Goal: Information Seeking & Learning: Check status

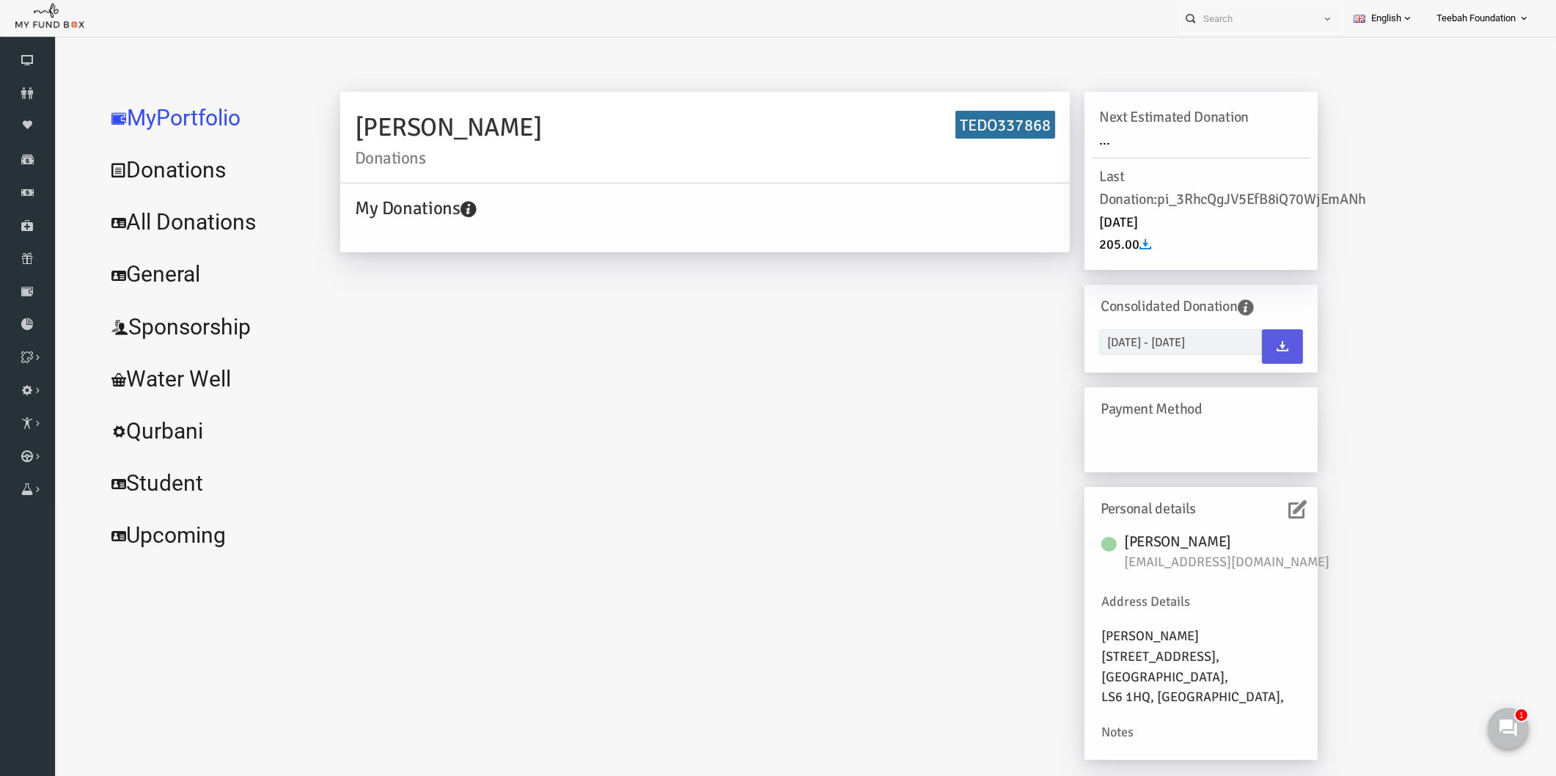
click at [460, 320] on div "[PERSON_NAME] Donations TEDO337868 My Donations Get free account credit Get fre…" at bounding box center [798, 433] width 1007 height 683
click at [22, 101] on link "Donors" at bounding box center [27, 93] width 55 height 32
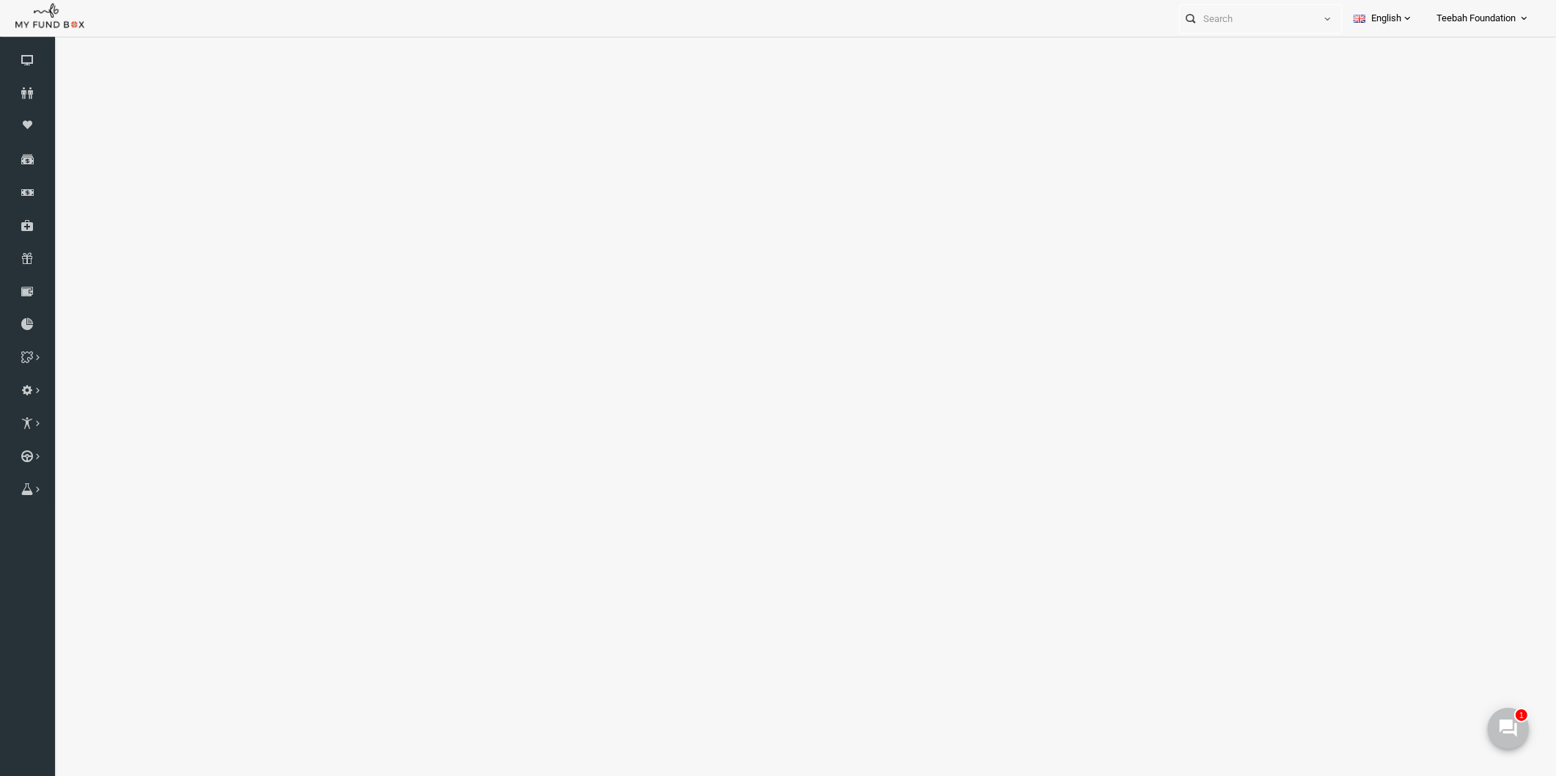
select select "100"
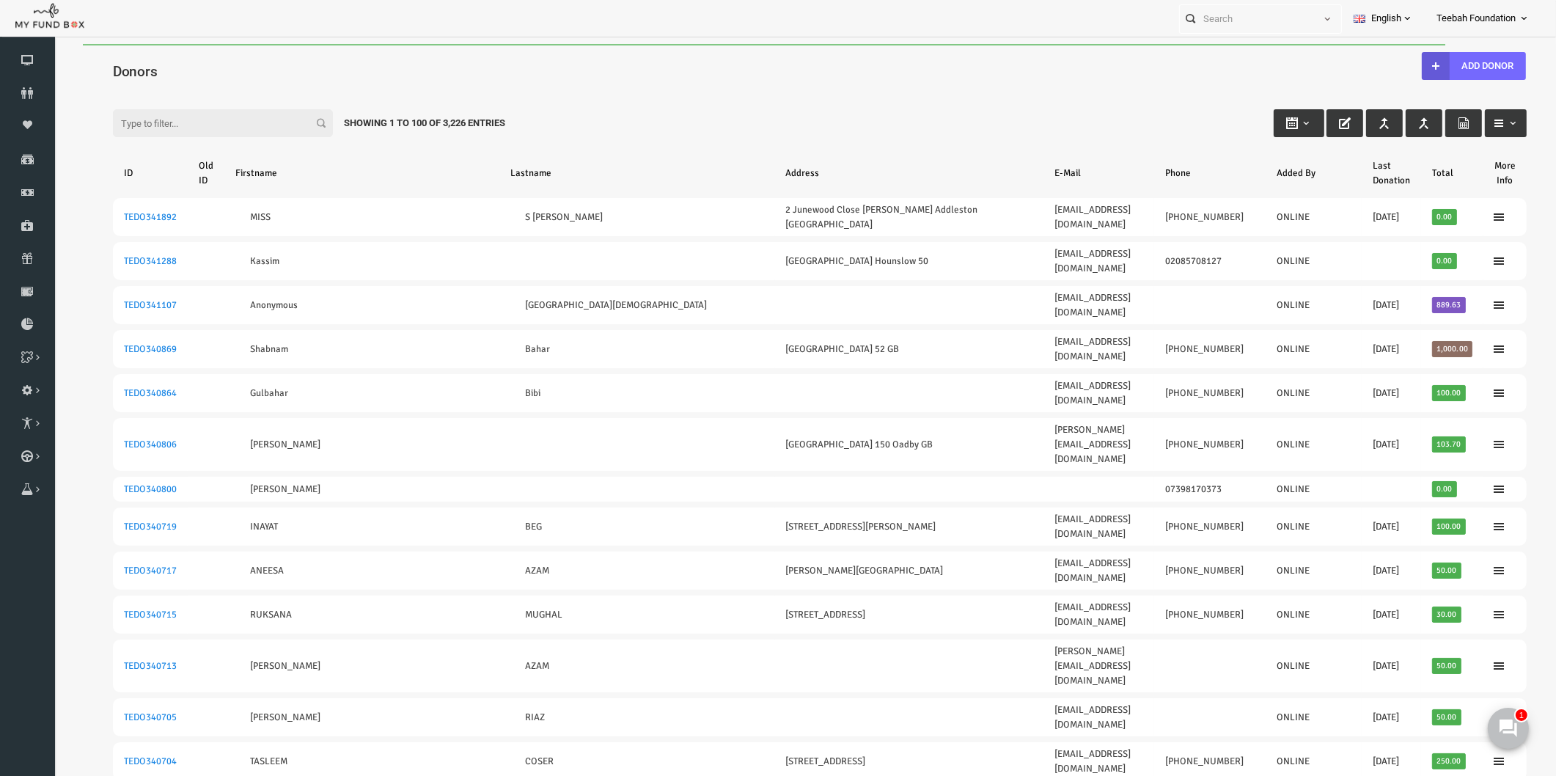
click at [151, 128] on input "Filter:" at bounding box center [193, 123] width 220 height 28
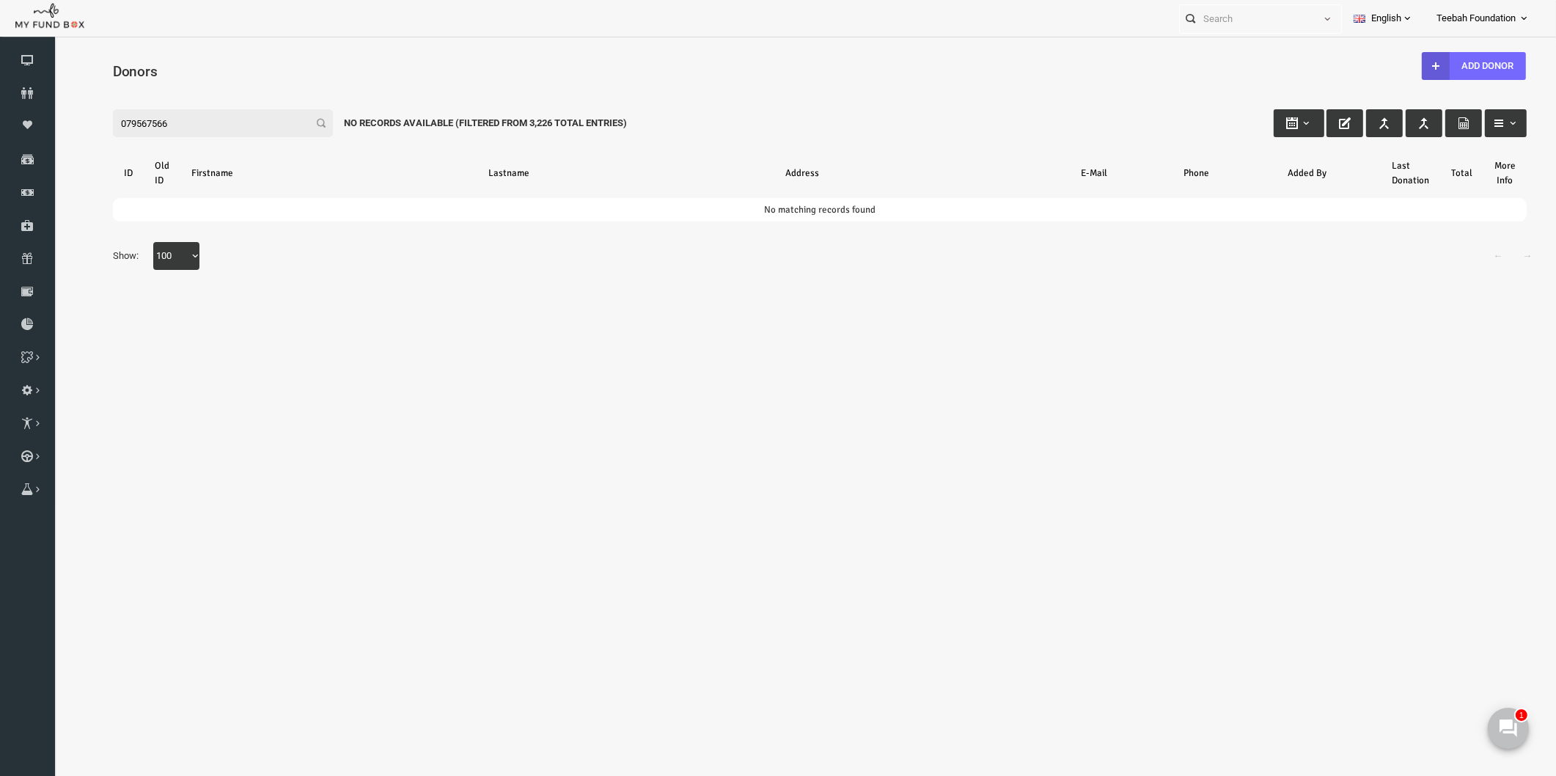
drag, startPoint x: 153, startPoint y: 119, endPoint x: 63, endPoint y: 129, distance: 90.8
click at [63, 129] on div "Search: By ID: Note :ID should be atleast 5 digits By Name: Note :Name should b…" at bounding box center [790, 187] width 1472 height 224
type input "079567566"
click at [22, 90] on icon at bounding box center [27, 93] width 55 height 12
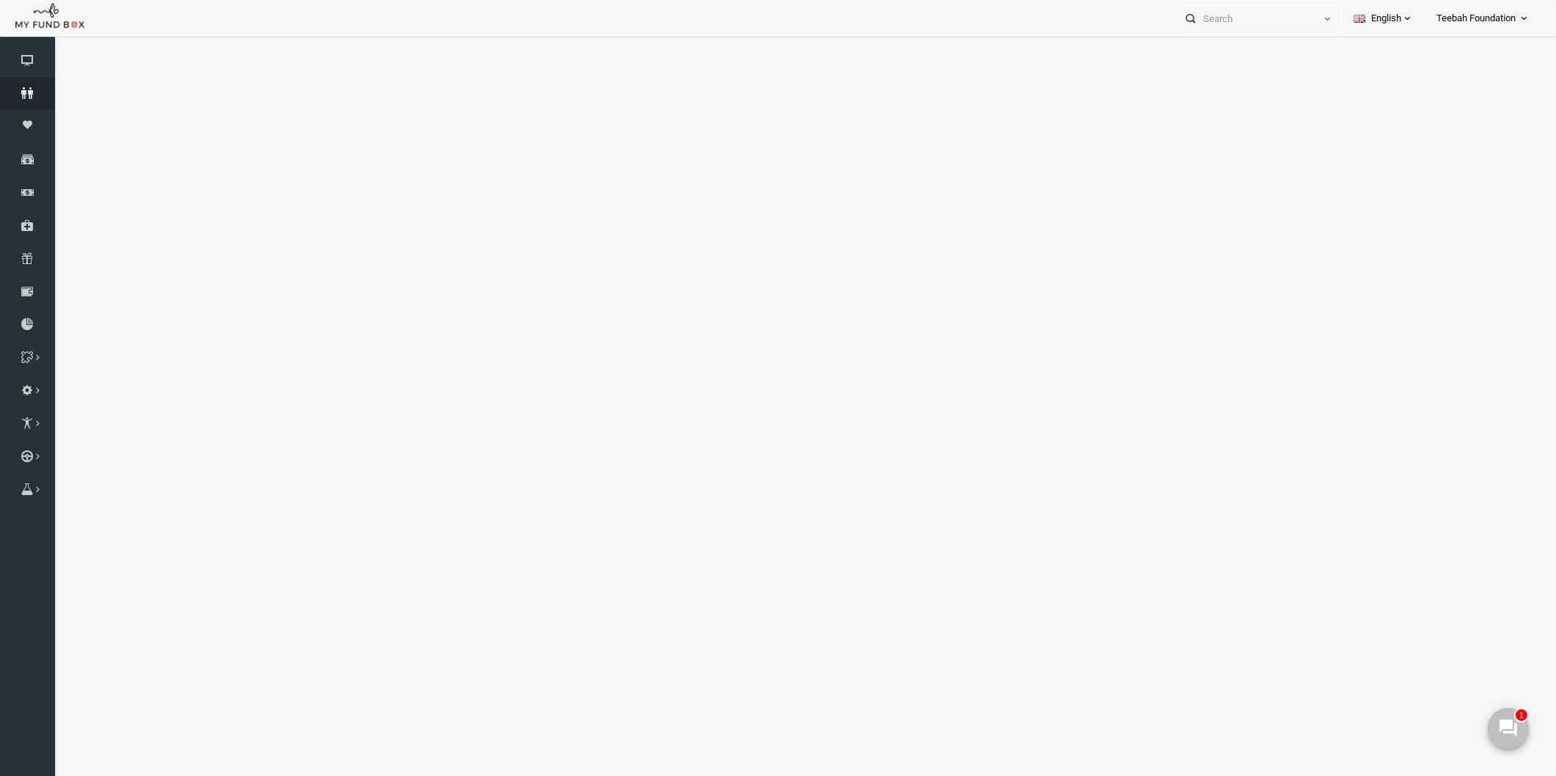
select select "100"
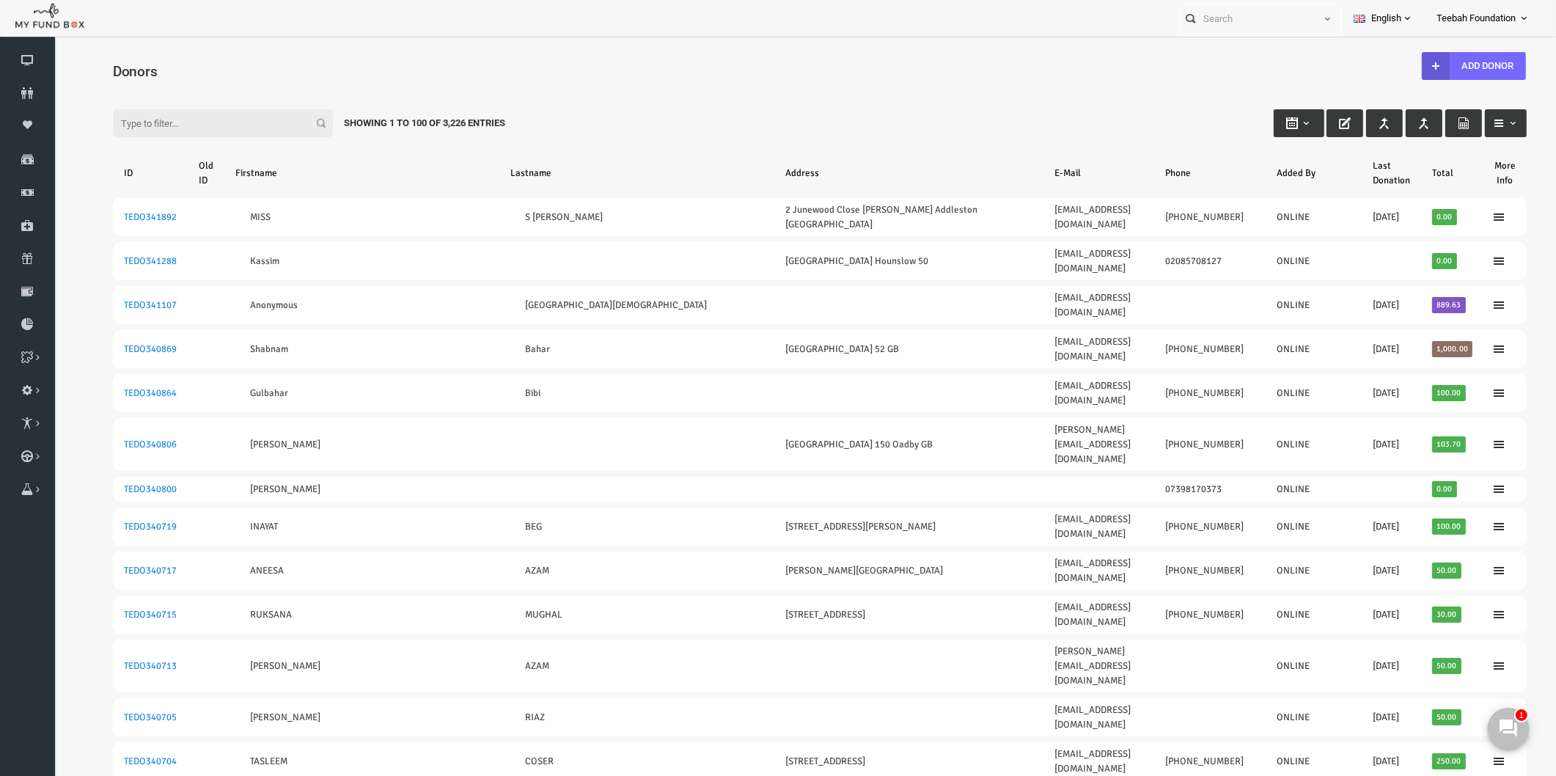
click at [183, 121] on input "Filter:" at bounding box center [193, 123] width 220 height 28
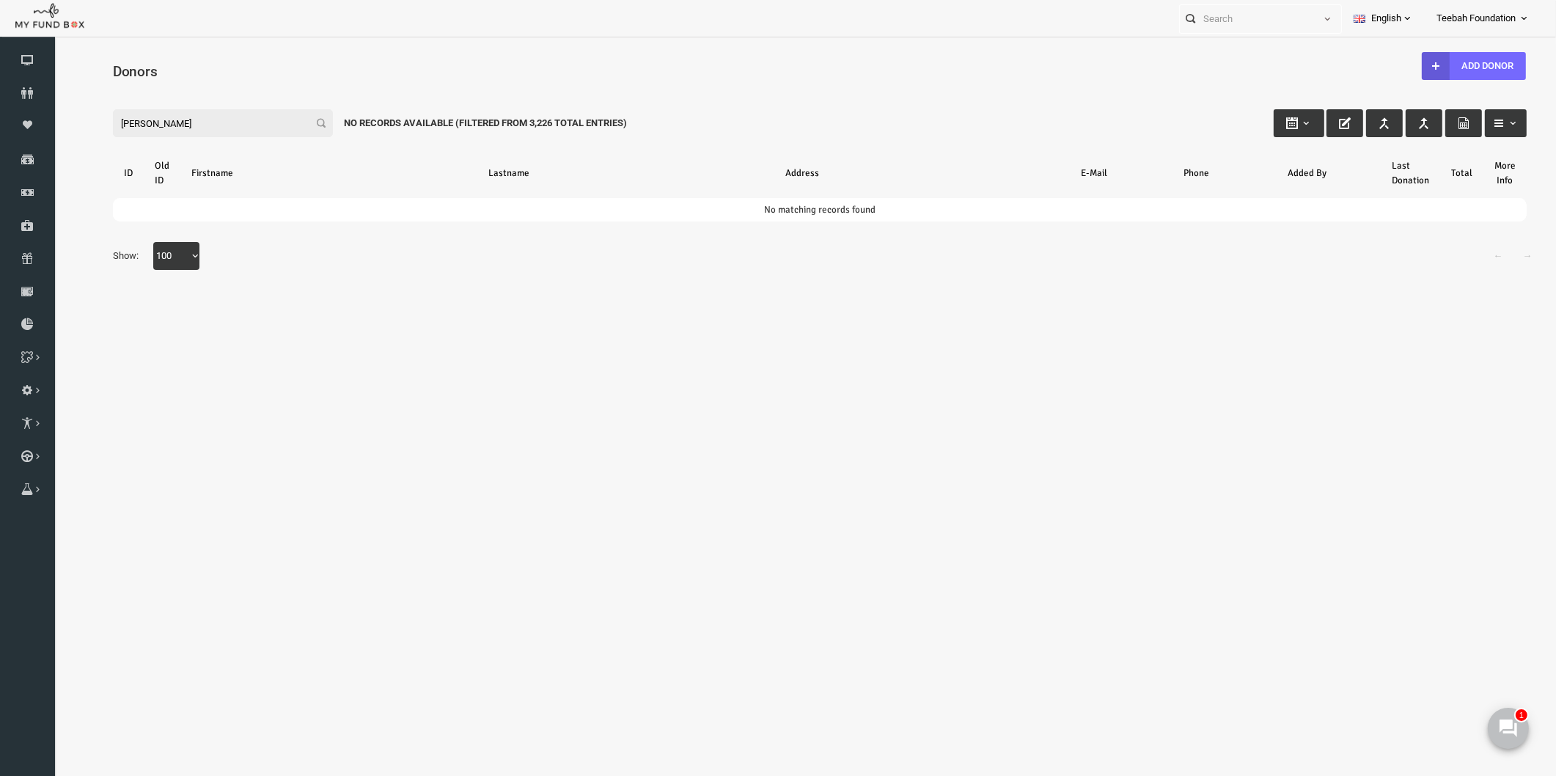
click at [120, 125] on input "[PERSON_NAME]" at bounding box center [193, 123] width 220 height 28
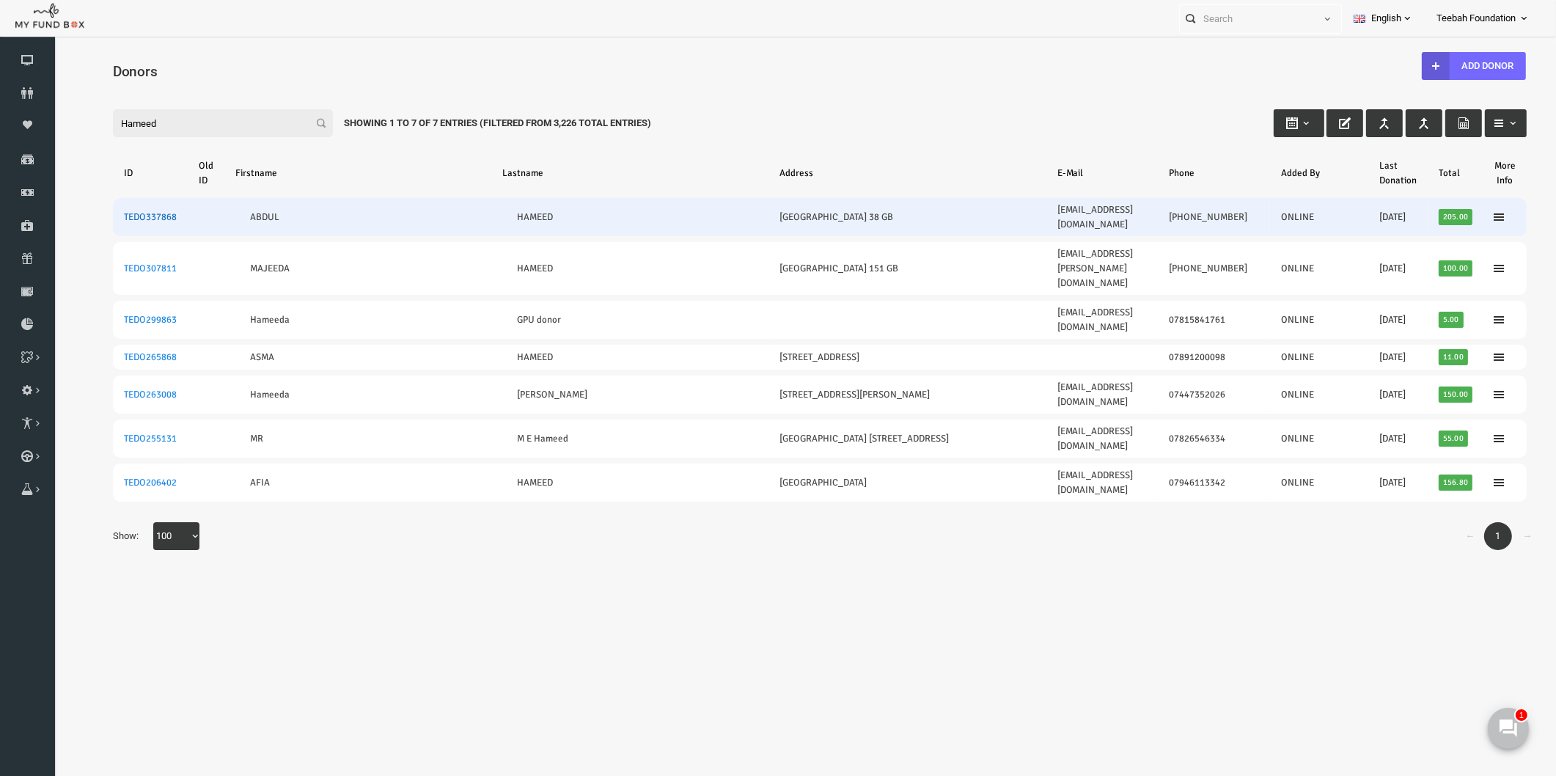
type input "Hameed"
click at [115, 211] on link "TEDO337868" at bounding box center [120, 217] width 53 height 12
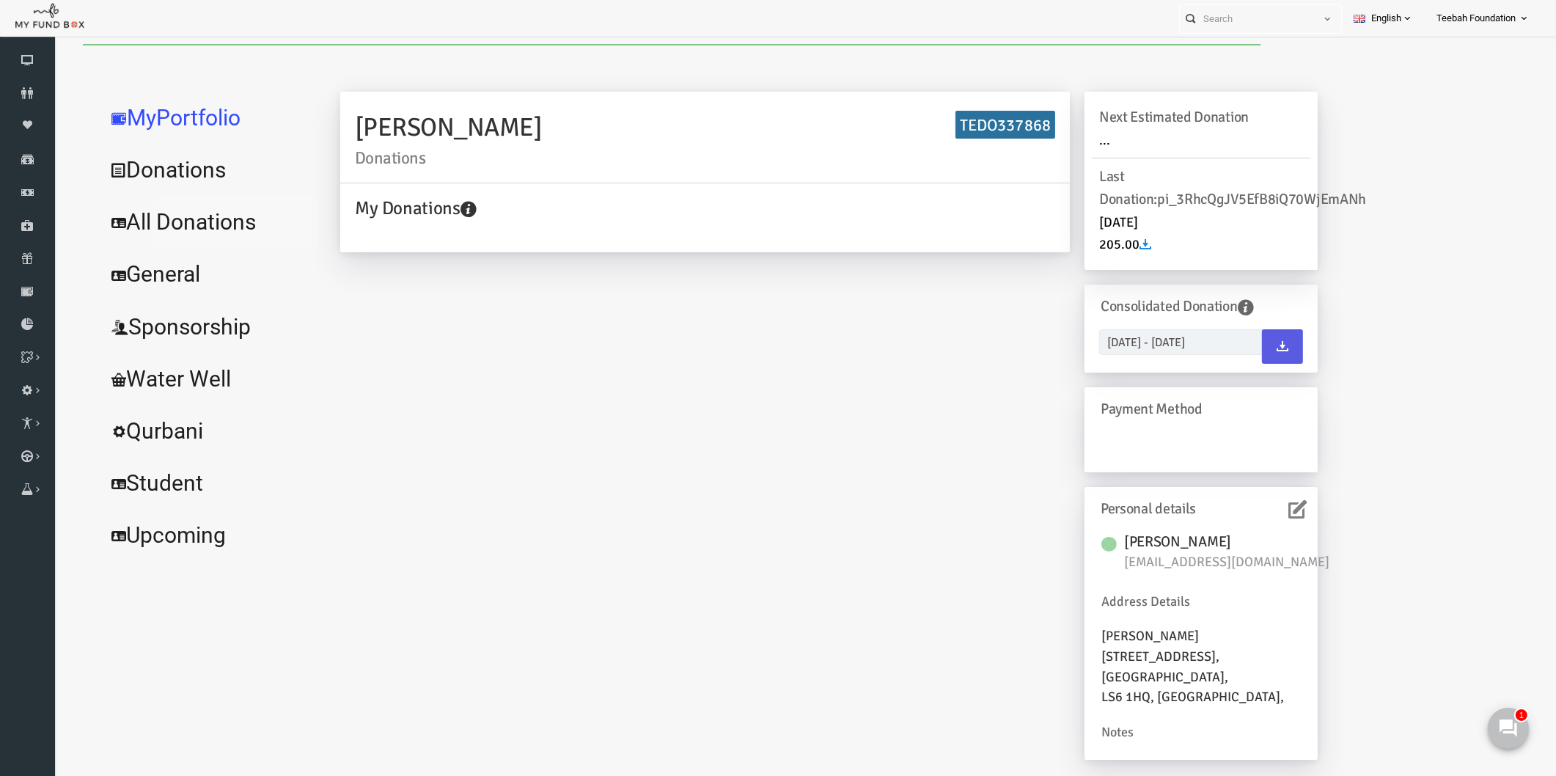
click at [161, 228] on link "All Donations" at bounding box center [178, 222] width 220 height 53
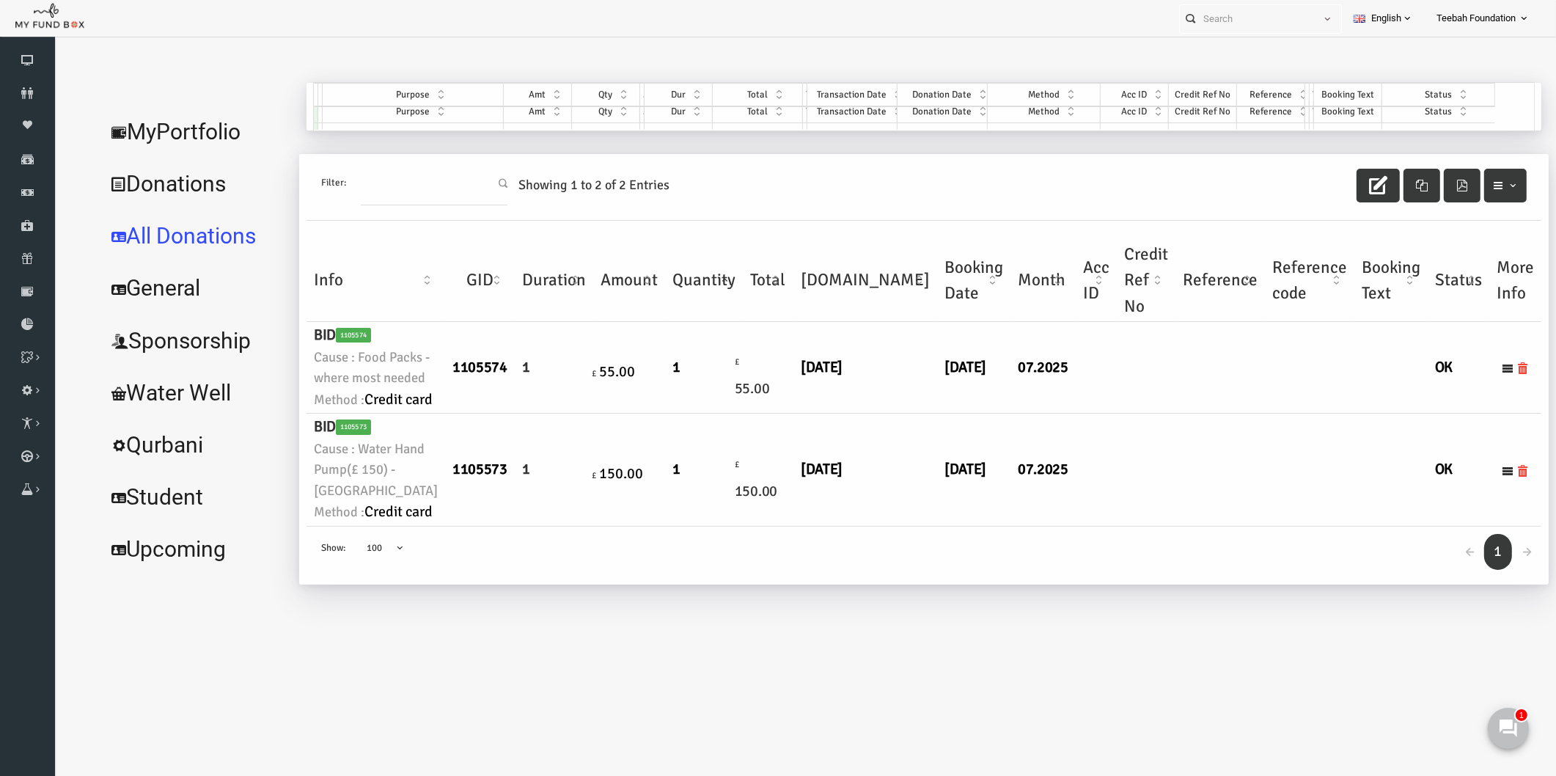
scroll to position [70, 0]
click at [165, 106] on link "MyPortfolio" at bounding box center [165, 132] width 194 height 53
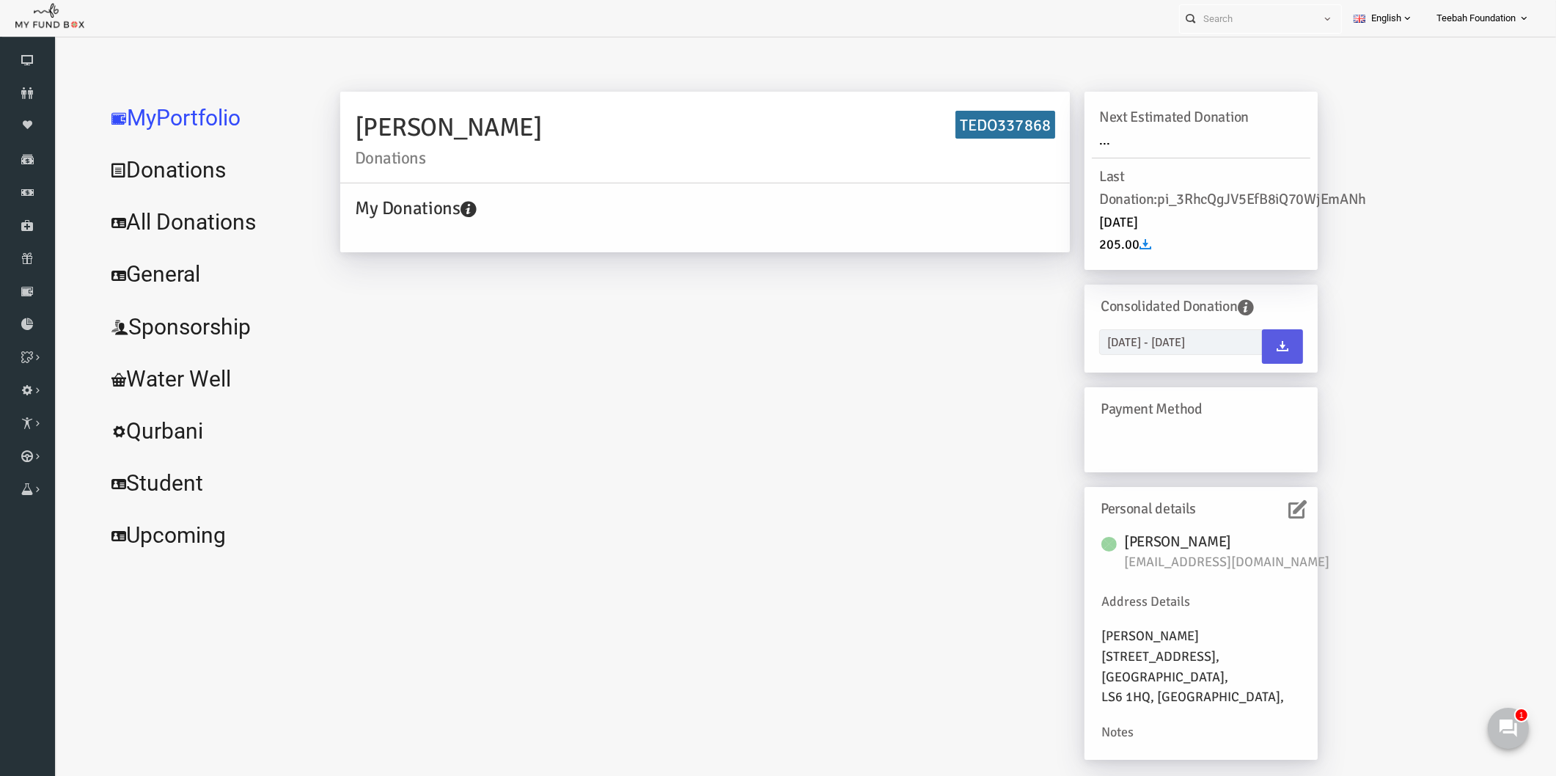
click at [835, 422] on div "[PERSON_NAME] Donations TEDO337868 My Donations Get free account credit Get fre…" at bounding box center [798, 433] width 1007 height 683
click at [1245, 563] on span "[EMAIL_ADDRESS][DOMAIN_NAME]" at bounding box center [1204, 562] width 220 height 21
click at [29, 92] on icon at bounding box center [27, 93] width 55 height 12
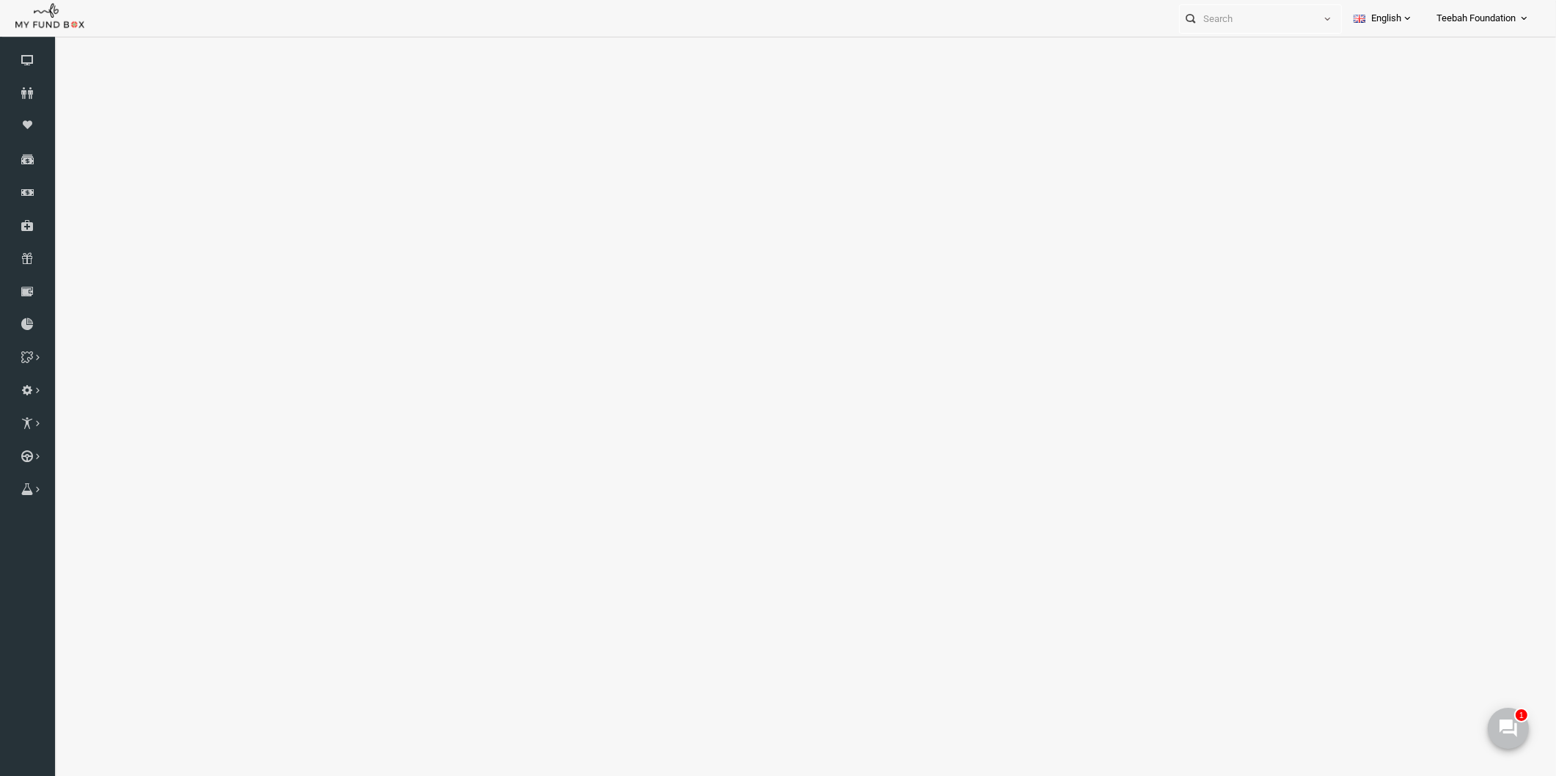
select select "100"
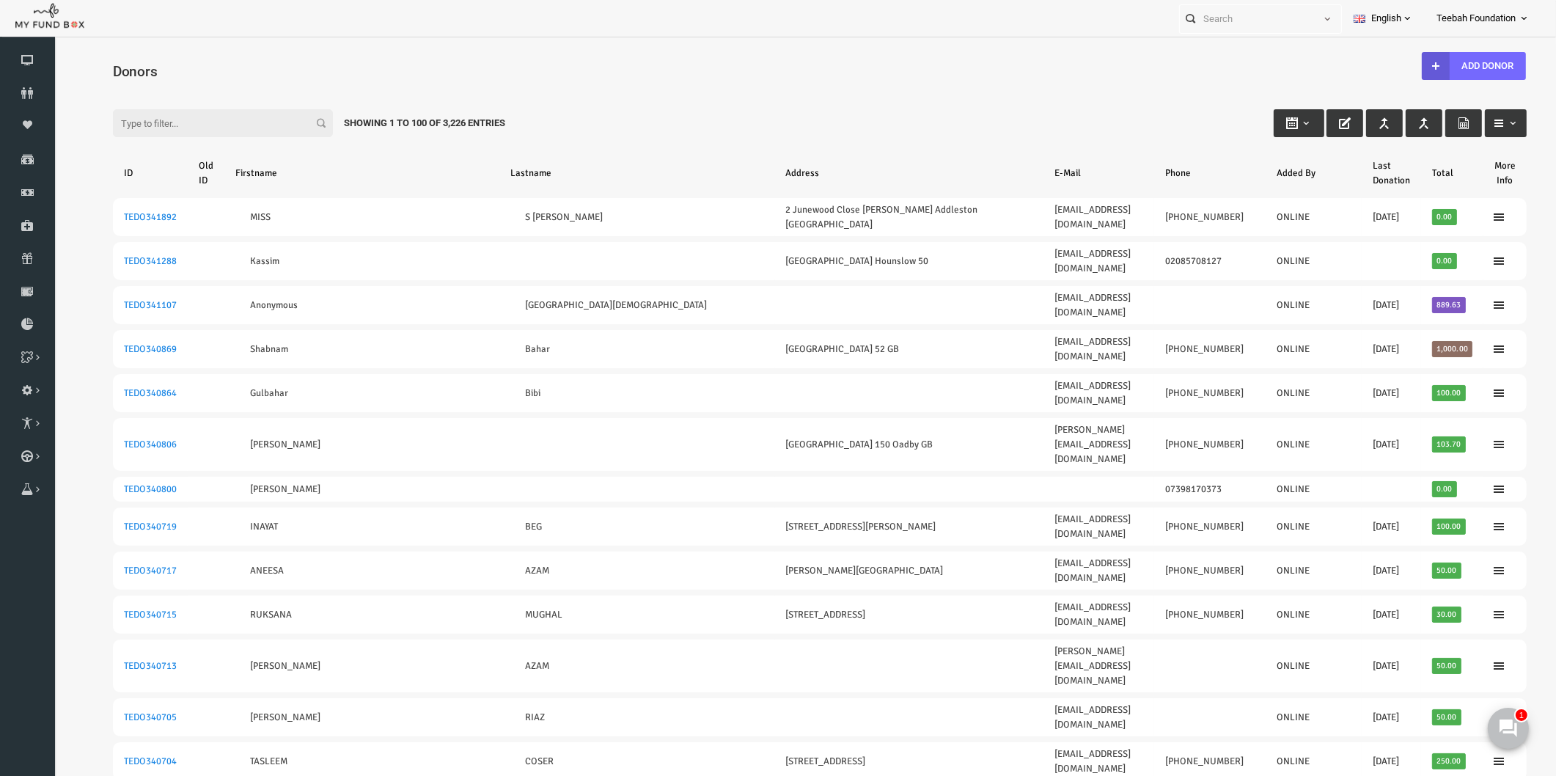
click at [116, 114] on input "Filter:" at bounding box center [193, 123] width 220 height 28
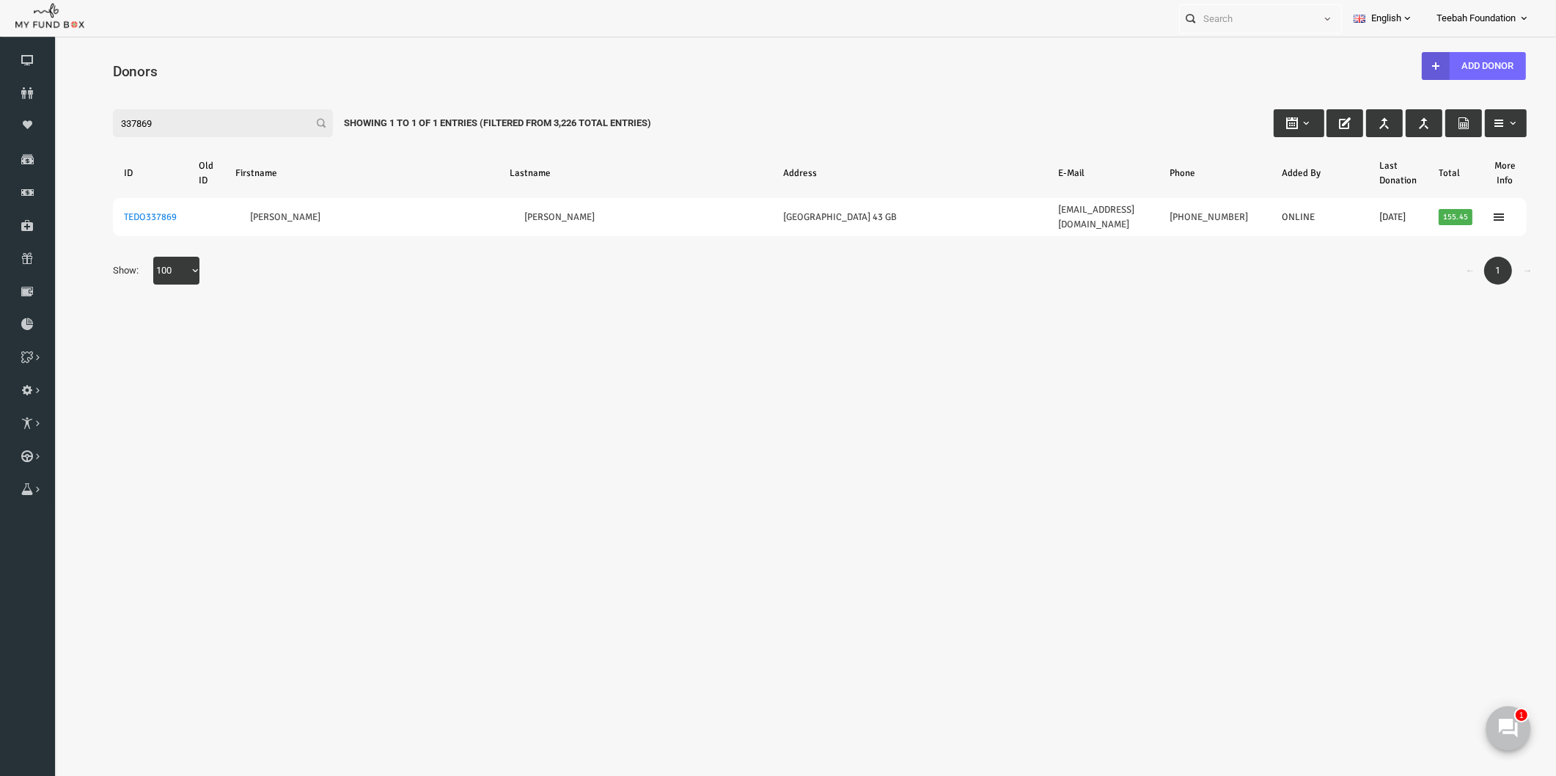
type input "337869"
click at [1500, 727] on use at bounding box center [1507, 727] width 19 height 19
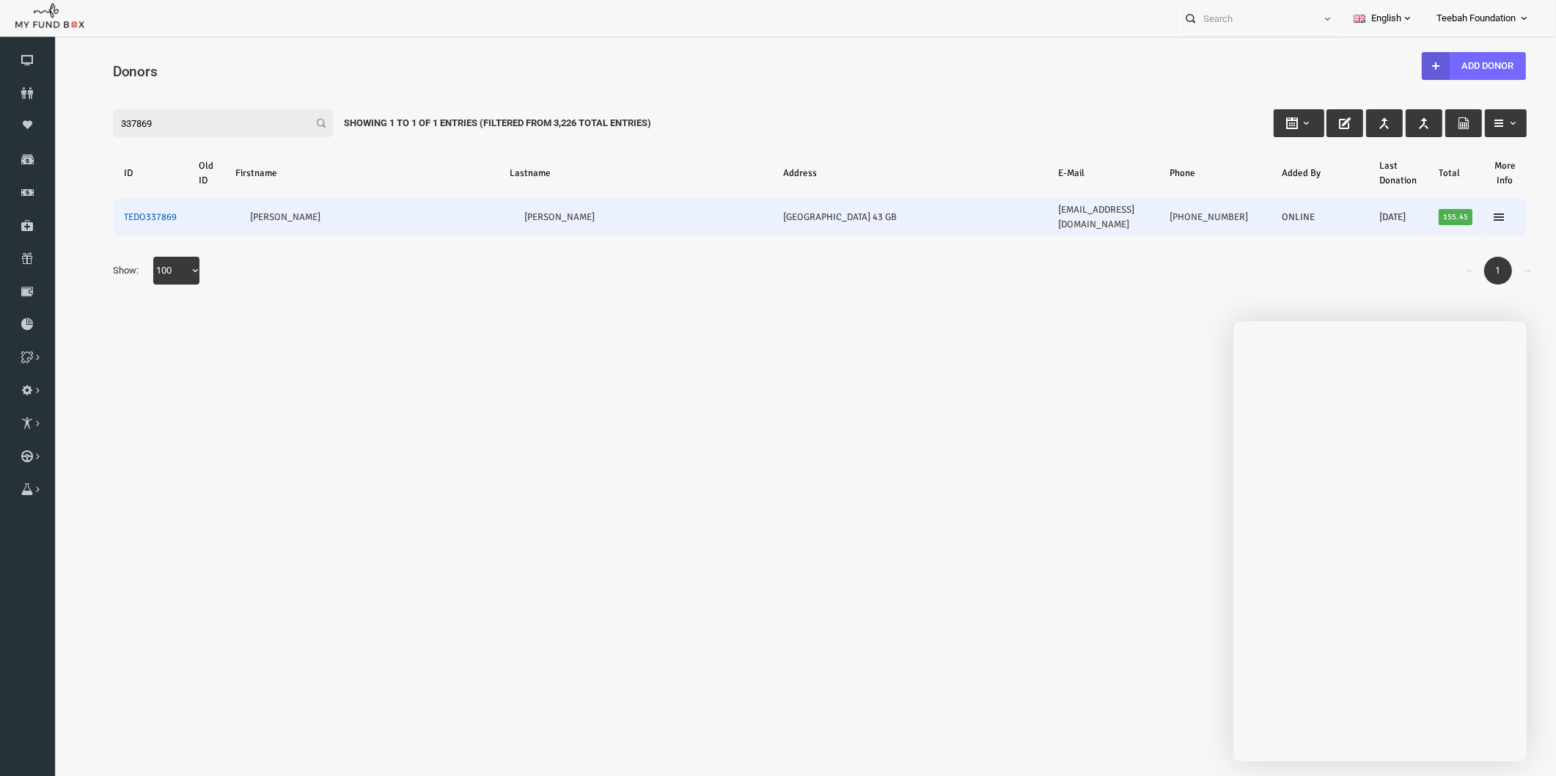
click at [132, 211] on link "TEDO337869" at bounding box center [120, 217] width 53 height 12
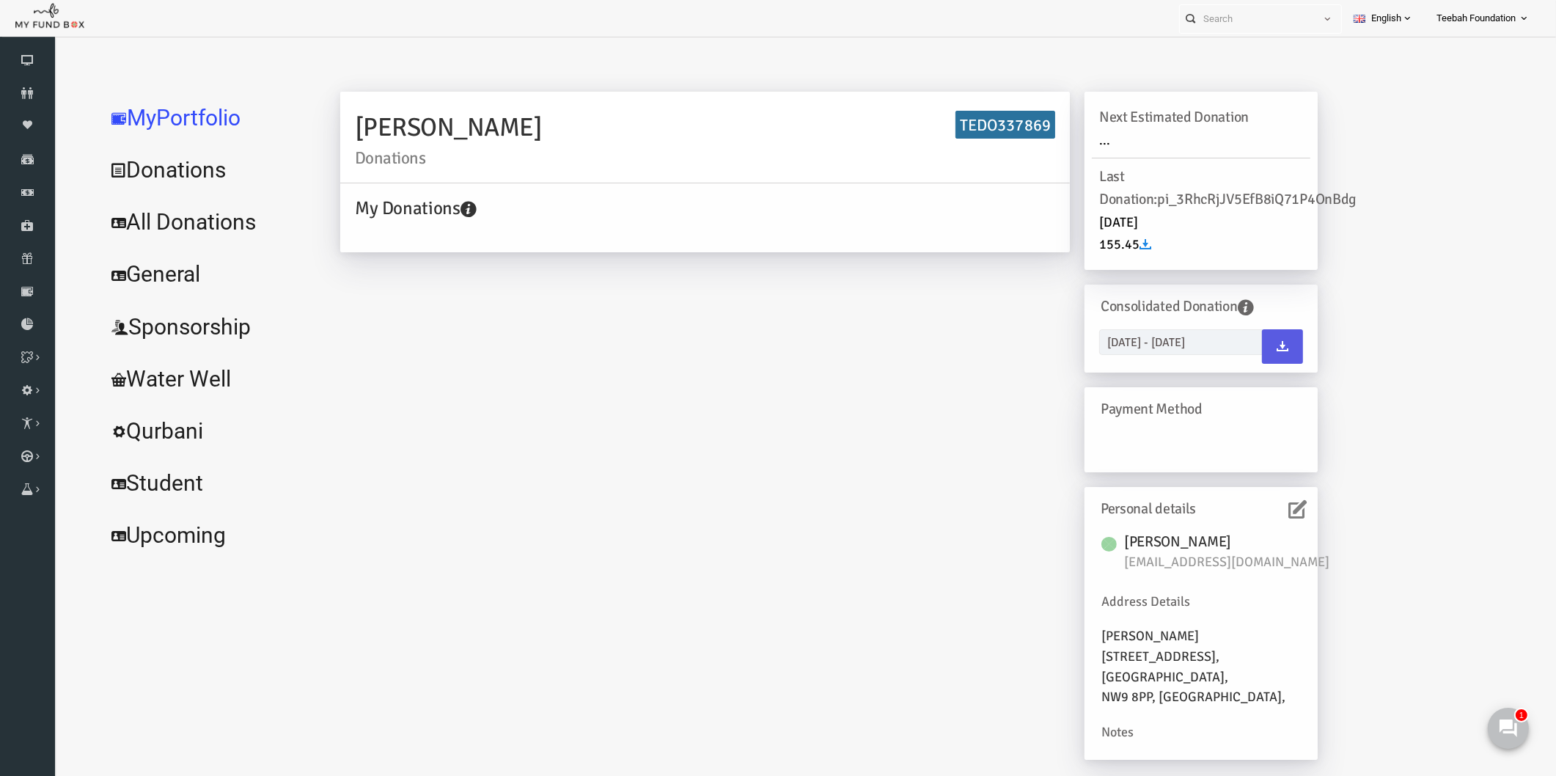
click at [1270, 510] on icon at bounding box center [1267, 509] width 18 height 18
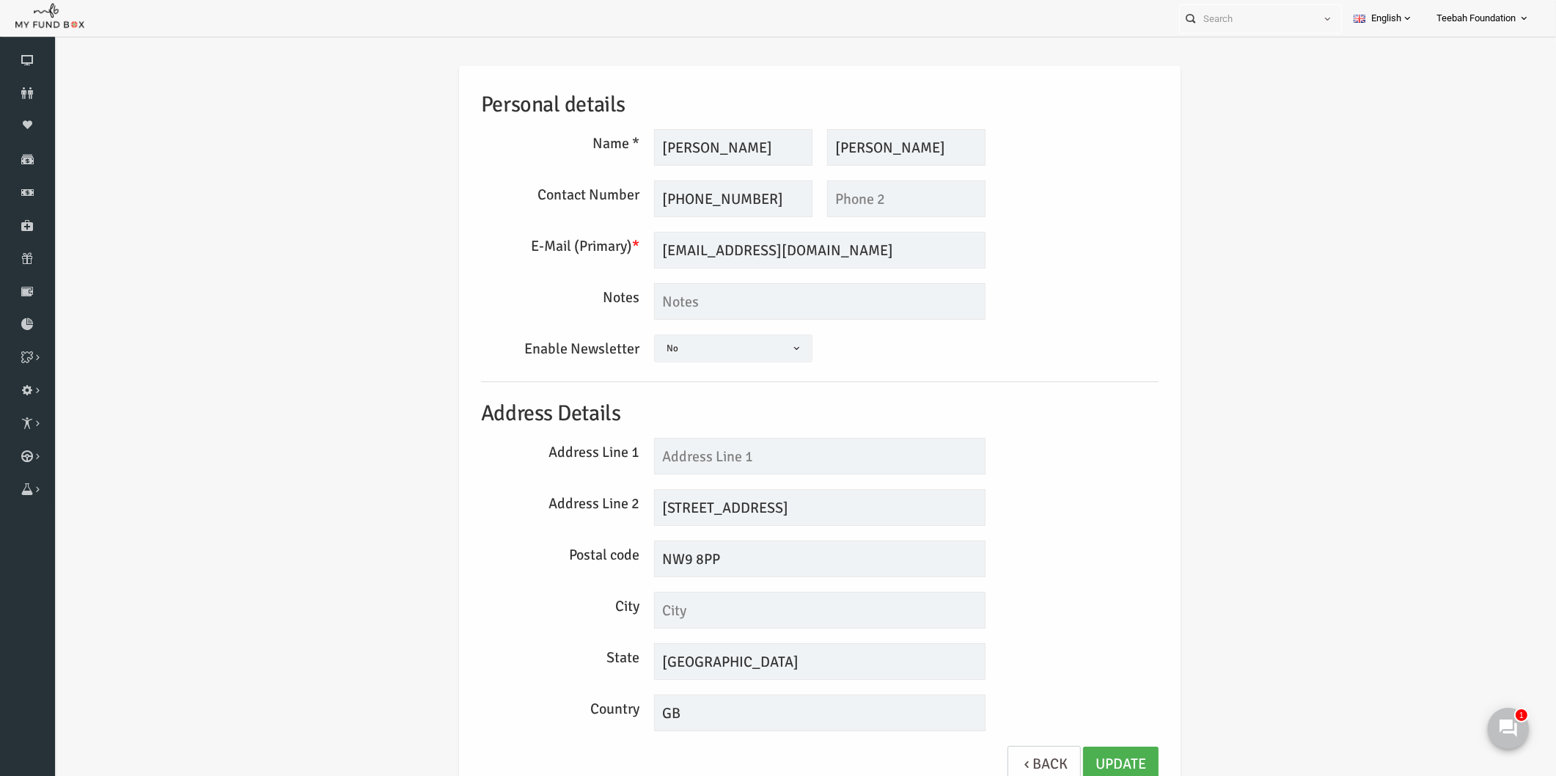
click at [1125, 469] on div "Address Line 1" at bounding box center [790, 456] width 692 height 37
click at [649, 463] on input "text" at bounding box center [789, 456] width 331 height 37
type input "43"
click at [747, 509] on input "[STREET_ADDRESS]" at bounding box center [789, 507] width 331 height 37
drag, startPoint x: 737, startPoint y: 507, endPoint x: 551, endPoint y: 510, distance: 186.2
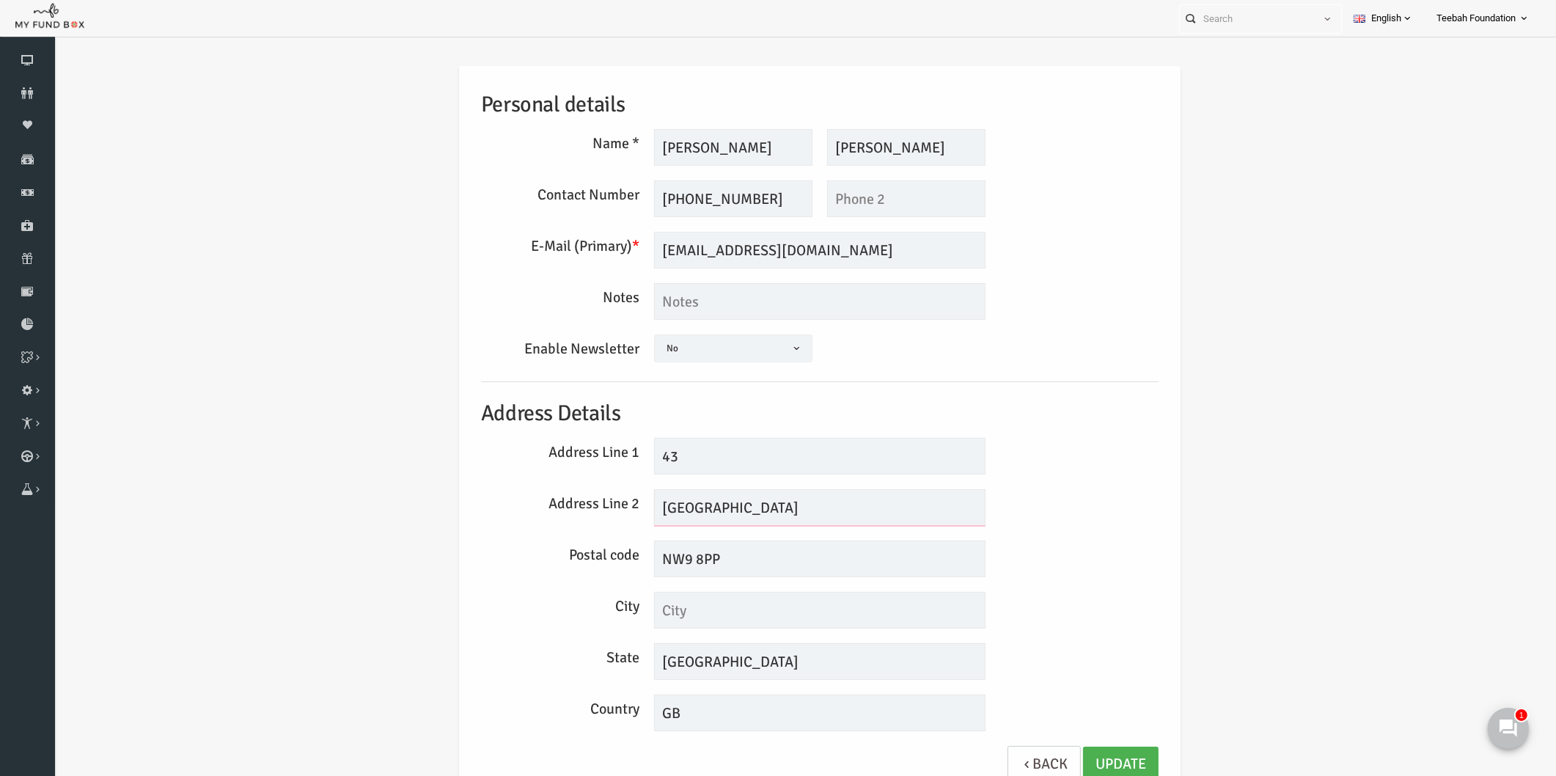
click at [551, 510] on div "Address Line 2 [GEOGRAPHIC_DATA]" at bounding box center [790, 507] width 692 height 37
drag, startPoint x: 693, startPoint y: 559, endPoint x: 576, endPoint y: 556, distance: 116.6
click at [576, 556] on div "Postal code NW9 8PP" at bounding box center [790, 558] width 692 height 37
click at [679, 554] on input "NW9 8PP" at bounding box center [789, 558] width 331 height 37
drag, startPoint x: 731, startPoint y: 502, endPoint x: 568, endPoint y: 508, distance: 162.9
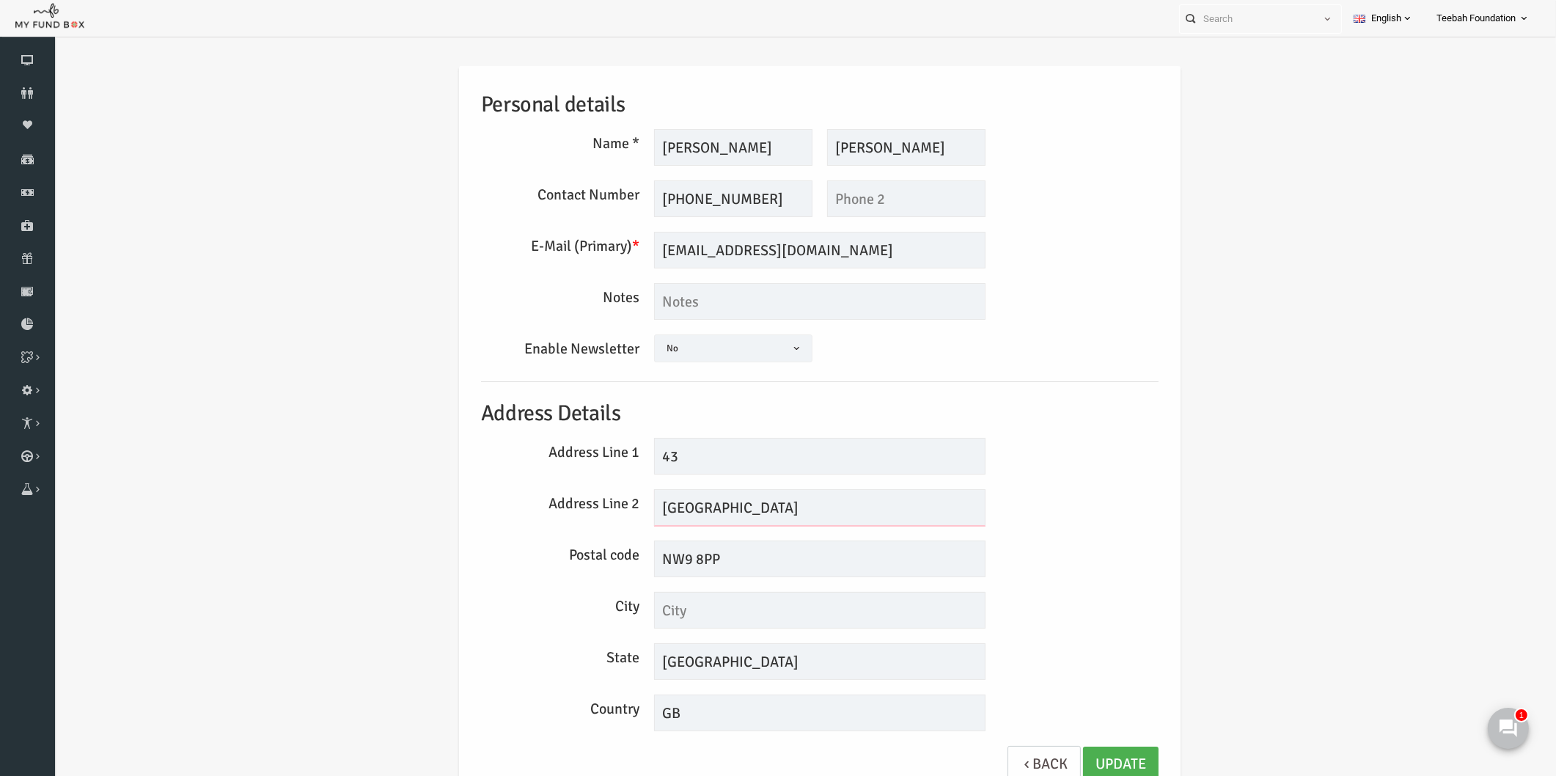
click at [568, 508] on div "Address Line 2 [GEOGRAPHIC_DATA]" at bounding box center [790, 507] width 692 height 37
paste input "[STREET_ADDRESS]"
drag, startPoint x: 826, startPoint y: 511, endPoint x: 757, endPoint y: 511, distance: 68.9
click at [757, 511] on input "[STREET_ADDRESS]" at bounding box center [789, 507] width 331 height 37
type input "[STREET_ADDRESS]"
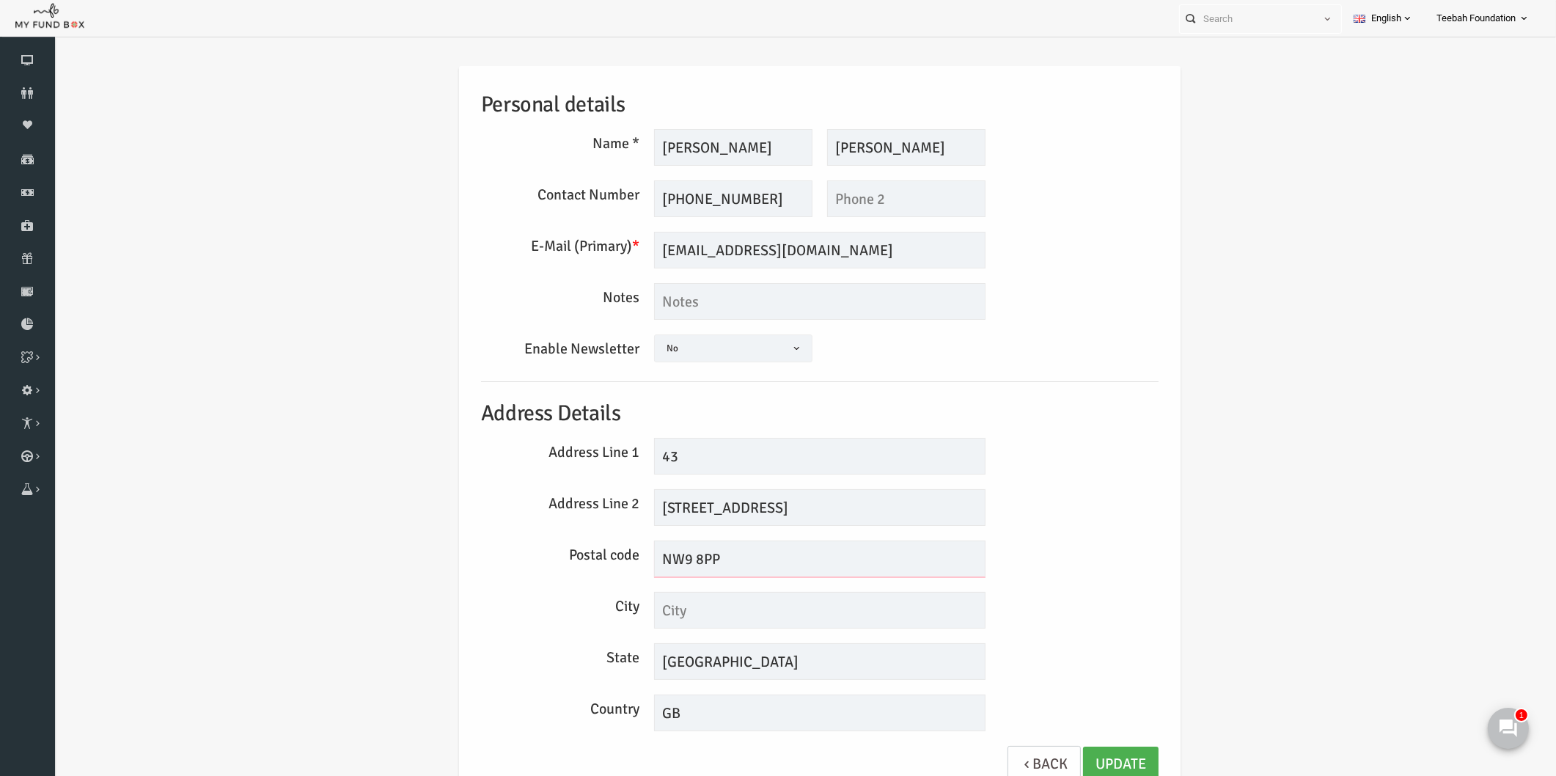
drag, startPoint x: 716, startPoint y: 559, endPoint x: 600, endPoint y: 573, distance: 116.7
click at [600, 573] on div "Postal code NW9 8PP" at bounding box center [790, 558] width 692 height 37
paste input "text"
type input "NW9 8PP"
click at [1097, 758] on link "Update" at bounding box center [1091, 764] width 76 height 36
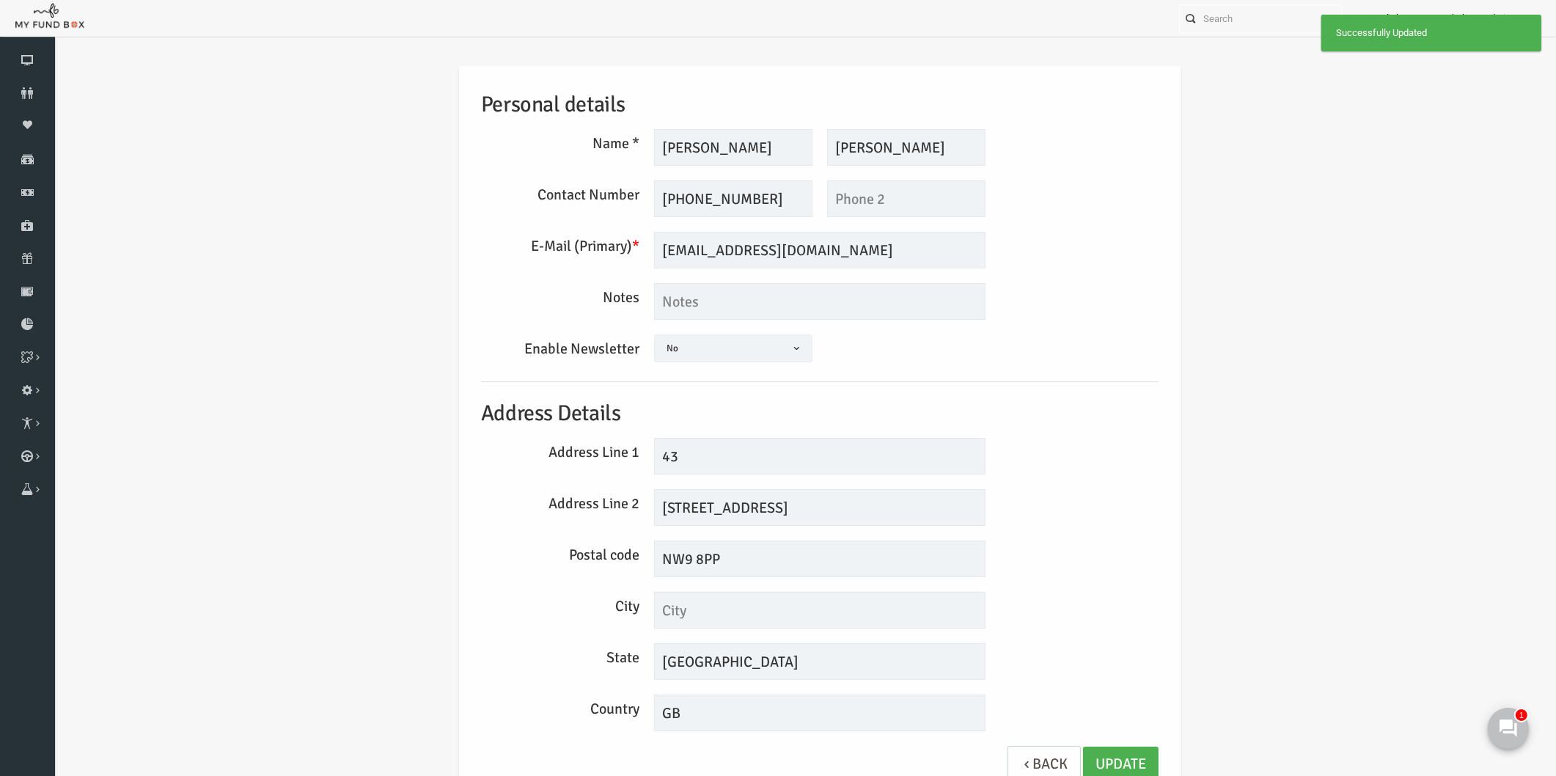
click at [1198, 540] on div "Personal details Name * [PERSON_NAME] Description allows upto maximum of 255 ch…" at bounding box center [790, 435] width 1472 height 783
drag, startPoint x: 648, startPoint y: 513, endPoint x: 674, endPoint y: 573, distance: 65.7
click at [648, 512] on input "[STREET_ADDRESS]" at bounding box center [789, 507] width 331 height 37
type input "Salmon StLondon"
click at [1095, 759] on link "Update" at bounding box center [1091, 764] width 76 height 36
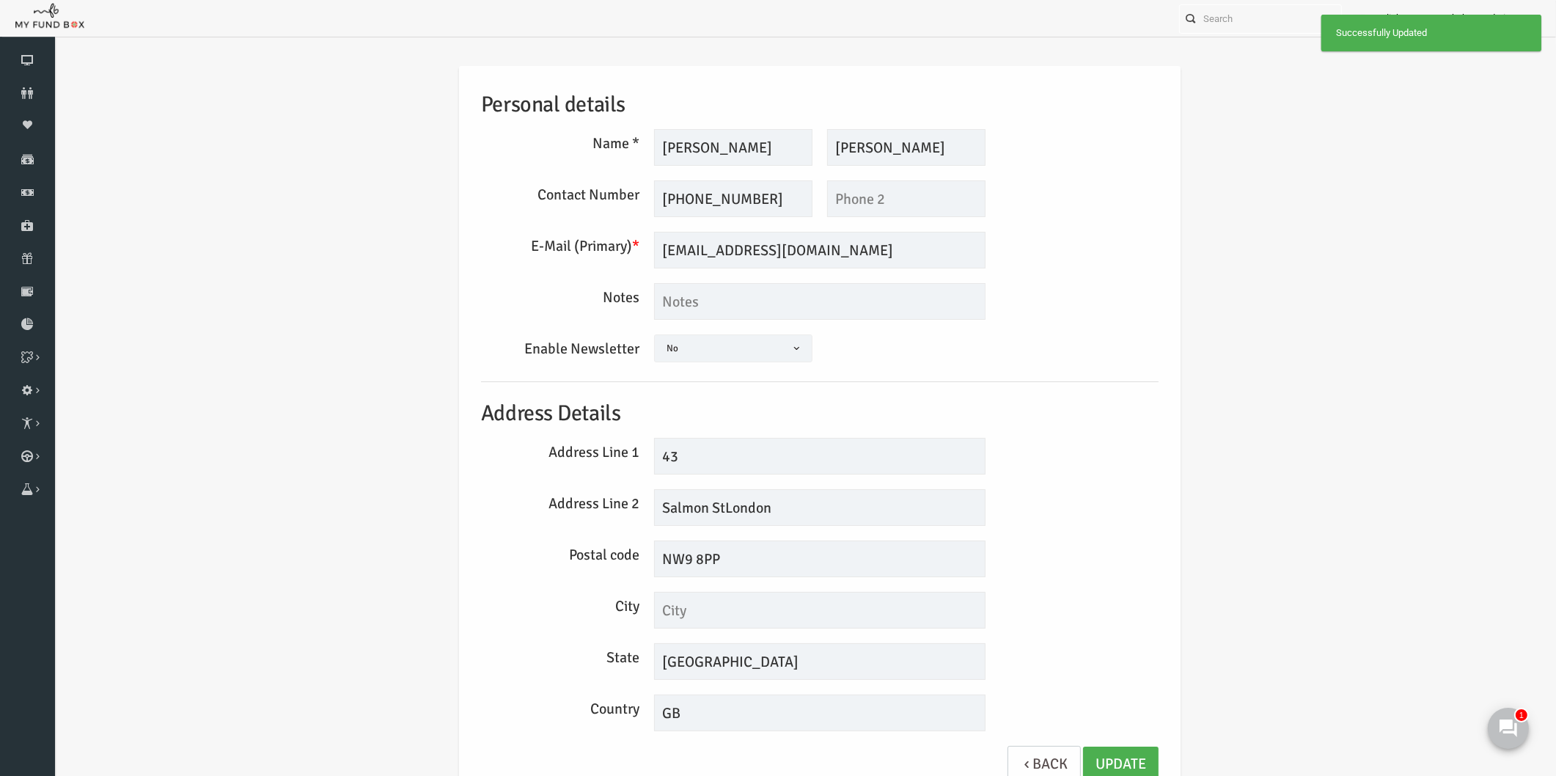
click at [1197, 422] on div "Personal details Name * [PERSON_NAME] Description allows upto maximum of 255 ch…" at bounding box center [790, 435] width 1472 height 783
click at [870, 158] on input "[PERSON_NAME]" at bounding box center [876, 147] width 158 height 37
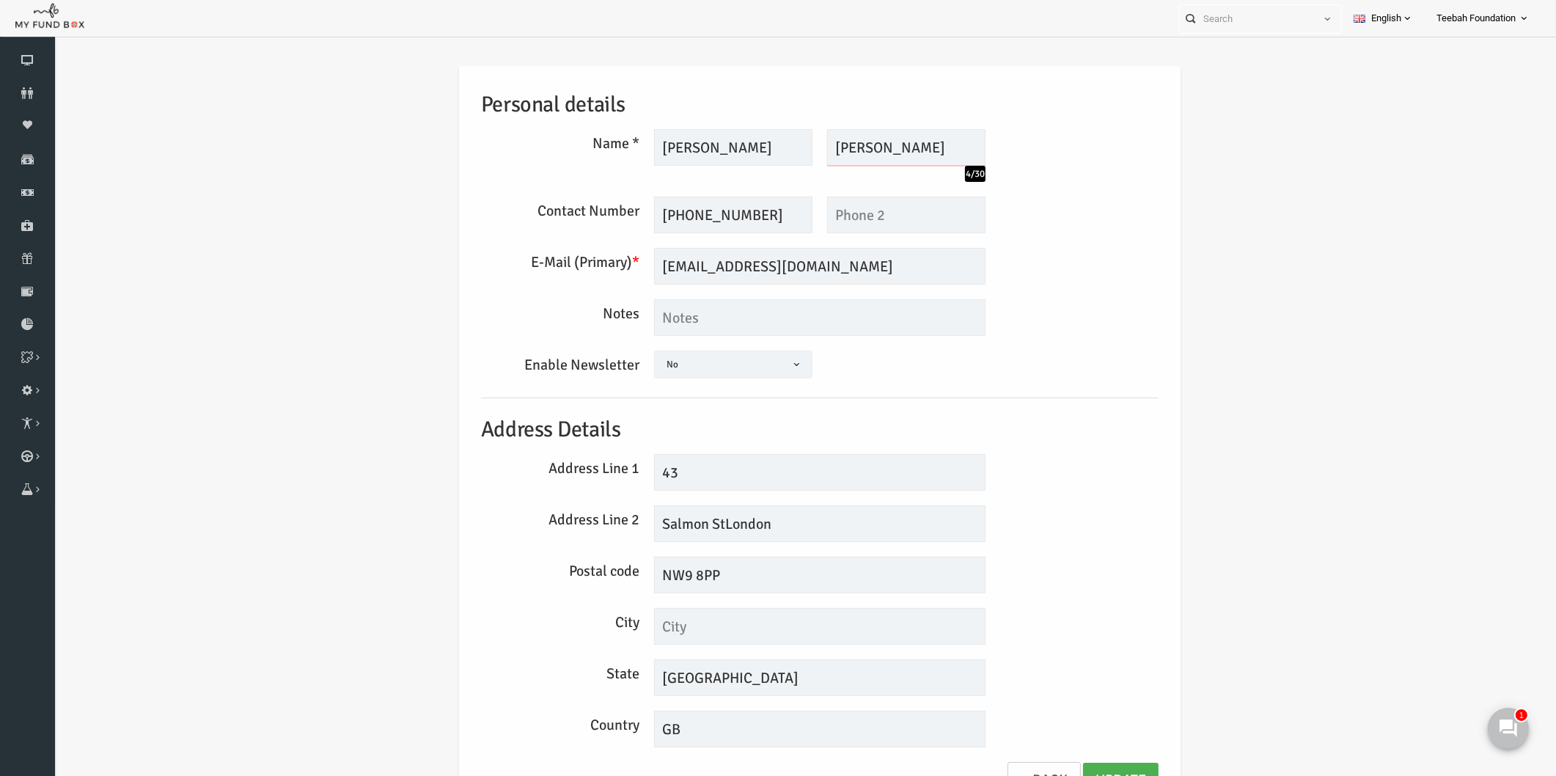
type input "[PERSON_NAME]"
click at [740, 134] on input "[PERSON_NAME]" at bounding box center [703, 147] width 158 height 37
type input "[PERSON_NAME]"
click at [1089, 768] on link "Update" at bounding box center [1091, 780] width 76 height 36
click at [1210, 608] on div "Personal details Name * [PERSON_NAME] 6/30 Description allows upto maximum of 2…" at bounding box center [790, 443] width 1472 height 799
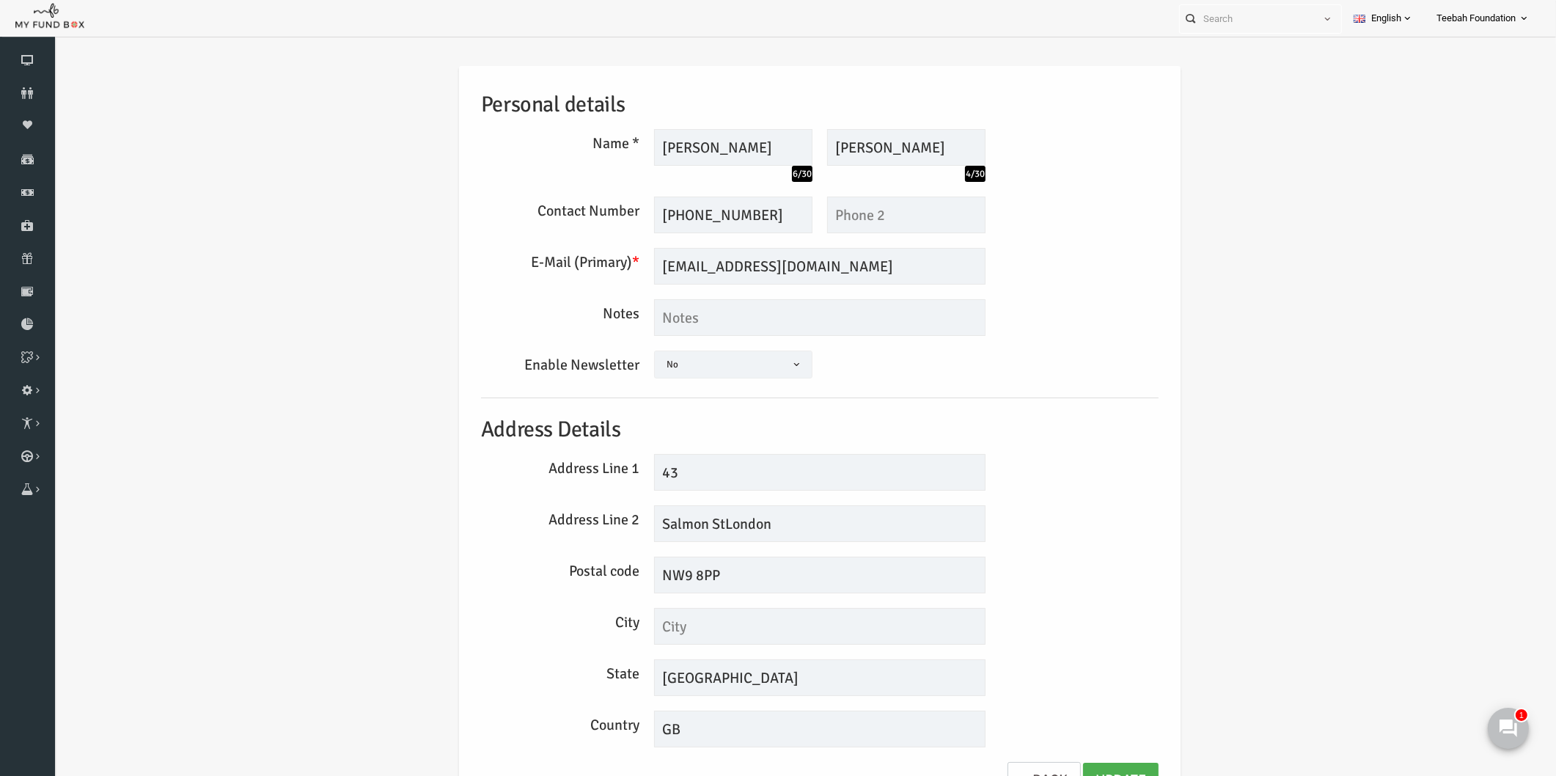
click at [1268, 440] on div "Personal details Name * [PERSON_NAME] 6/30 Description allows upto maximum of 2…" at bounding box center [790, 443] width 1472 height 799
click at [1330, 427] on div "Personal details Name * [PERSON_NAME] 6/30 Description allows upto maximum of 2…" at bounding box center [790, 443] width 1472 height 799
drag, startPoint x: 738, startPoint y: 523, endPoint x: 536, endPoint y: 539, distance: 202.2
click at [536, 539] on div "Address Line 2 [GEOGRAPHIC_DATA]" at bounding box center [790, 523] width 692 height 37
drag, startPoint x: 710, startPoint y: 570, endPoint x: 603, endPoint y: 576, distance: 107.2
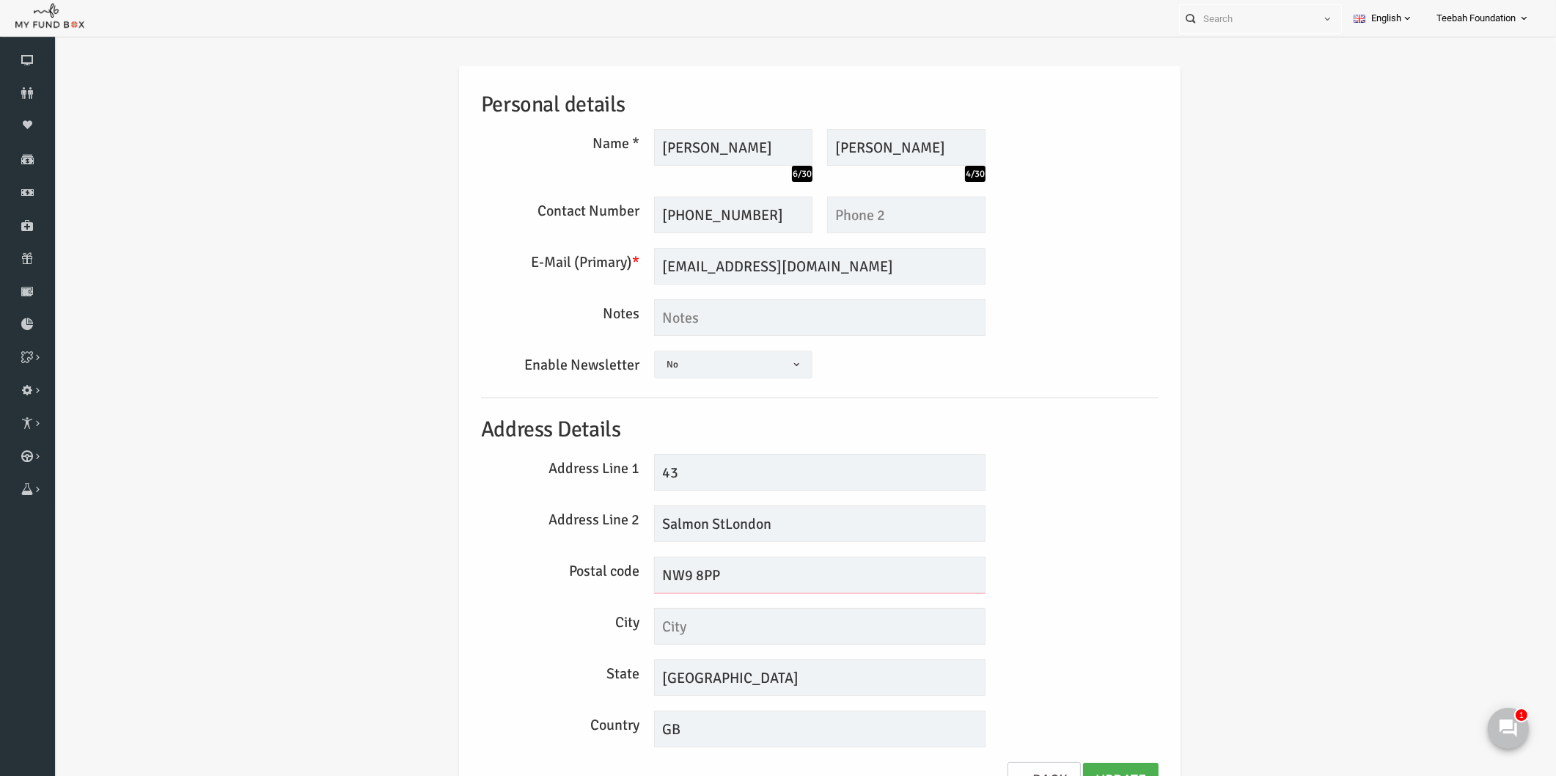
click at [603, 576] on div "Postal code NW9 8PP" at bounding box center [790, 574] width 692 height 37
type input "[PERSON_NAME]"
click at [1063, 474] on div "Address Line 1 43" at bounding box center [790, 472] width 692 height 37
click at [34, 92] on icon at bounding box center [27, 93] width 55 height 12
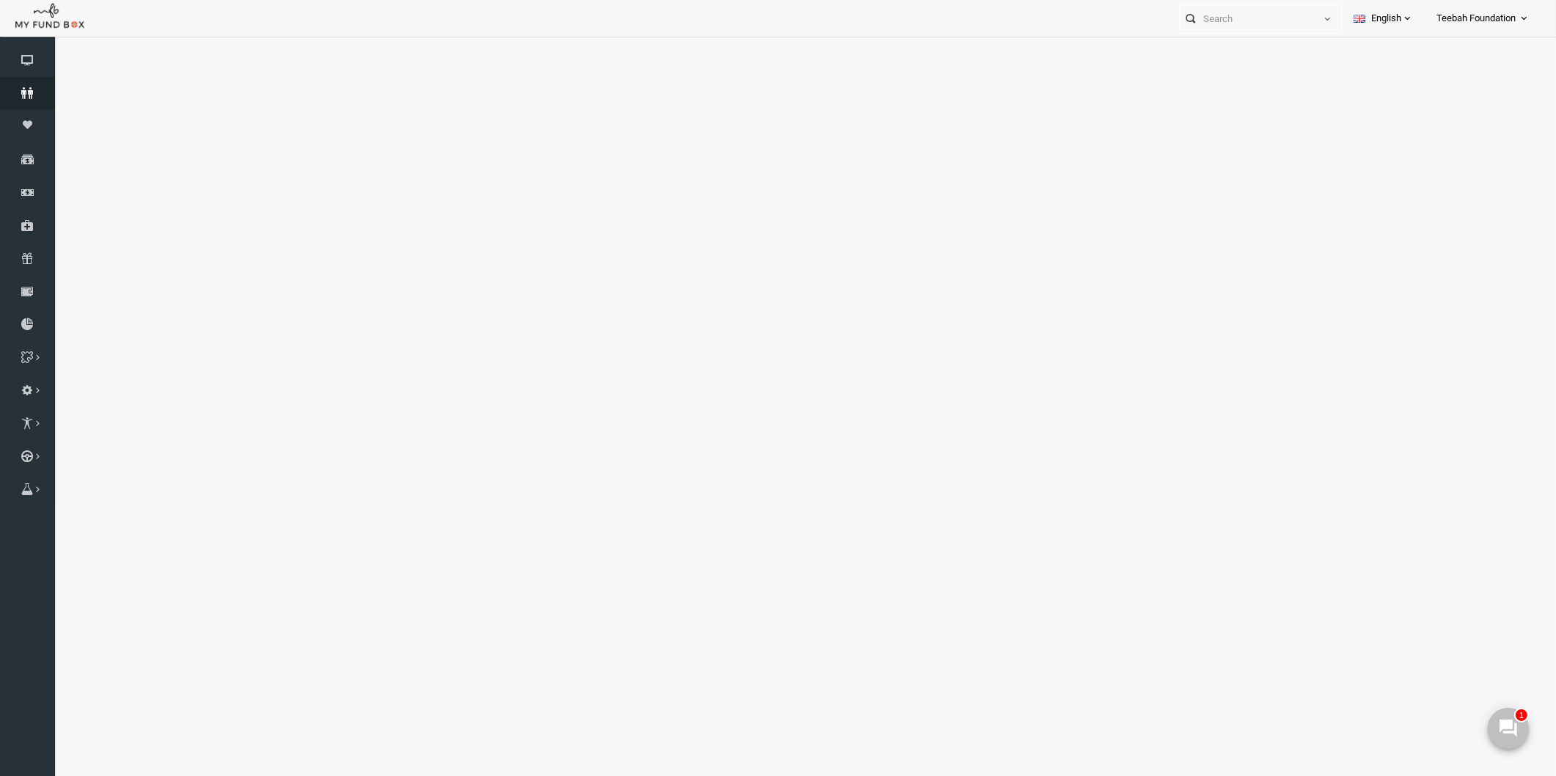
select select "100"
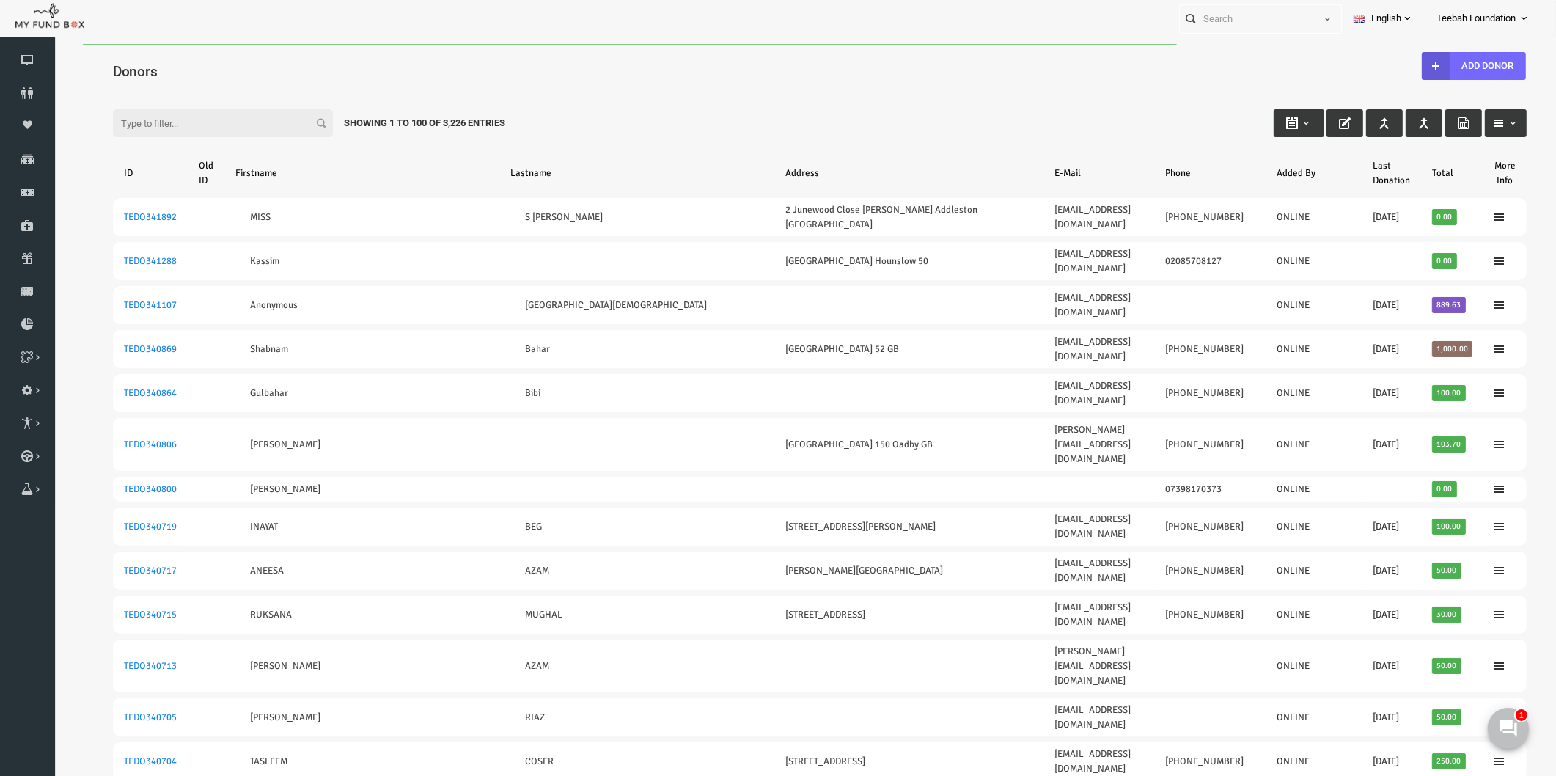
click at [169, 89] on div "Filter: Showing 1 to 100 of 3,226 Entries" at bounding box center [789, 109] width 1443 height 40
click at [168, 125] on input "Filter:" at bounding box center [193, 123] width 220 height 28
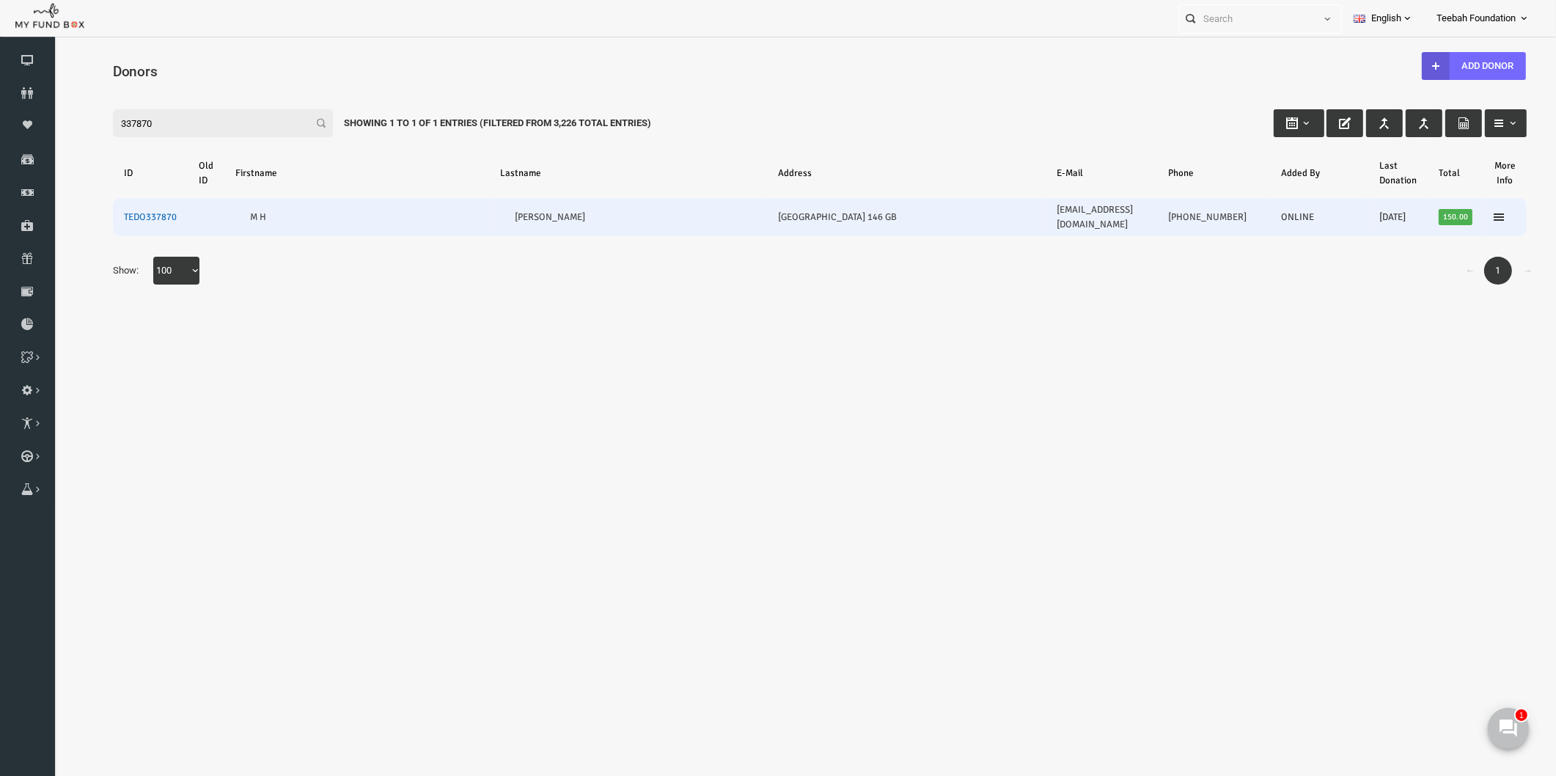
type input "337870"
click at [114, 211] on link "TEDO337870" at bounding box center [120, 217] width 53 height 12
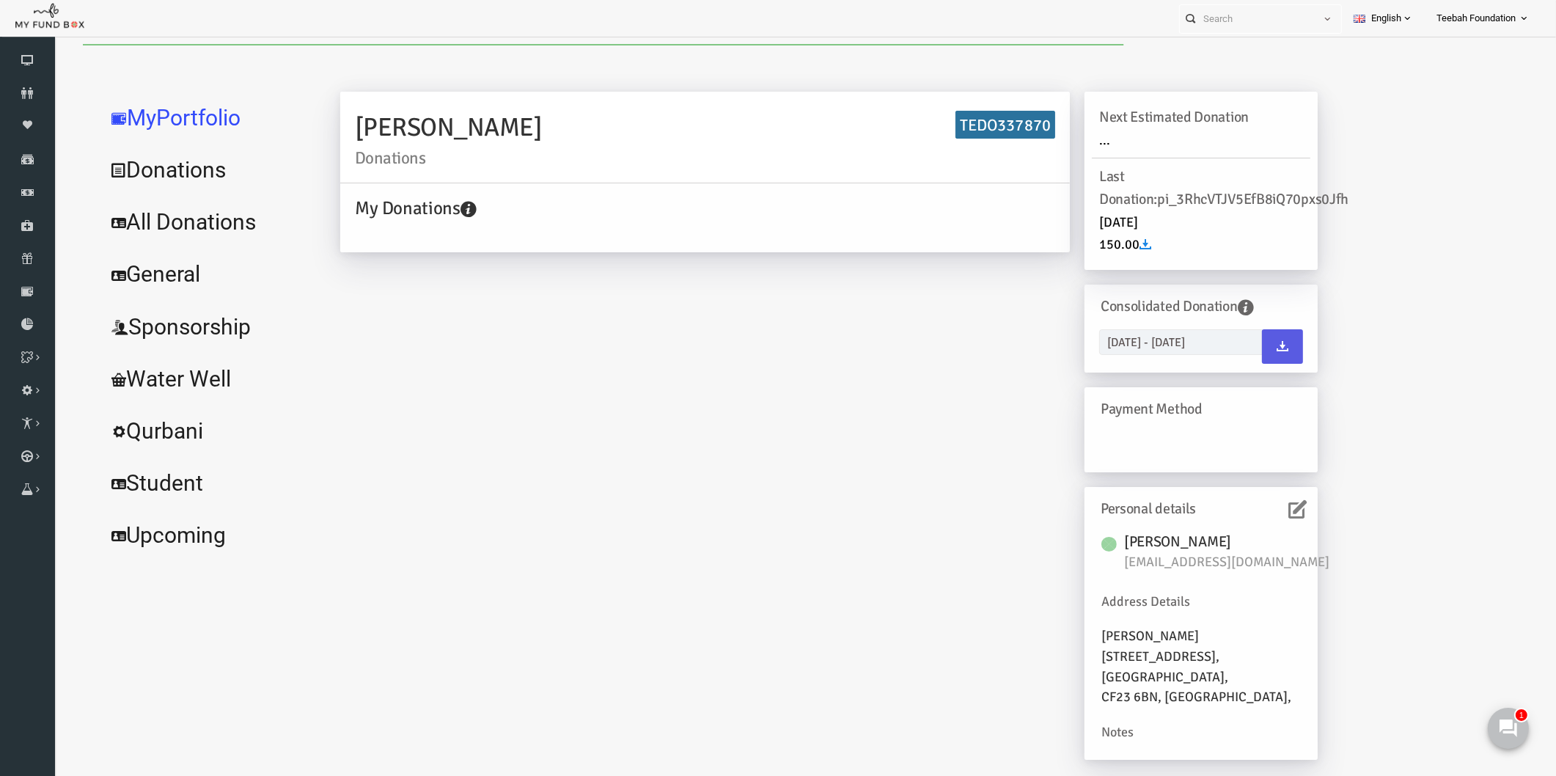
click at [1259, 507] on icon at bounding box center [1267, 509] width 18 height 18
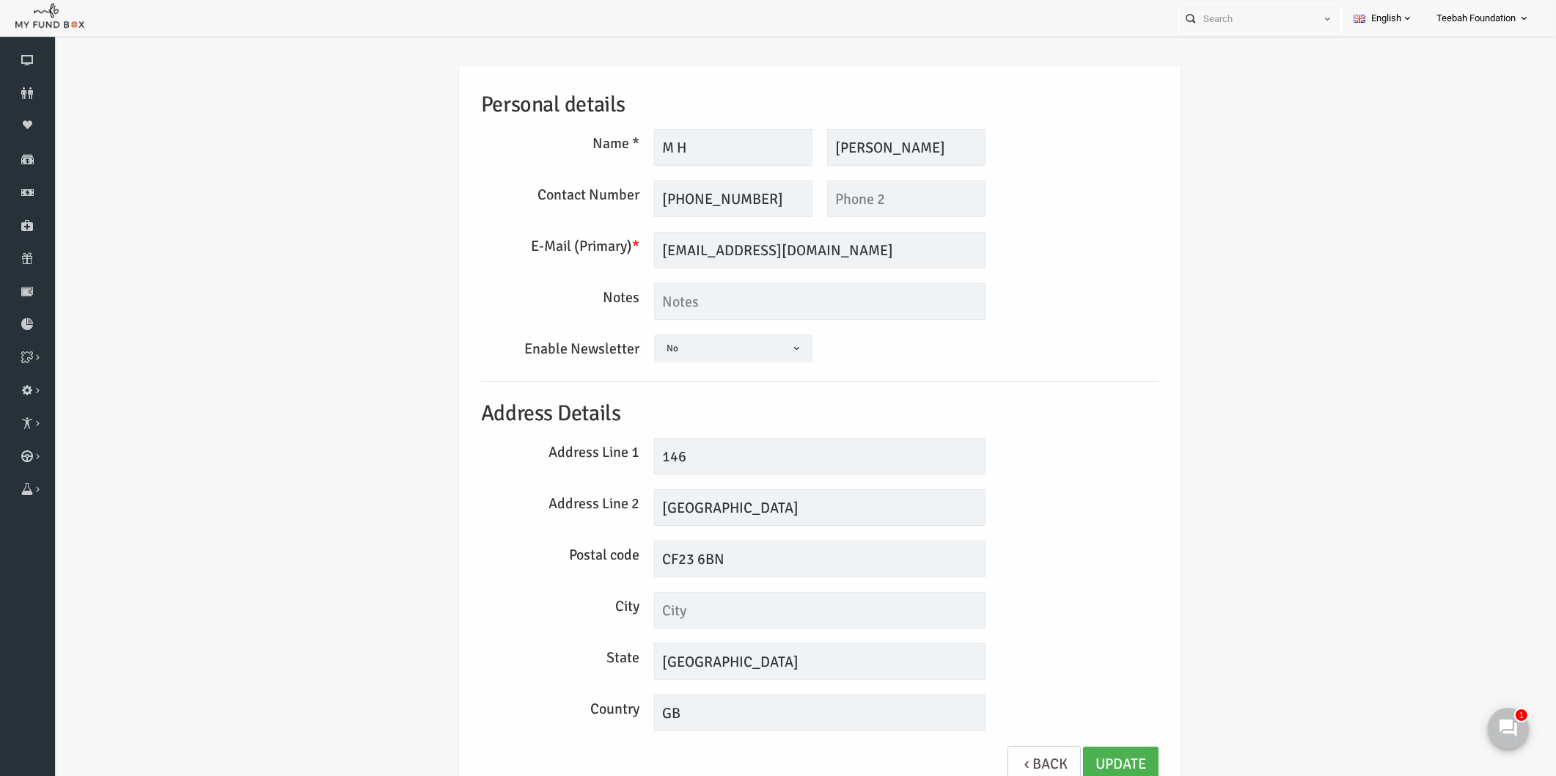
click at [1058, 327] on div "Personal details Name * M H Description allows upto maximum of 255 characters. …" at bounding box center [789, 432] width 707 height 732
click at [689, 148] on input "M H" at bounding box center [703, 147] width 158 height 37
click at [1334, 319] on div "Personal details Name * M H Description allows upto maximum of 255 characters. …" at bounding box center [790, 435] width 1472 height 783
drag, startPoint x: 839, startPoint y: 250, endPoint x: 601, endPoint y: 240, distance: 238.5
click at [601, 240] on div "E-Mail (Primary) * [EMAIL_ADDRESS][DOMAIN_NAME] We will be sending invoices to …" at bounding box center [790, 250] width 692 height 37
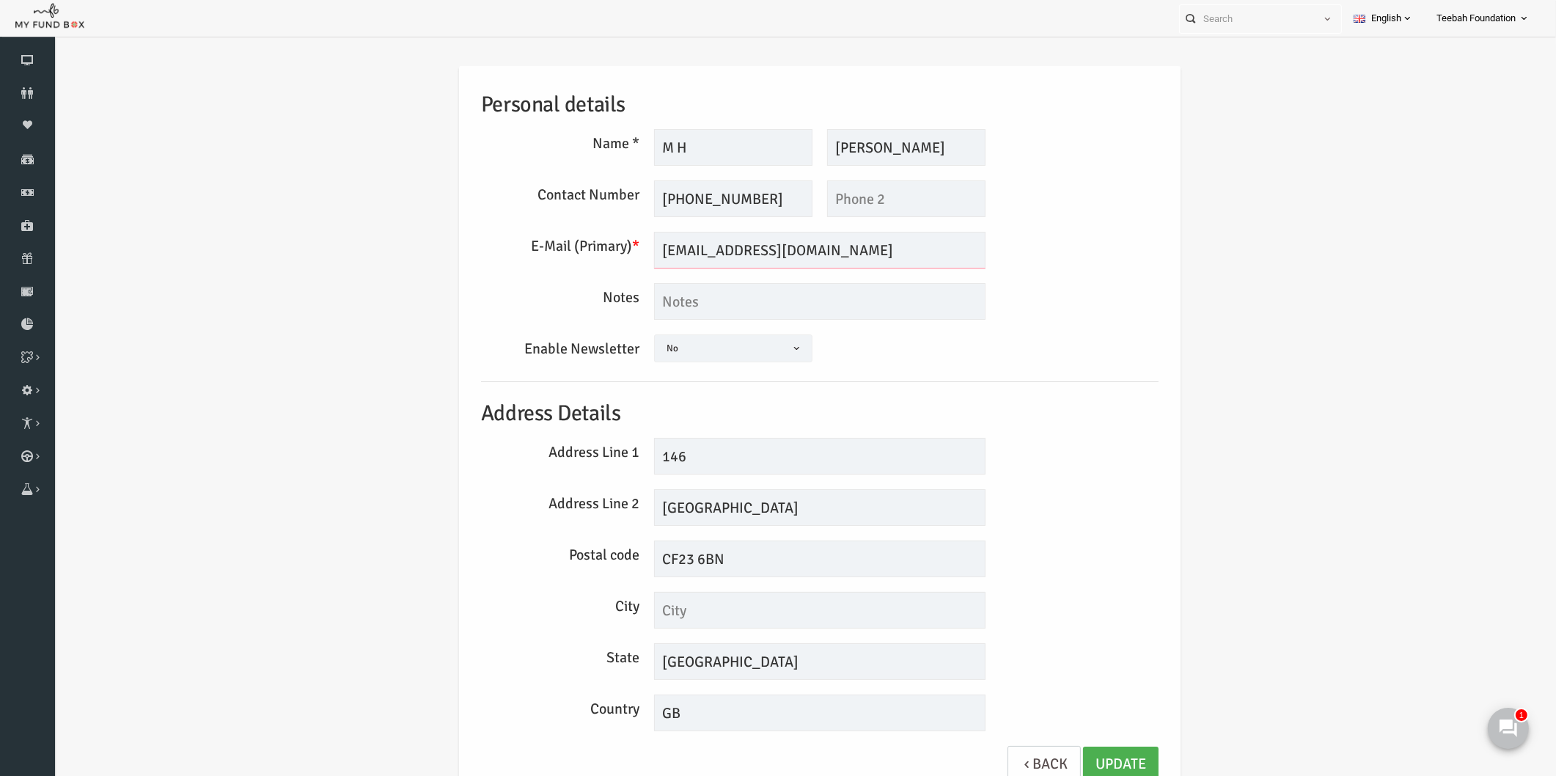
click at [688, 259] on input "[EMAIL_ADDRESS][DOMAIN_NAME]" at bounding box center [789, 250] width 331 height 37
drag, startPoint x: 671, startPoint y: 151, endPoint x: 620, endPoint y: 151, distance: 50.6
click at [624, 151] on input "M H" at bounding box center [703, 147] width 158 height 37
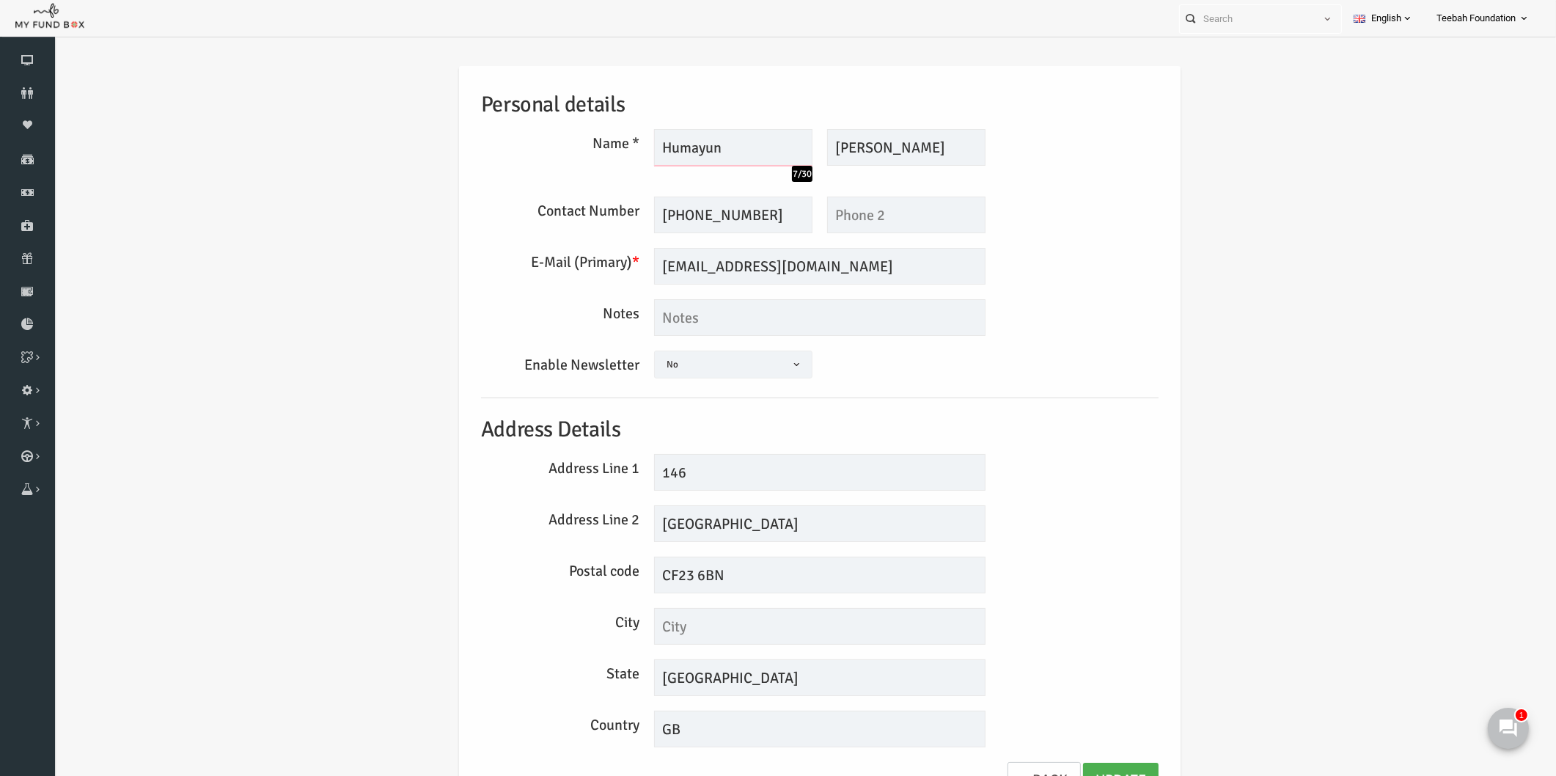
type input "Humayun"
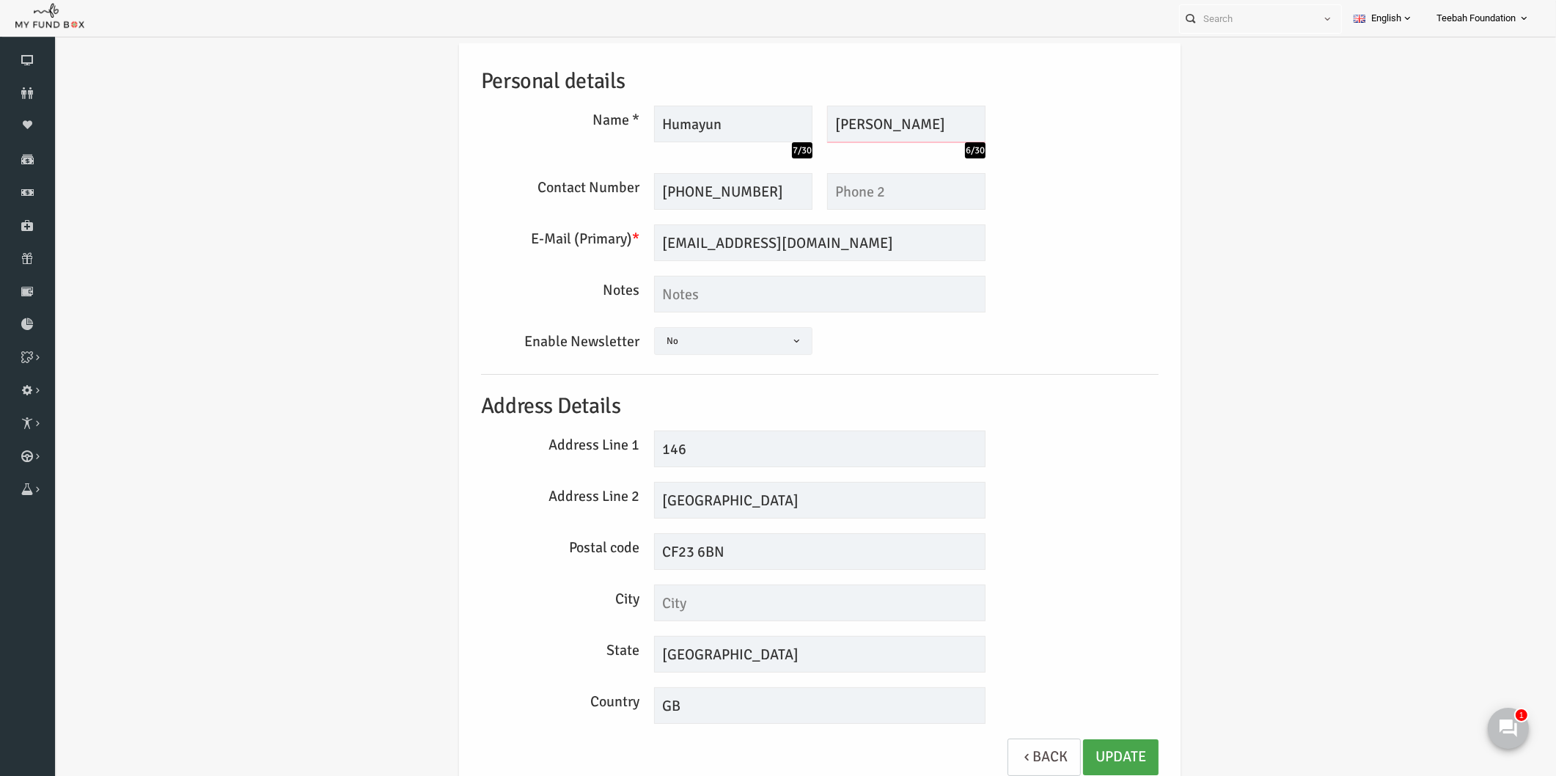
type input "[PERSON_NAME]"
click at [1103, 759] on link "Update" at bounding box center [1091, 757] width 76 height 36
click at [1093, 746] on link "Update" at bounding box center [1091, 757] width 76 height 36
drag, startPoint x: 886, startPoint y: 238, endPoint x: 552, endPoint y: 257, distance: 334.1
click at [552, 257] on div "E-Mail (Primary) * [EMAIL_ADDRESS][DOMAIN_NAME] We will be sending invoices to …" at bounding box center [790, 242] width 692 height 37
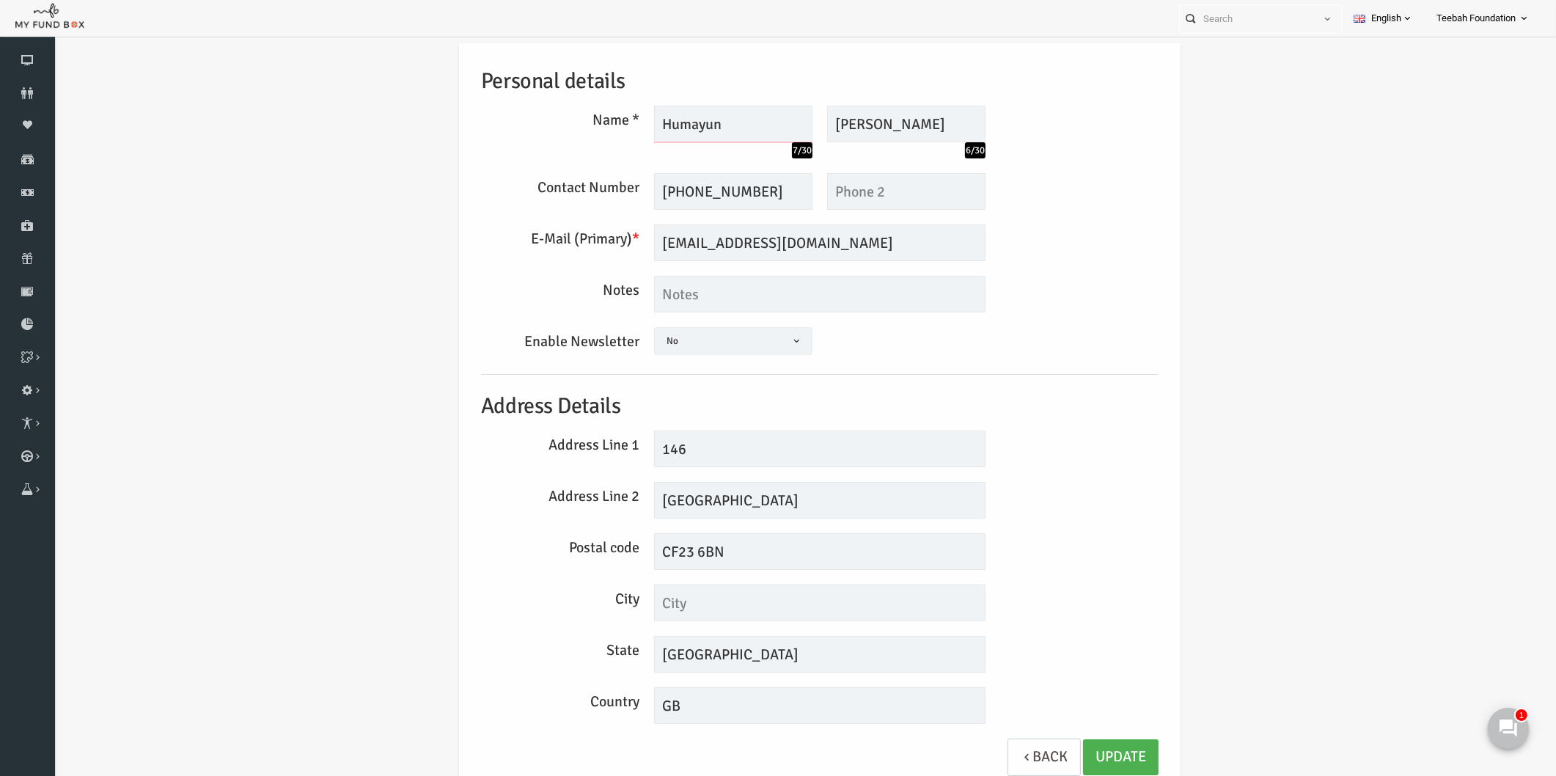
drag, startPoint x: 693, startPoint y: 120, endPoint x: 526, endPoint y: 114, distance: 167.3
click at [526, 114] on div "Name * Humayun 7/30 Description allows upto maximum of 255 characters. Please F…" at bounding box center [790, 132] width 692 height 53
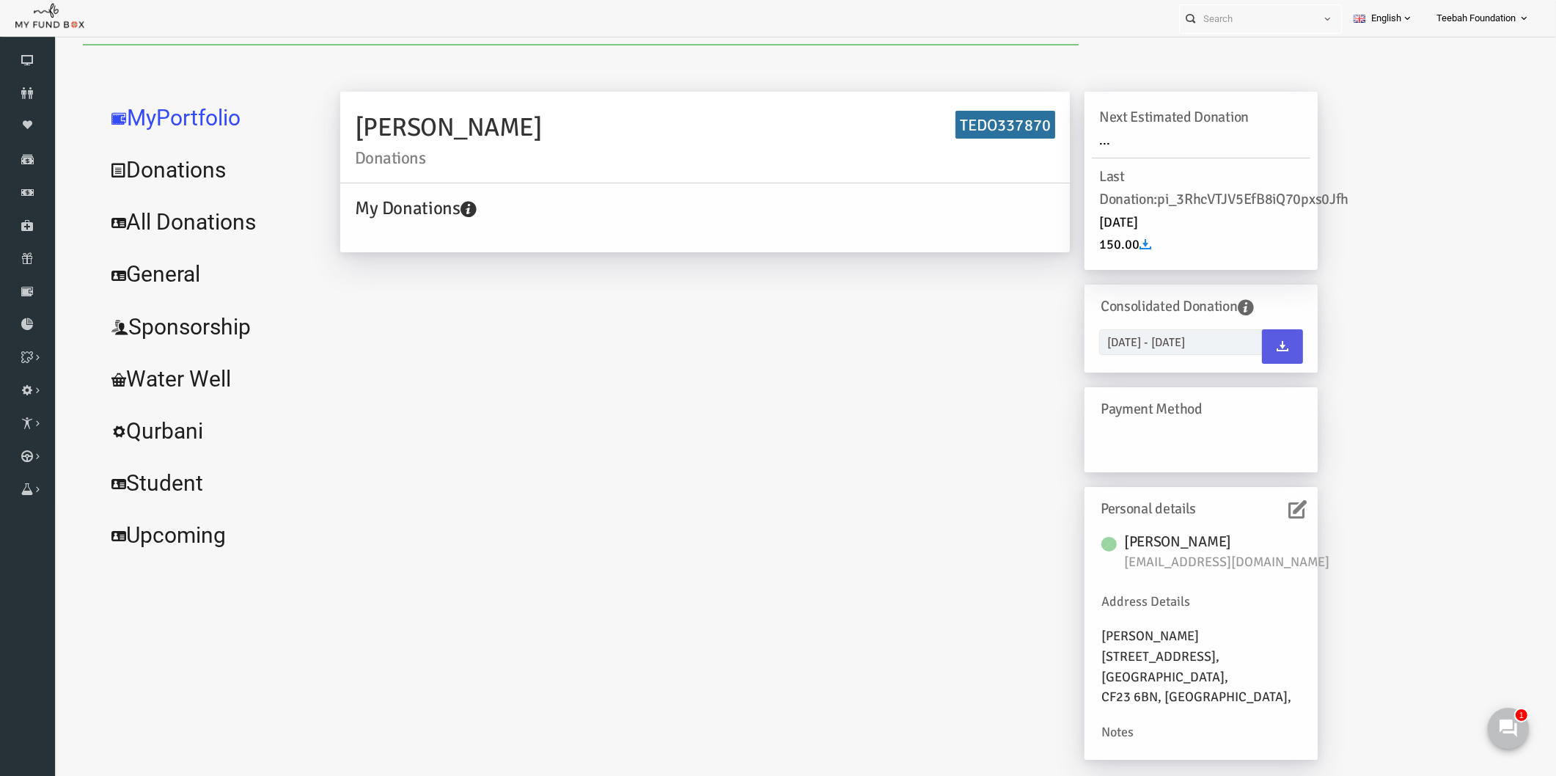
scroll to position [0, 0]
click at [38, 92] on icon at bounding box center [27, 93] width 55 height 12
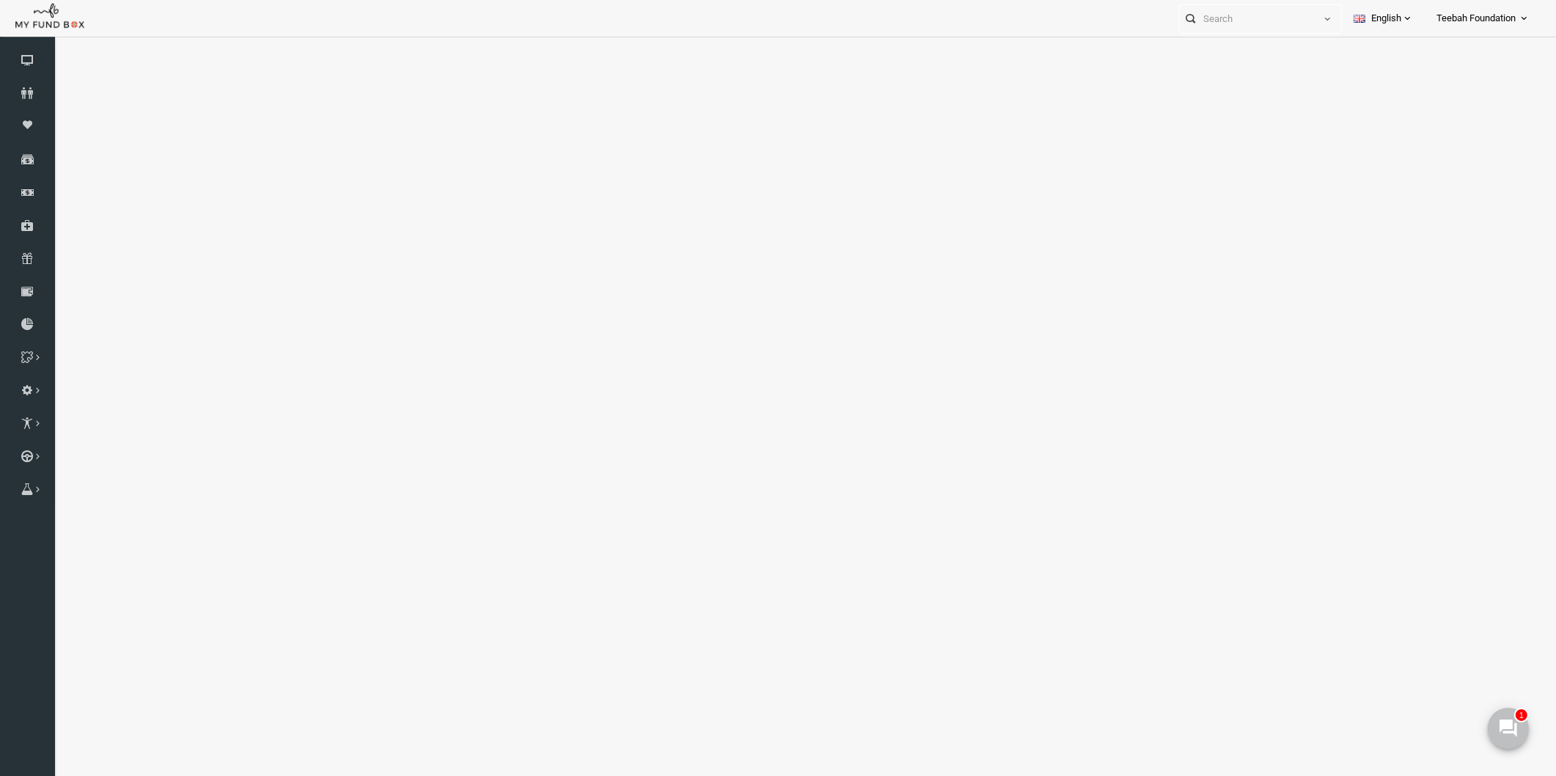
select select "100"
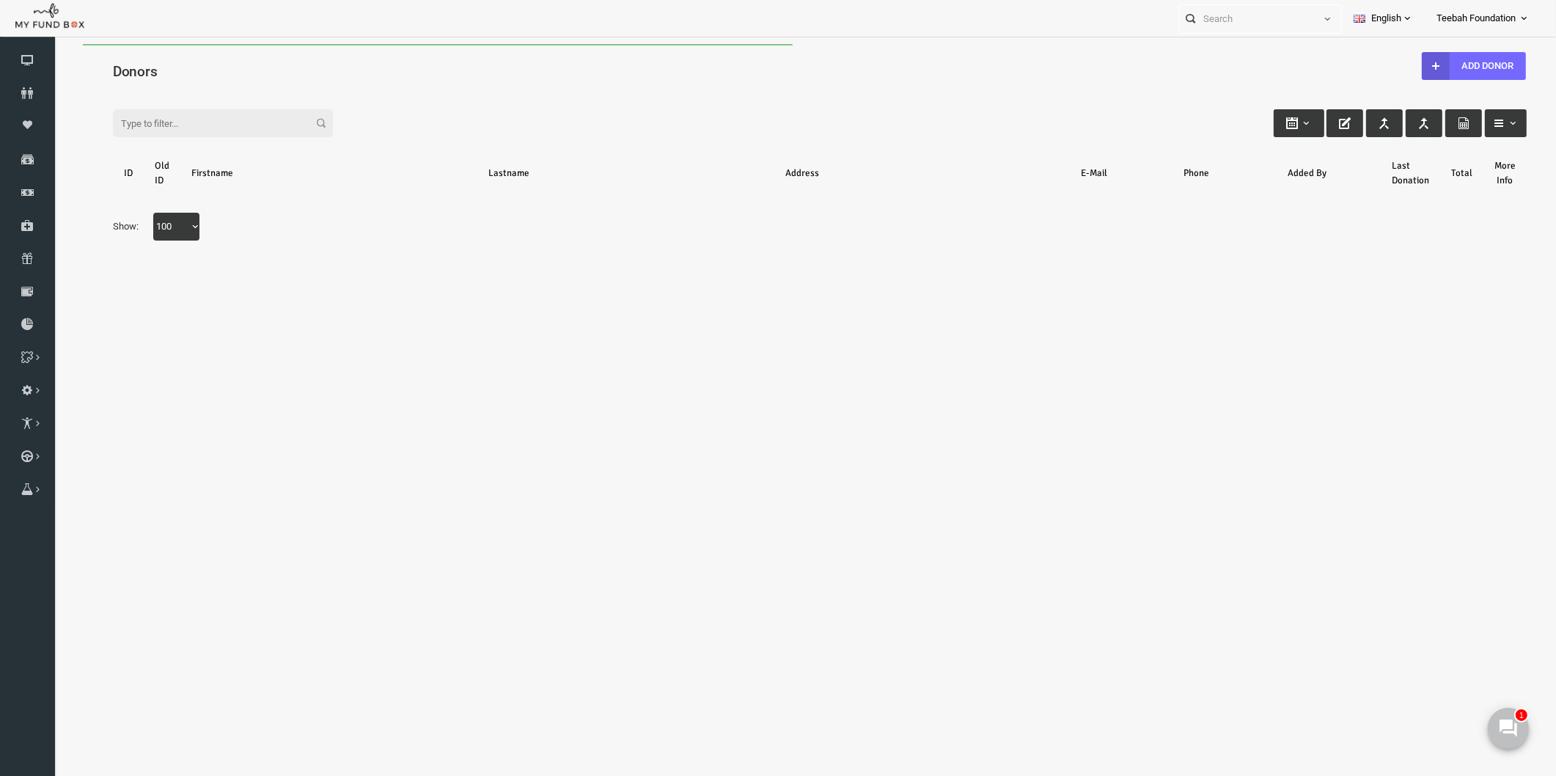
click at [200, 65] on h4 "Donors" at bounding box center [797, 71] width 1428 height 21
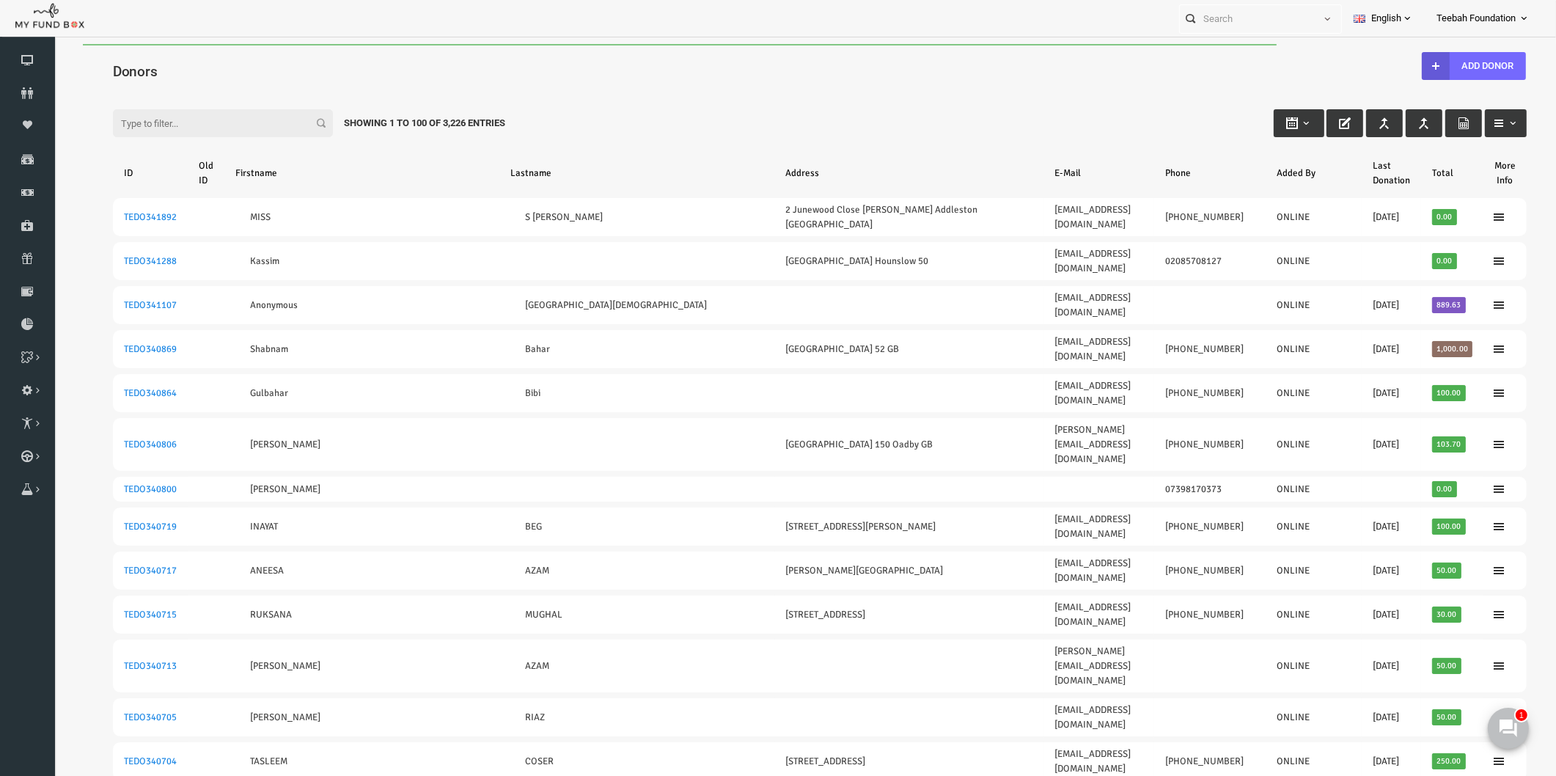
click at [150, 120] on input "Filter:" at bounding box center [193, 123] width 220 height 28
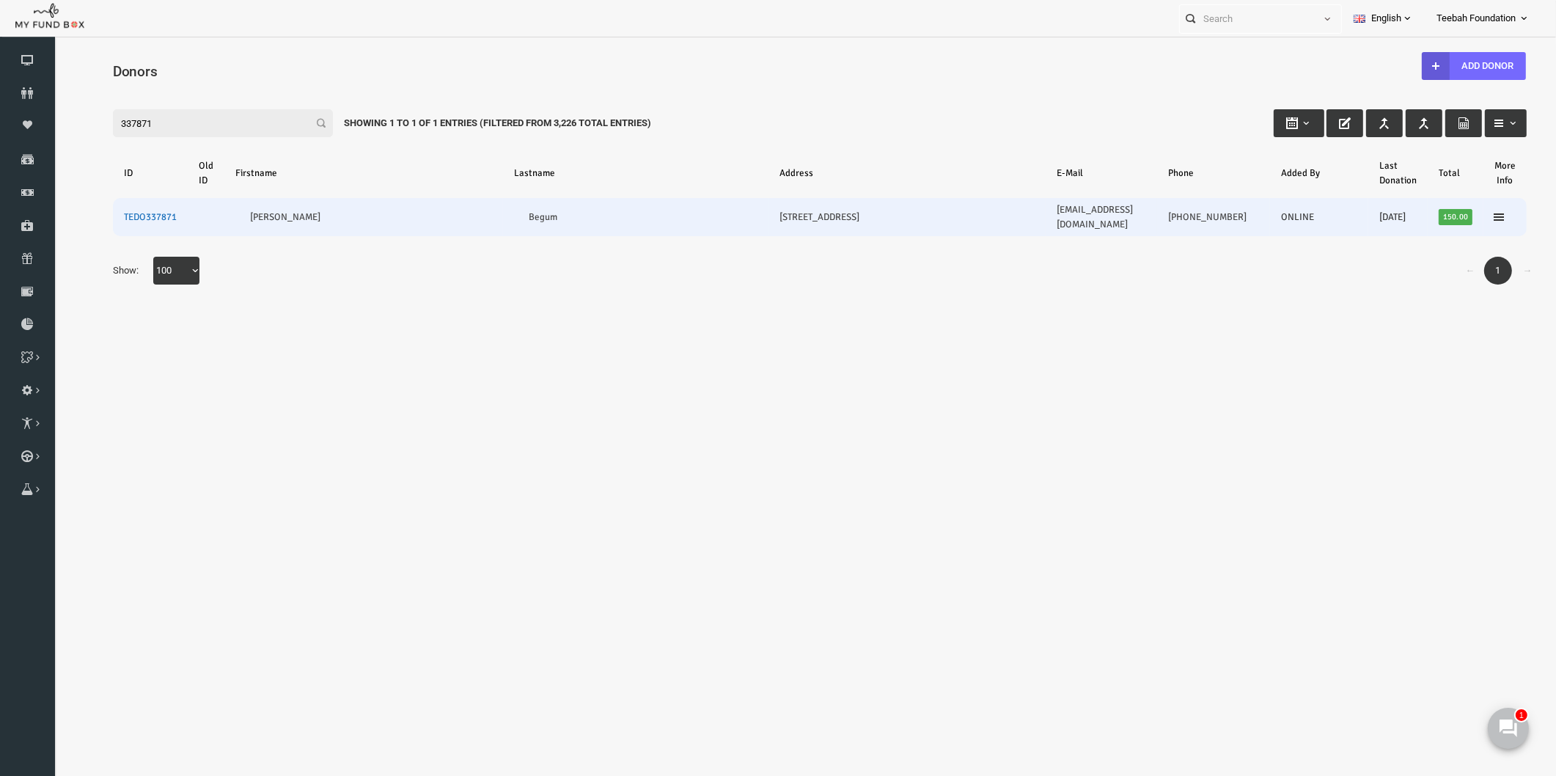
type input "337871"
click at [129, 211] on link "TEDO337871" at bounding box center [120, 217] width 53 height 12
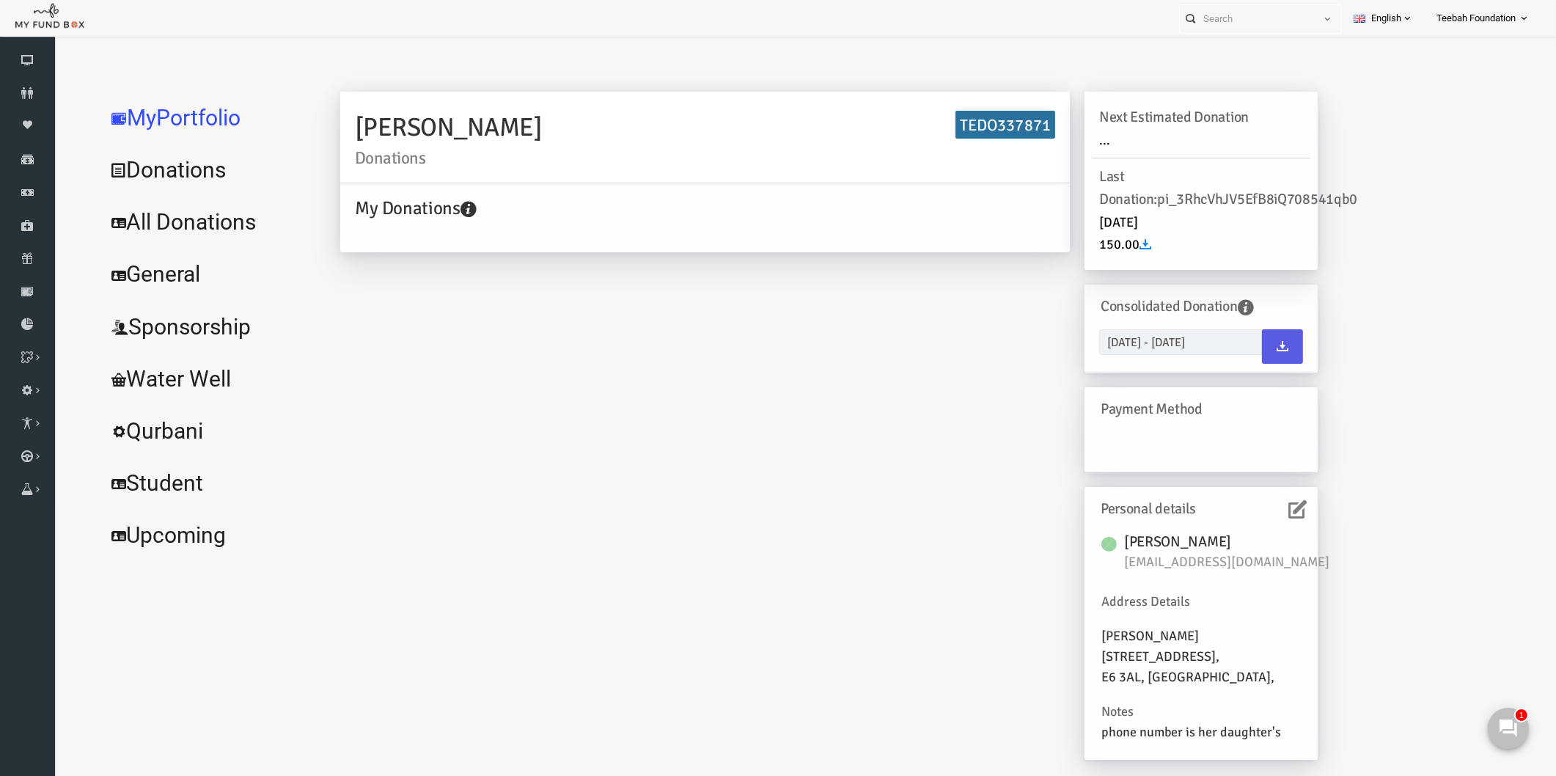
click at [149, 223] on link "All Donations" at bounding box center [178, 222] width 220 height 53
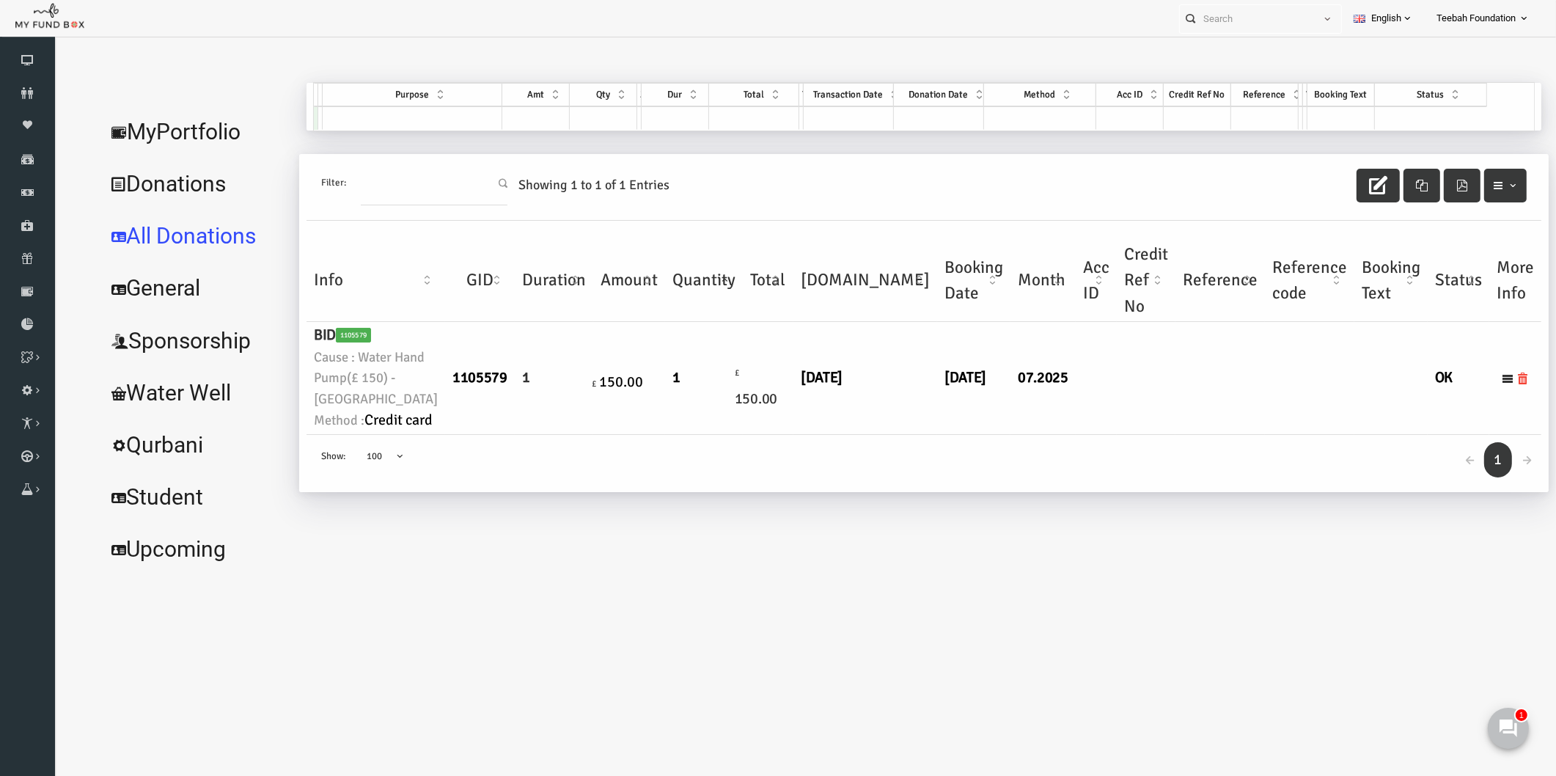
click at [1096, 631] on body "Donor Not Found Beneficiary Not Found Partner Not Found!!!! Please Fill out thi…" at bounding box center [790, 432] width 1472 height 776
click at [168, 128] on link "MyPortfolio" at bounding box center [165, 132] width 194 height 53
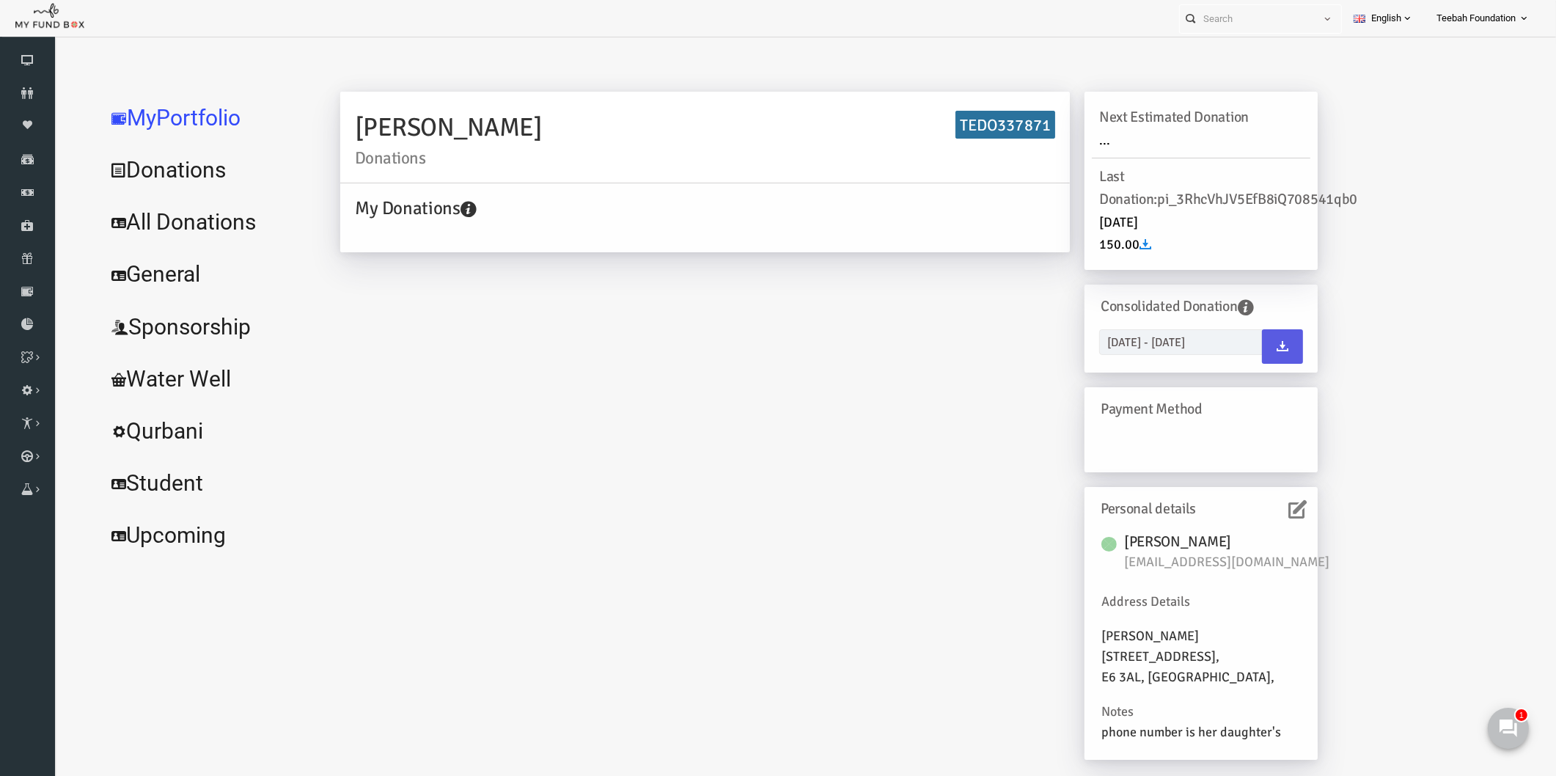
click at [712, 383] on div "[PERSON_NAME] Donations TEDO337871 My Donations Get free account credit Get fre…" at bounding box center [798, 433] width 1007 height 683
click at [183, 221] on link "All Donations" at bounding box center [178, 222] width 220 height 53
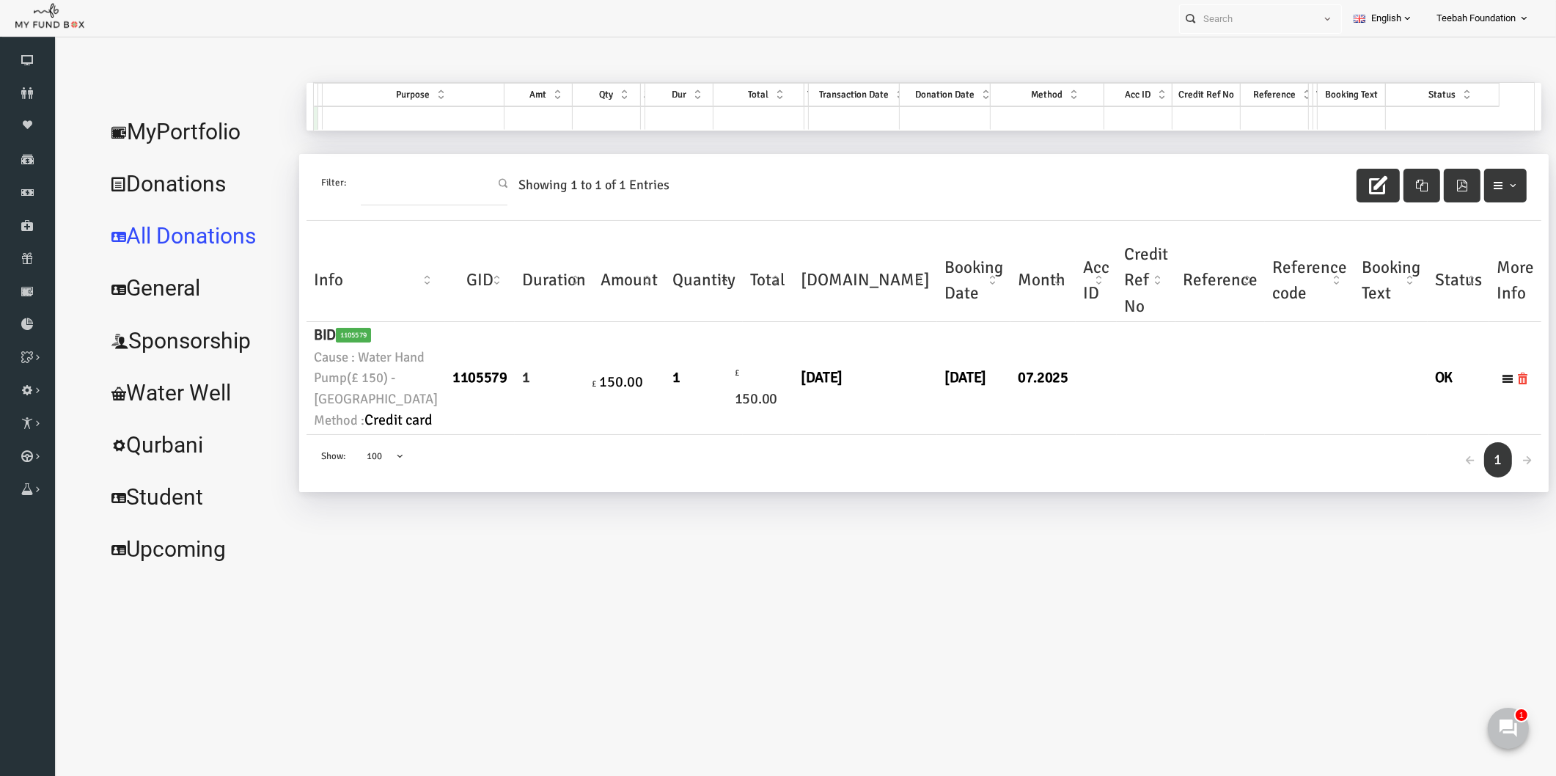
click at [194, 138] on link "MyPortfolio" at bounding box center [165, 132] width 194 height 53
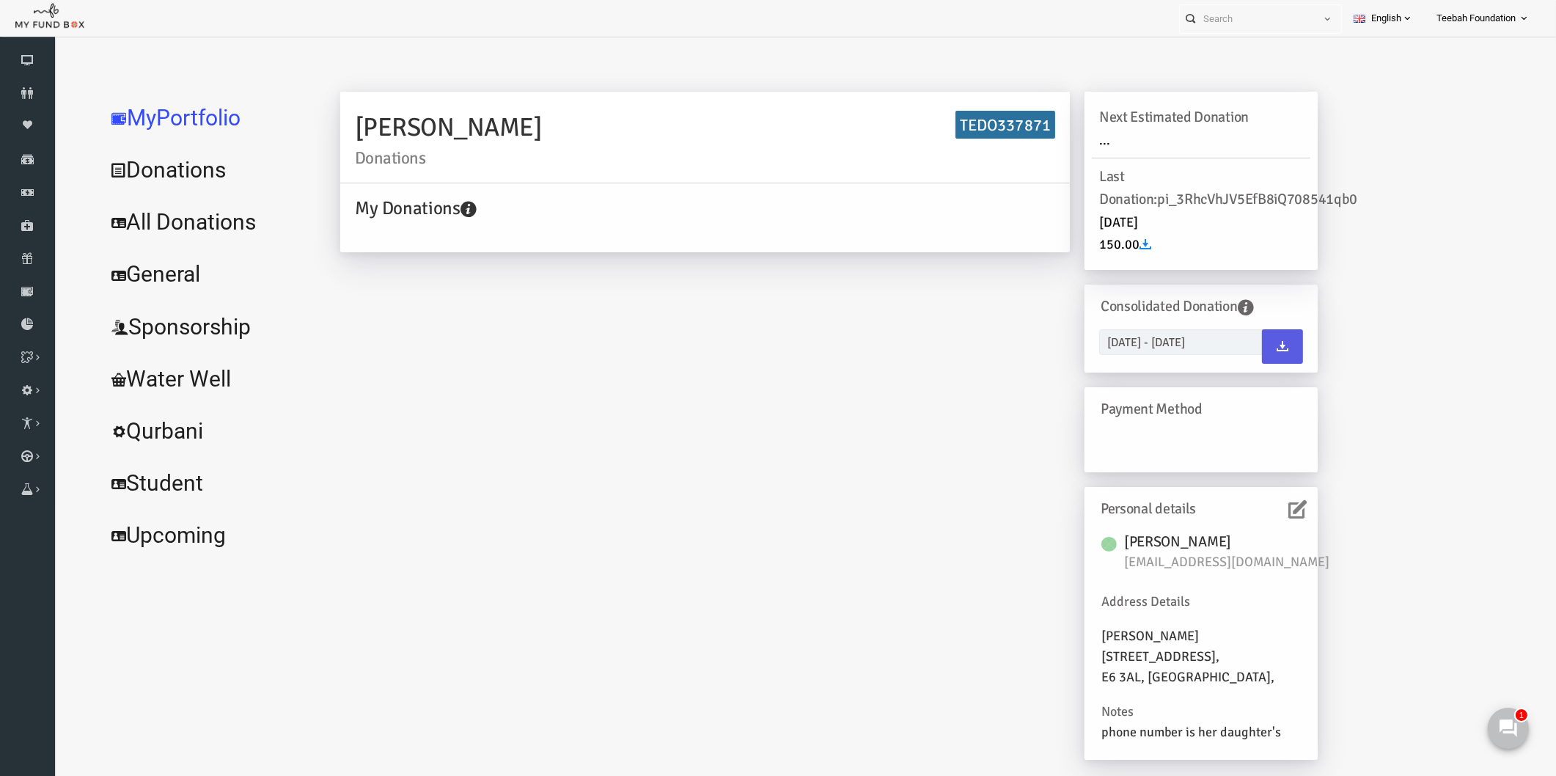
click at [553, 379] on div "[PERSON_NAME] Donations TEDO337871 My Donations Get free account credit Get fre…" at bounding box center [798, 433] width 1007 height 683
click at [702, 547] on div "[PERSON_NAME] Donations TEDO337871 My Donations Get free account credit Get fre…" at bounding box center [798, 433] width 1007 height 683
click at [1171, 564] on span "[EMAIL_ADDRESS][DOMAIN_NAME]" at bounding box center [1204, 562] width 220 height 21
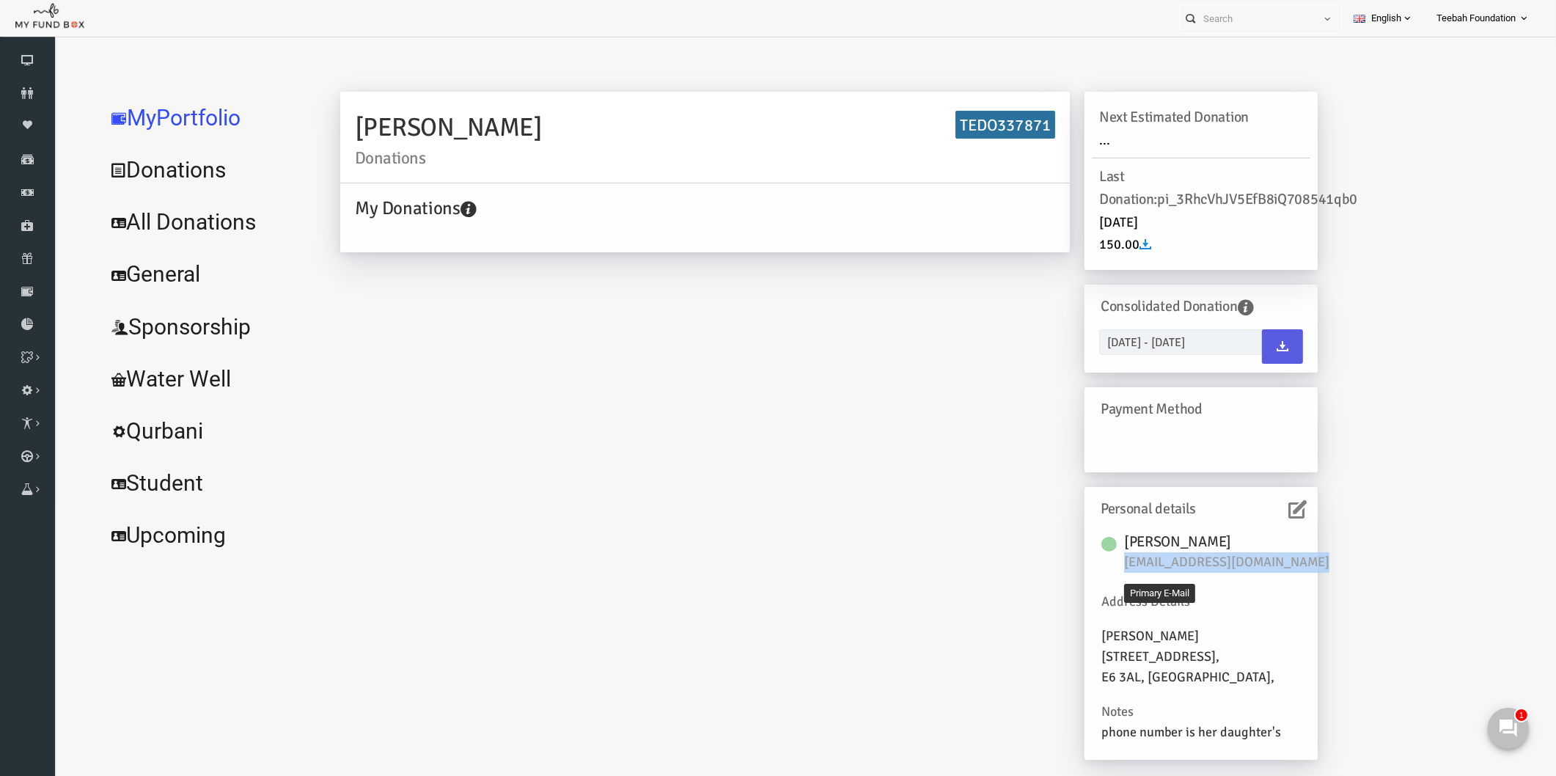
copy div "[EMAIL_ADDRESS][DOMAIN_NAME]"
click at [23, 93] on icon at bounding box center [27, 93] width 55 height 12
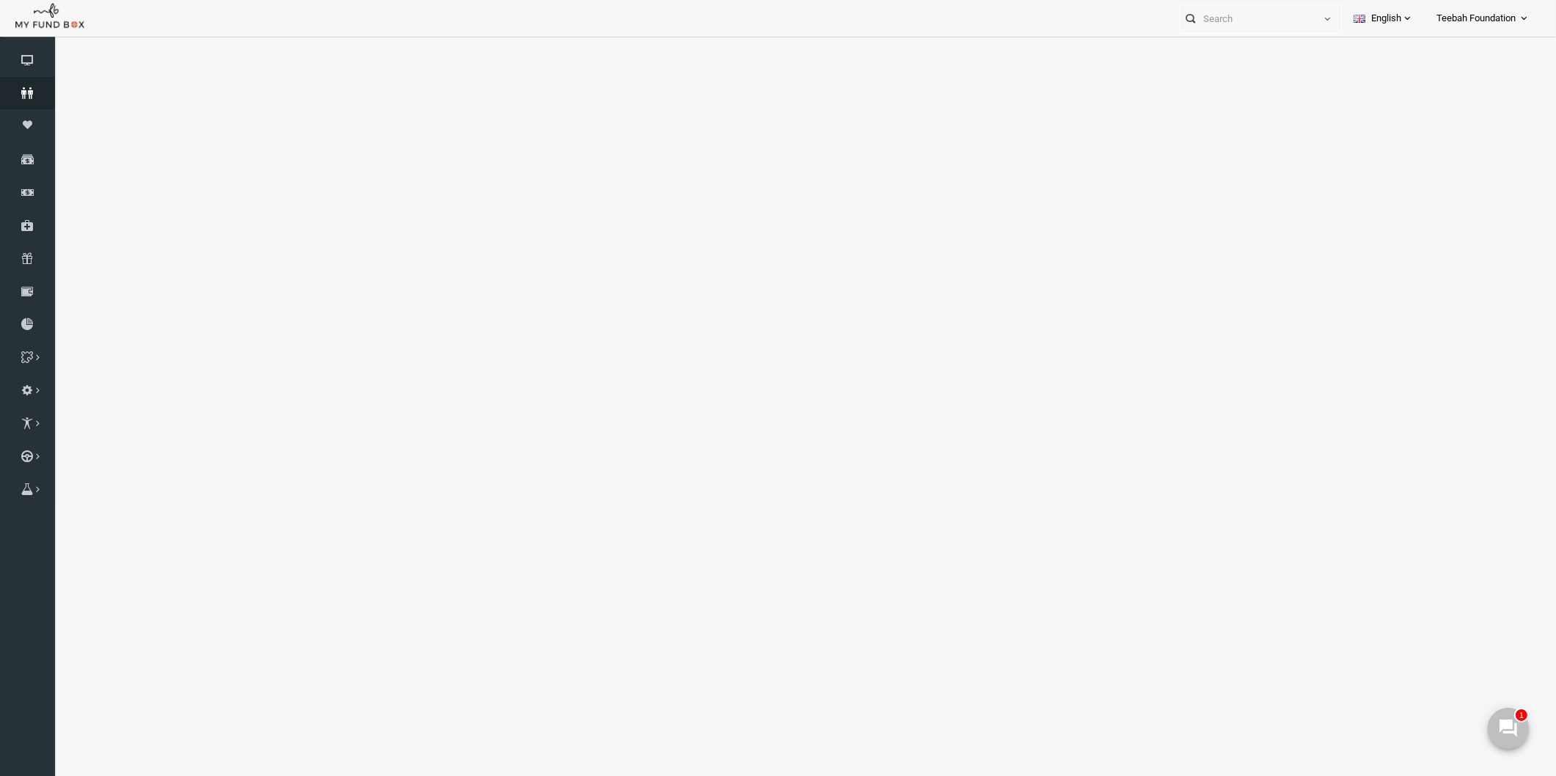
select select "100"
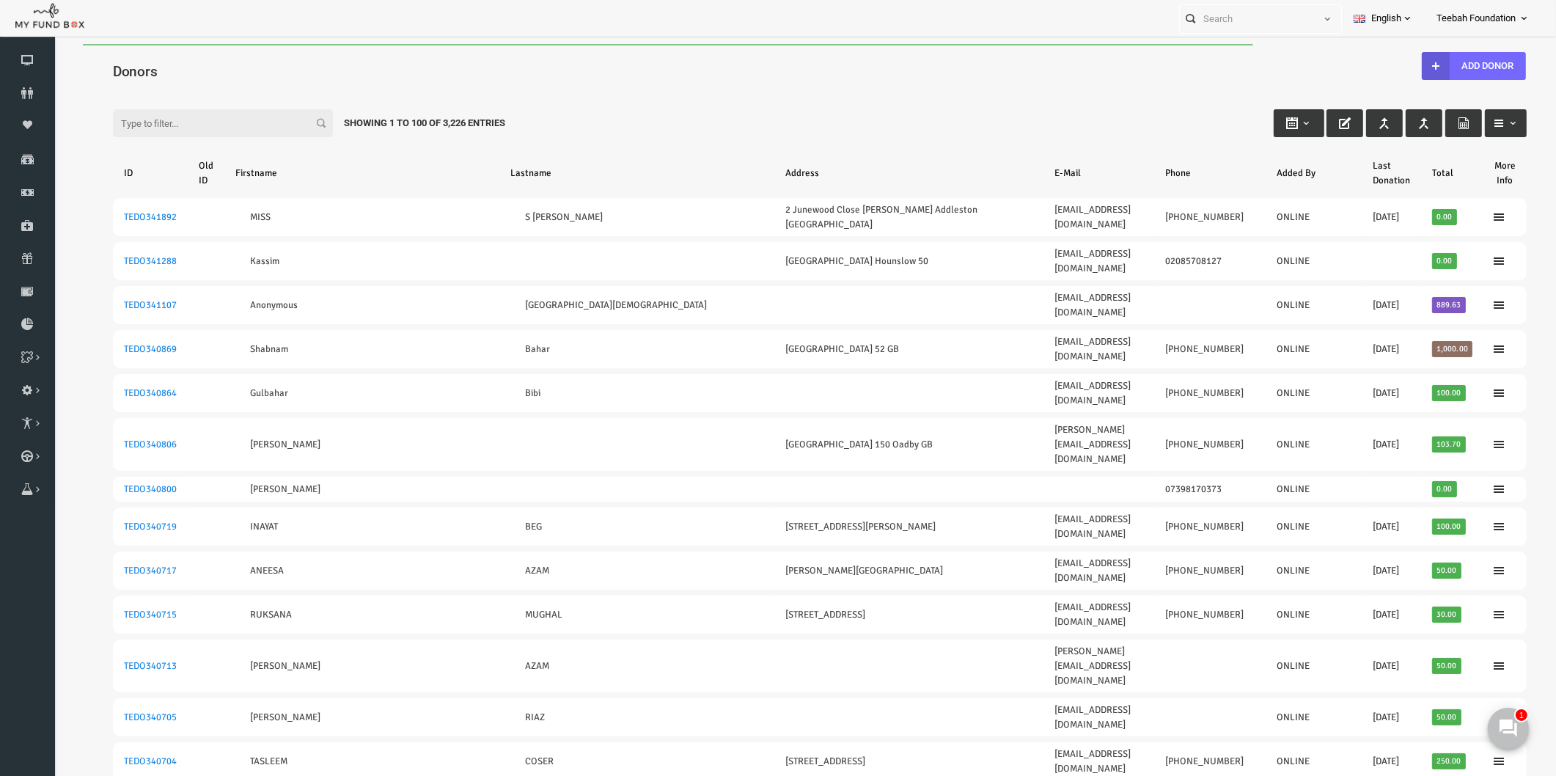
click at [167, 111] on input "Filter:" at bounding box center [193, 123] width 220 height 28
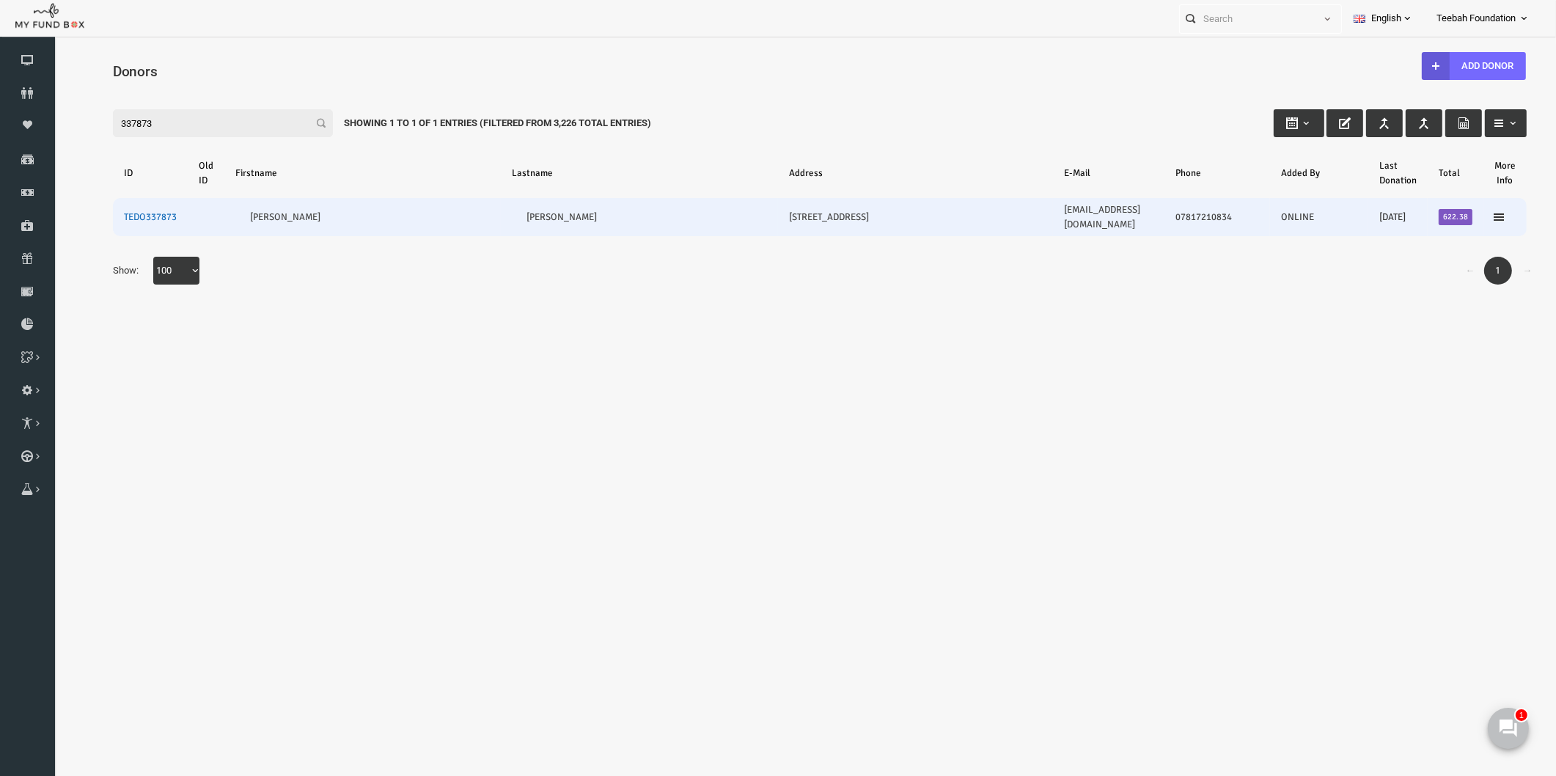
type input "337873"
click at [103, 211] on link "TEDO337873" at bounding box center [120, 217] width 53 height 12
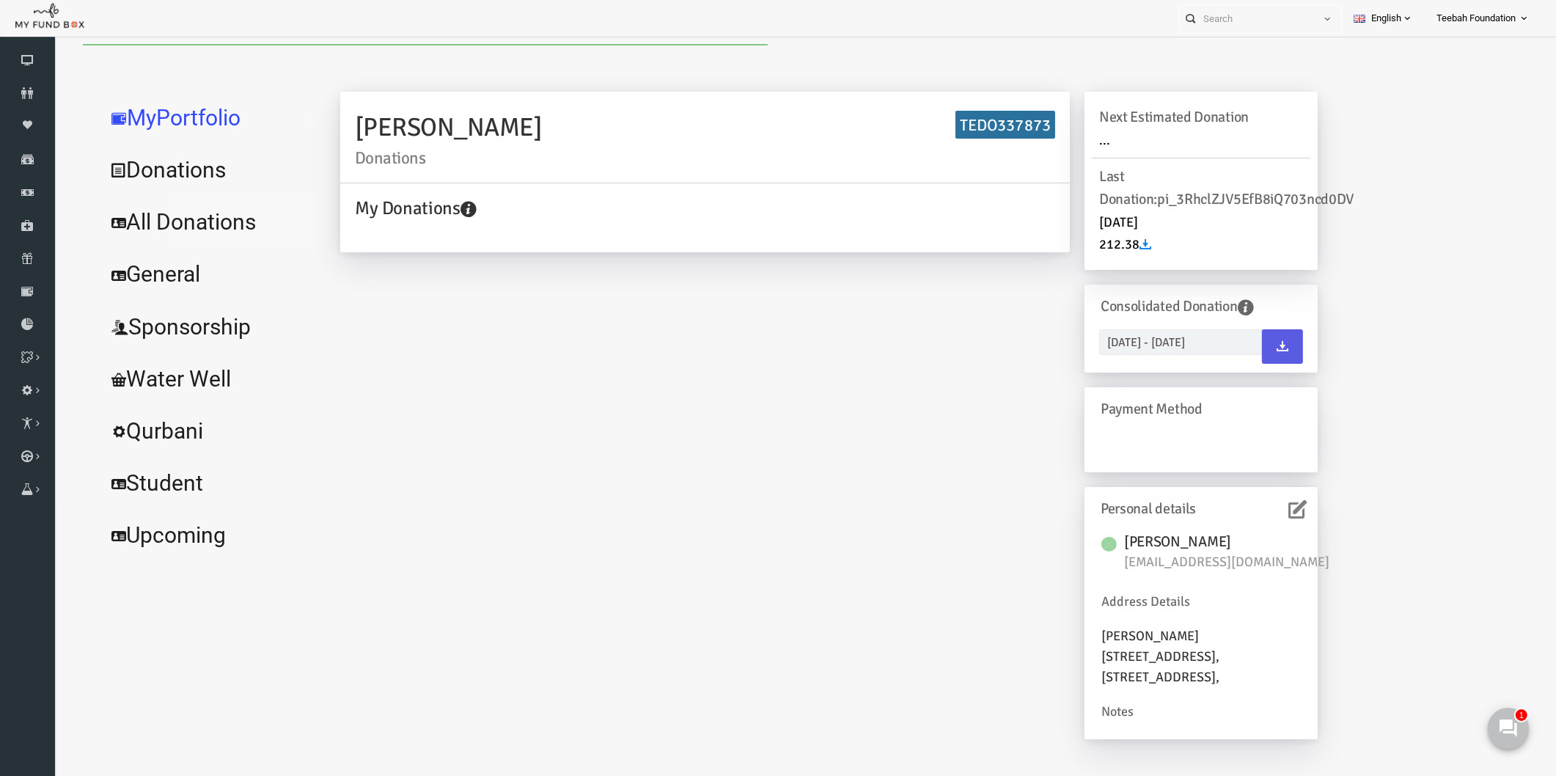
click at [175, 221] on link "All Donations" at bounding box center [178, 222] width 220 height 53
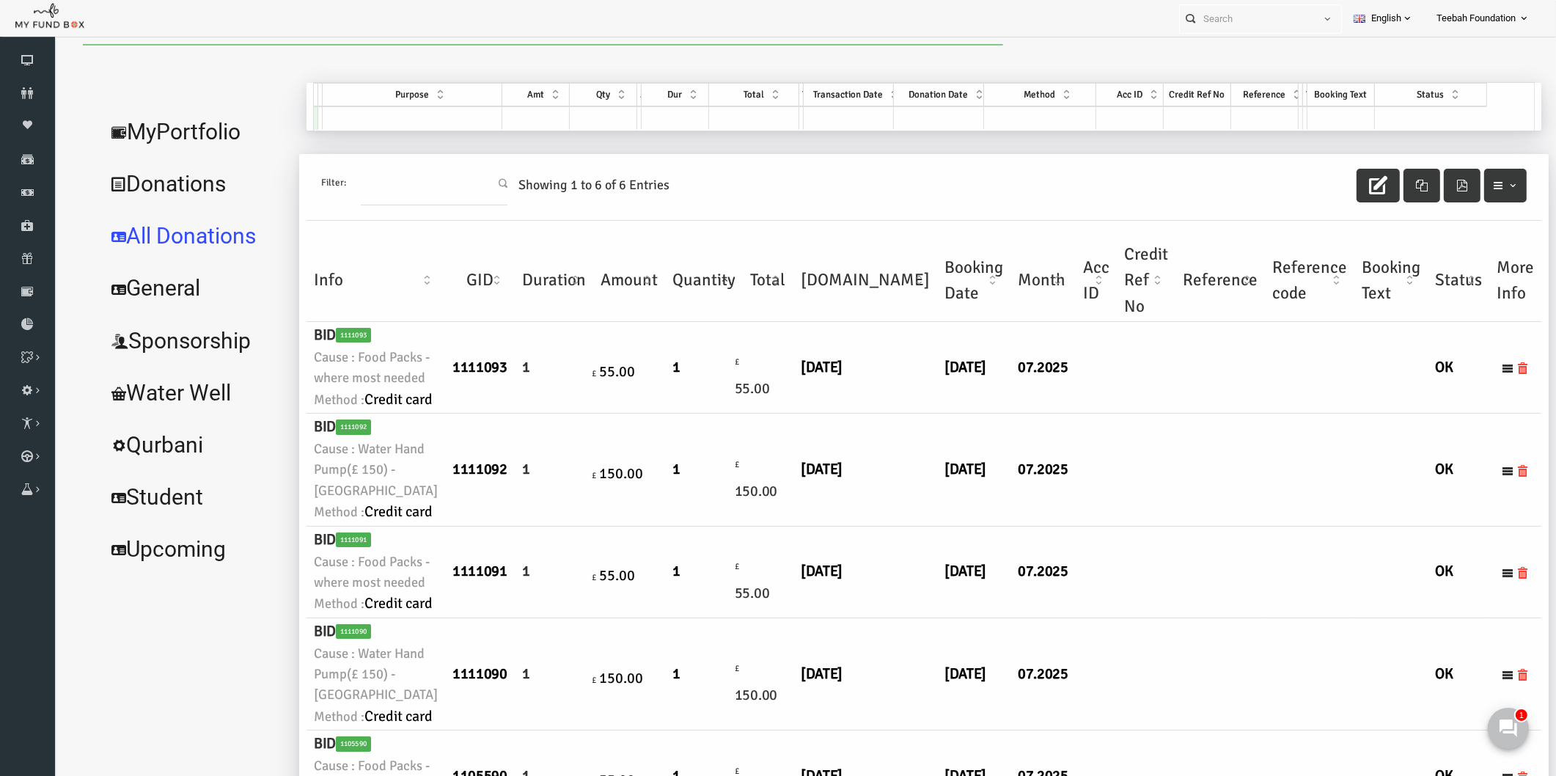
click at [1086, 413] on td at bounding box center [1115, 368] width 59 height 92
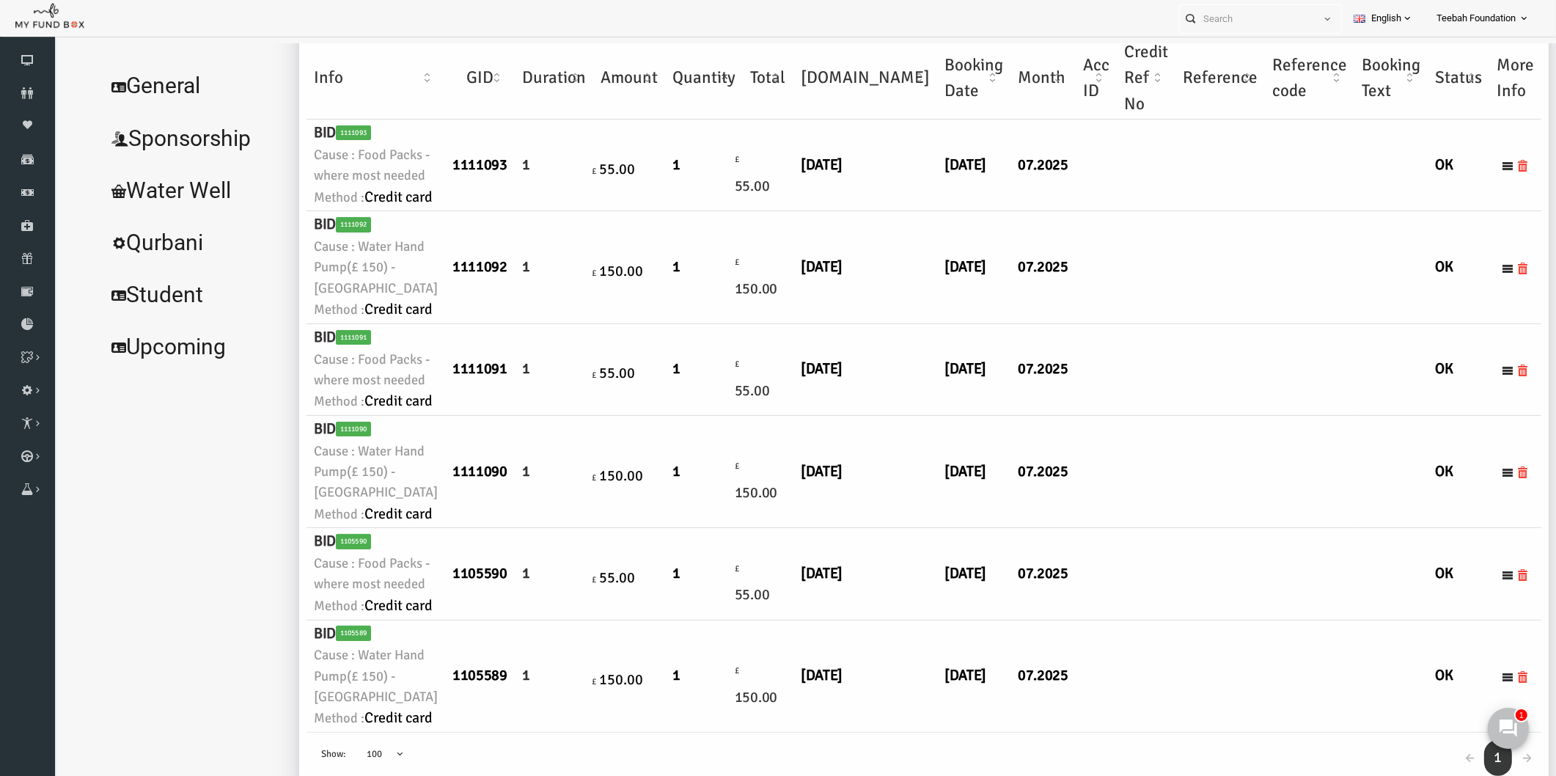
scroll to position [1034, 0]
click at [980, 620] on td "07.2025" at bounding box center [1012, 676] width 65 height 112
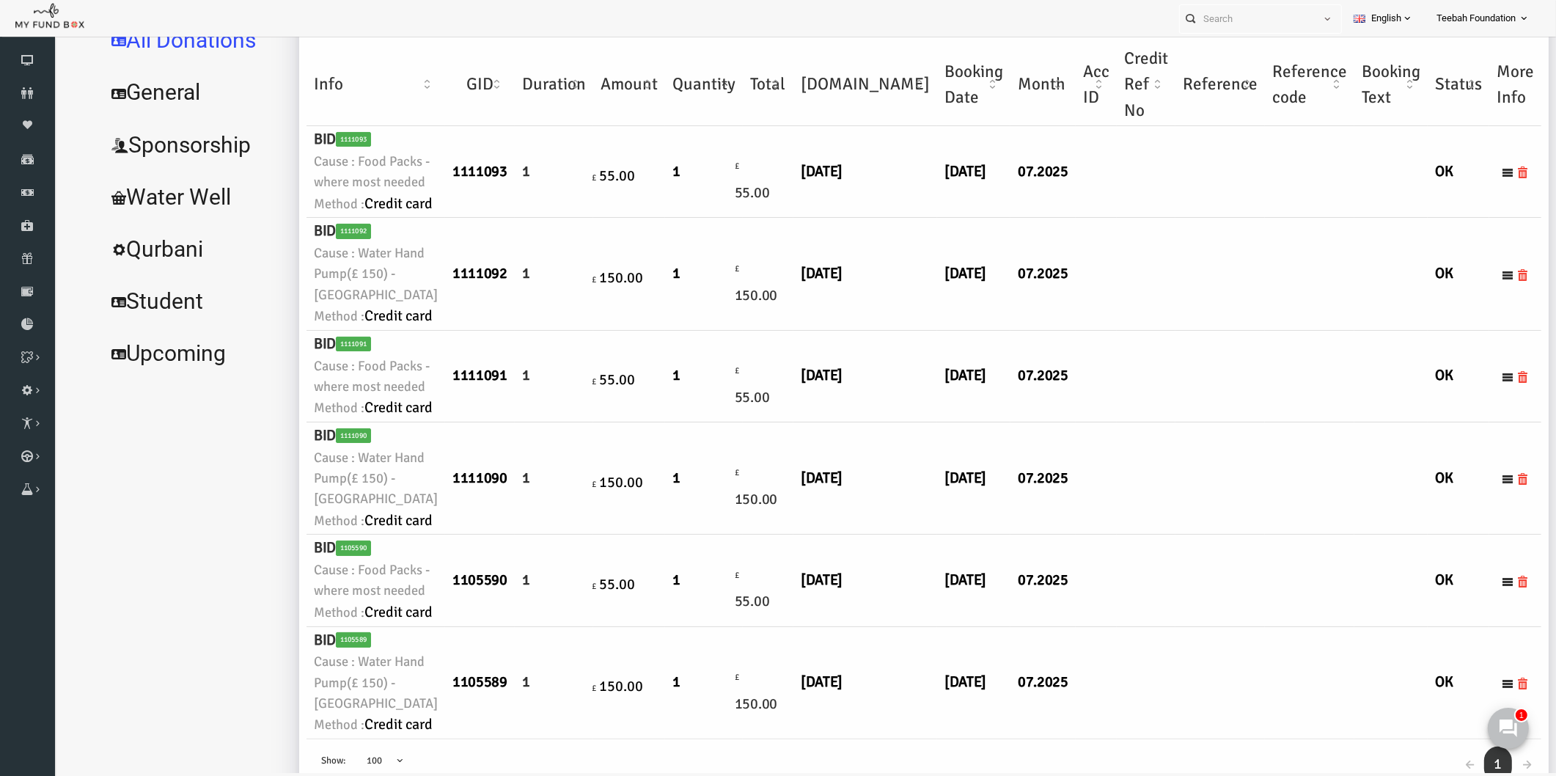
scroll to position [0, 0]
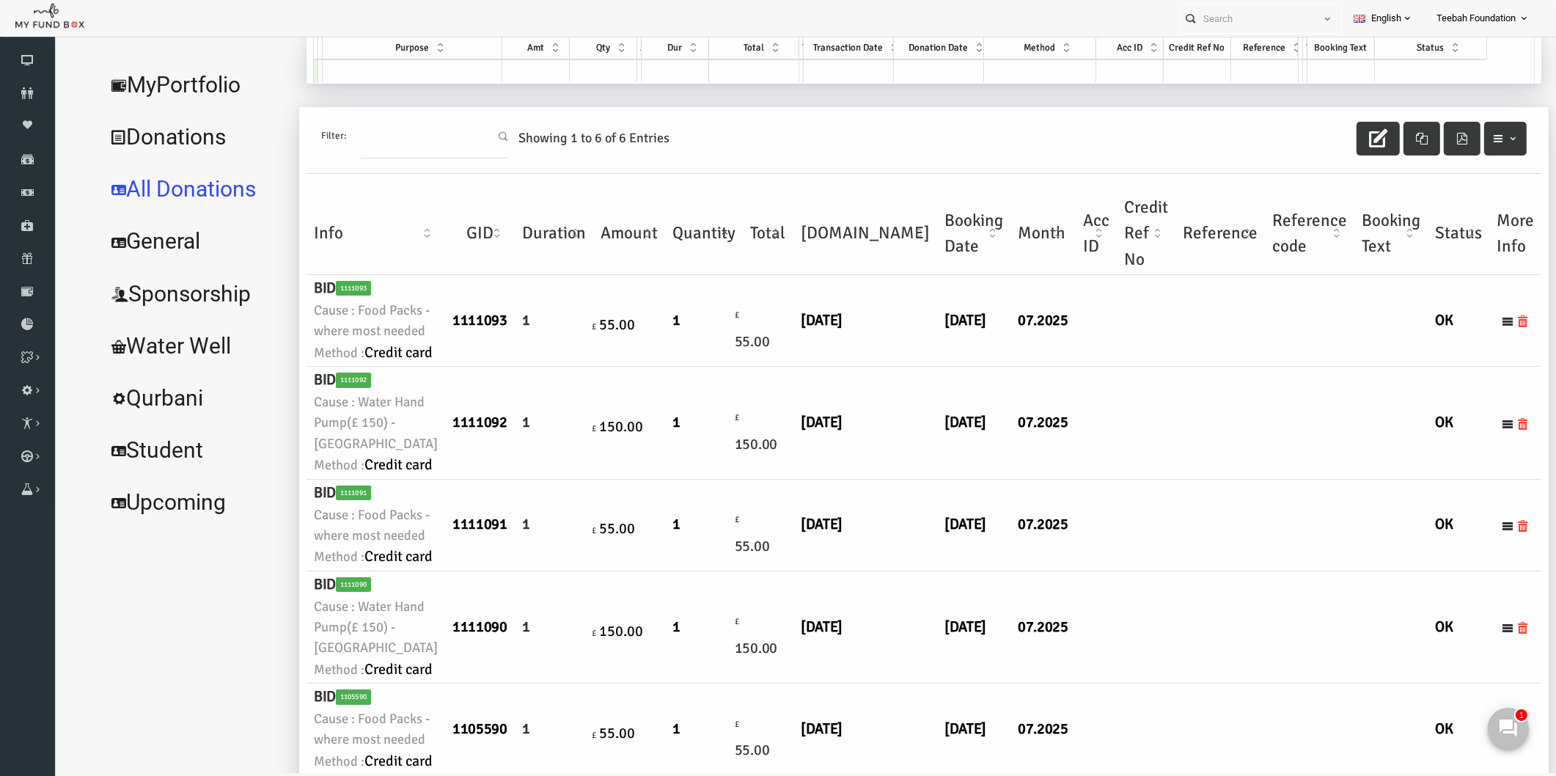
click at [197, 183] on link "All Donations" at bounding box center [165, 189] width 194 height 53
click at [177, 136] on link "Donations" at bounding box center [165, 137] width 194 height 53
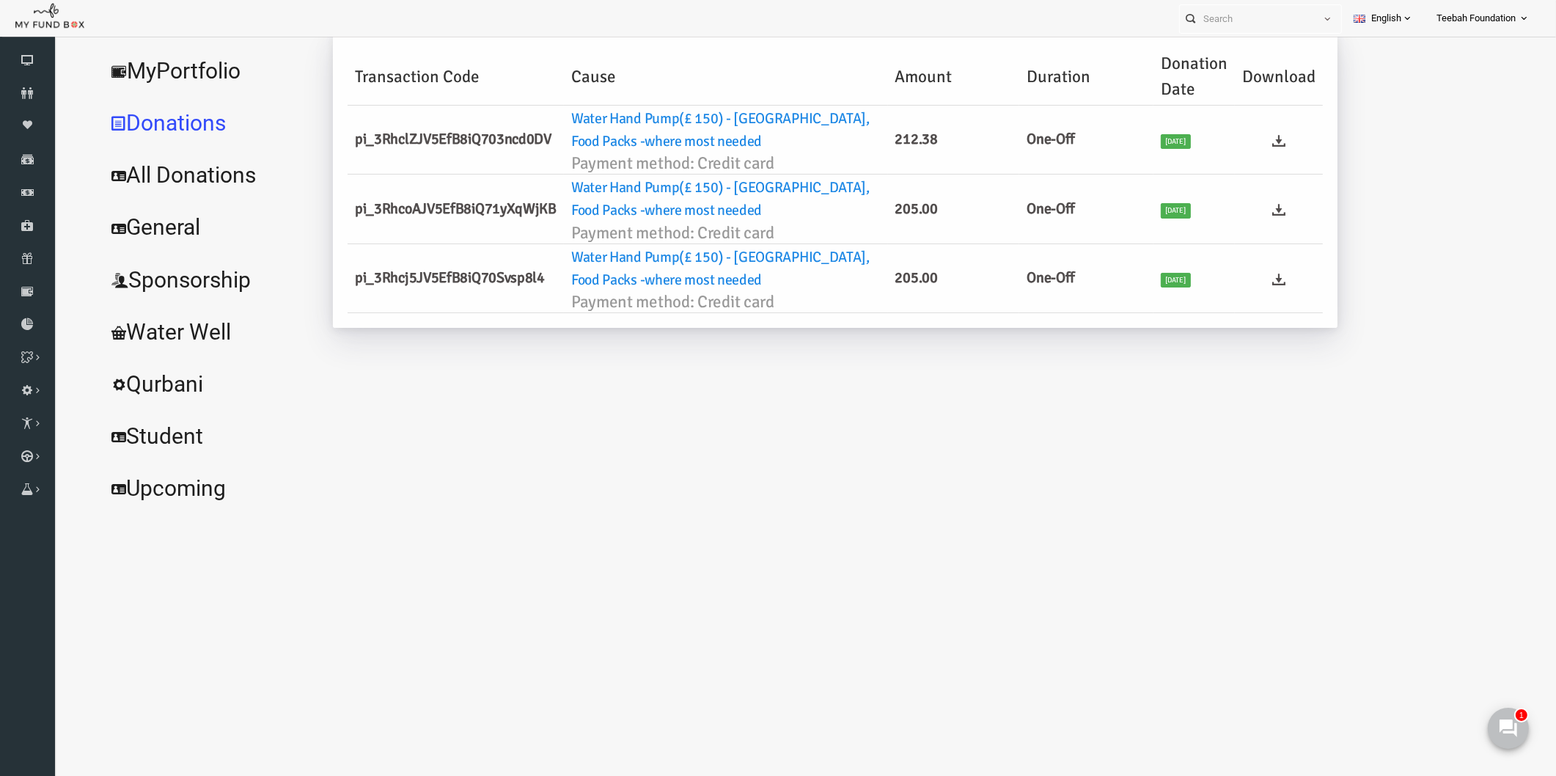
click at [701, 351] on div "[PERSON_NAME] Donations TEDO337873 My Donations Get free account credit Get fre…" at bounding box center [899, 275] width 1223 height 478
click at [196, 68] on link "MyPortfolio" at bounding box center [178, 71] width 220 height 53
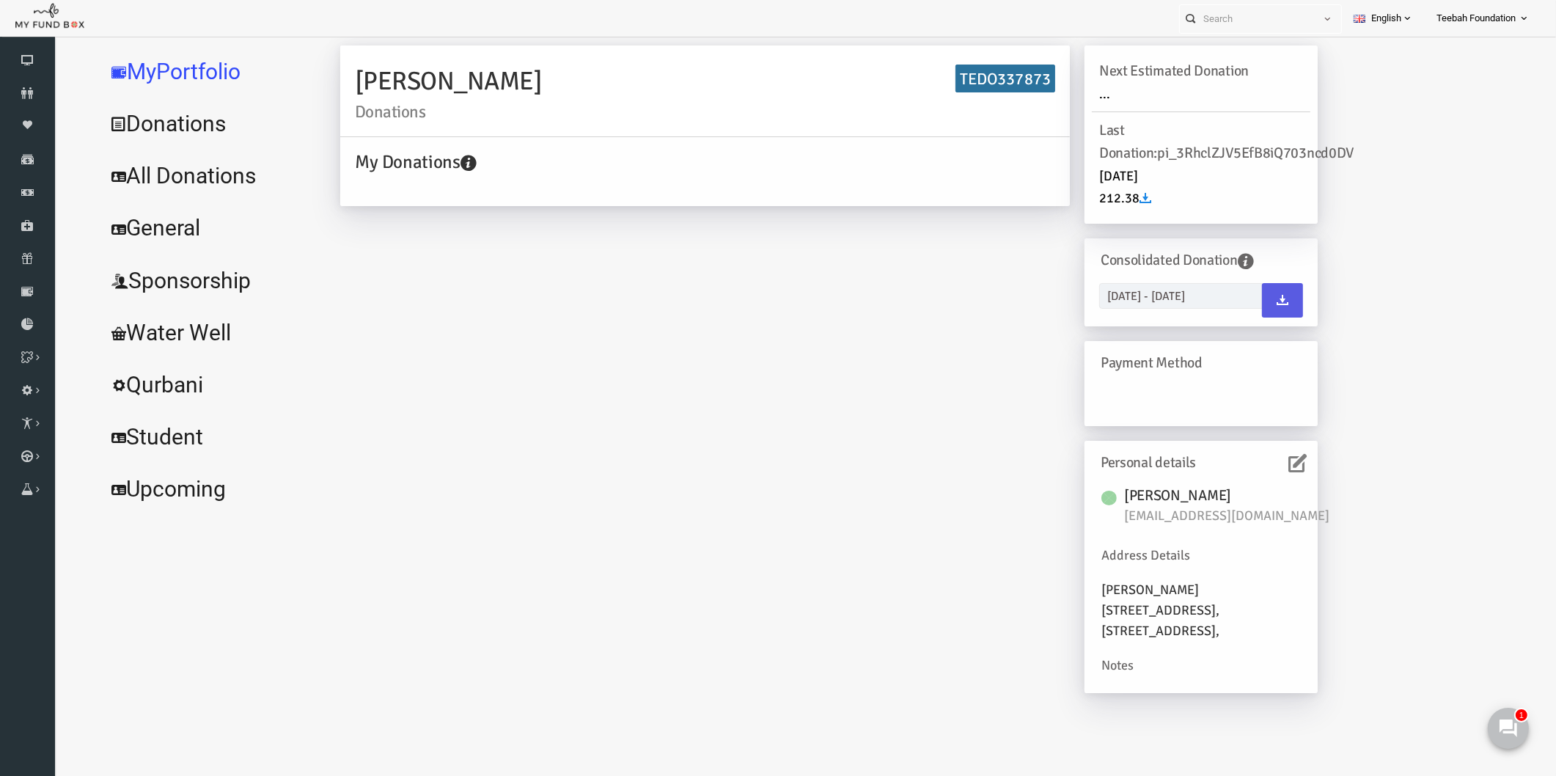
click at [417, 230] on div "[PERSON_NAME] Donations TEDO337873 My Donations Get free account credit Get fre…" at bounding box center [798, 376] width 1007 height 662
click at [152, 171] on link "All Donations" at bounding box center [178, 176] width 220 height 53
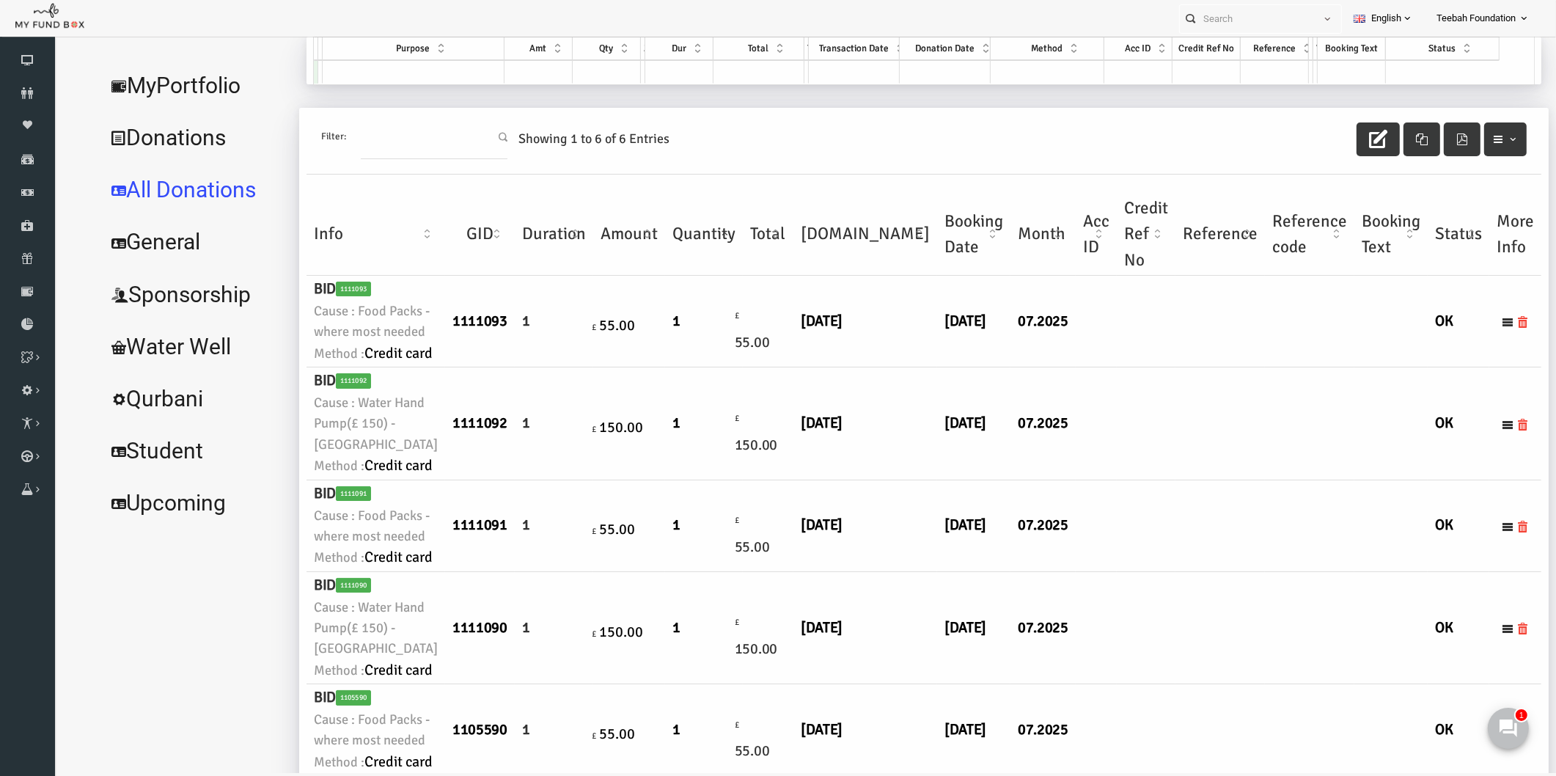
click at [1145, 367] on td at bounding box center [1189, 322] width 89 height 92
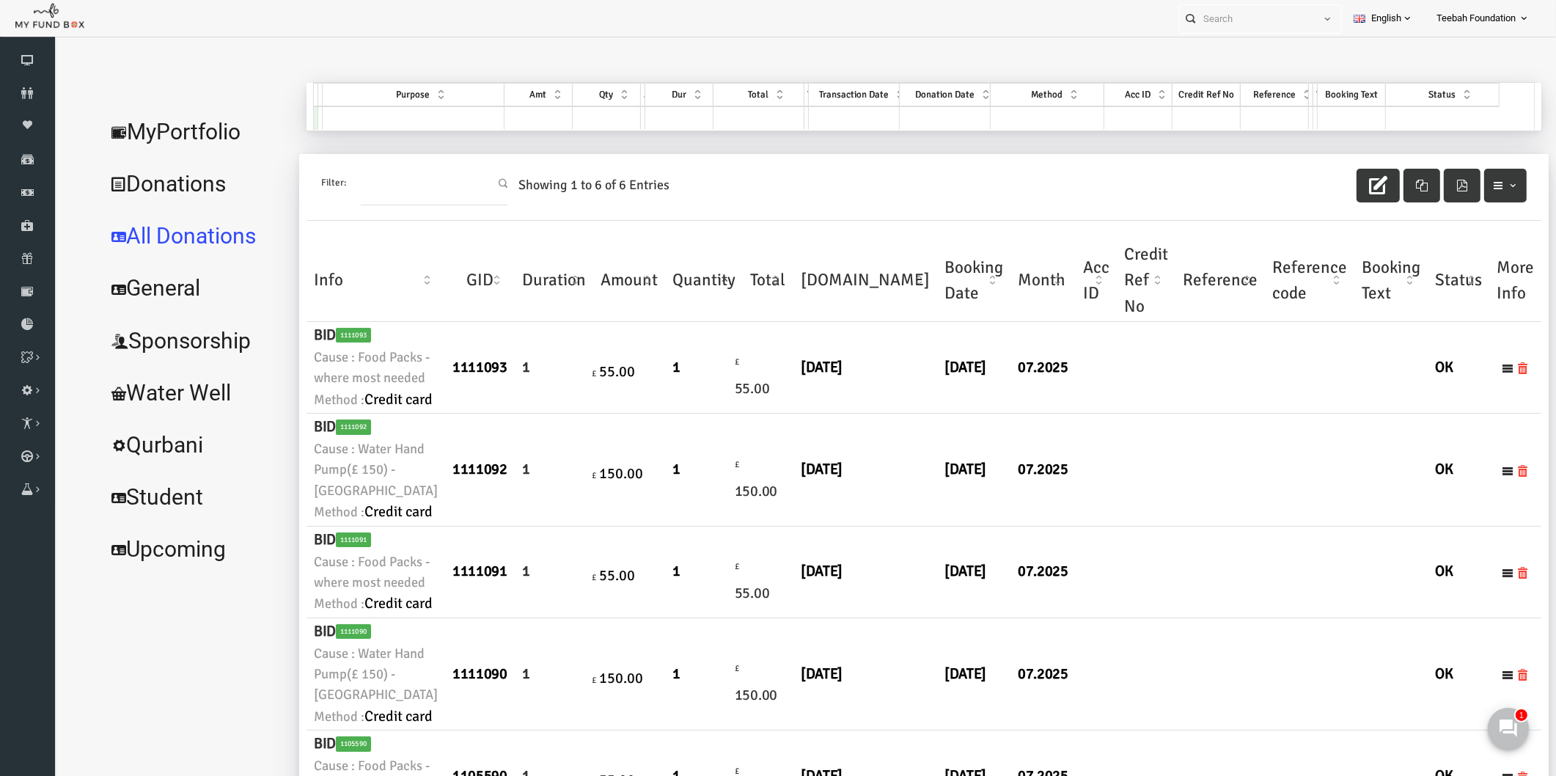
click at [136, 133] on link "MyPortfolio" at bounding box center [165, 132] width 194 height 53
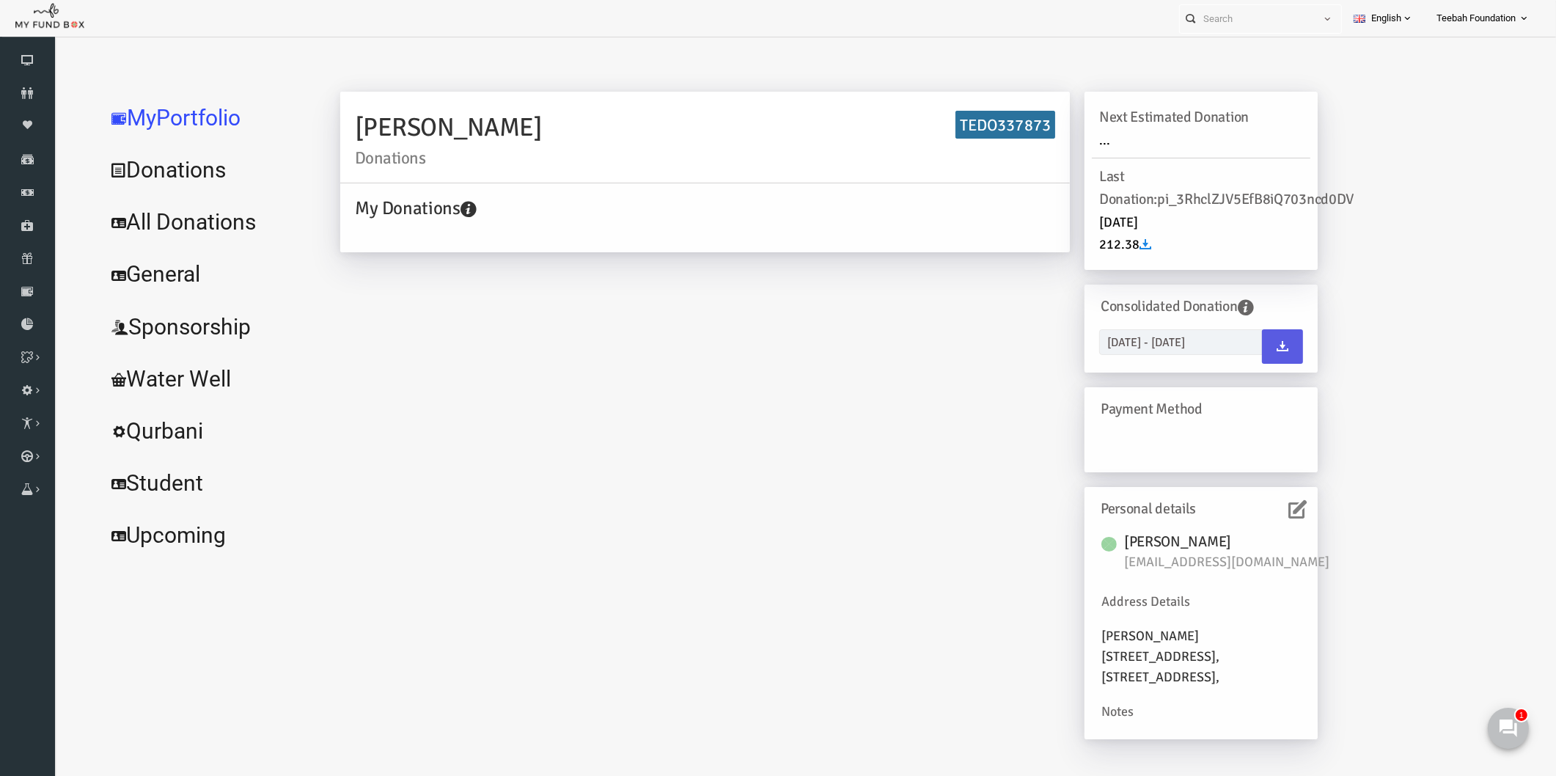
click at [437, 328] on div "[PERSON_NAME] Donations TEDO337873 My Donations Get free account credit Get fre…" at bounding box center [798, 423] width 1007 height 662
click at [423, 292] on div "[PERSON_NAME] Donations TEDO337873 My Donations Get free account credit Get fre…" at bounding box center [798, 423] width 1007 height 662
click at [1339, 551] on div "[PERSON_NAME] Donations TEDO337873 My Donations Get free account credit Get fre…" at bounding box center [907, 418] width 1208 height 671
click at [974, 581] on div "[PERSON_NAME] Donations TEDO337873 My Donations Get free account credit Get fre…" at bounding box center [798, 423] width 1007 height 662
click at [1268, 515] on icon at bounding box center [1267, 509] width 18 height 18
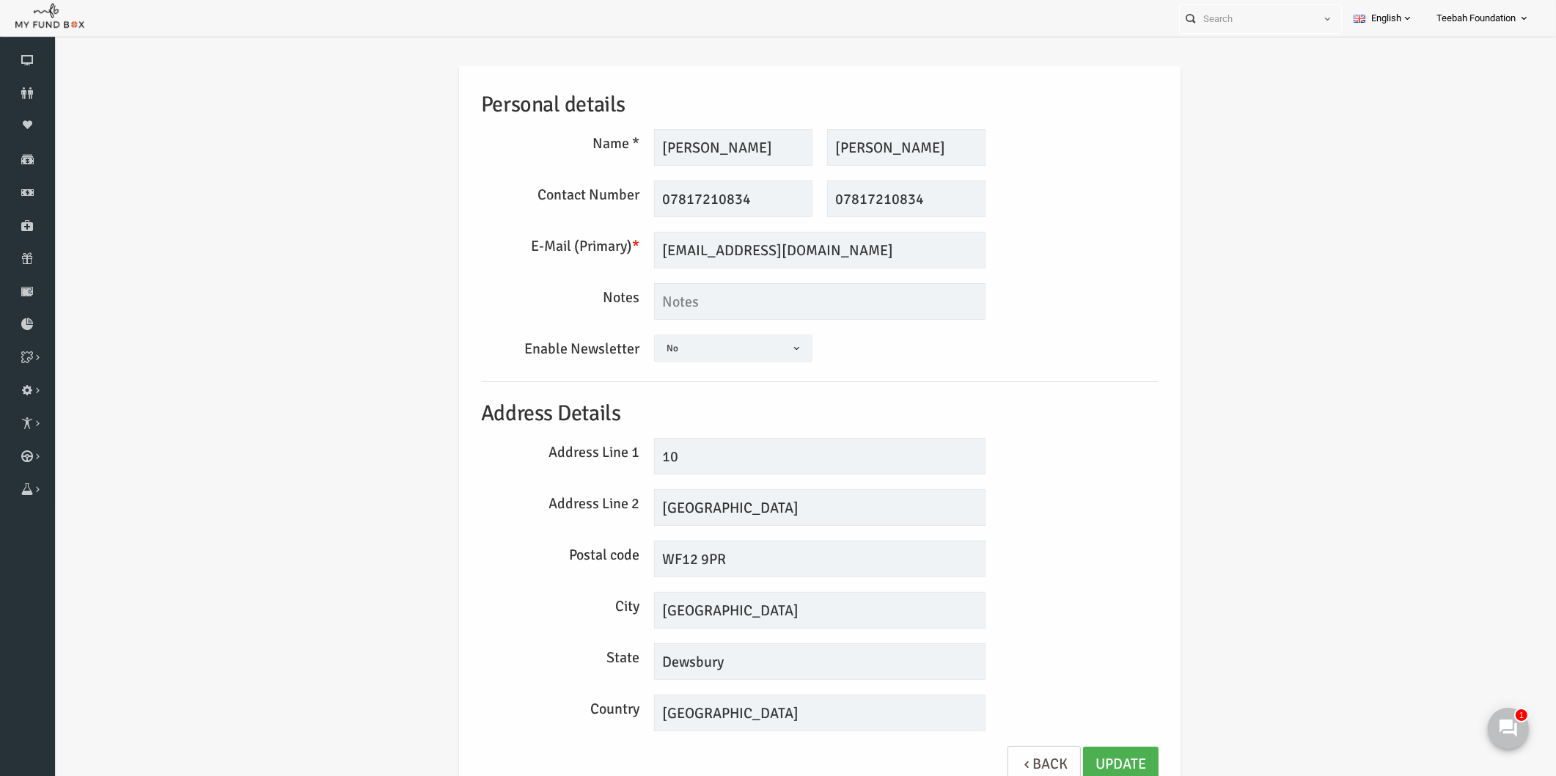
click at [1041, 485] on div "Personal details Name * [PERSON_NAME] Description allows upto maximum of 255 ch…" at bounding box center [789, 432] width 707 height 732
click at [812, 511] on input "[GEOGRAPHIC_DATA]" at bounding box center [789, 507] width 331 height 37
click at [1008, 552] on div "Postal code WF12 9PR" at bounding box center [790, 558] width 692 height 37
drag, startPoint x: 860, startPoint y: 142, endPoint x: 812, endPoint y: 144, distance: 47.7
click at [812, 144] on input "[PERSON_NAME]" at bounding box center [876, 147] width 158 height 37
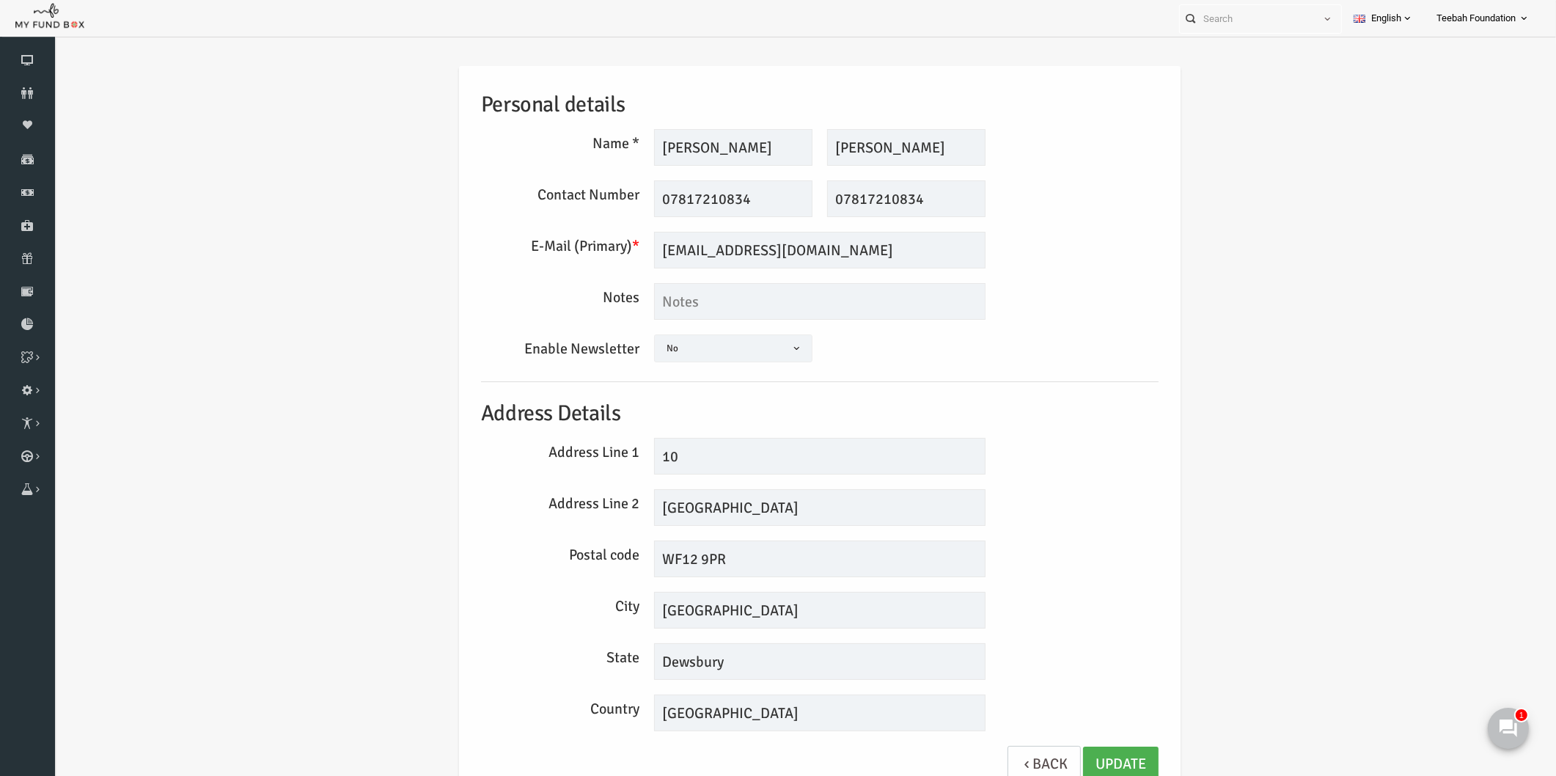
click at [1016, 202] on div "Contact Number 07817210834 This field is required 07817210834 This field is req…" at bounding box center [790, 198] width 692 height 37
click at [1019, 232] on div "E-Mail (Primary) * [EMAIL_ADDRESS][DOMAIN_NAME] We will be sending invoices to …" at bounding box center [790, 250] width 692 height 37
click at [1039, 255] on div "E-Mail (Primary) * [EMAIL_ADDRESS][DOMAIN_NAME] We will be sending invoices to …" at bounding box center [790, 250] width 692 height 37
click at [1043, 545] on div "Postal code WF12 9PR" at bounding box center [790, 558] width 692 height 37
click at [754, 350] on span "No" at bounding box center [703, 348] width 157 height 15
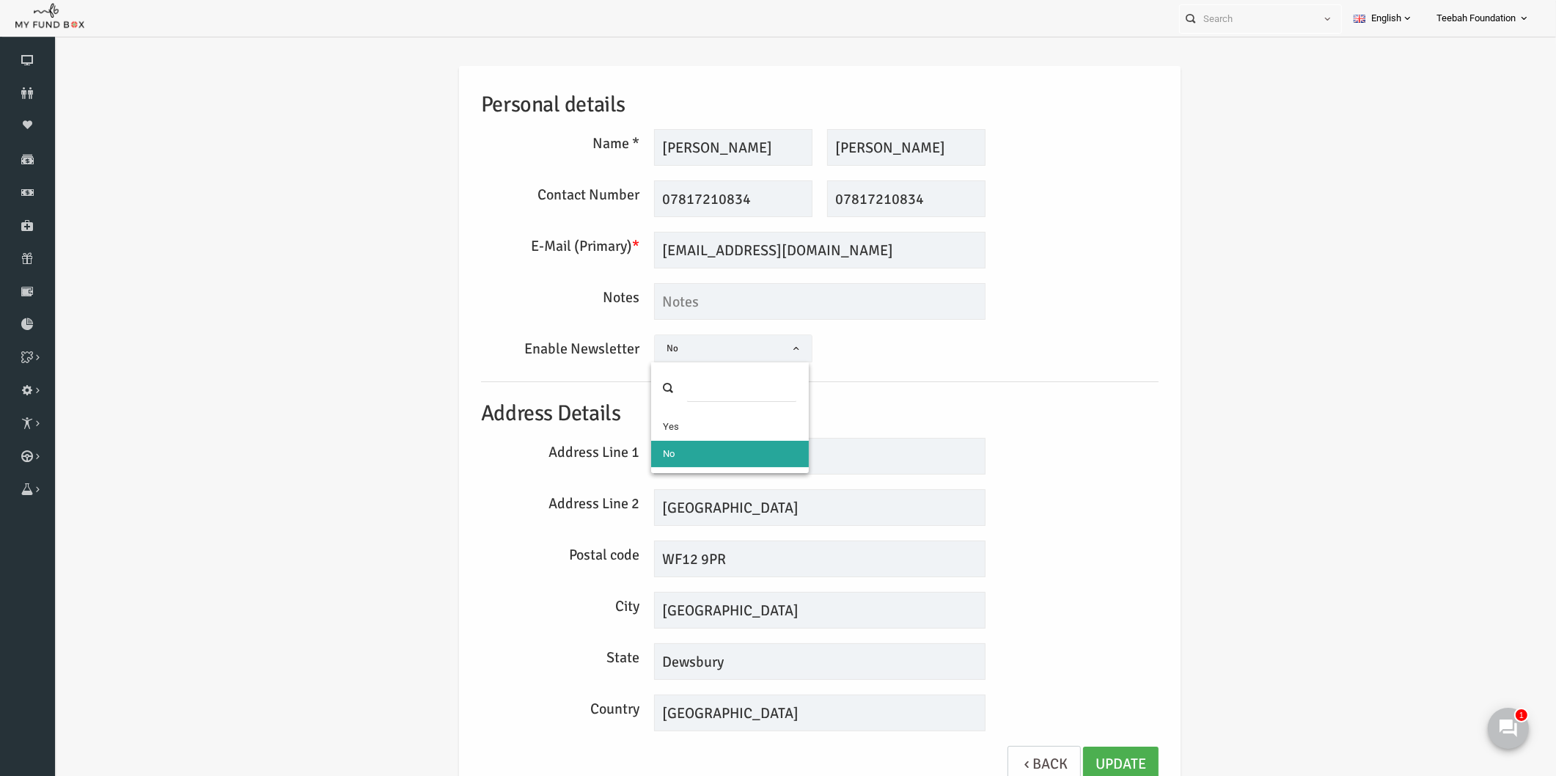
click at [754, 350] on span "No" at bounding box center [703, 348] width 157 height 15
click at [1039, 356] on div "Enable Newsletter Yes No No" at bounding box center [790, 350] width 692 height 32
click at [322, 239] on div "Personal details Name * [PERSON_NAME] Description allows upto maximum of 255 ch…" at bounding box center [790, 435] width 1472 height 783
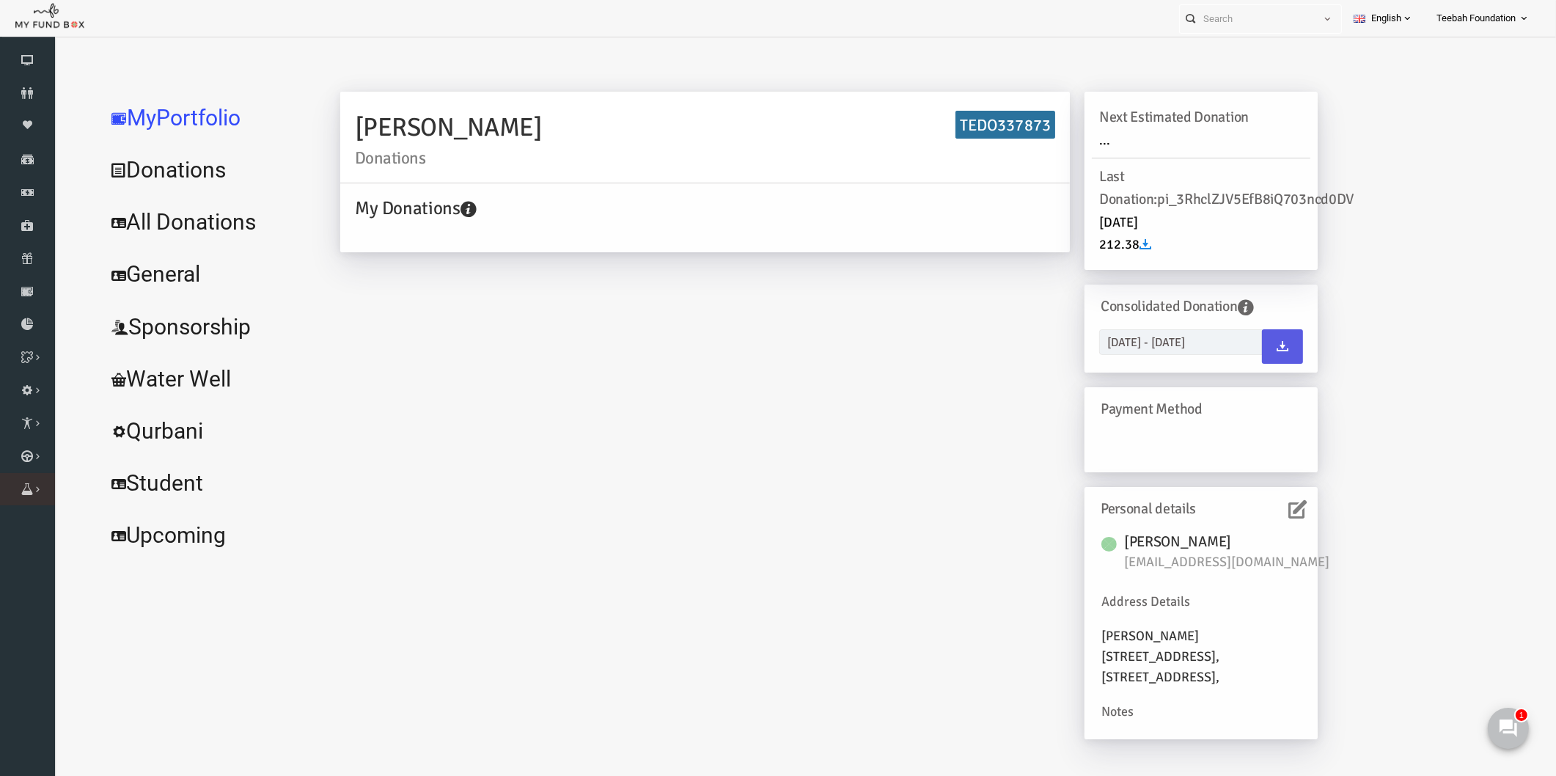
click at [0, 0] on icon at bounding box center [0, 0] width 0 height 0
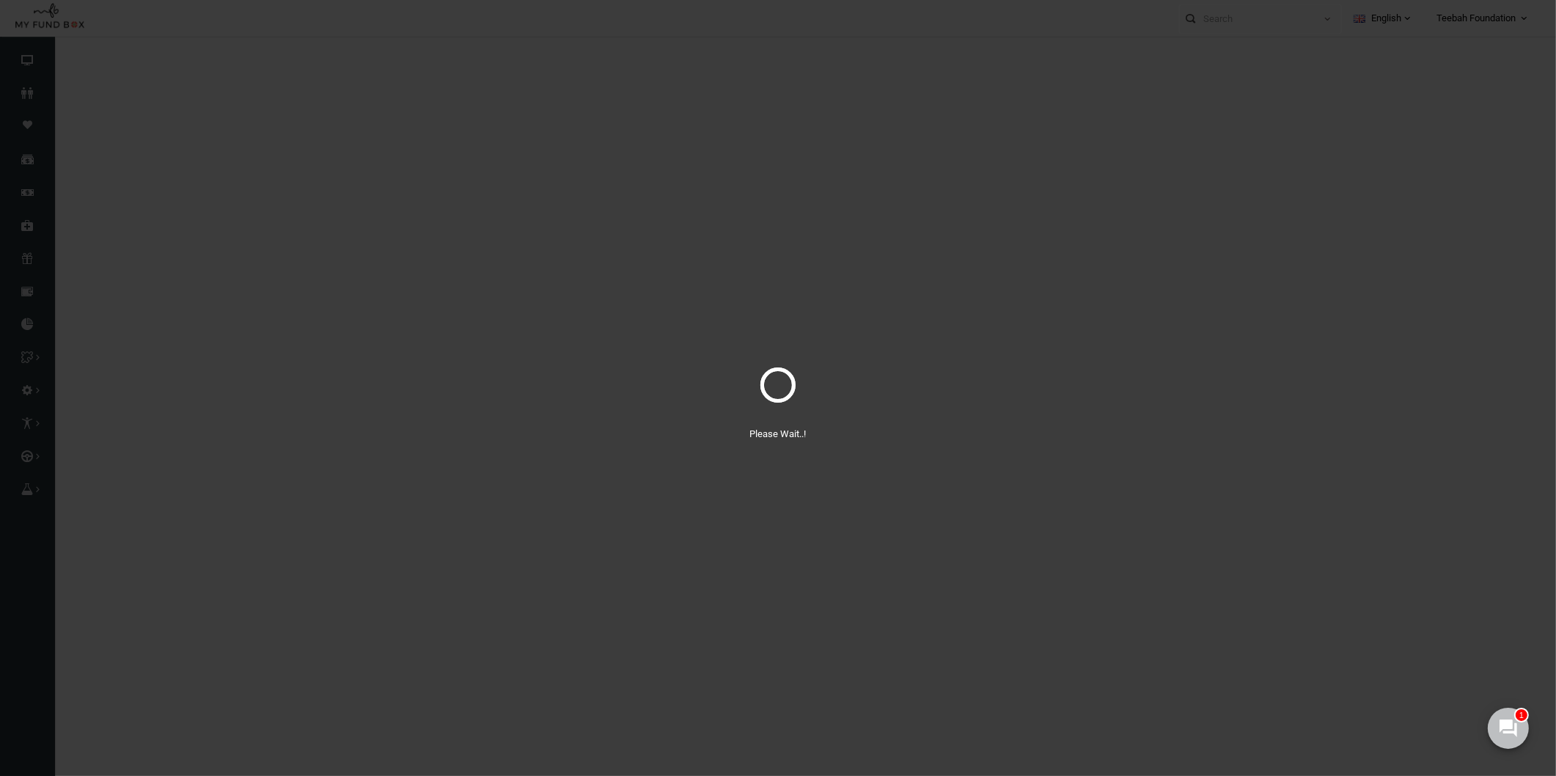
select select "100"
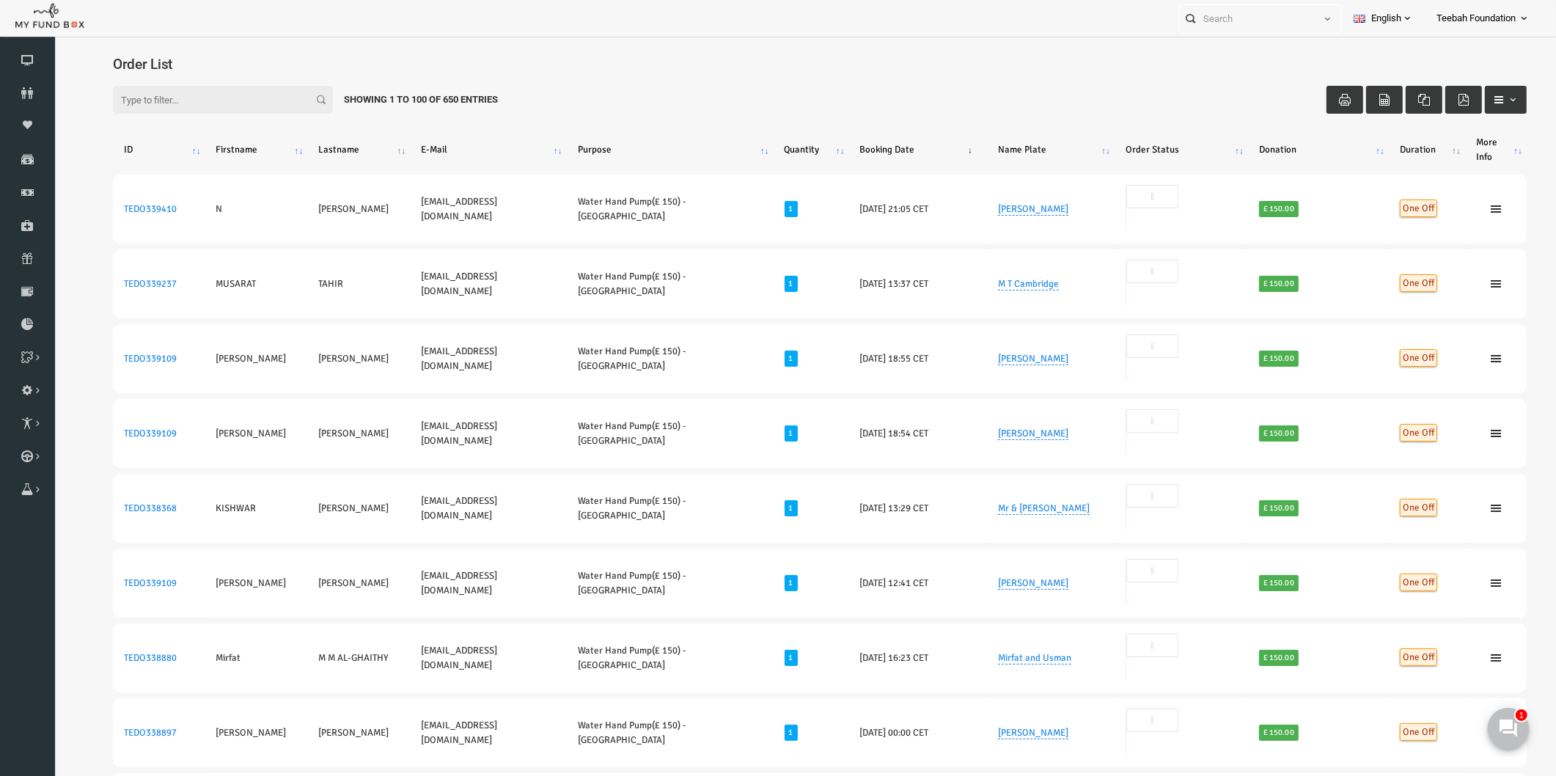
click at [682, 86] on div "Filter: Showing 1 to 100 of 650 Entries" at bounding box center [789, 99] width 1443 height 57
click at [32, 79] on link "Donors" at bounding box center [27, 93] width 55 height 32
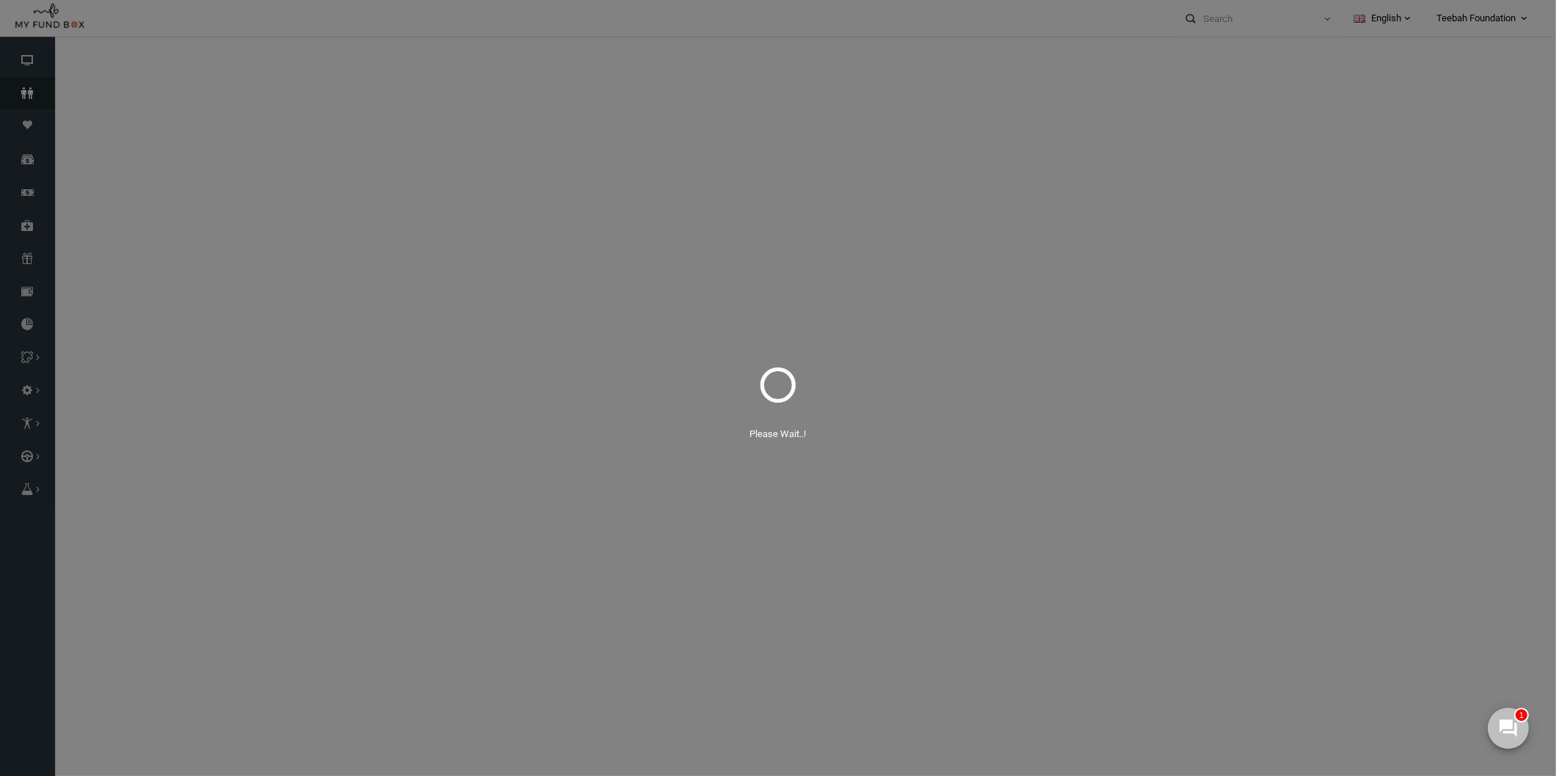
select select "100"
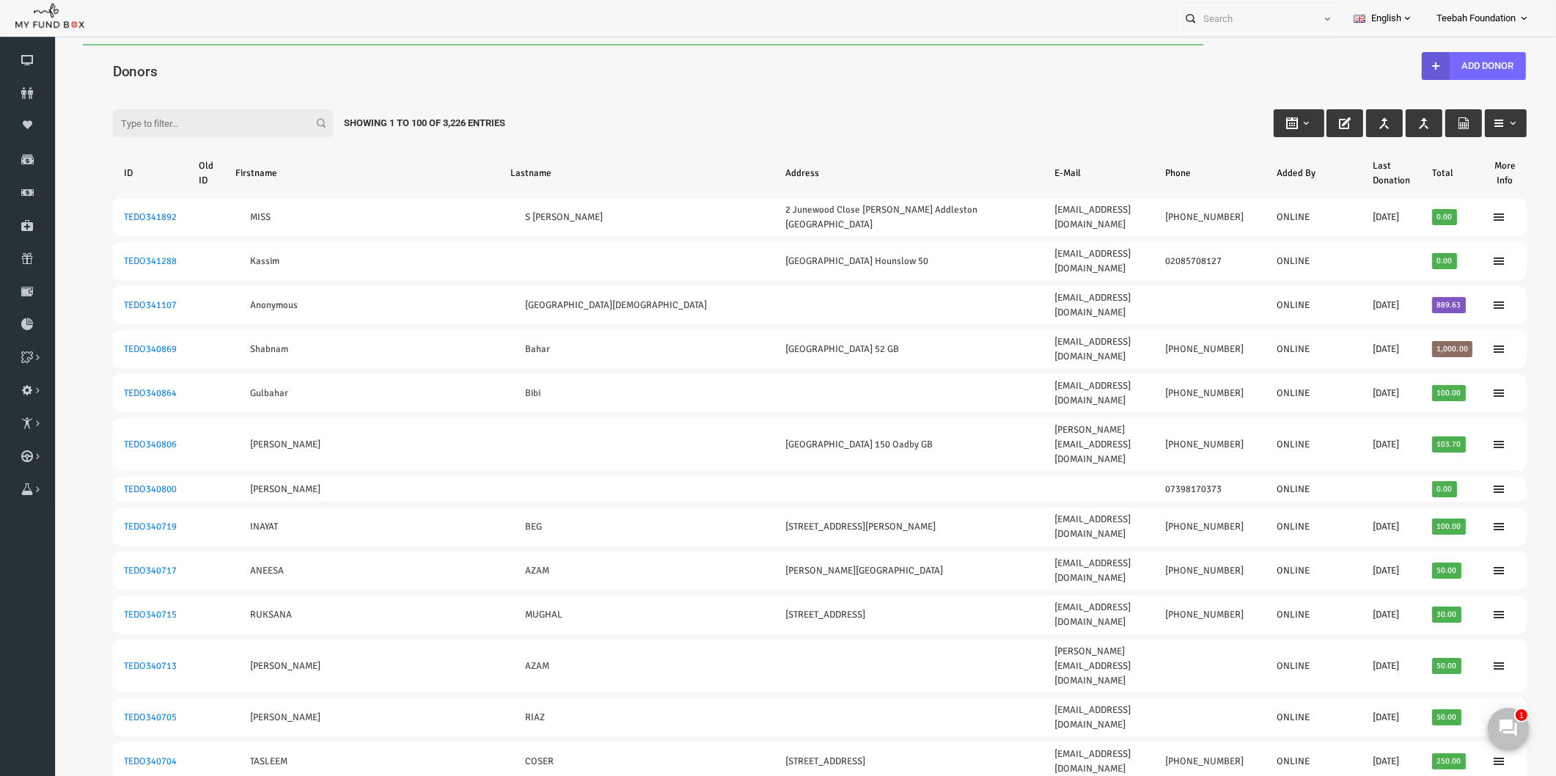
click at [116, 123] on input "Filter:" at bounding box center [193, 123] width 220 height 28
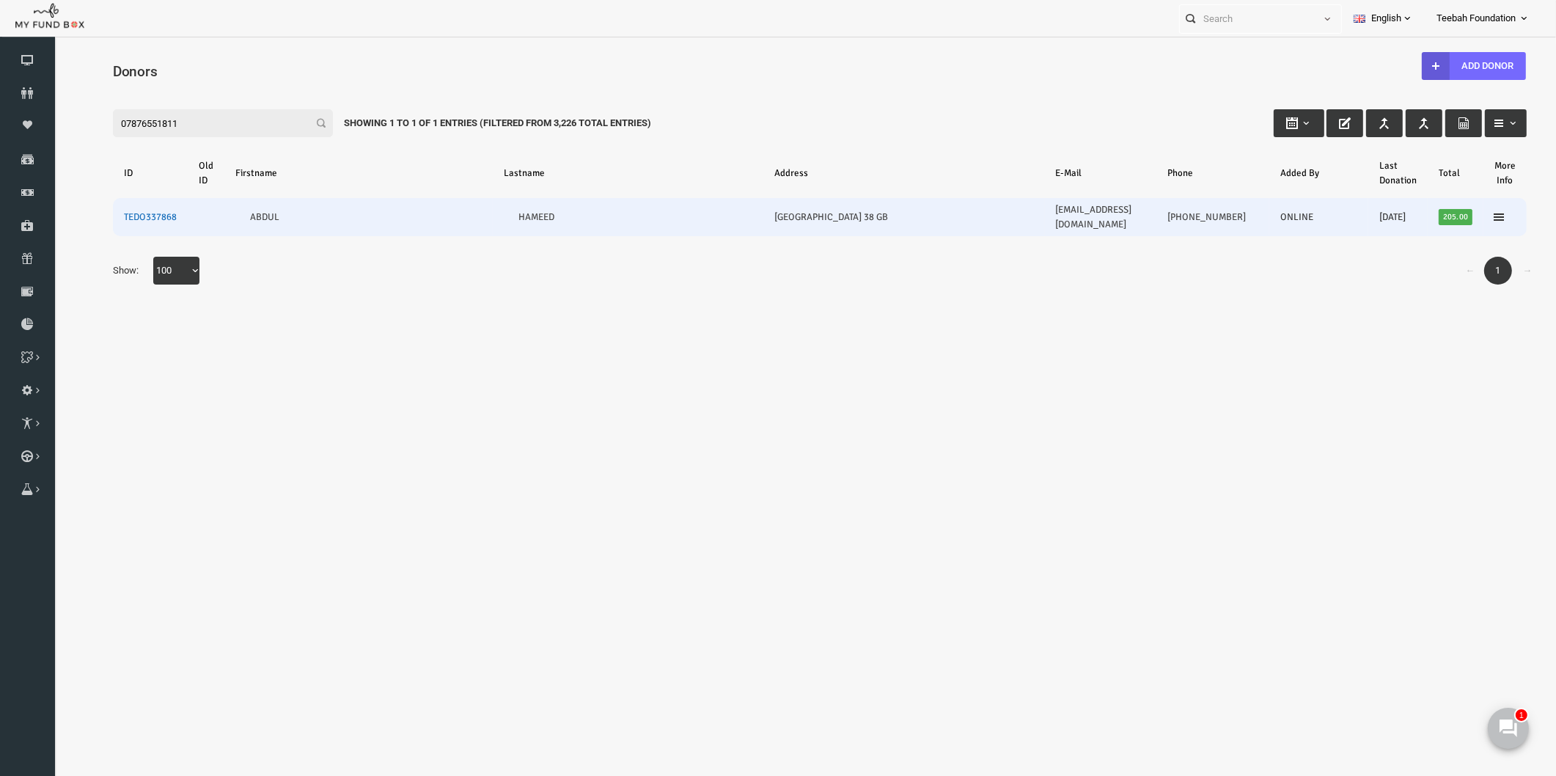
type input "07876551811"
click at [117, 211] on link "TEDO337868" at bounding box center [120, 217] width 53 height 12
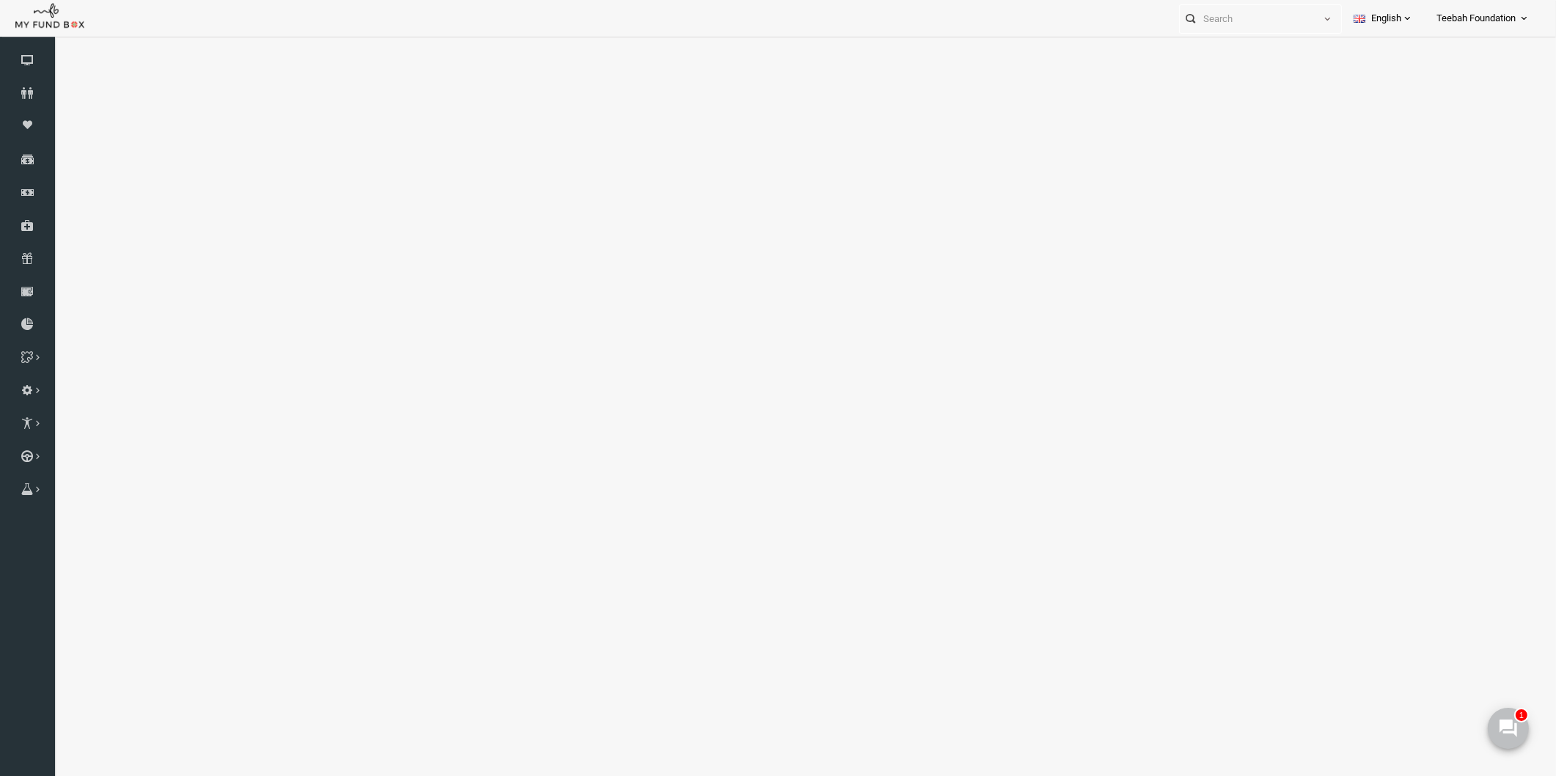
select select "100"
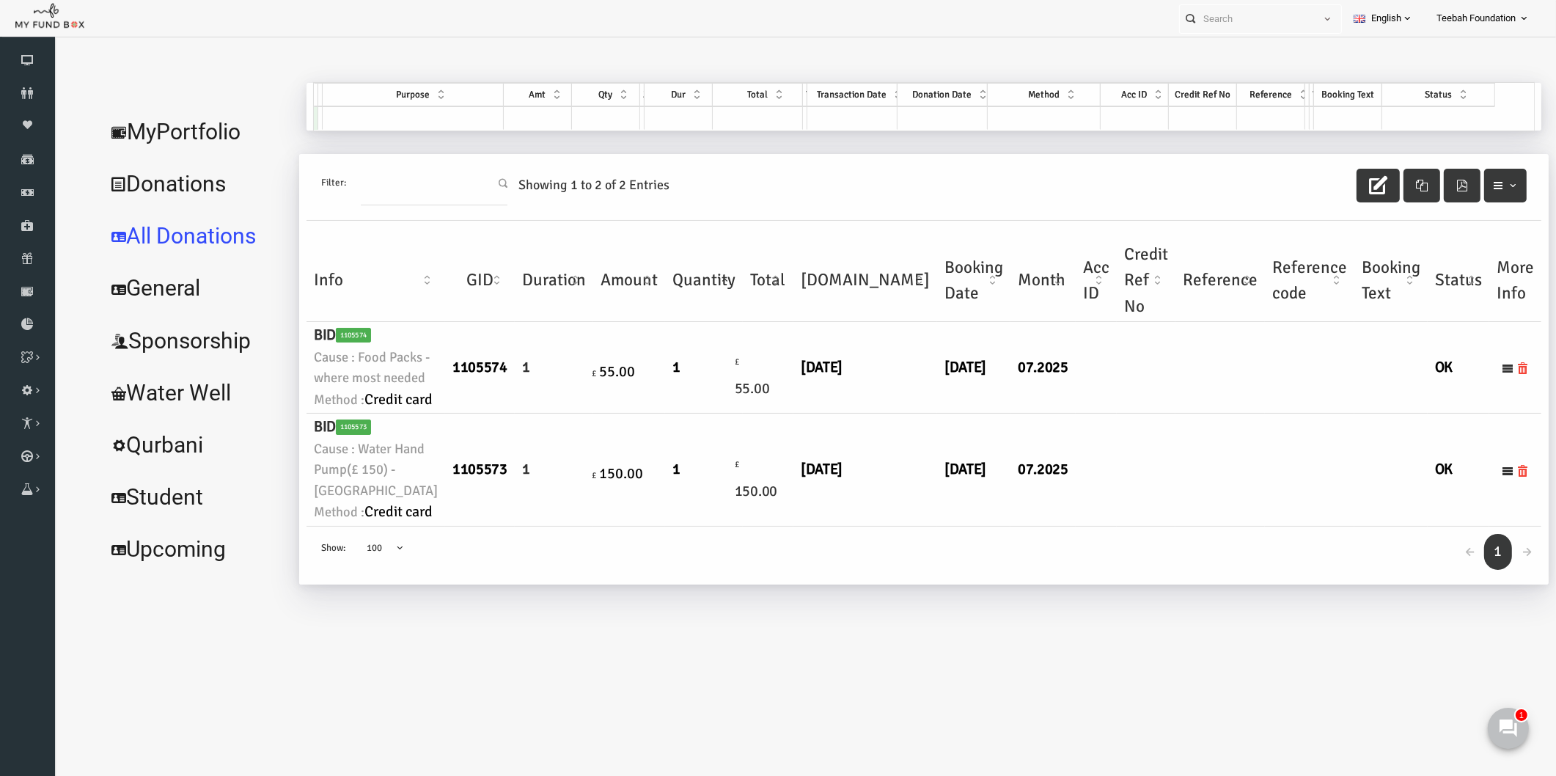
click at [151, 135] on link "MyPortfolio" at bounding box center [165, 132] width 194 height 53
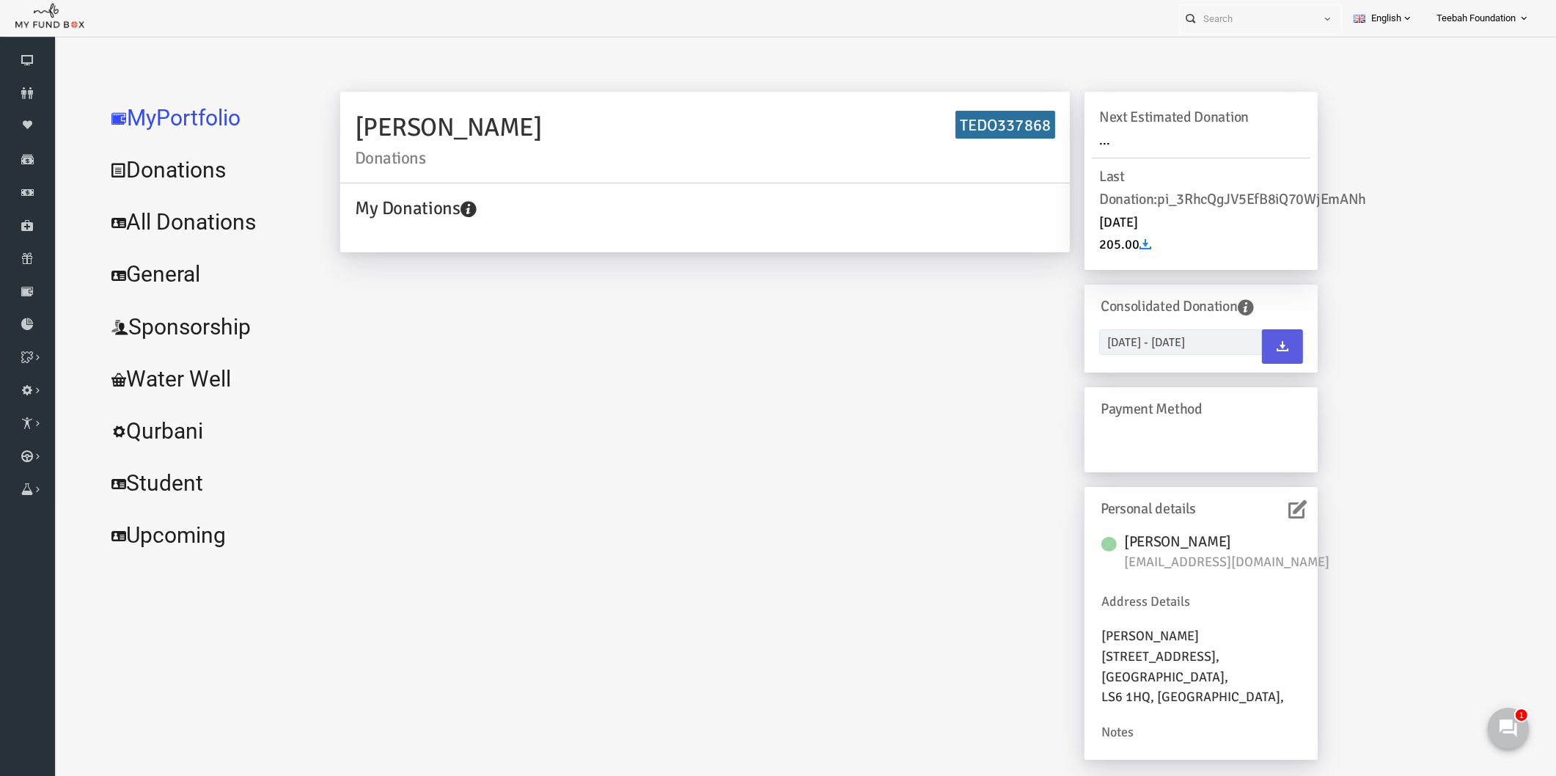
click at [1272, 507] on icon at bounding box center [1267, 509] width 18 height 18
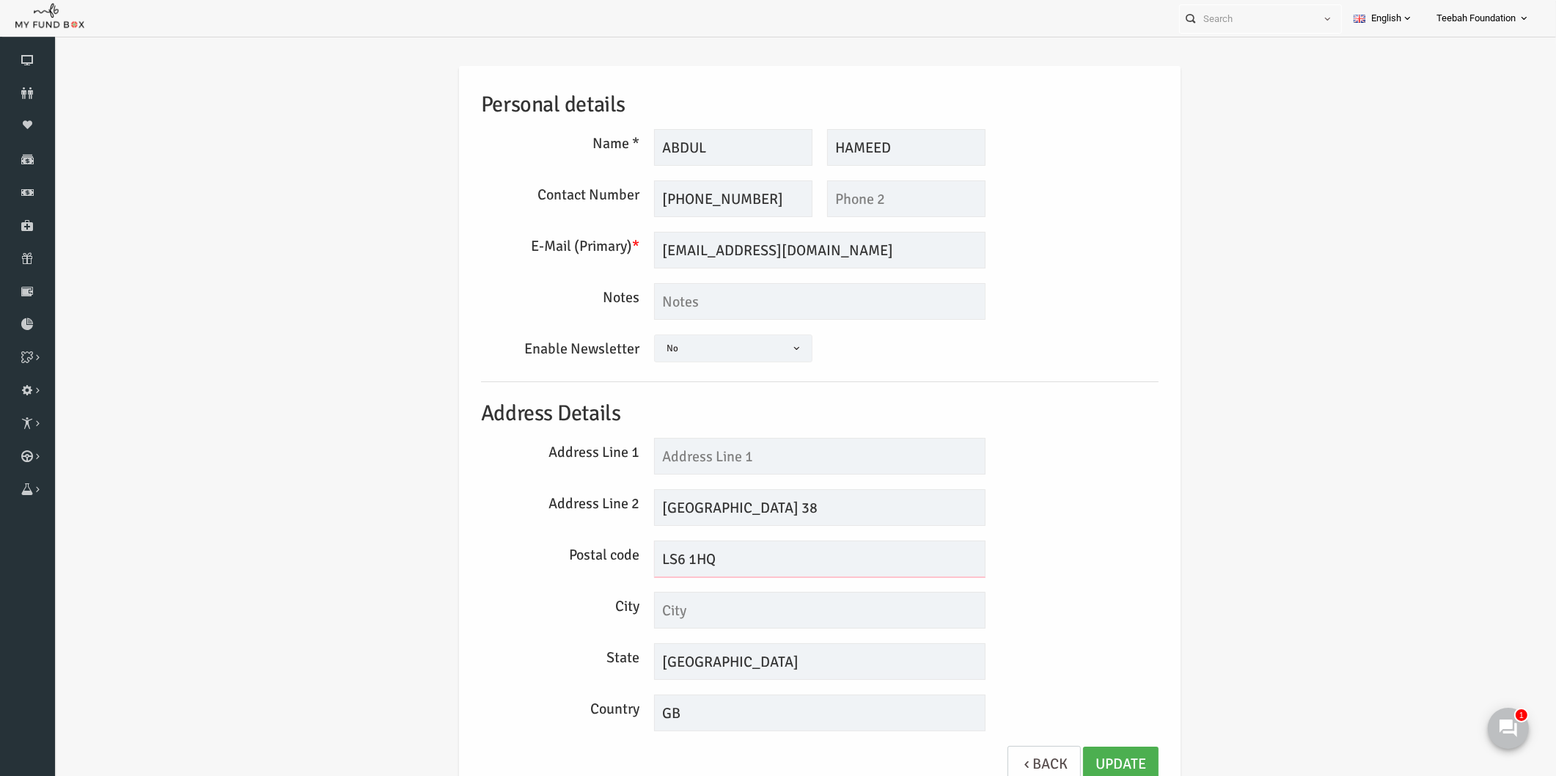
click at [644, 558] on input "LS6 1HQ" at bounding box center [789, 558] width 331 height 37
click at [1011, 548] on div "Postal code LS6 1HQ" at bounding box center [790, 558] width 692 height 37
click at [1091, 436] on div "Personal details Name * [PERSON_NAME] Description allows upto maximum of 255 ch…" at bounding box center [789, 432] width 707 height 732
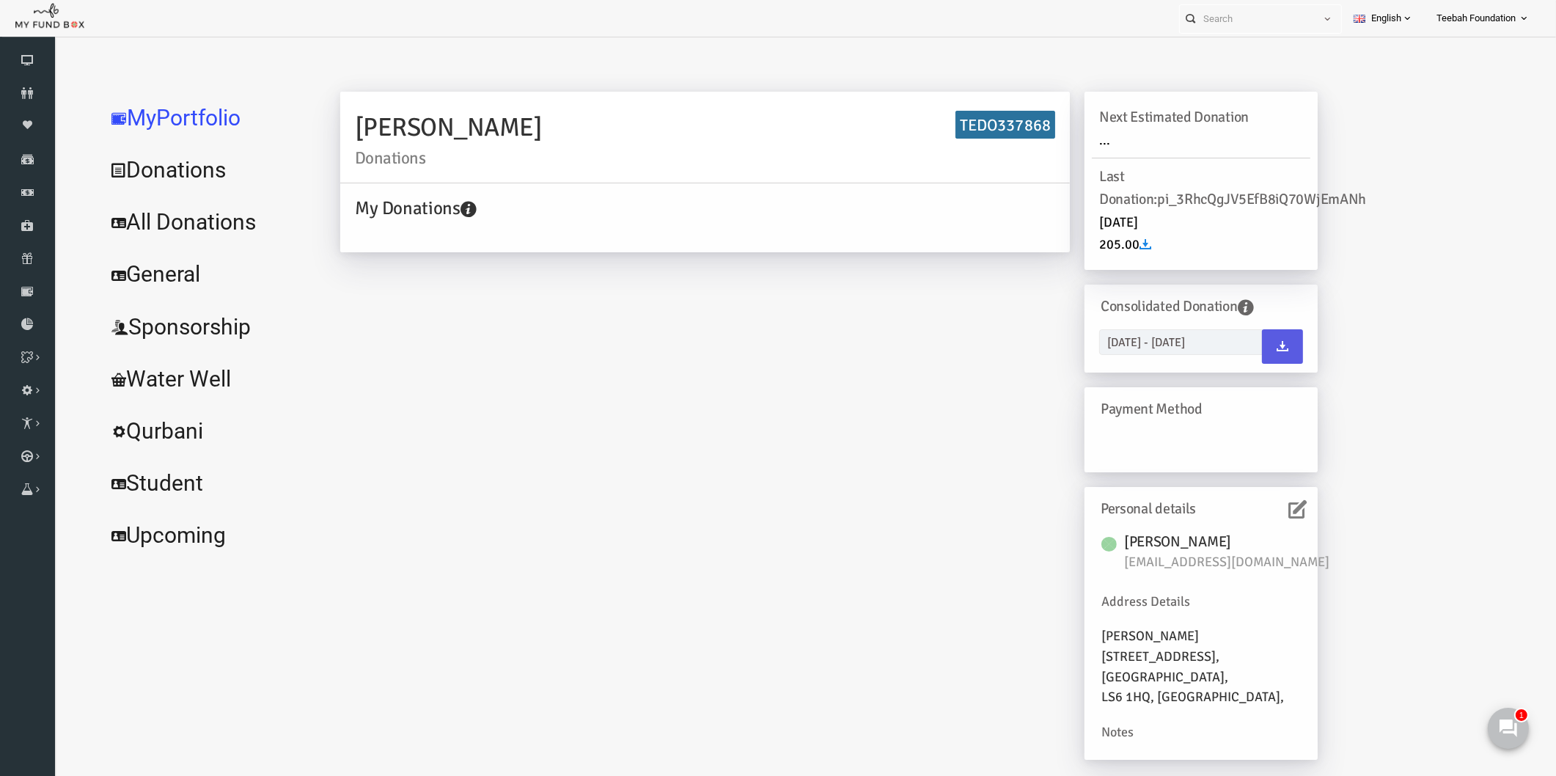
click at [191, 221] on link "All Donations" at bounding box center [178, 222] width 220 height 53
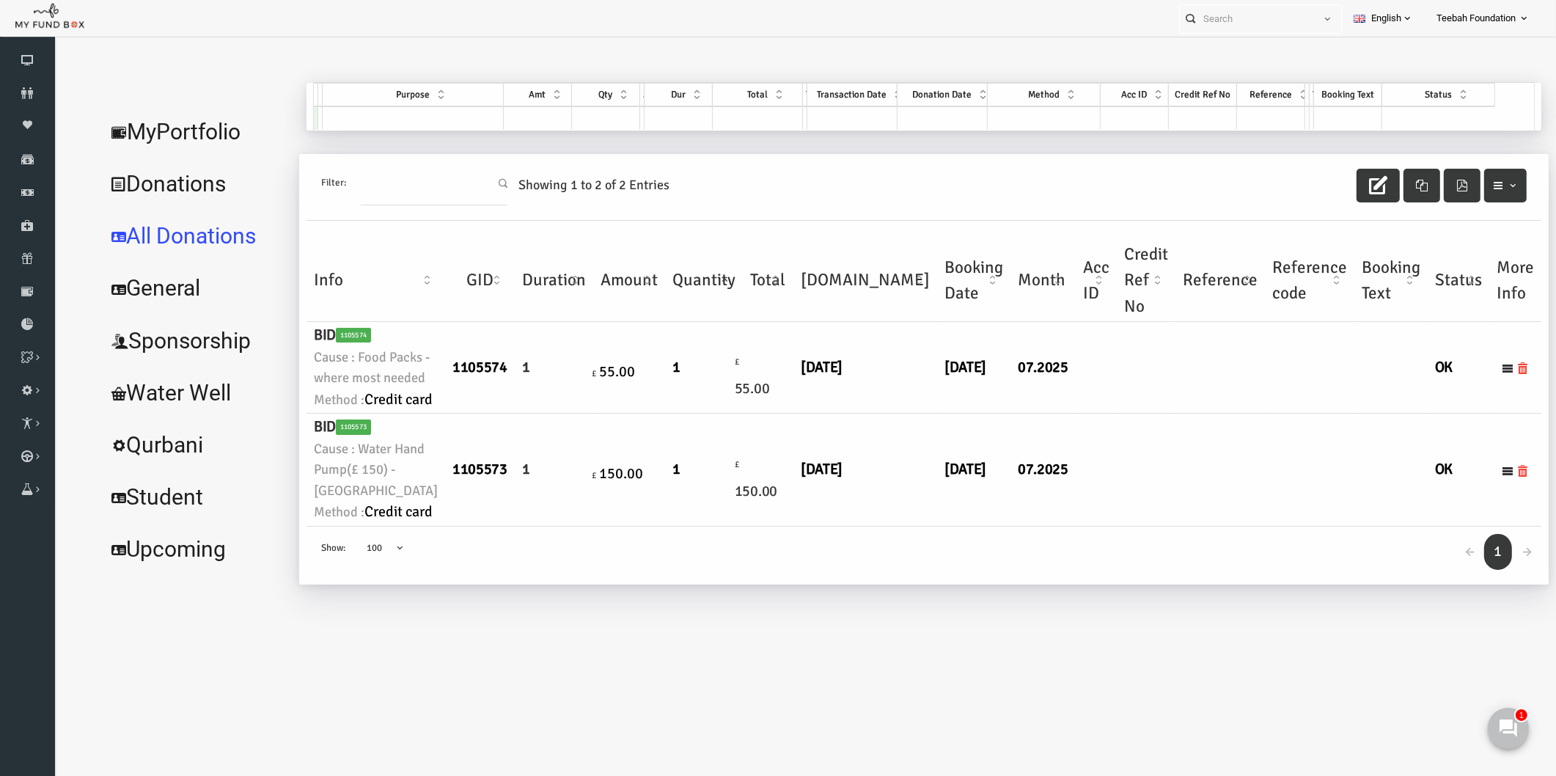
click at [144, 599] on ul "MyPortfolio Donations All Donations General Sponsorship Water Well Qurbani Stud…" at bounding box center [165, 341] width 194 height 516
click at [122, 599] on ul "MyPortfolio Donations All Donations General Sponsorship Water Well Qurbani Stud…" at bounding box center [165, 341] width 194 height 516
click at [198, 599] on ul "MyPortfolio Donations All Donations General Sponsorship Water Well Qurbani Stud…" at bounding box center [165, 341] width 194 height 516
click at [1086, 413] on td at bounding box center [1115, 368] width 59 height 92
click at [182, 144] on link "MyPortfolio" at bounding box center [165, 132] width 194 height 53
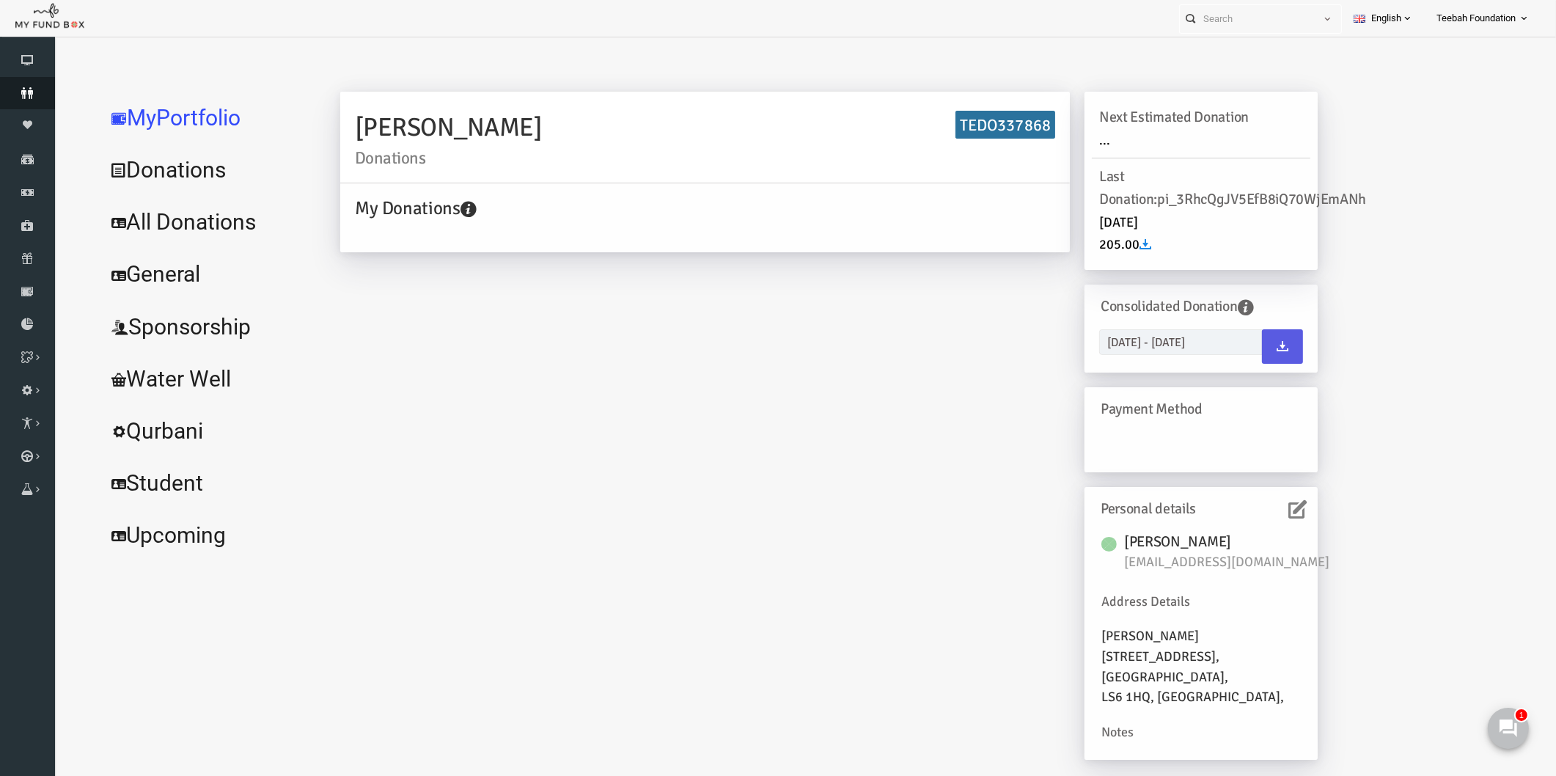
click at [31, 92] on icon at bounding box center [27, 93] width 55 height 12
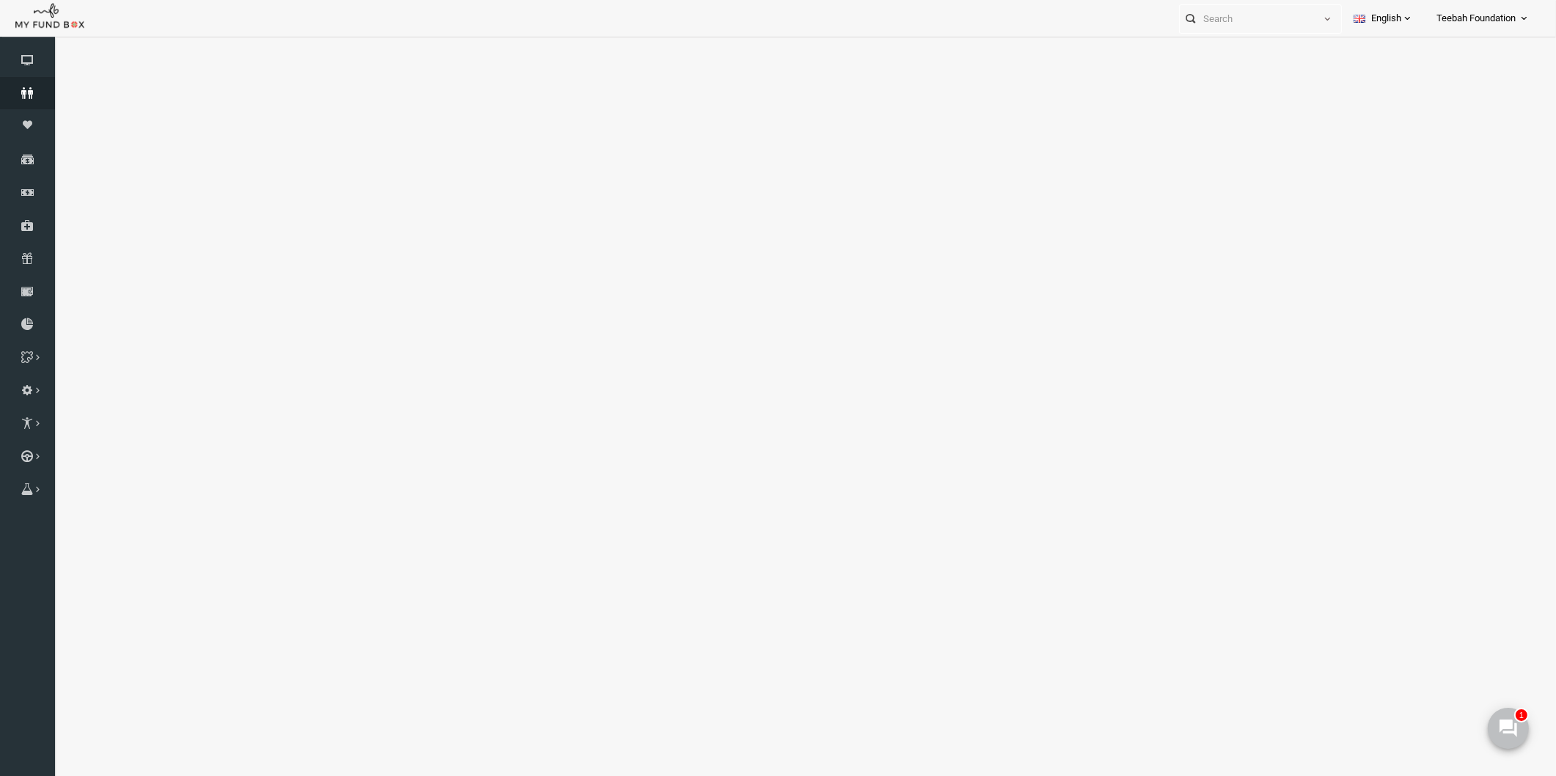
select select "100"
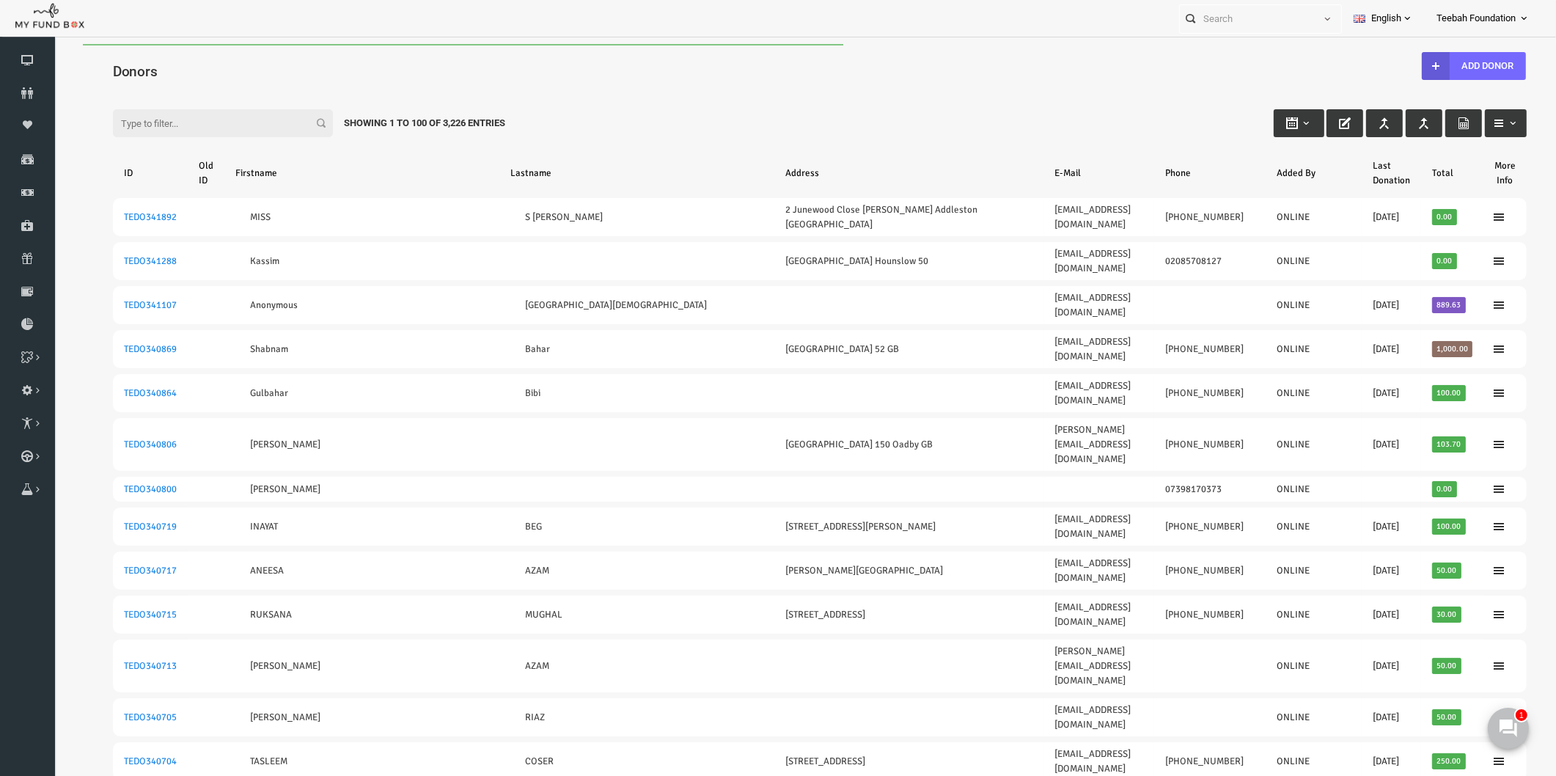
click at [194, 93] on div "Filter: Showing 1 to 100 of 3,226 Entries" at bounding box center [789, 109] width 1443 height 40
click at [191, 122] on input "Filter:" at bounding box center [193, 123] width 220 height 28
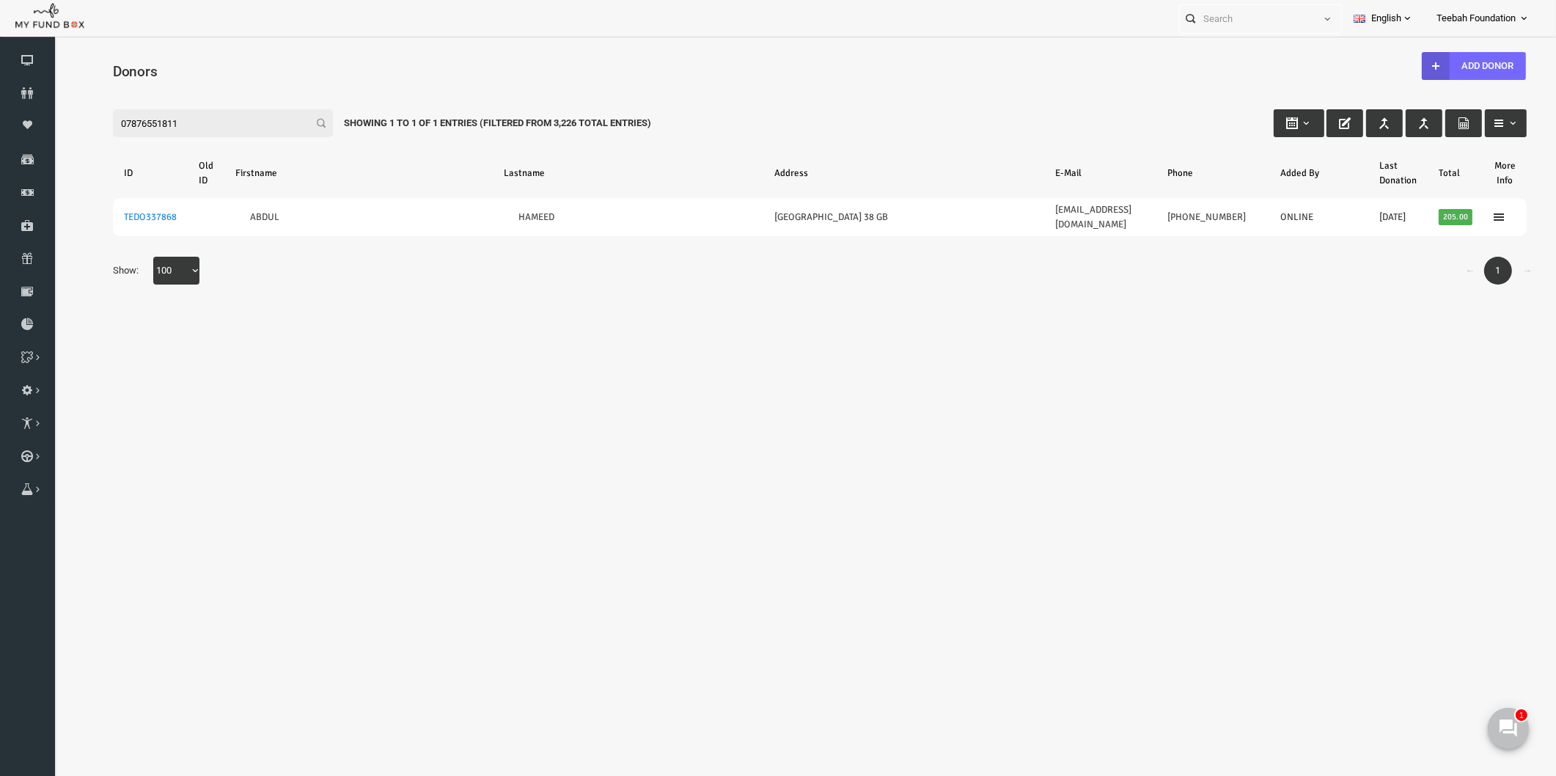
type input "07876551811"
click at [652, 397] on body "Donor Not Found Beneficiary Not Found Partner Not Found!!!! Please Fill out thi…" at bounding box center [790, 427] width 1472 height 767
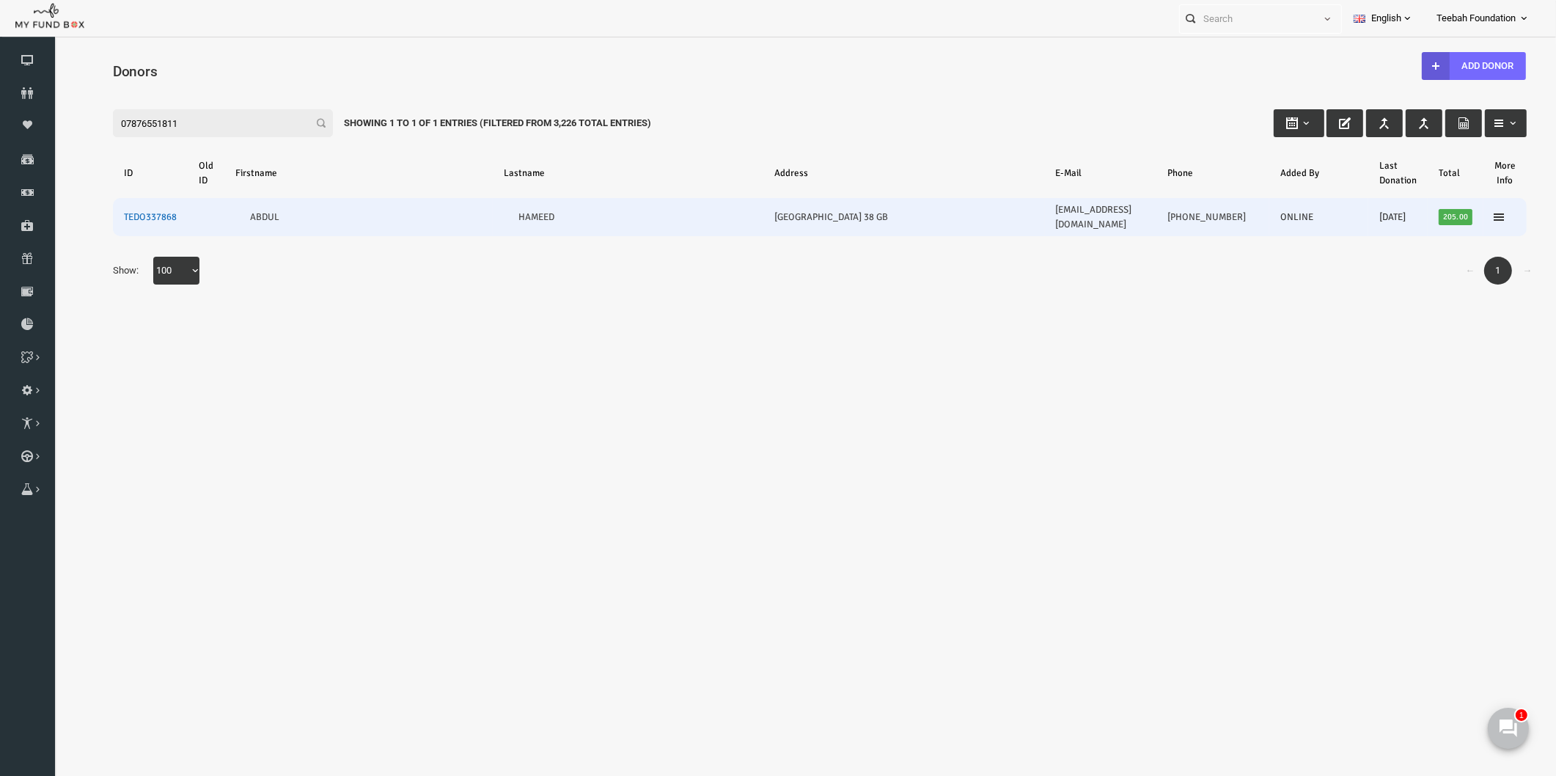
click at [123, 211] on link "TEDO337868" at bounding box center [120, 217] width 53 height 12
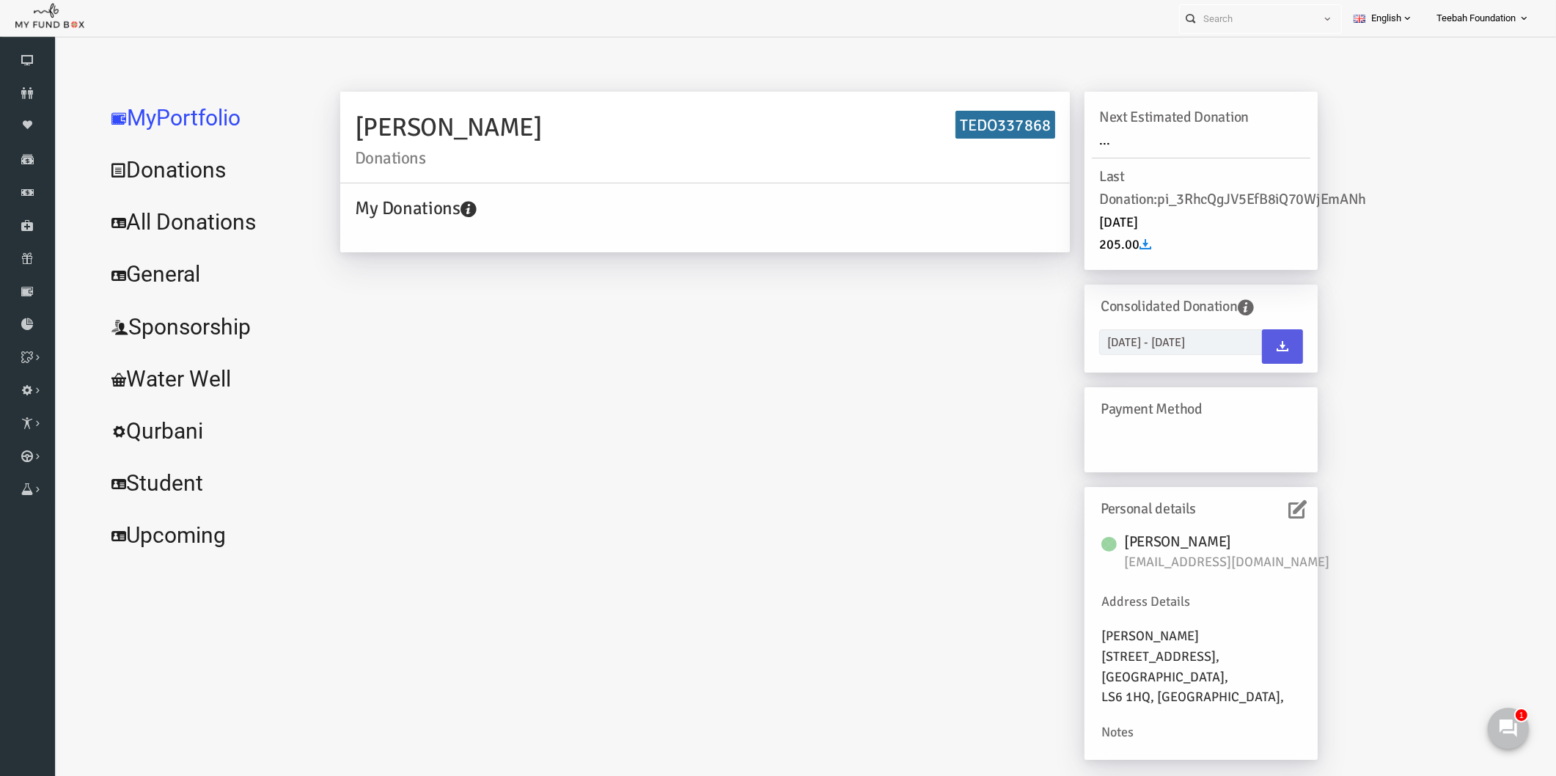
click at [1269, 513] on icon at bounding box center [1267, 509] width 18 height 18
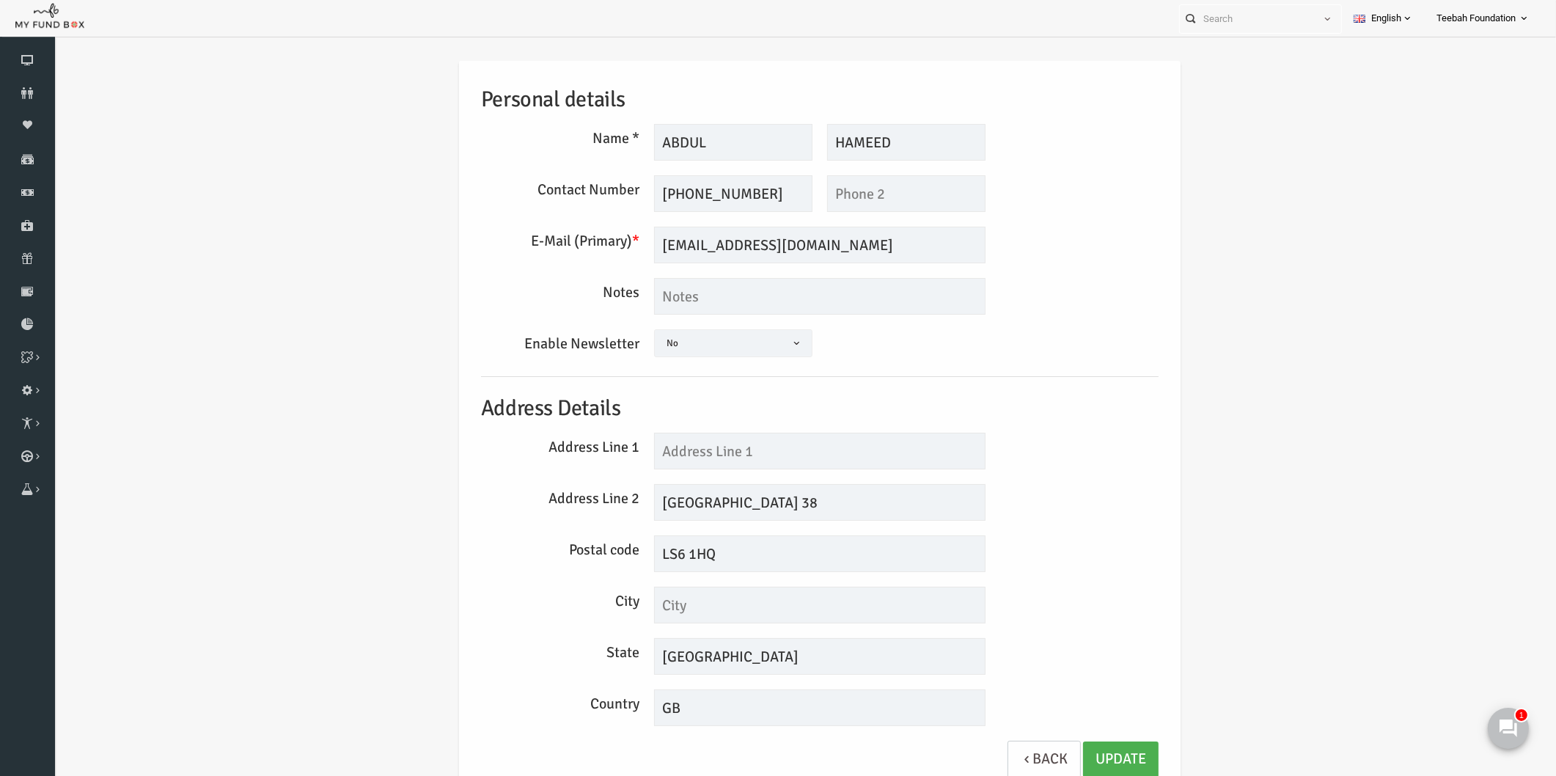
scroll to position [7, 0]
drag, startPoint x: 807, startPoint y: 484, endPoint x: 584, endPoint y: 499, distance: 223.4
click at [584, 499] on div "Address Line 2 [GEOGRAPHIC_DATA] 38" at bounding box center [790, 500] width 692 height 37
click at [716, 491] on input "[GEOGRAPHIC_DATA] 38" at bounding box center [789, 500] width 331 height 37
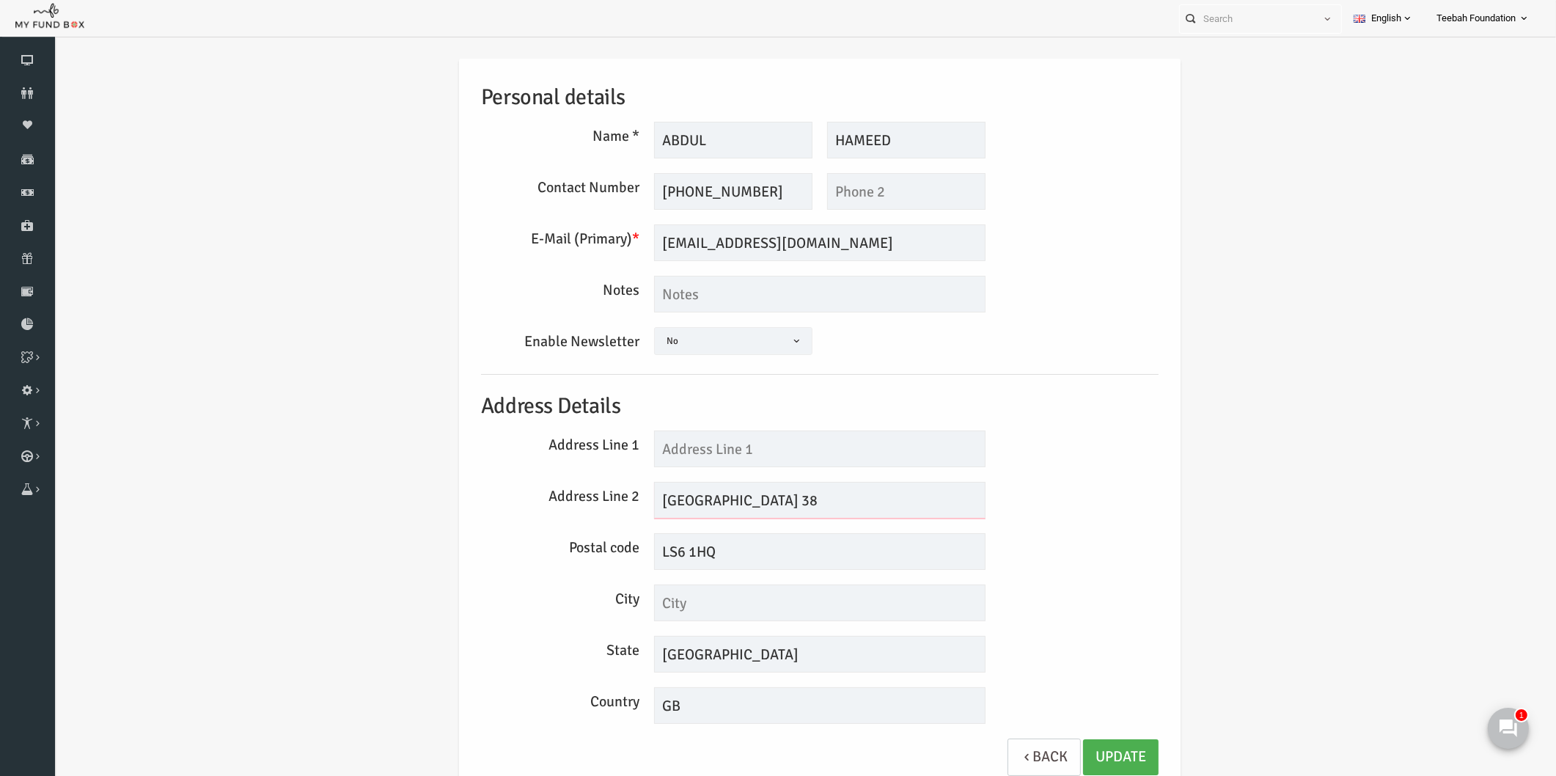
click at [716, 491] on input "[GEOGRAPHIC_DATA] 38" at bounding box center [789, 500] width 331 height 37
drag, startPoint x: 668, startPoint y: 558, endPoint x: 548, endPoint y: 565, distance: 120.5
click at [548, 565] on div "Postal code LS6 1HQ" at bounding box center [790, 551] width 692 height 37
click at [1095, 755] on link "Update" at bounding box center [1091, 757] width 76 height 36
click at [1210, 424] on div "Personal details Name * [PERSON_NAME] Description allows upto maximum of 255 ch…" at bounding box center [790, 428] width 1472 height 783
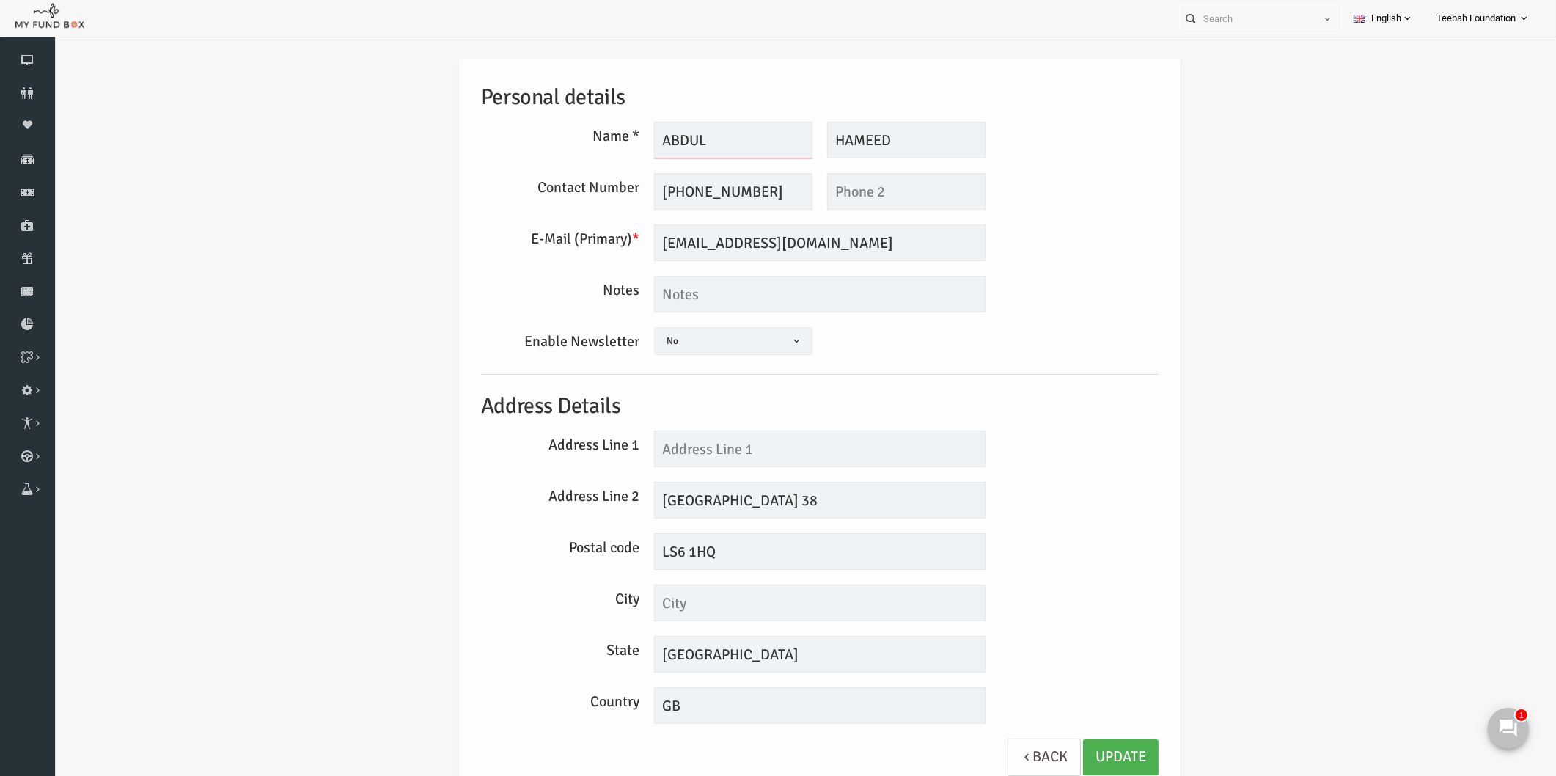
click at [663, 133] on input "ABDUL" at bounding box center [703, 140] width 158 height 37
click at [677, 142] on input "ABDUL" at bounding box center [703, 140] width 158 height 37
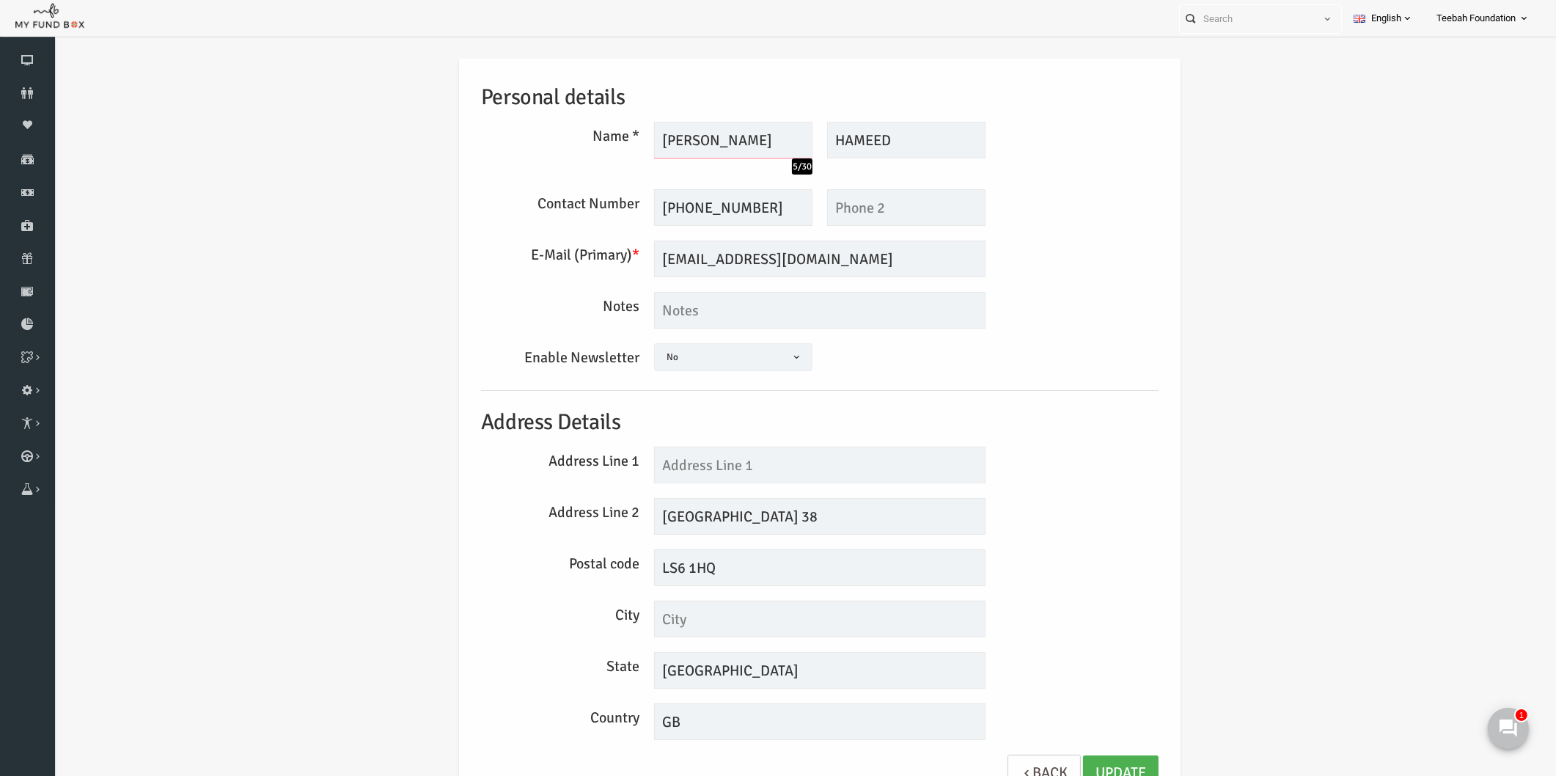
type input "[PERSON_NAME]"
click at [878, 139] on input "HAMEED" at bounding box center [876, 140] width 158 height 37
type input "Hameed"
click at [1084, 763] on link "Update" at bounding box center [1091, 773] width 76 height 36
click at [834, 466] on input "text" at bounding box center [789, 464] width 331 height 37
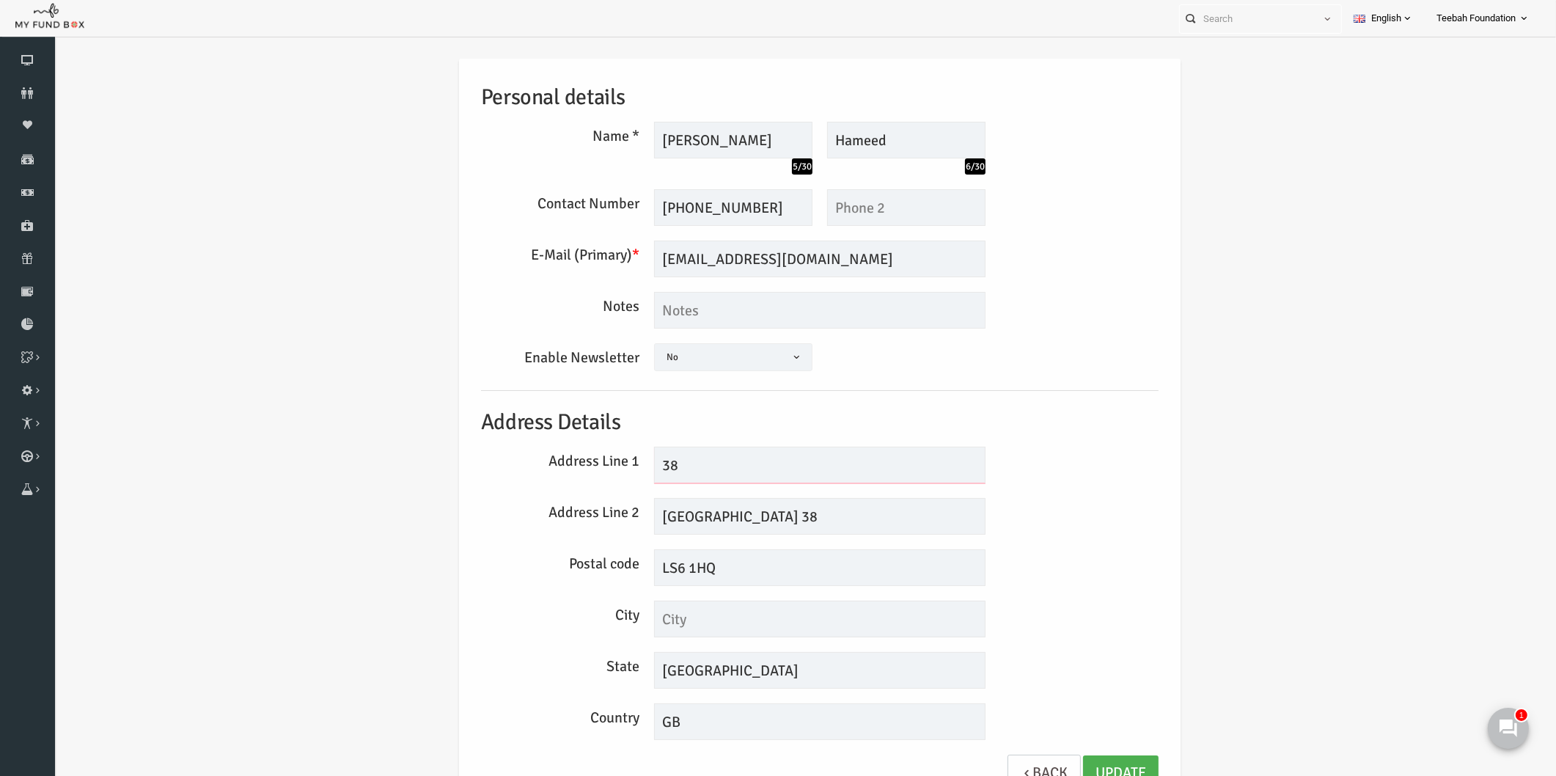
type input "38"
click at [870, 504] on input "[GEOGRAPHIC_DATA] 38" at bounding box center [789, 516] width 331 height 37
type input "[GEOGRAPHIC_DATA]"
click at [1083, 766] on link "Update" at bounding box center [1091, 773] width 76 height 36
click at [18, 89] on icon at bounding box center [27, 93] width 55 height 12
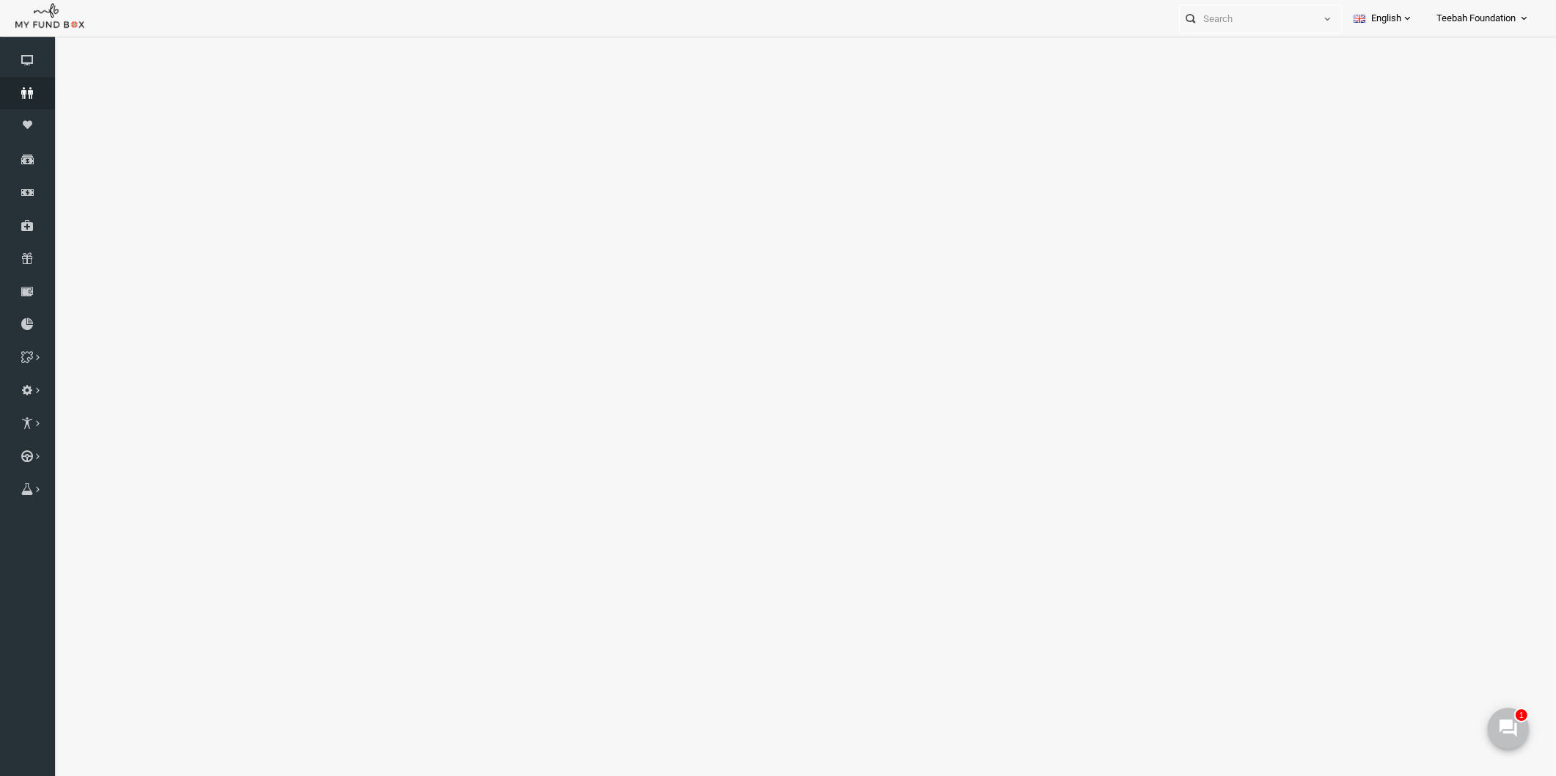
select select "100"
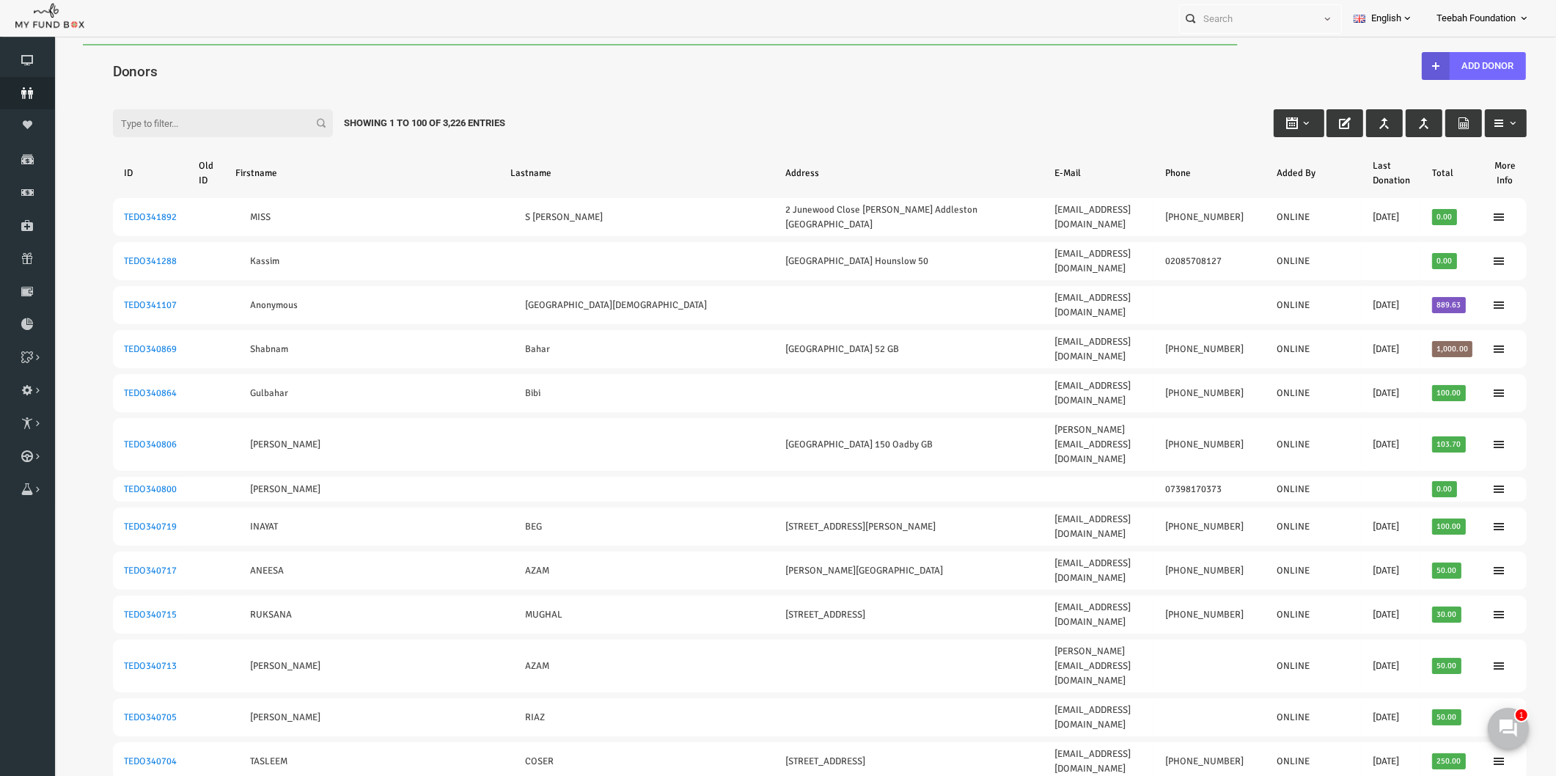
scroll to position [0, 0]
click at [224, 69] on h4 "Donors" at bounding box center [797, 71] width 1428 height 21
click at [607, 126] on div "Filter: Showing 1 to 100 of 3,226 Entries" at bounding box center [789, 109] width 1443 height 40
click at [557, 52] on div "Donors" at bounding box center [789, 69] width 1443 height 51
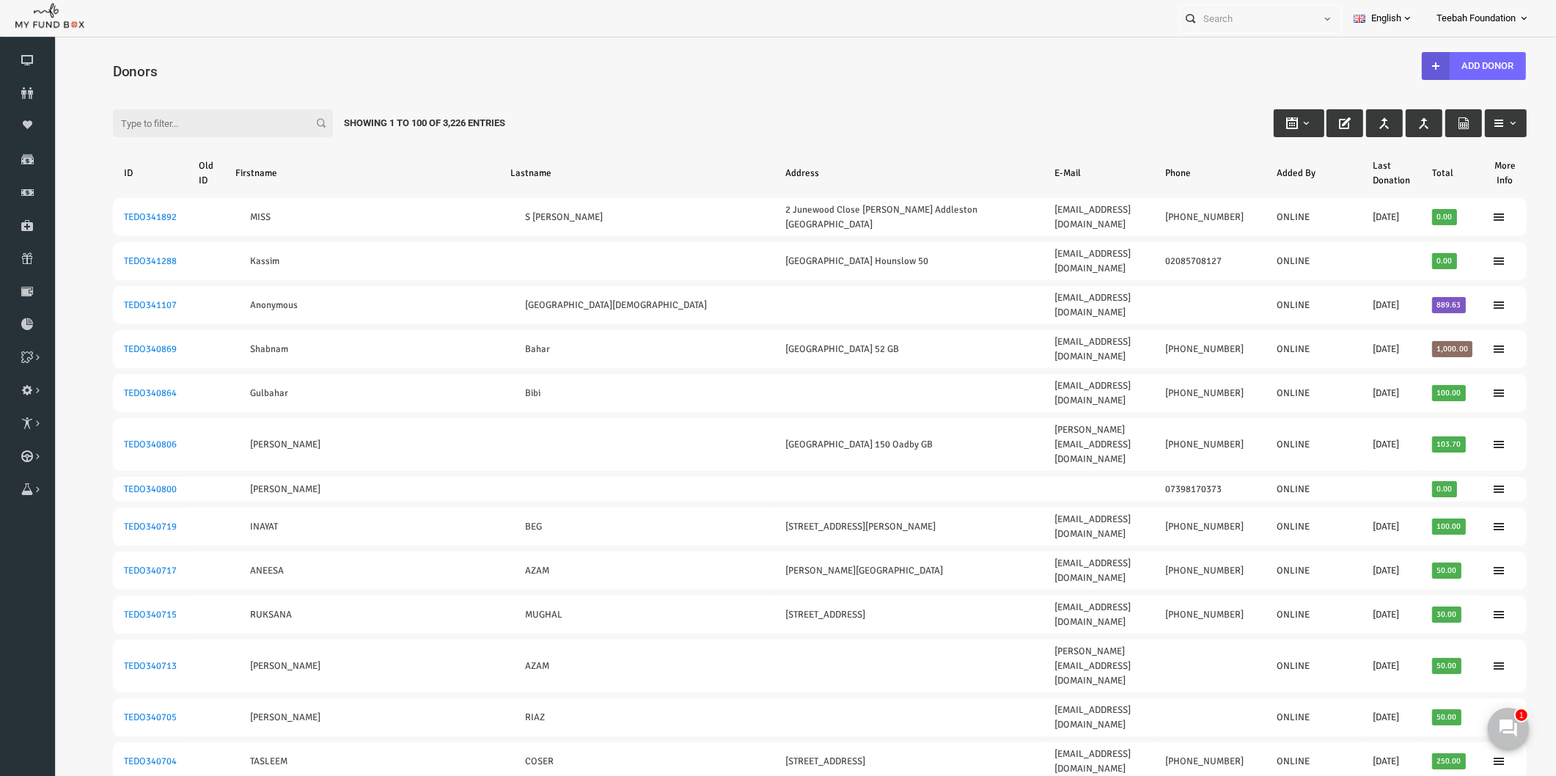
click at [195, 126] on input "Filter:" at bounding box center [193, 123] width 220 height 28
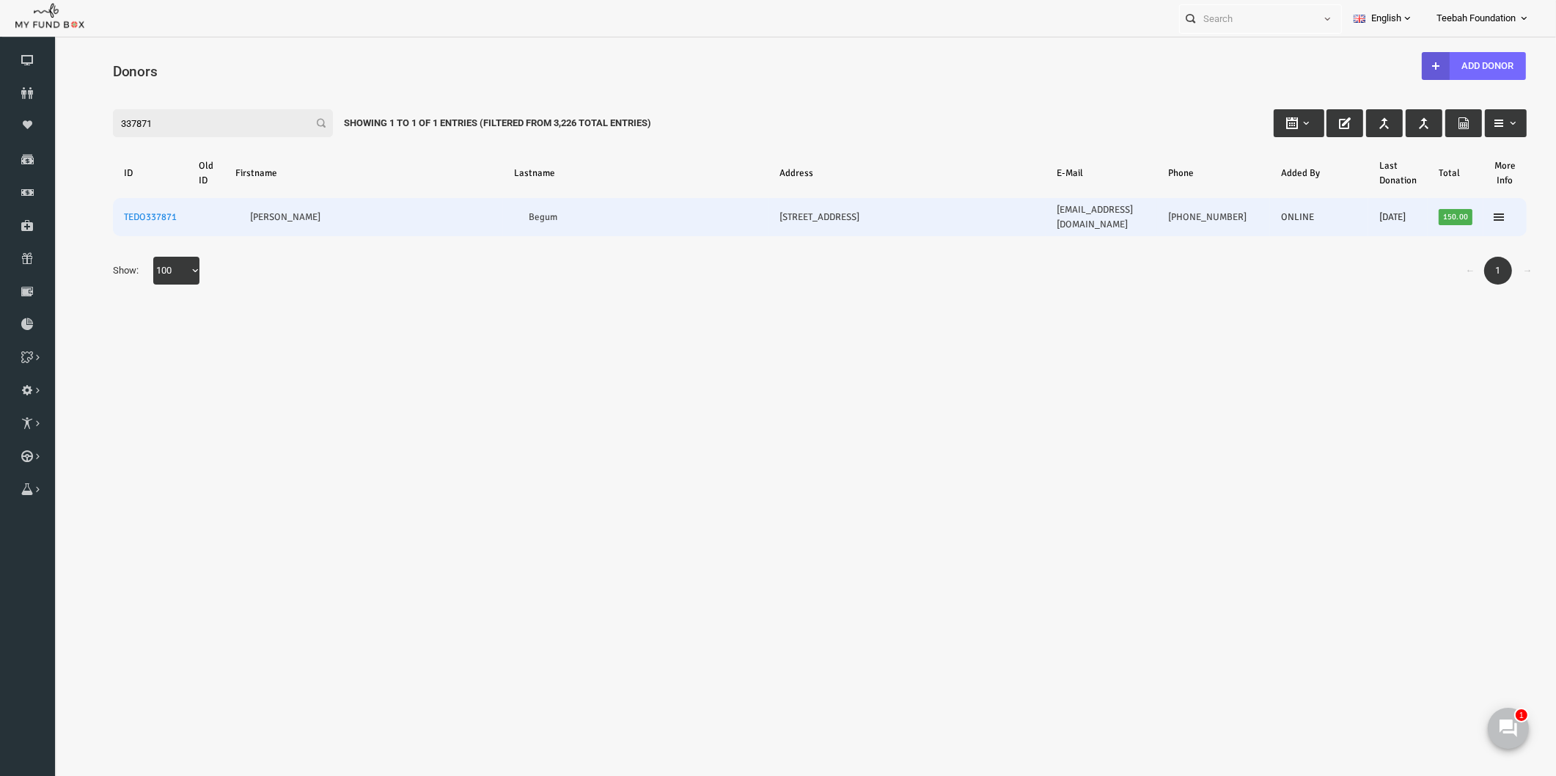
type input "337871"
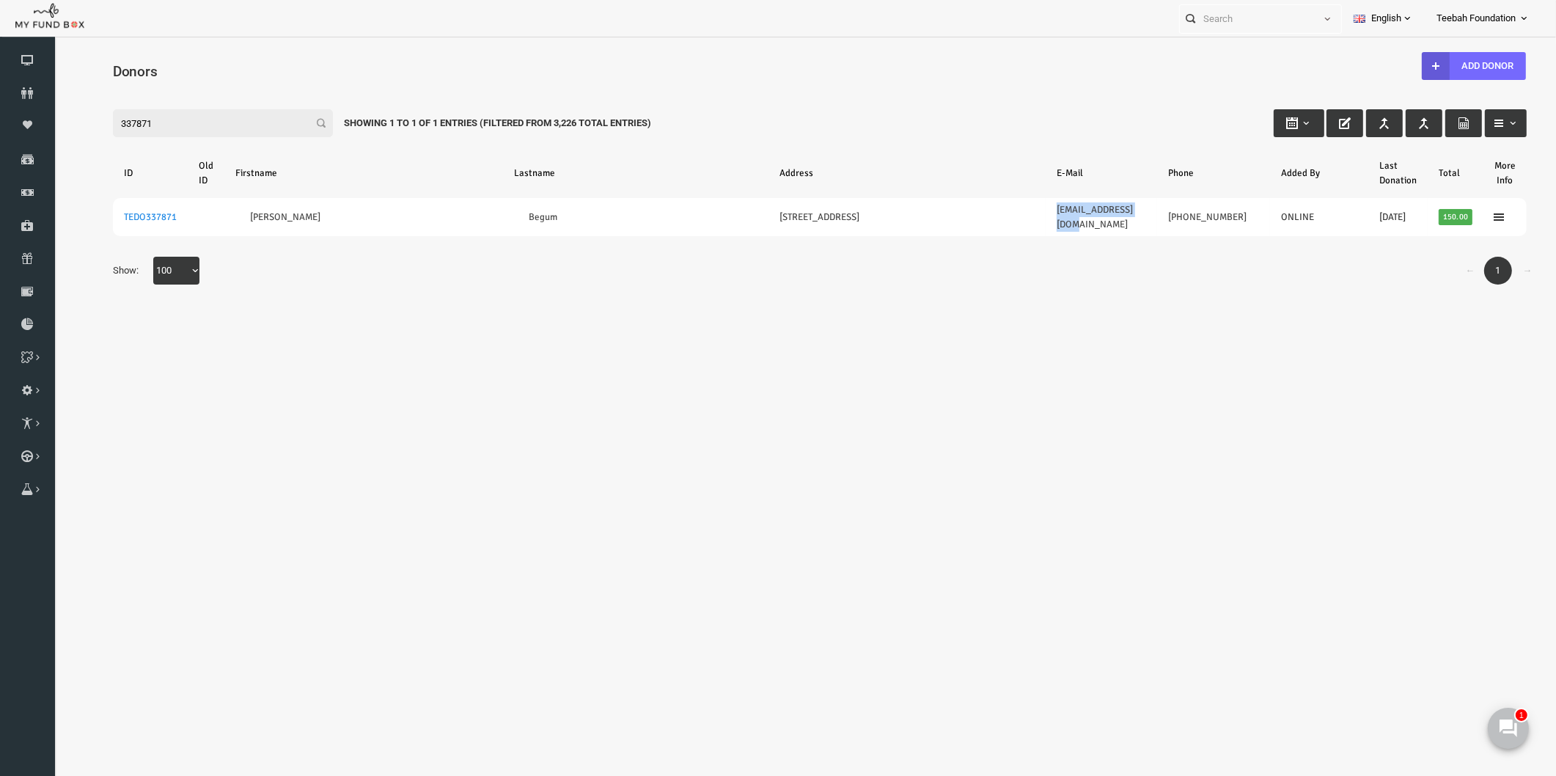
drag, startPoint x: 1012, startPoint y: 210, endPoint x: 1111, endPoint y: 227, distance: 101.1
click at [1111, 227] on table "ID Old ID [PERSON_NAME] Address E-Mail Phone Added By Last Donation Total More …" at bounding box center [789, 194] width 1443 height 123
copy link "[EMAIL_ADDRESS][DOMAIN_NAME]"
click at [1309, 445] on body "Donor Not Found Beneficiary Not Found Partner Not Found!!!! Please Fill out thi…" at bounding box center [790, 423] width 1472 height 758
click at [785, 418] on body "Donor Not Found Beneficiary Not Found Partner Not Found!!!! Please Fill out thi…" at bounding box center [790, 423] width 1472 height 758
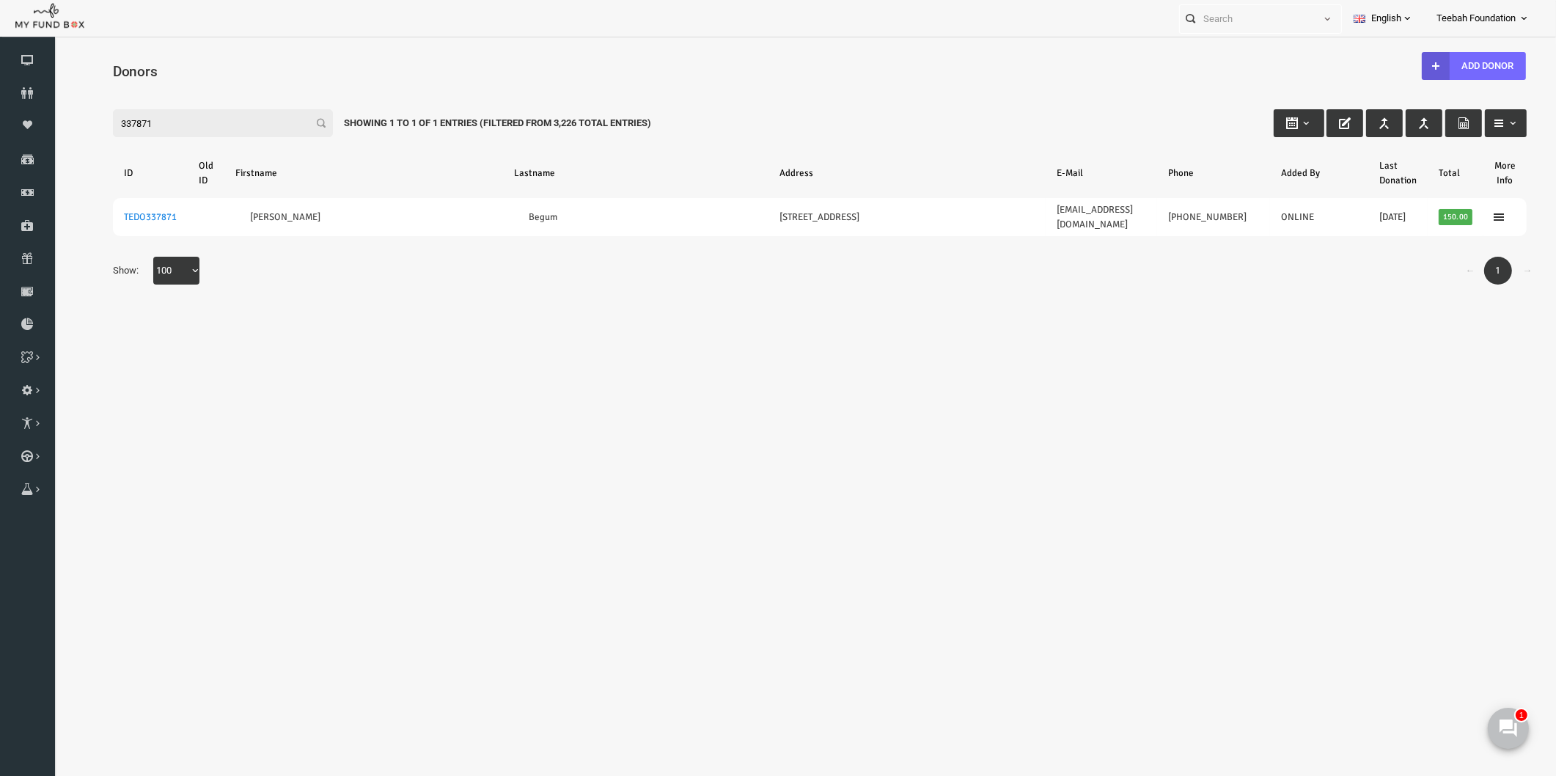
click at [262, 302] on body "Donor Not Found Beneficiary Not Found Partner Not Found!!!! Please Fill out thi…" at bounding box center [790, 423] width 1472 height 758
click at [270, 303] on body "Donor Not Found Beneficiary Not Found Partner Not Found!!!! Please Fill out thi…" at bounding box center [790, 423] width 1472 height 758
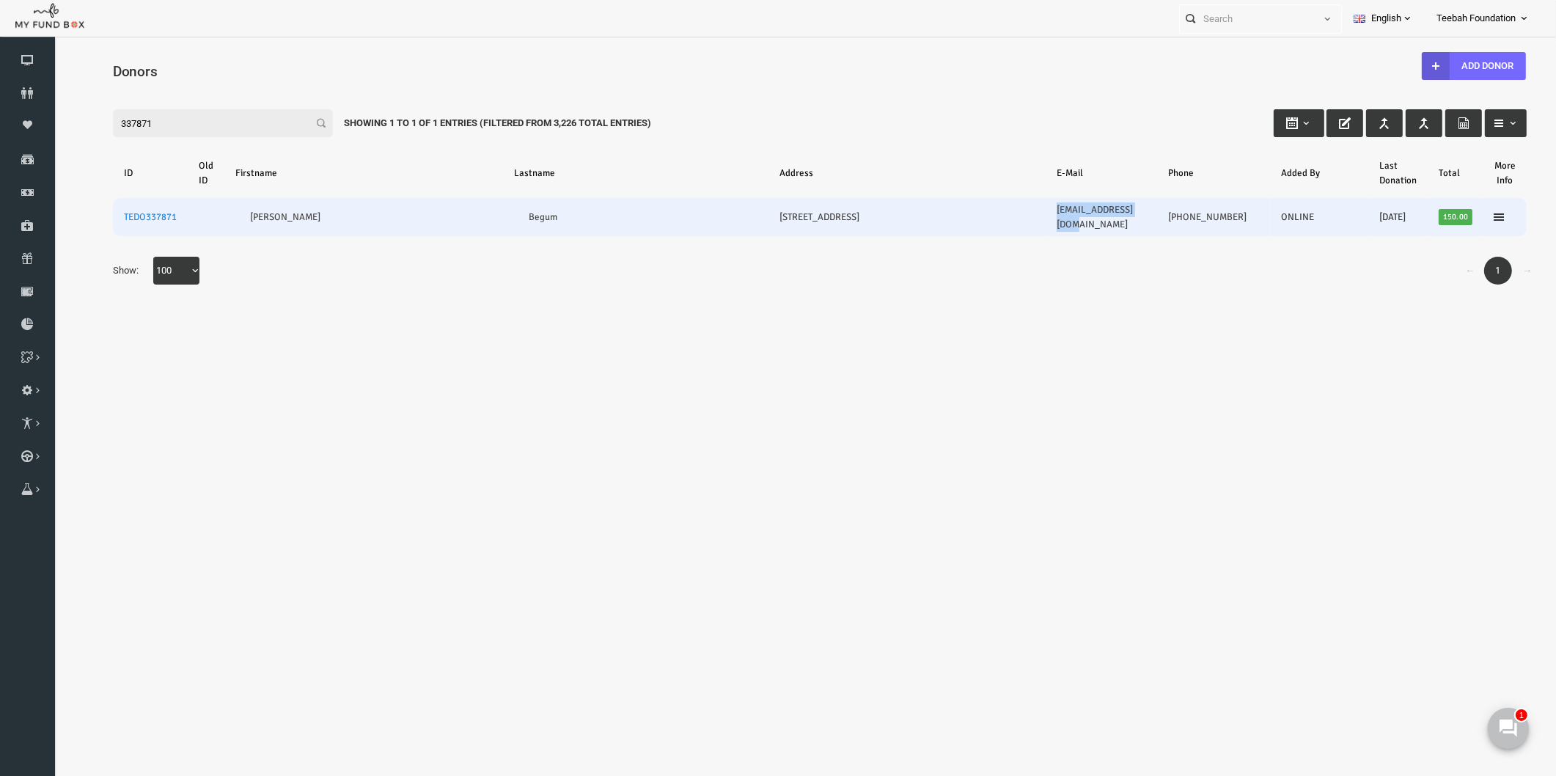
drag, startPoint x: 1008, startPoint y: 213, endPoint x: 1112, endPoint y: 215, distance: 104.1
click at [1112, 215] on td "[EMAIL_ADDRESS][DOMAIN_NAME]" at bounding box center [1071, 217] width 112 height 38
copy link "[EMAIL_ADDRESS][DOMAIN_NAME]"
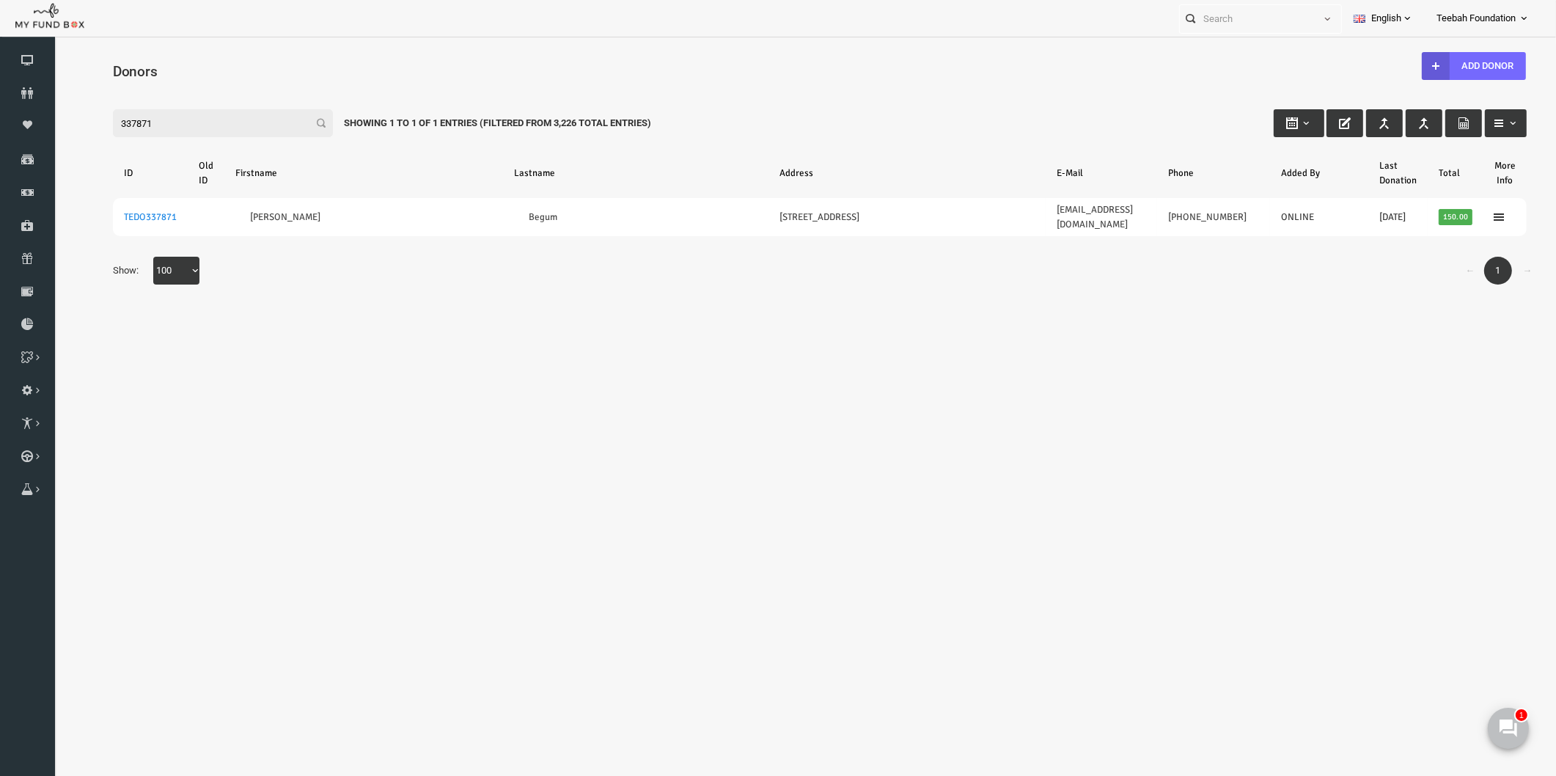
drag, startPoint x: 705, startPoint y: 304, endPoint x: 643, endPoint y: 296, distance: 62.0
click at [705, 304] on body "Donor Not Found Beneficiary Not Found Partner Not Found!!!! Please Fill out thi…" at bounding box center [790, 423] width 1472 height 758
click at [18, 97] on icon at bounding box center [27, 93] width 55 height 12
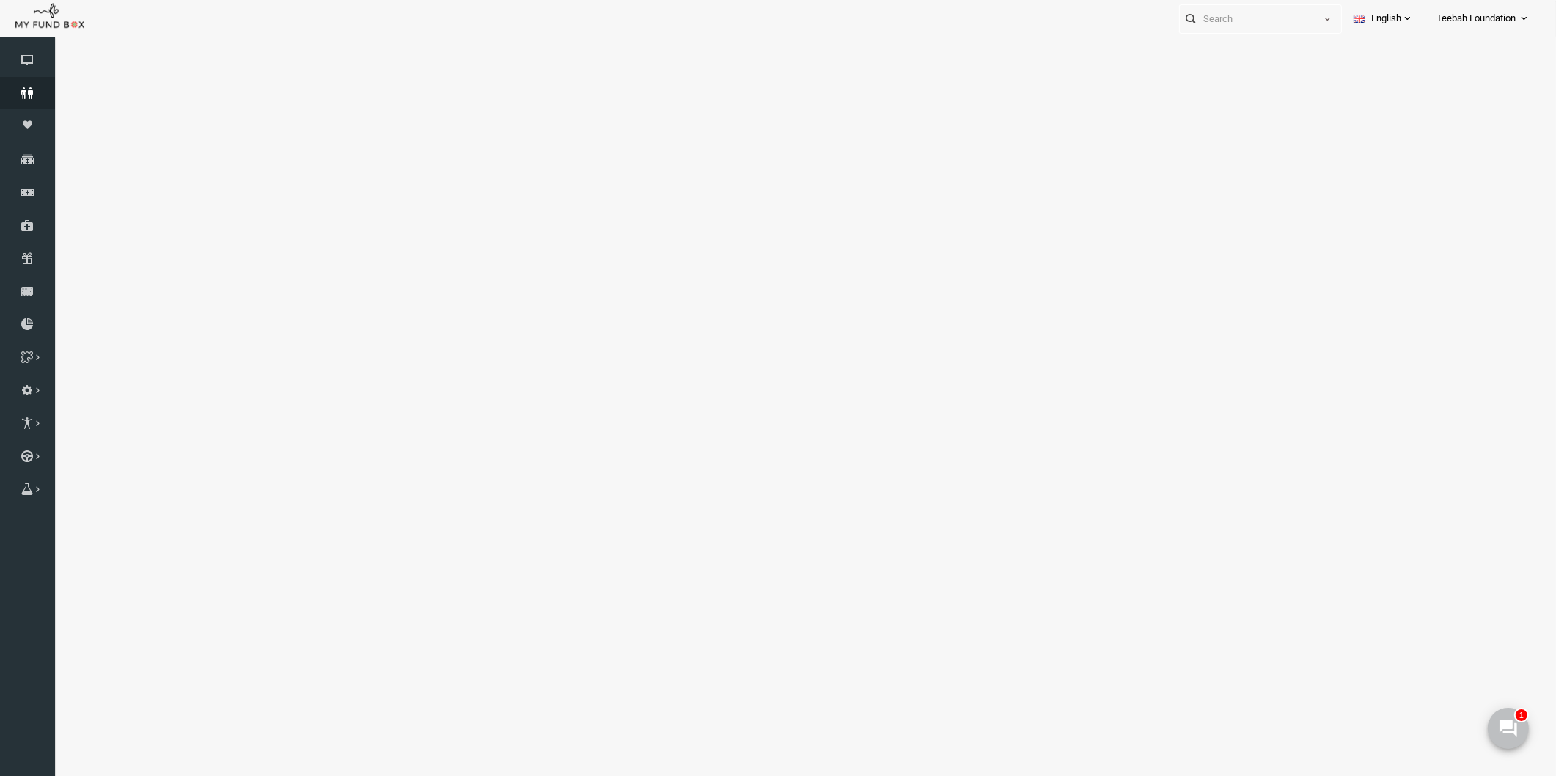
select select "100"
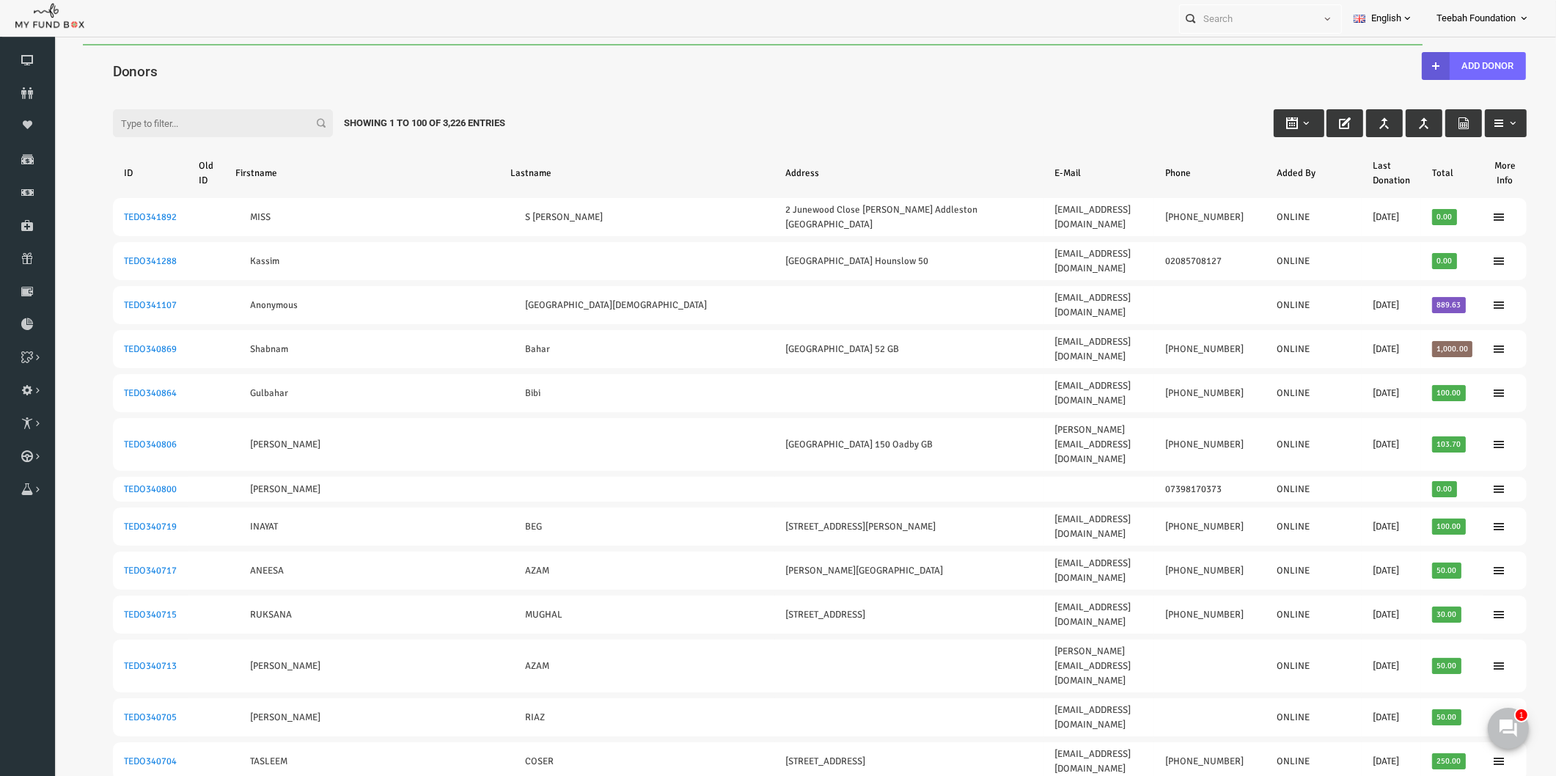
click at [968, 107] on div "Filter: Showing 1 to 100 of 3,226 Entries" at bounding box center [789, 109] width 1443 height 40
click at [923, 112] on div "Filter: Showing 1 to 100 of 3,226 Entries" at bounding box center [789, 109] width 1443 height 40
click at [667, 90] on div "Filter: Showing 1 to 100 of 3,226 Entries" at bounding box center [789, 109] width 1443 height 40
click at [228, 119] on input "Filter:" at bounding box center [193, 123] width 220 height 28
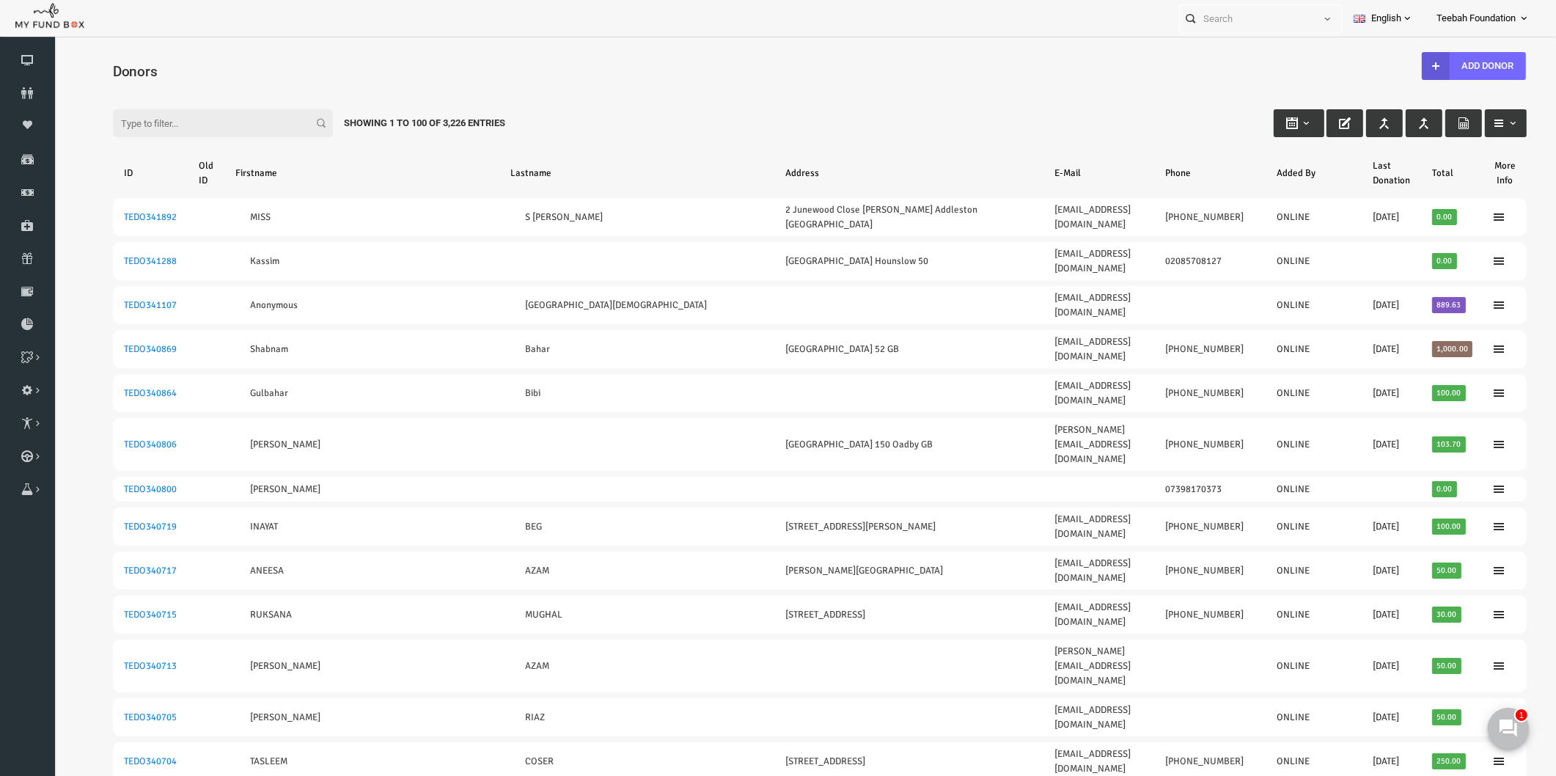
paste input "[EMAIL_ADDRESS][DOMAIN_NAME]"
click at [220, 123] on input "[EMAIL_ADDRESS][DOMAIN_NAME]" at bounding box center [193, 123] width 220 height 28
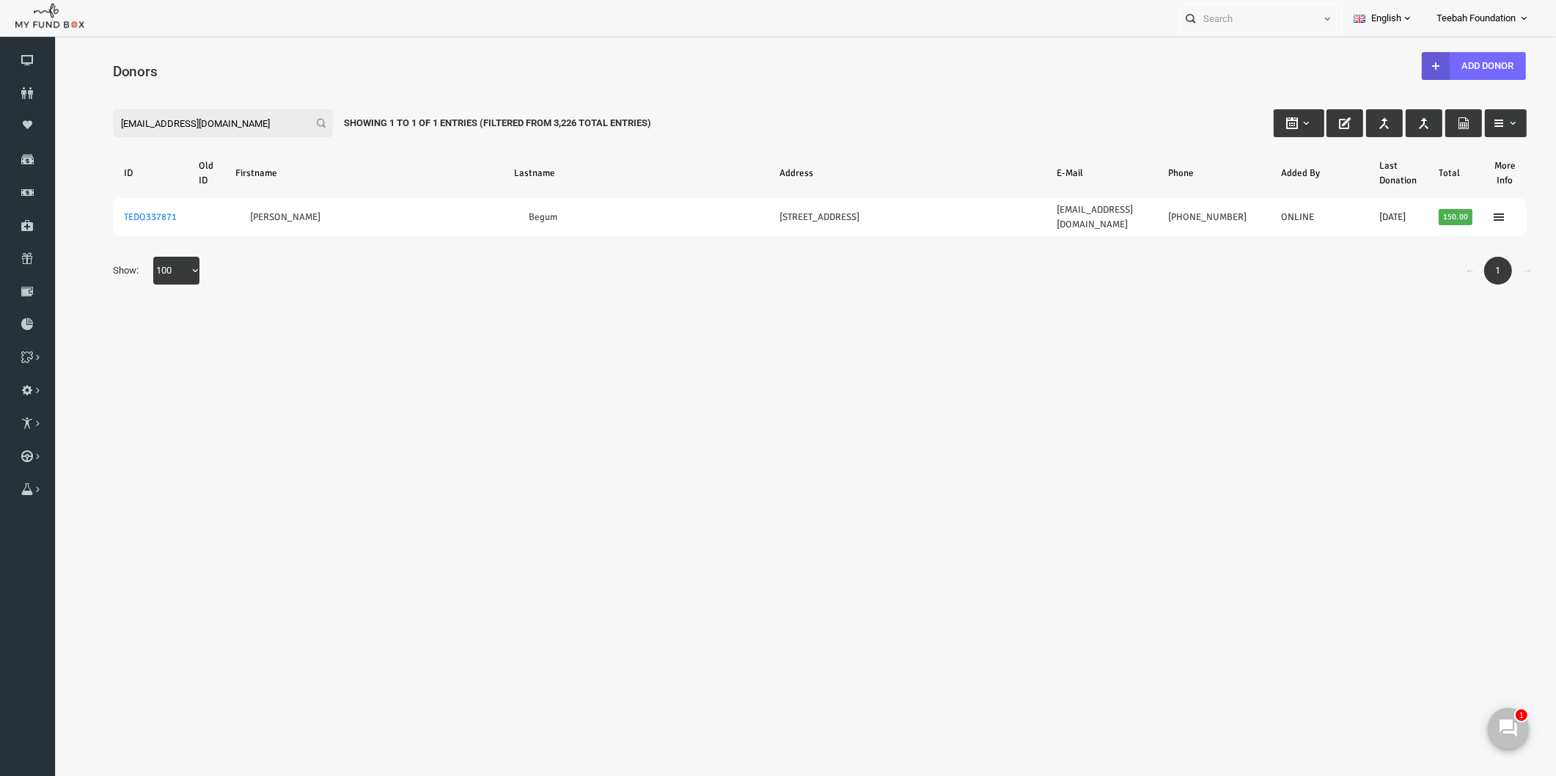
type input "[EMAIL_ADDRESS][DOMAIN_NAME]"
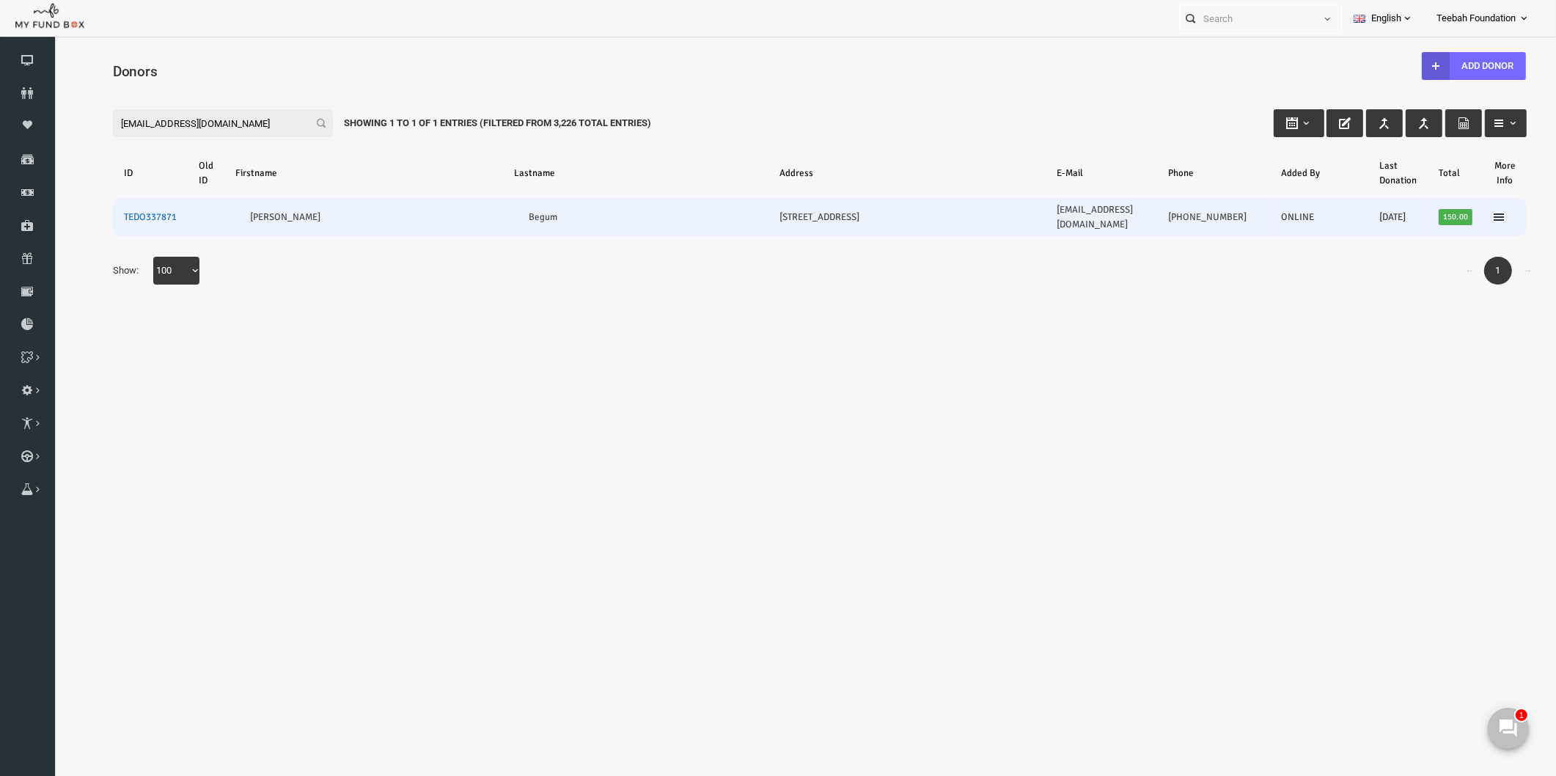
click at [114, 211] on link "TEDO337871" at bounding box center [120, 217] width 53 height 12
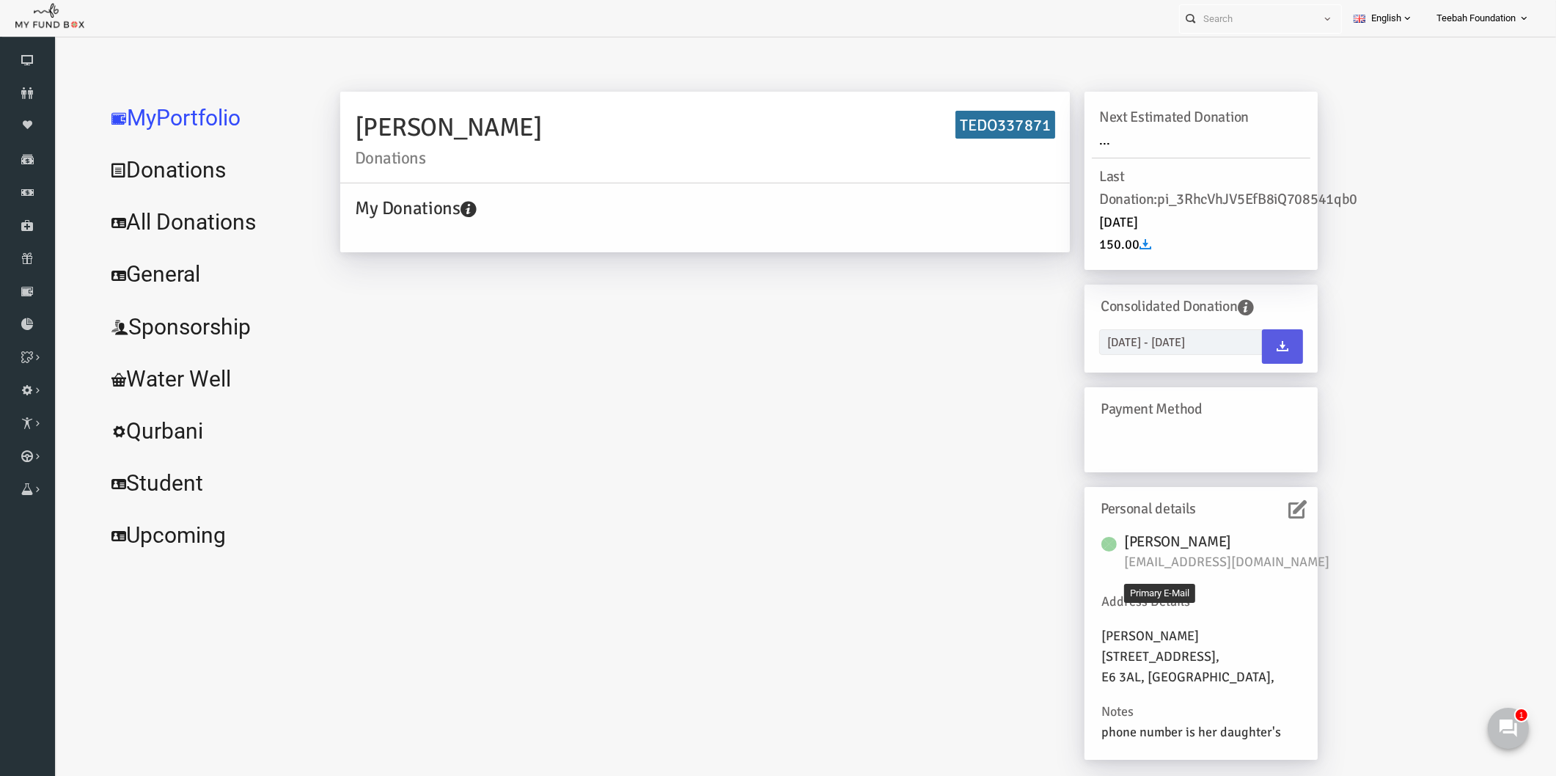
click at [1157, 563] on span "[EMAIL_ADDRESS][DOMAIN_NAME]" at bounding box center [1204, 562] width 220 height 21
copy div "[EMAIL_ADDRESS][DOMAIN_NAME]"
click at [22, 88] on icon at bounding box center [27, 93] width 55 height 12
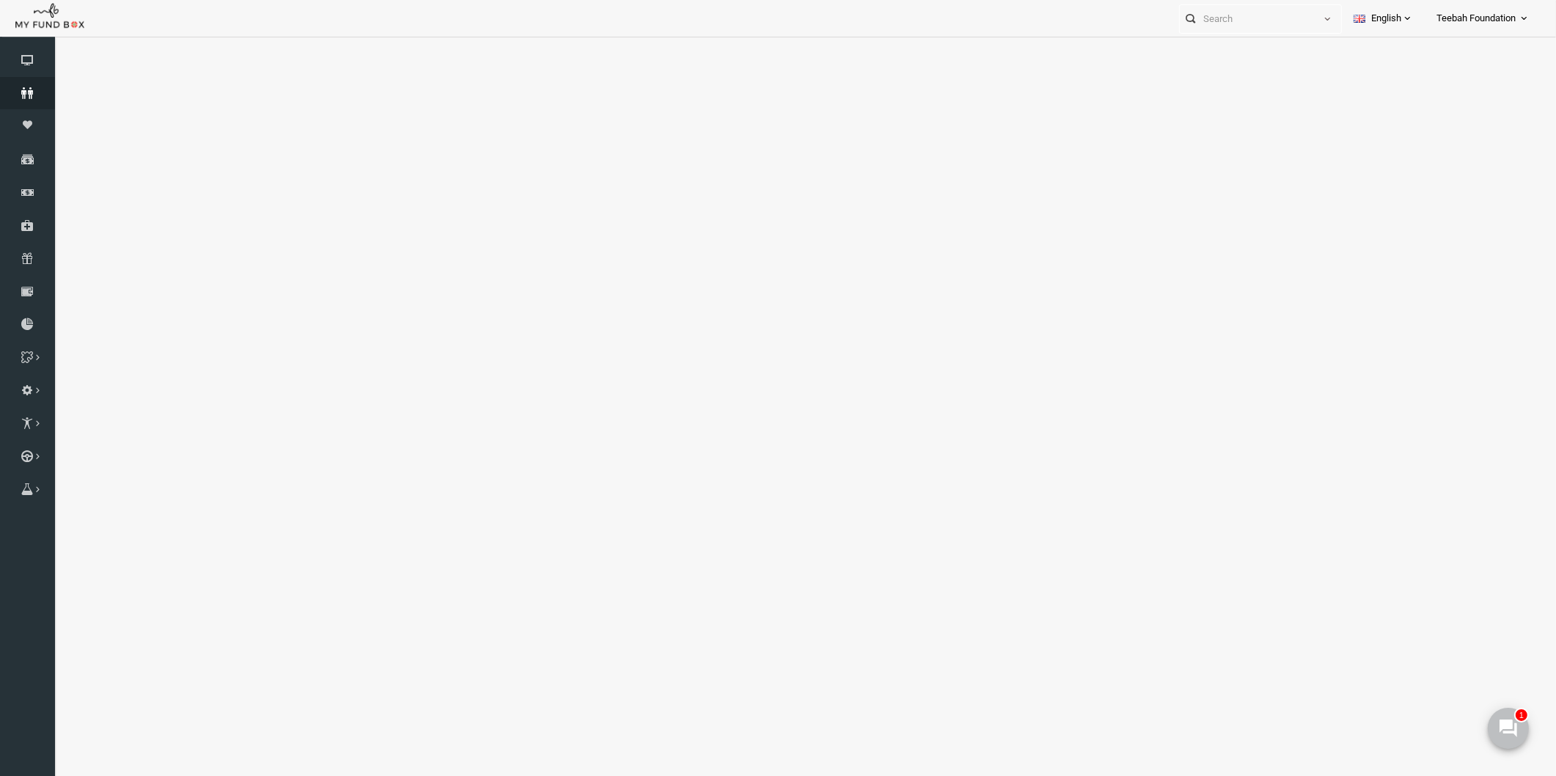
select select "100"
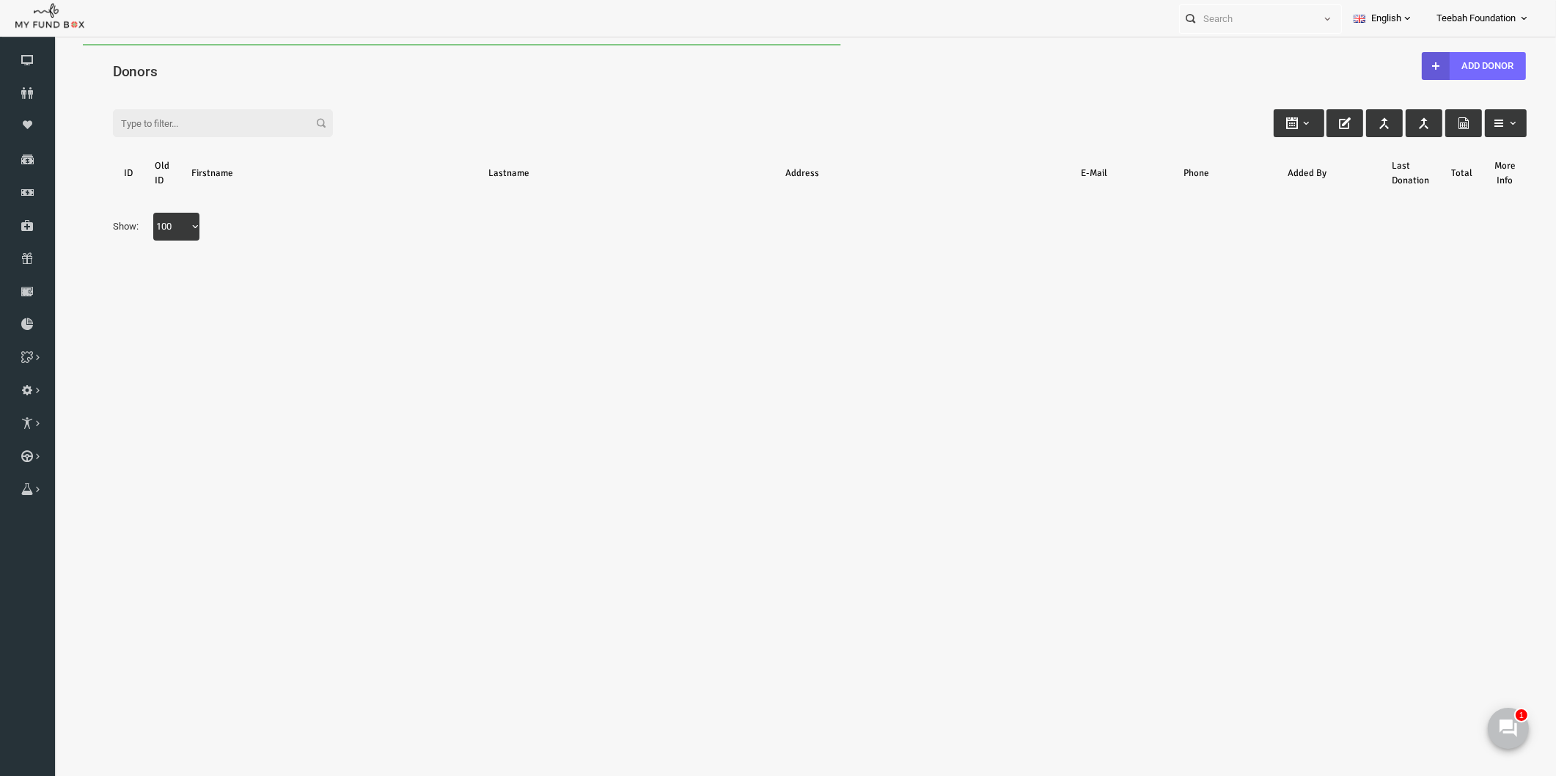
click at [235, 62] on h4 "Donors" at bounding box center [797, 71] width 1428 height 21
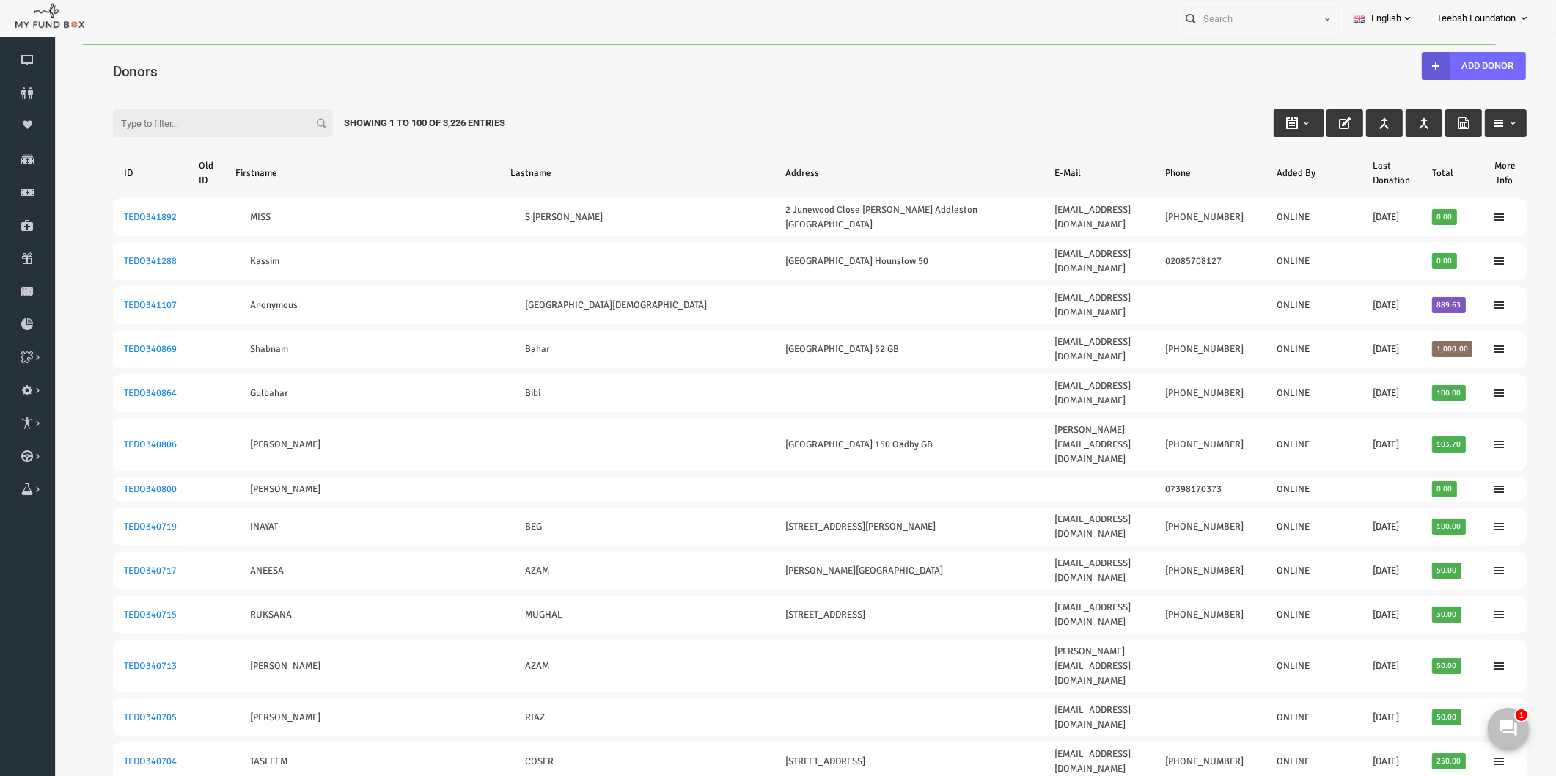
click at [188, 119] on input "Filter:" at bounding box center [193, 123] width 220 height 28
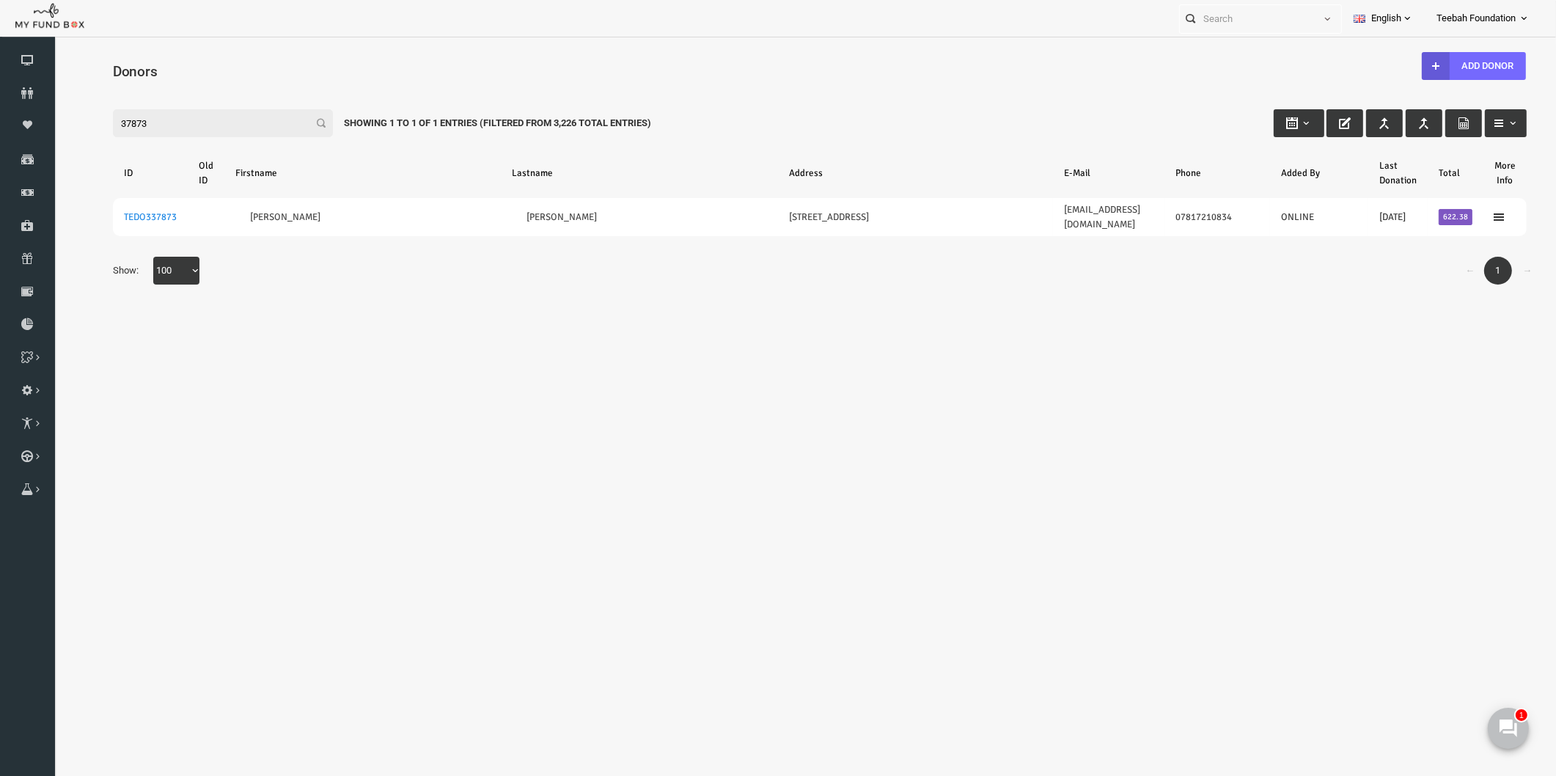
click at [92, 116] on input "37873" at bounding box center [193, 123] width 220 height 28
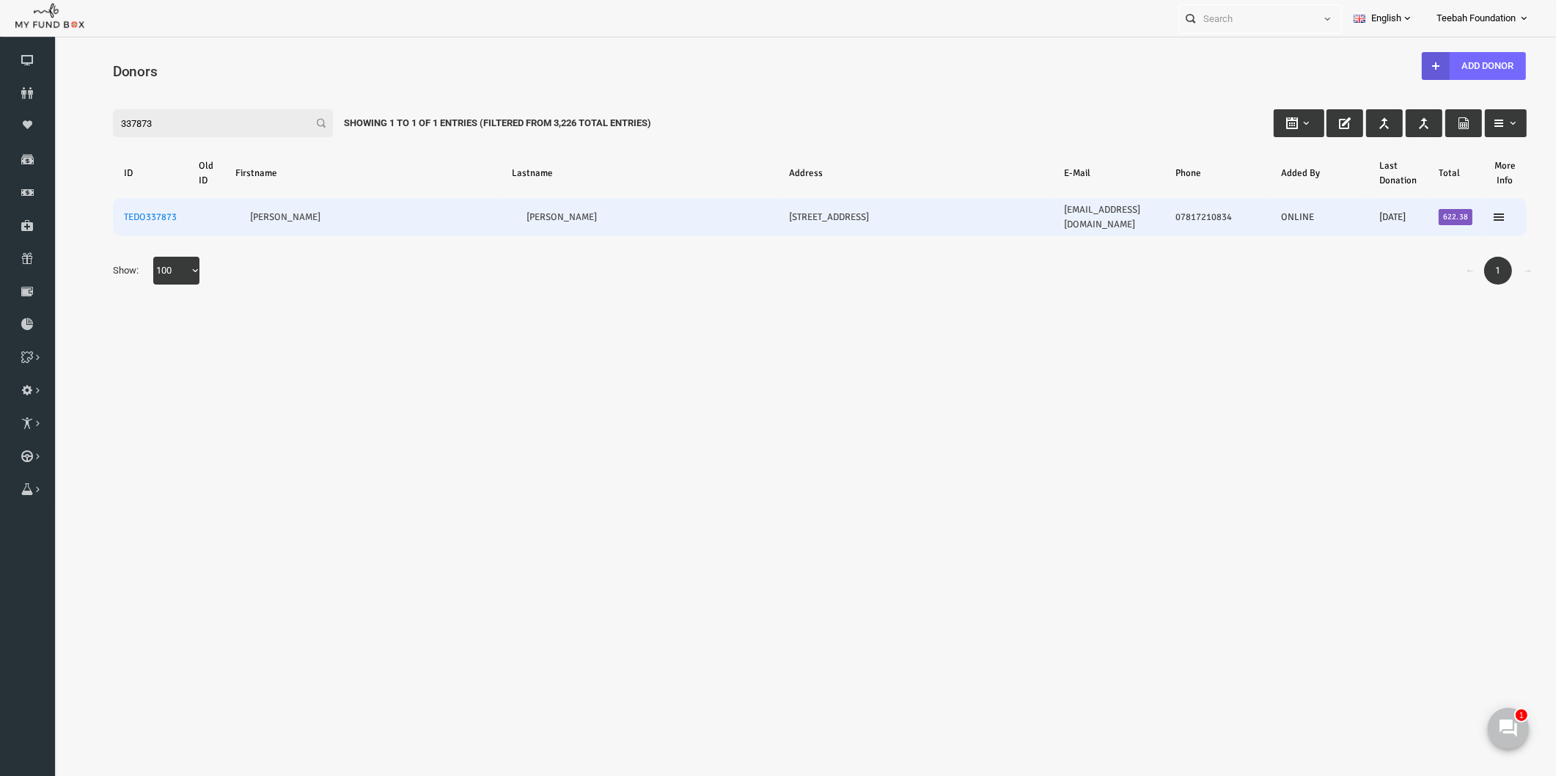
type input "337873"
drag, startPoint x: 1103, startPoint y: 211, endPoint x: 1023, endPoint y: 222, distance: 79.9
click at [1023, 222] on td "[EMAIL_ADDRESS][DOMAIN_NAME]" at bounding box center [1078, 217] width 111 height 38
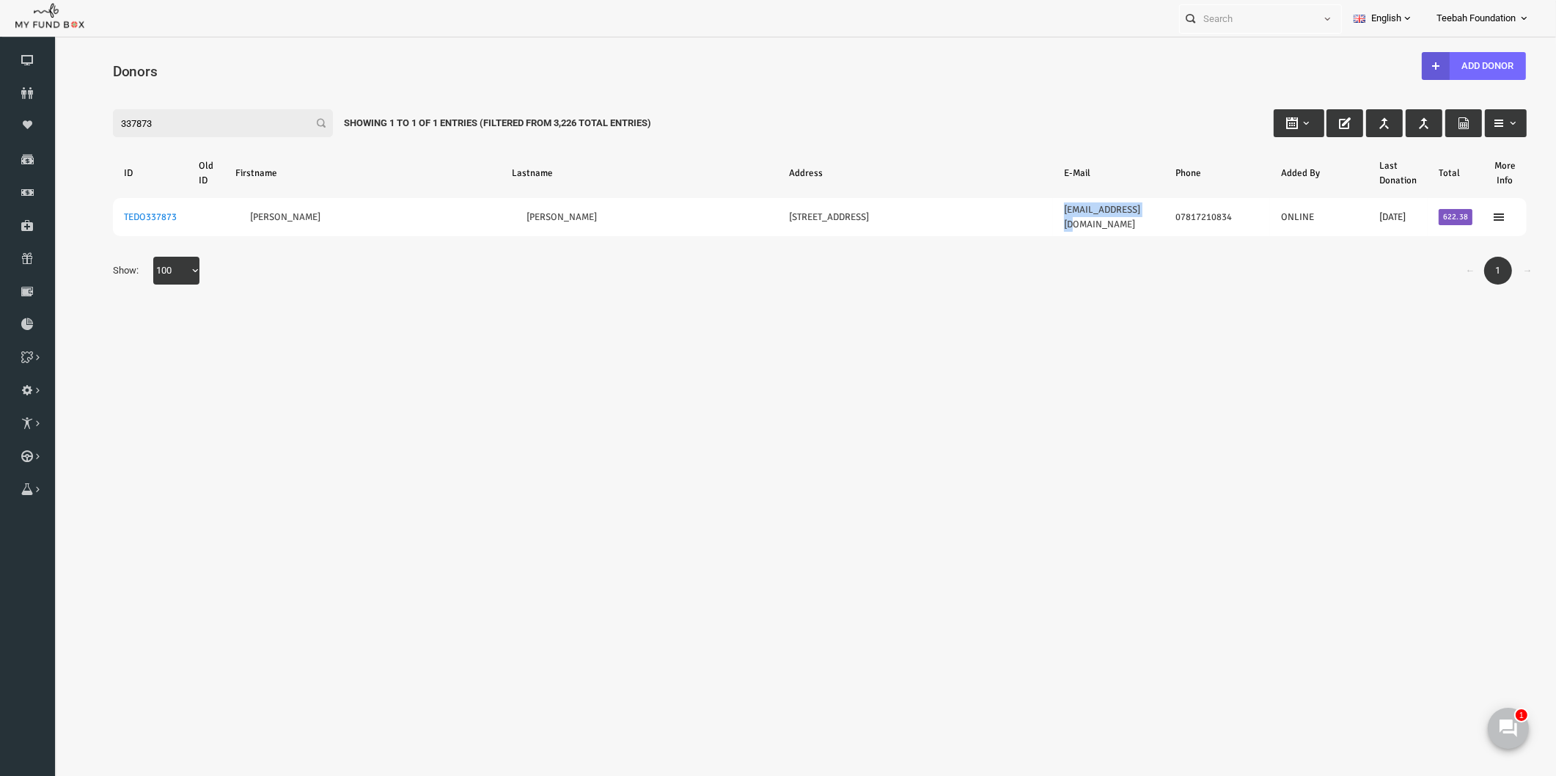
copy link "[EMAIL_ADDRESS][DOMAIN_NAME]"
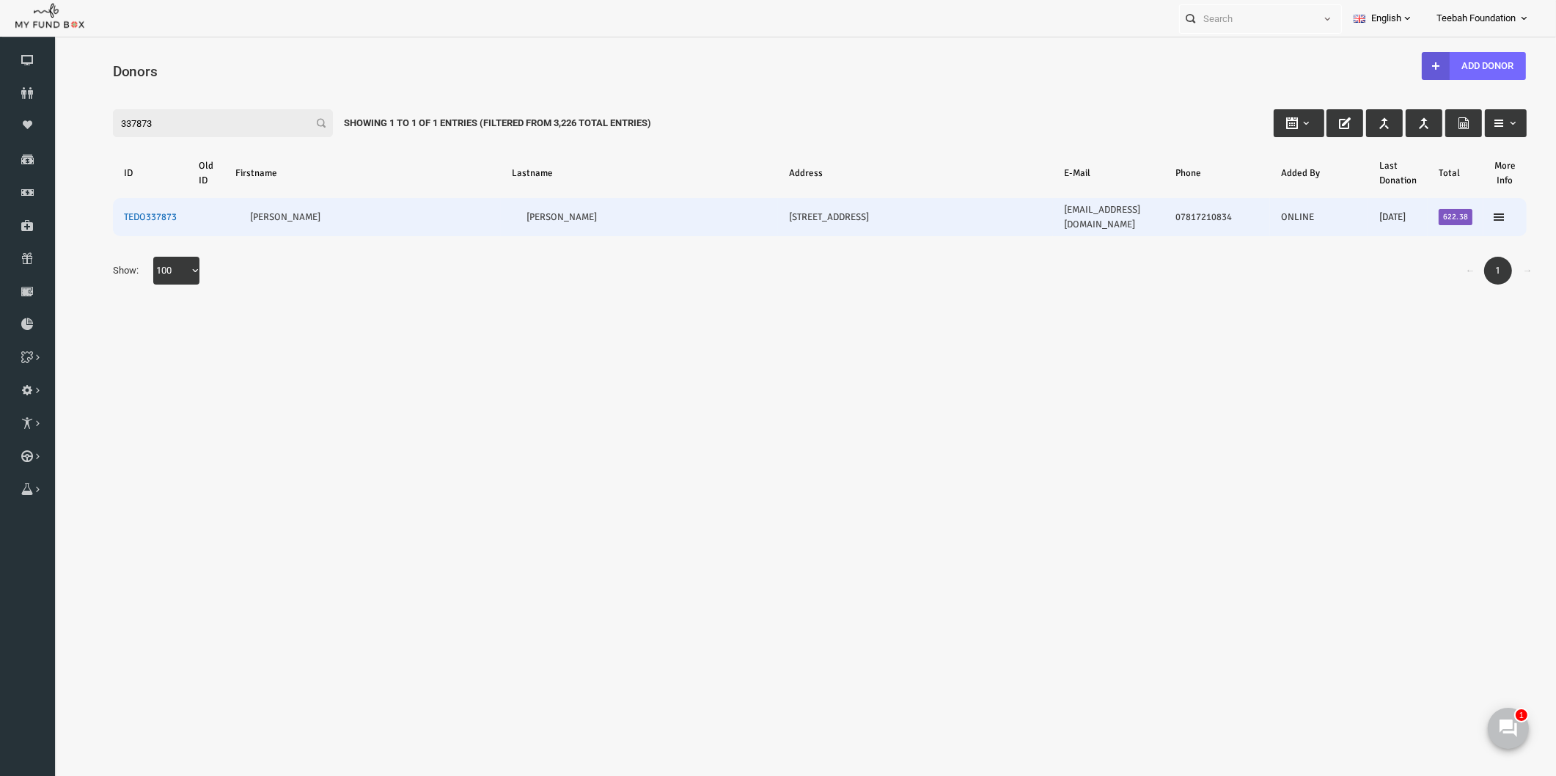
click at [130, 211] on link "TEDO337873" at bounding box center [120, 217] width 53 height 12
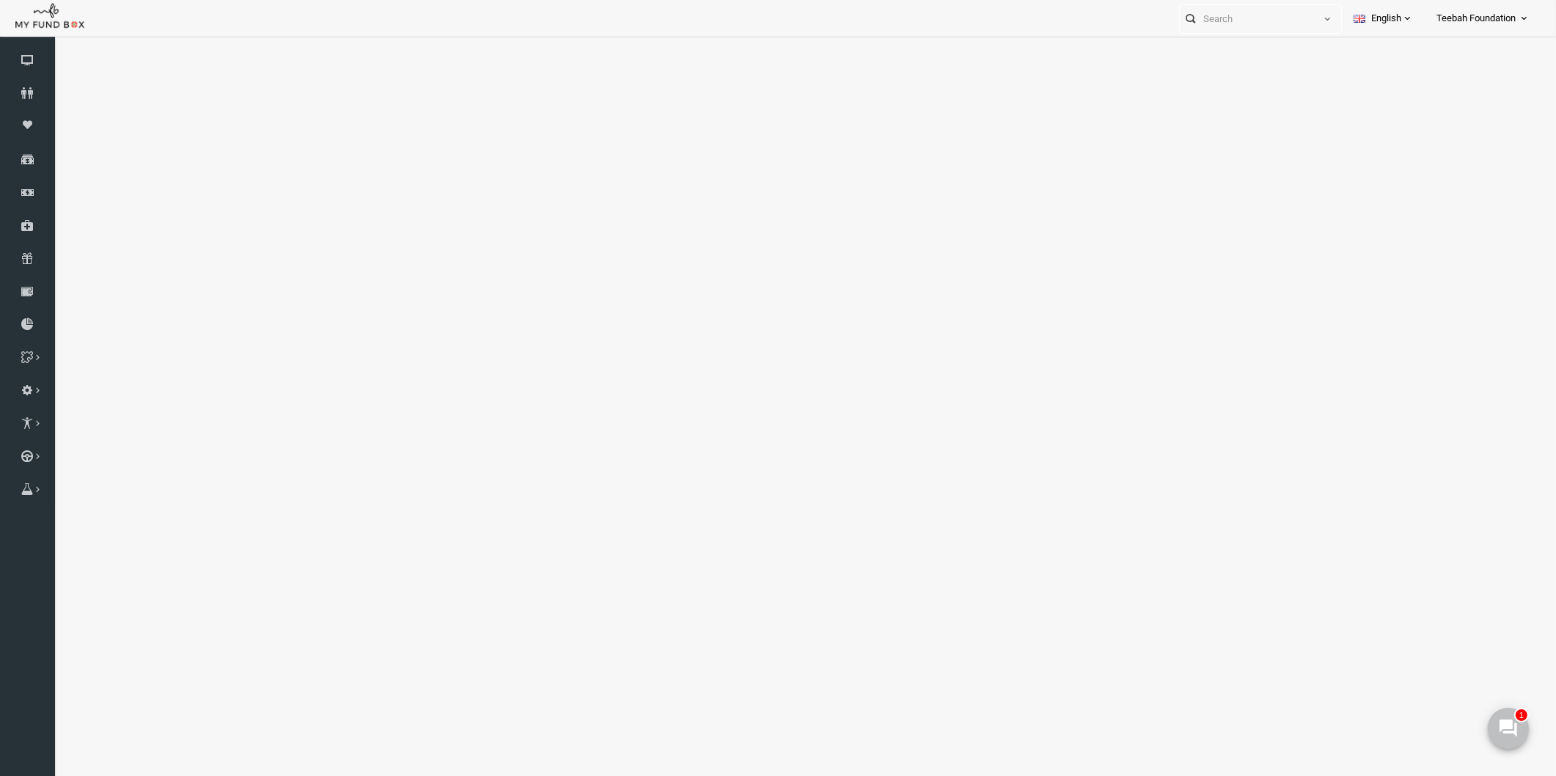
select select "100"
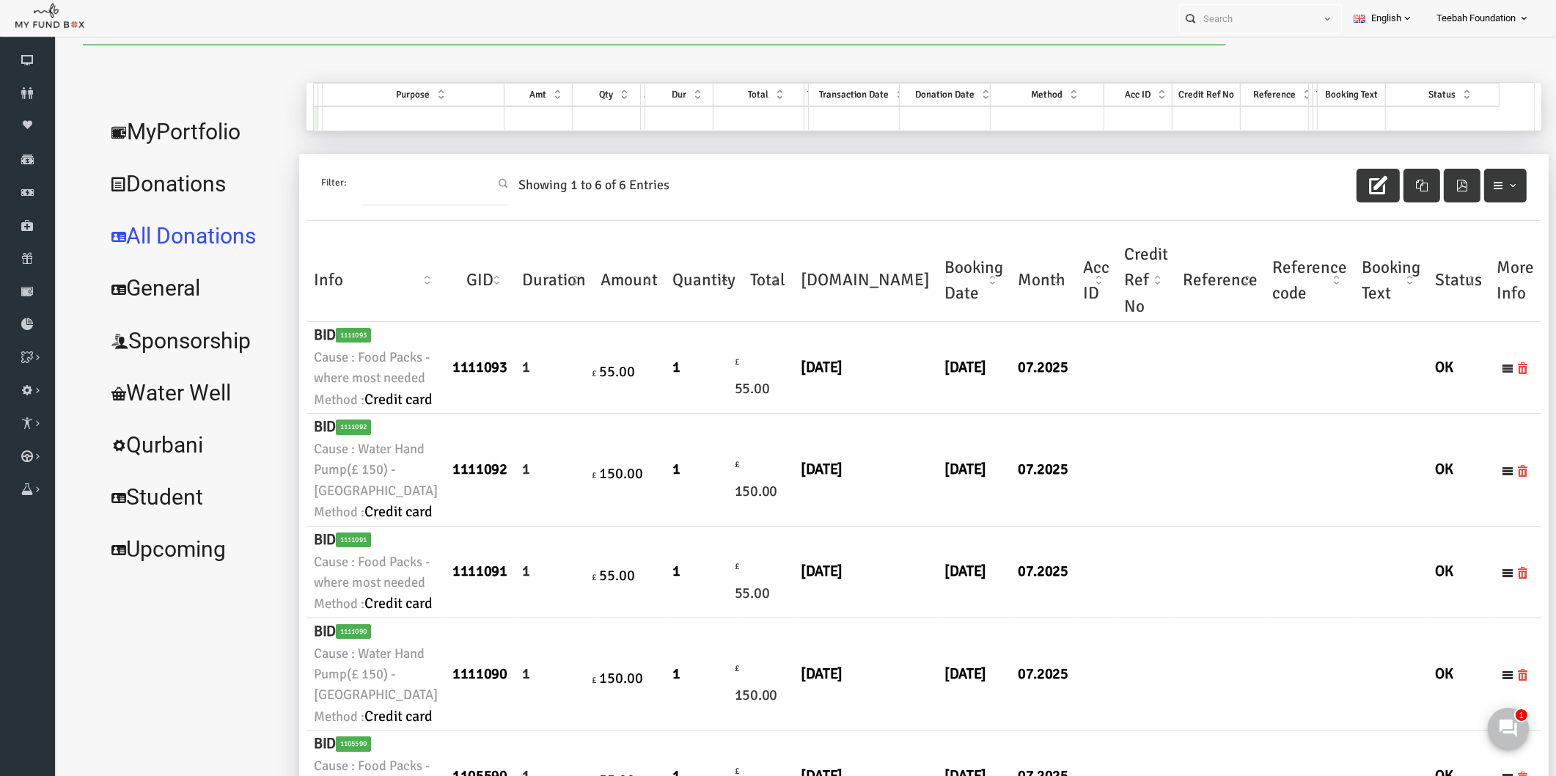
drag, startPoint x: 1024, startPoint y: 563, endPoint x: 1029, endPoint y: 544, distance: 19.6
click at [1086, 526] on td at bounding box center [1115, 469] width 59 height 112
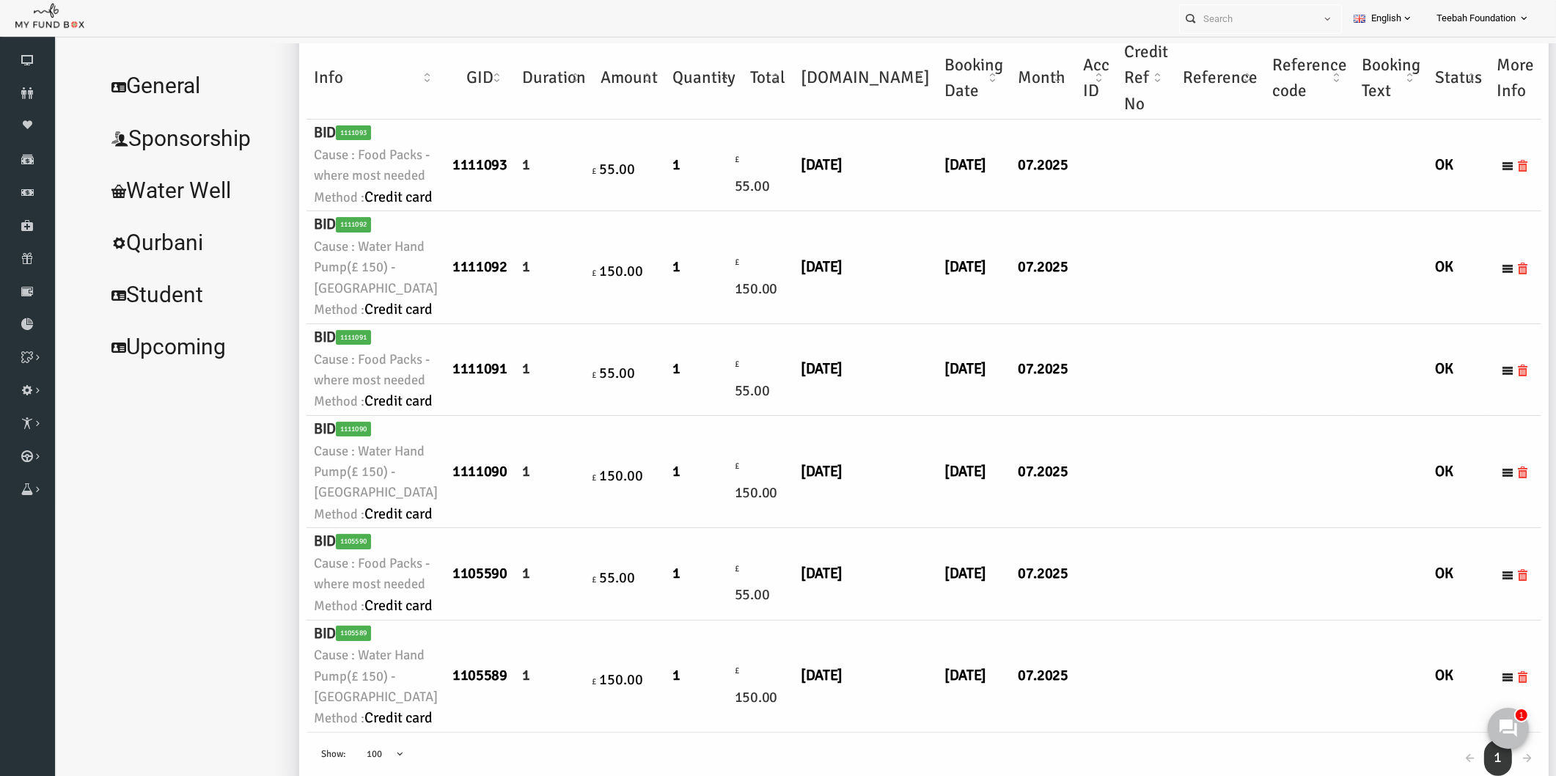
scroll to position [1034, 0]
click at [1086, 528] on td at bounding box center [1115, 574] width 59 height 92
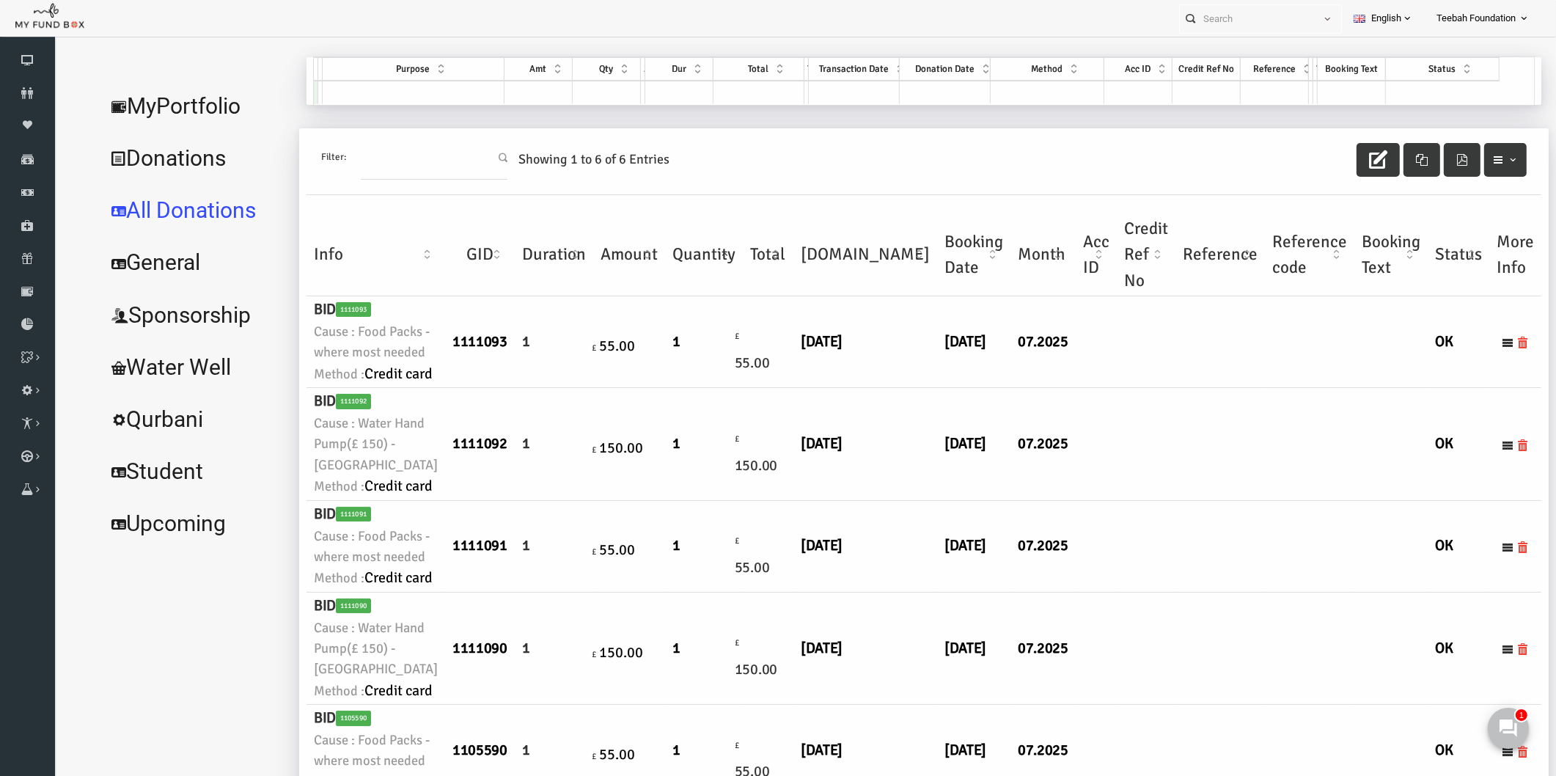
scroll to position [0, 0]
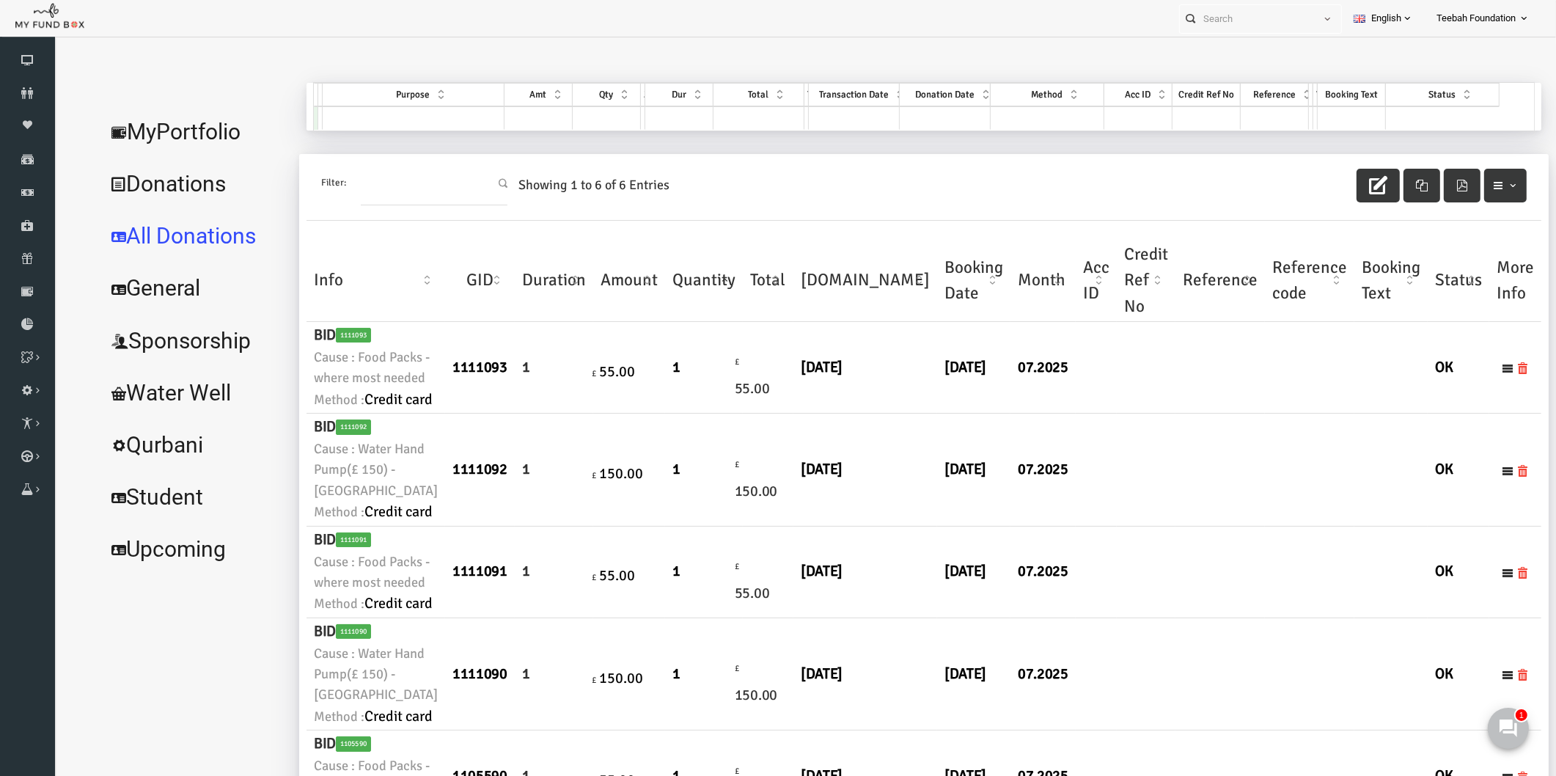
click at [188, 185] on link "Donations" at bounding box center [165, 184] width 194 height 53
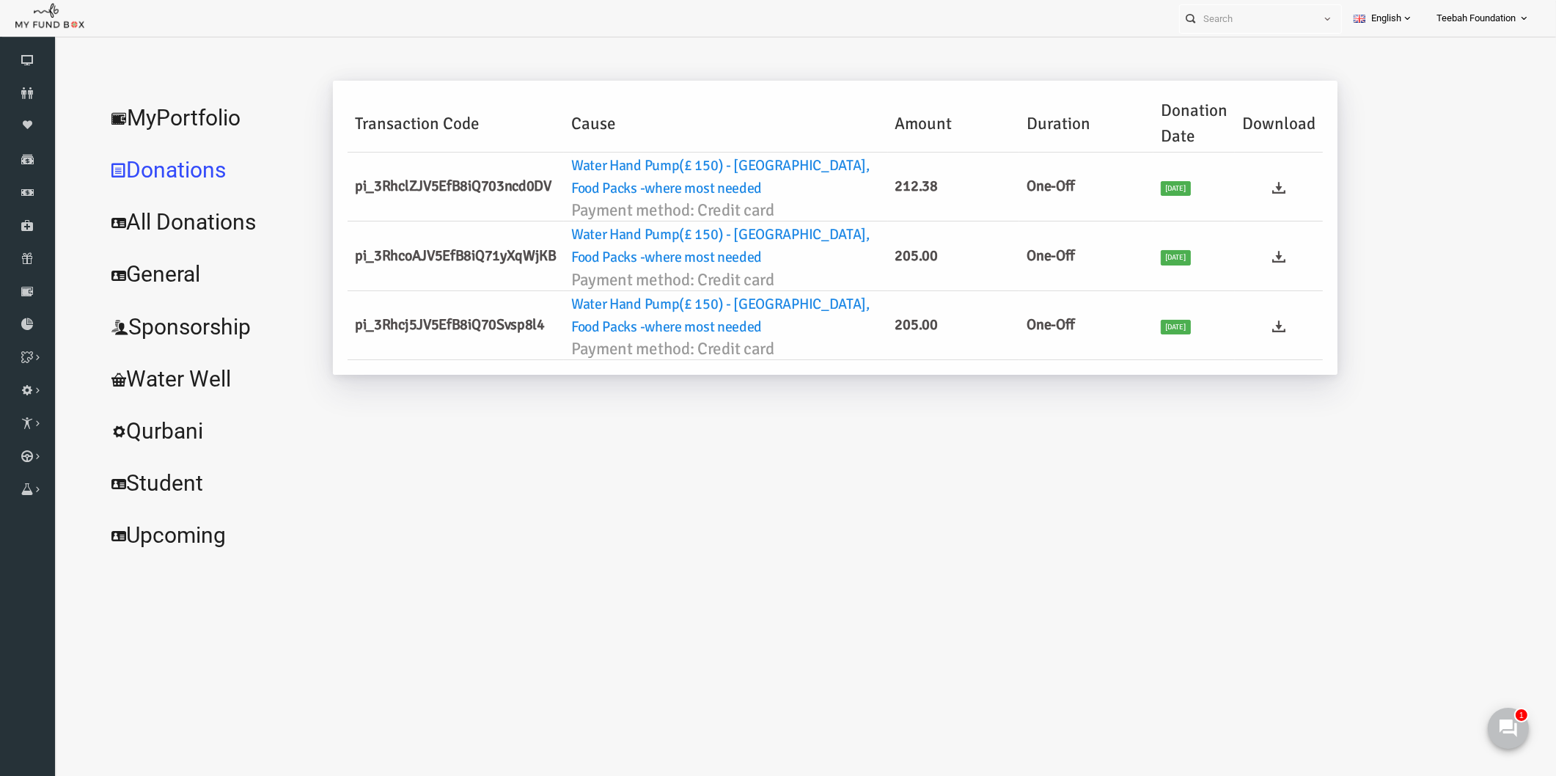
click at [729, 473] on div "[PERSON_NAME] Donations TEDO337873 My Donations Get free account credit Get fre…" at bounding box center [899, 322] width 1223 height 478
click at [1070, 473] on div "[PERSON_NAME] Donations TEDO337873 My Donations Get free account credit Get fre…" at bounding box center [899, 322] width 1223 height 478
click at [766, 460] on div "[PERSON_NAME] Donations TEDO337873 My Donations Get free account credit Get fre…" at bounding box center [899, 322] width 1223 height 478
click at [187, 126] on link "MyPortfolio" at bounding box center [178, 118] width 220 height 53
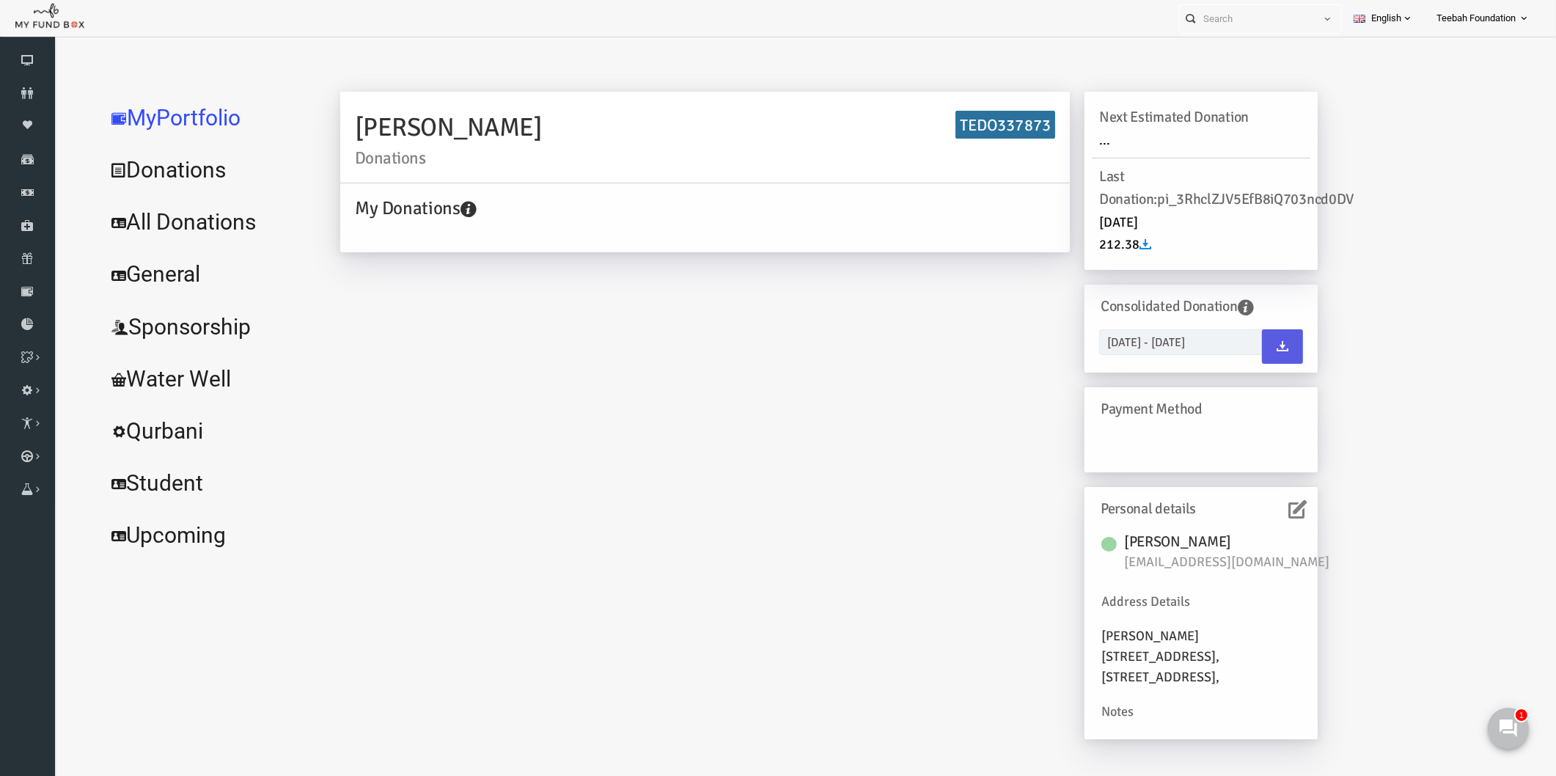
click at [678, 480] on div "[PERSON_NAME] Donations TEDO337873 My Donations Get free account credit Get fre…" at bounding box center [798, 423] width 1007 height 662
click at [946, 119] on h6 "TEDO337873" at bounding box center [975, 125] width 100 height 29
copy h6 "TEDO337873"
drag, startPoint x: 1201, startPoint y: 561, endPoint x: 1095, endPoint y: 557, distance: 106.4
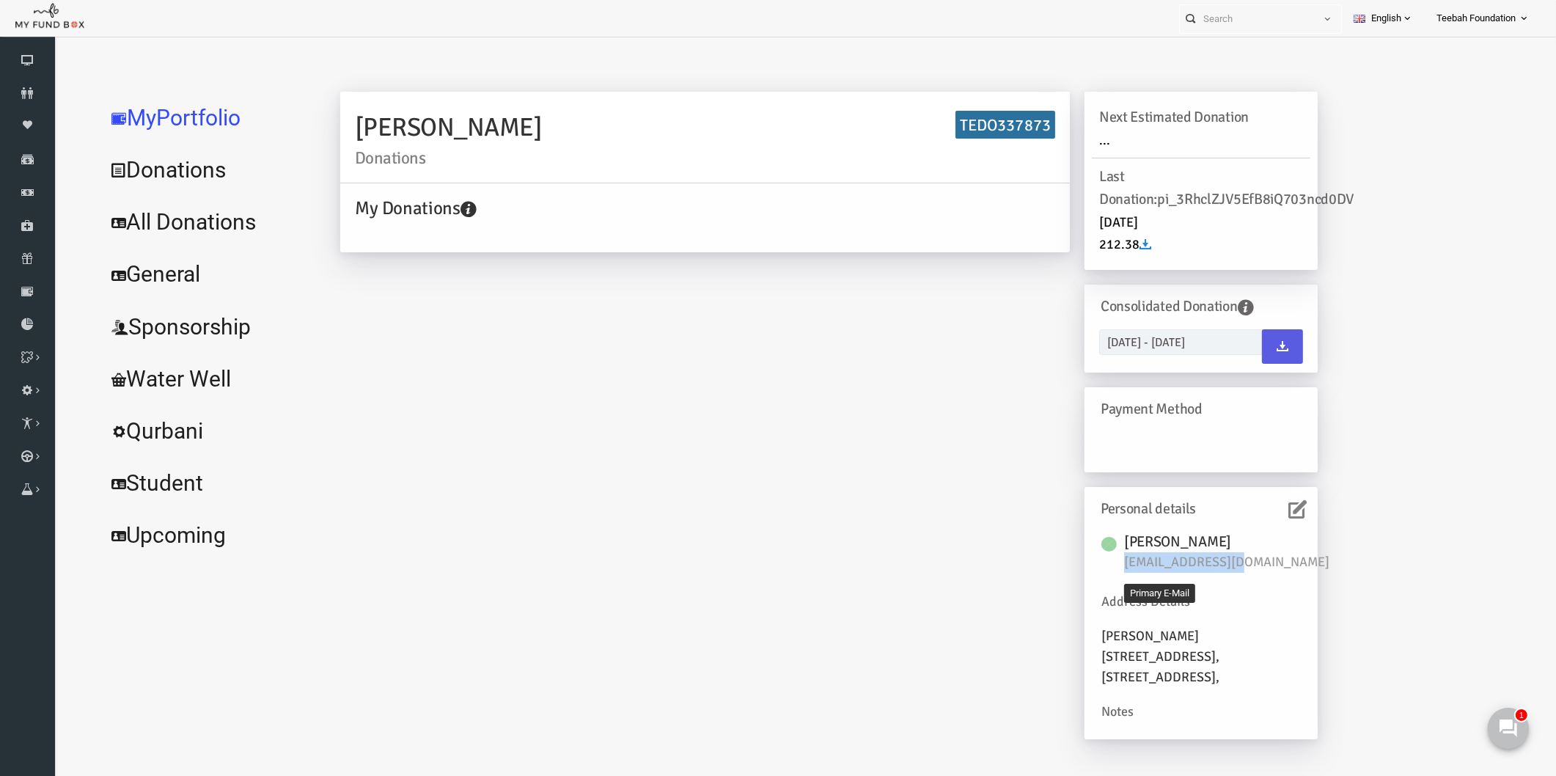
click at [1095, 557] on span "[EMAIL_ADDRESS][DOMAIN_NAME]" at bounding box center [1204, 562] width 220 height 21
copy span "[EMAIL_ADDRESS][DOMAIN_NAME]"
click at [900, 372] on div "[PERSON_NAME] Donations TEDO337873 My Donations Get free account credit Get fre…" at bounding box center [798, 423] width 1007 height 662
click at [139, 231] on link "All Donations" at bounding box center [178, 222] width 220 height 53
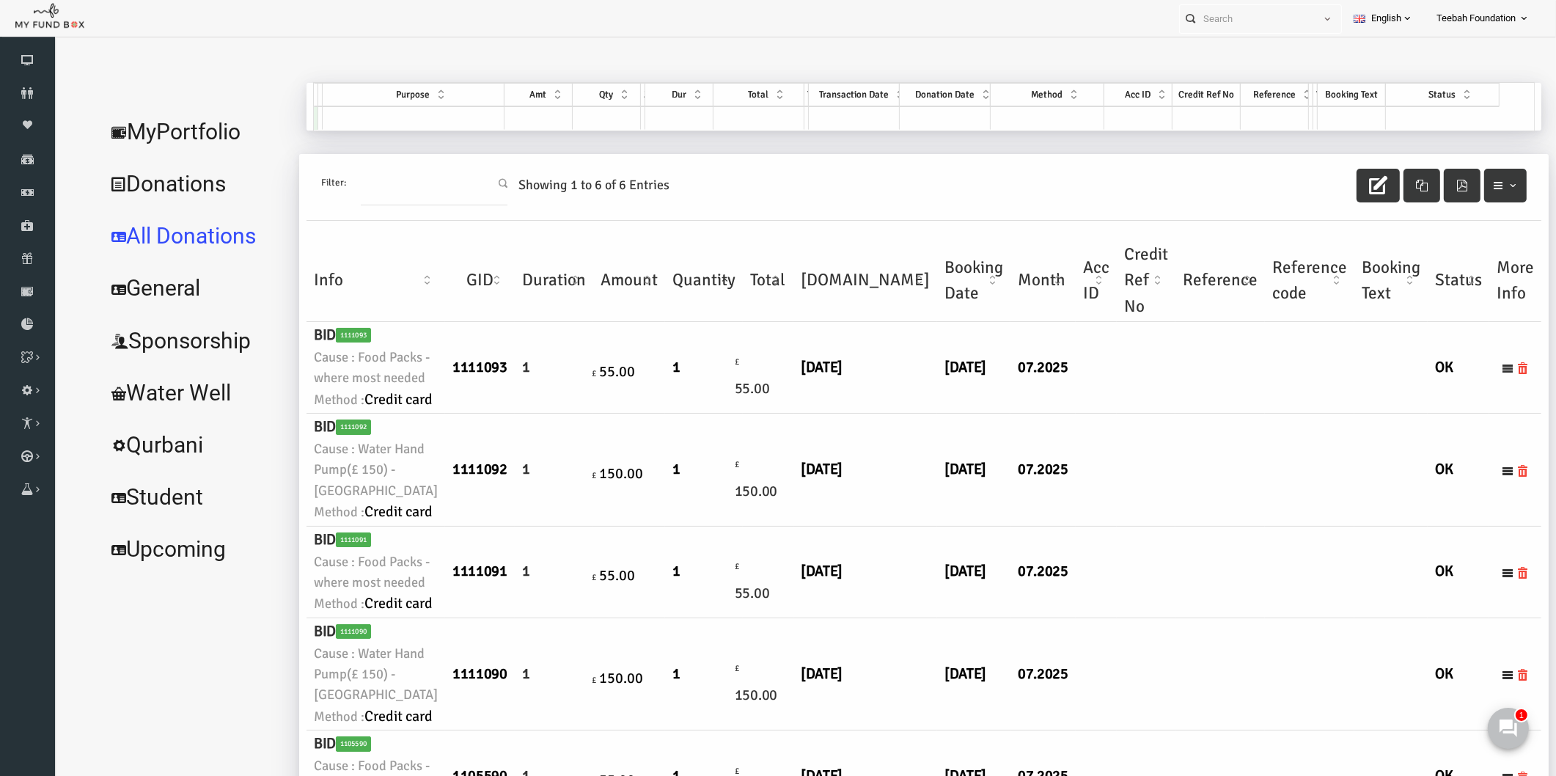
click at [1045, 526] on td at bounding box center [1065, 469] width 41 height 112
click at [191, 137] on link "MyPortfolio" at bounding box center [165, 132] width 194 height 53
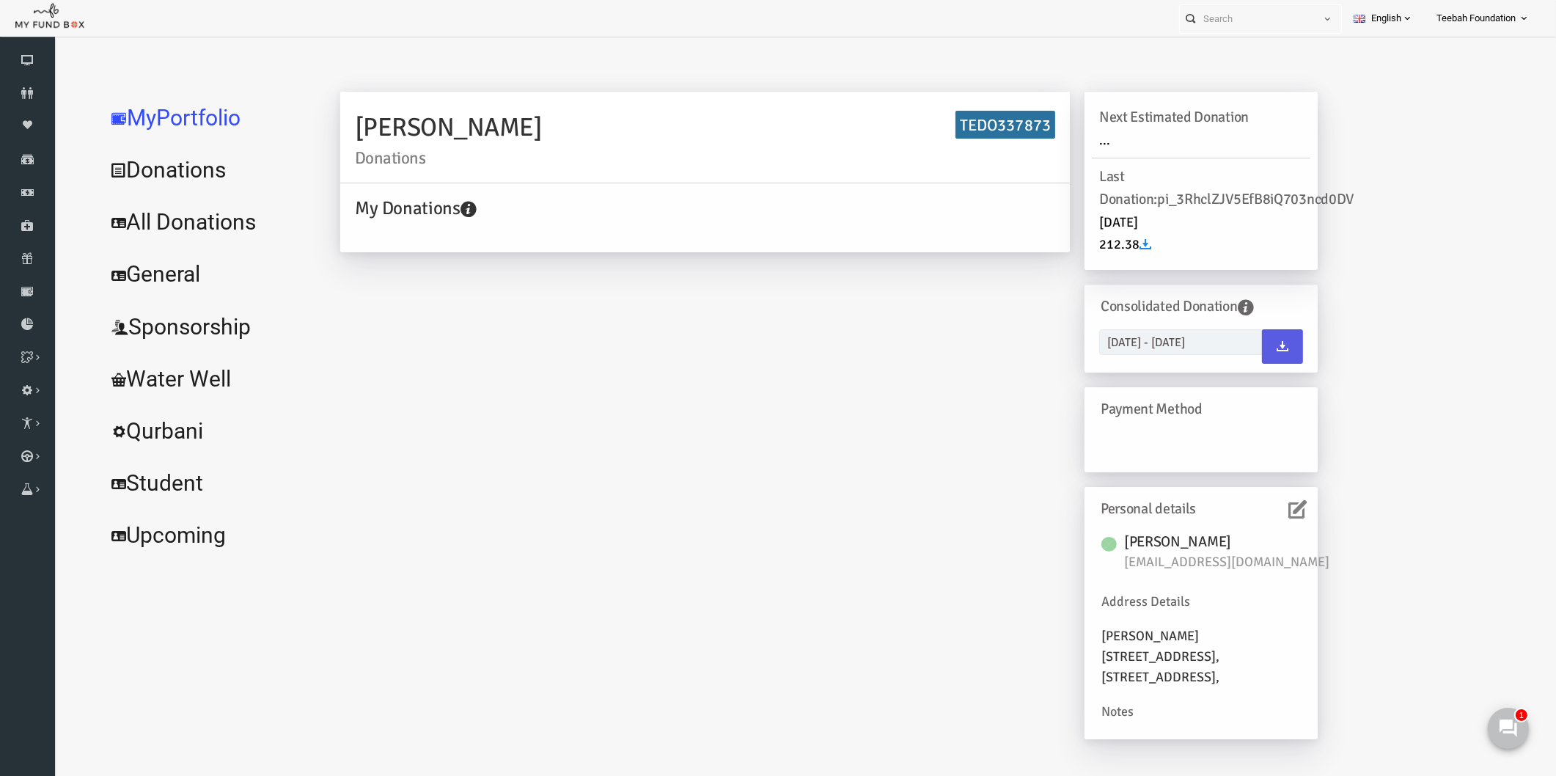
click at [594, 479] on div "[PERSON_NAME] Donations TEDO337873 My Donations Get free account credit Get fre…" at bounding box center [798, 423] width 1007 height 662
click at [21, 89] on icon at bounding box center [27, 93] width 55 height 12
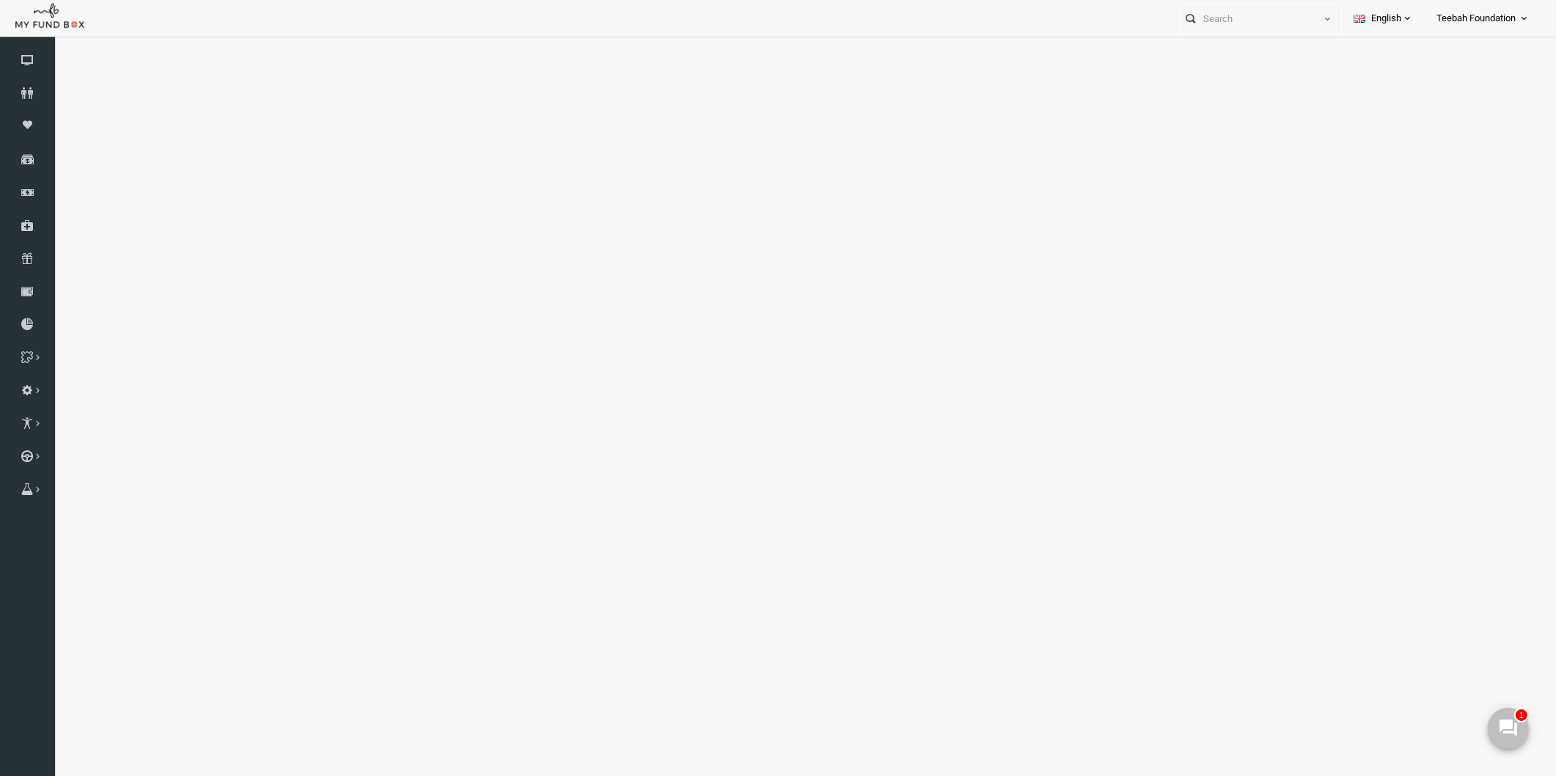
select select "100"
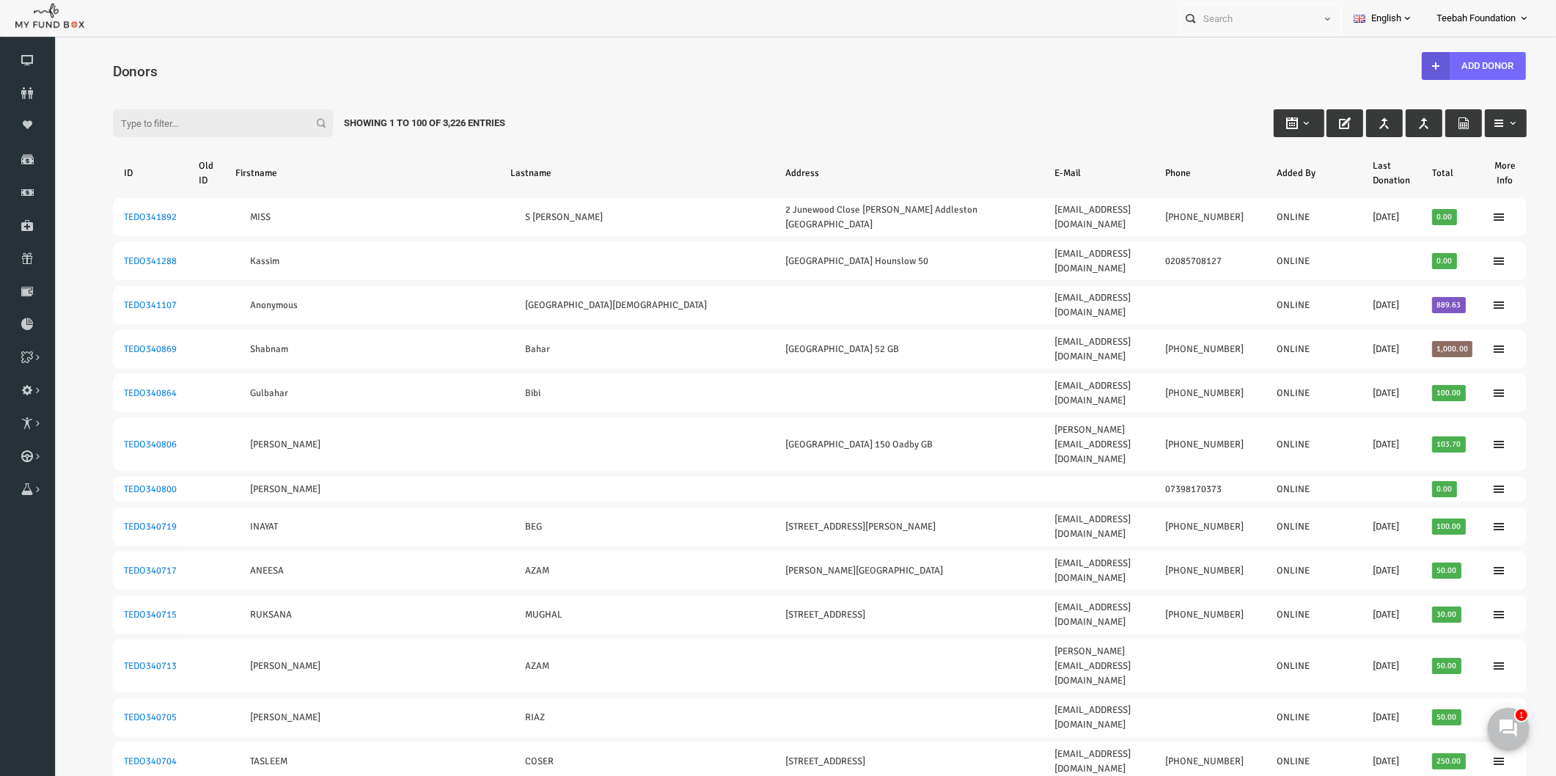
click at [212, 118] on input "Filter:" at bounding box center [193, 123] width 220 height 28
click at [232, 120] on input "Filter:" at bounding box center [193, 123] width 220 height 28
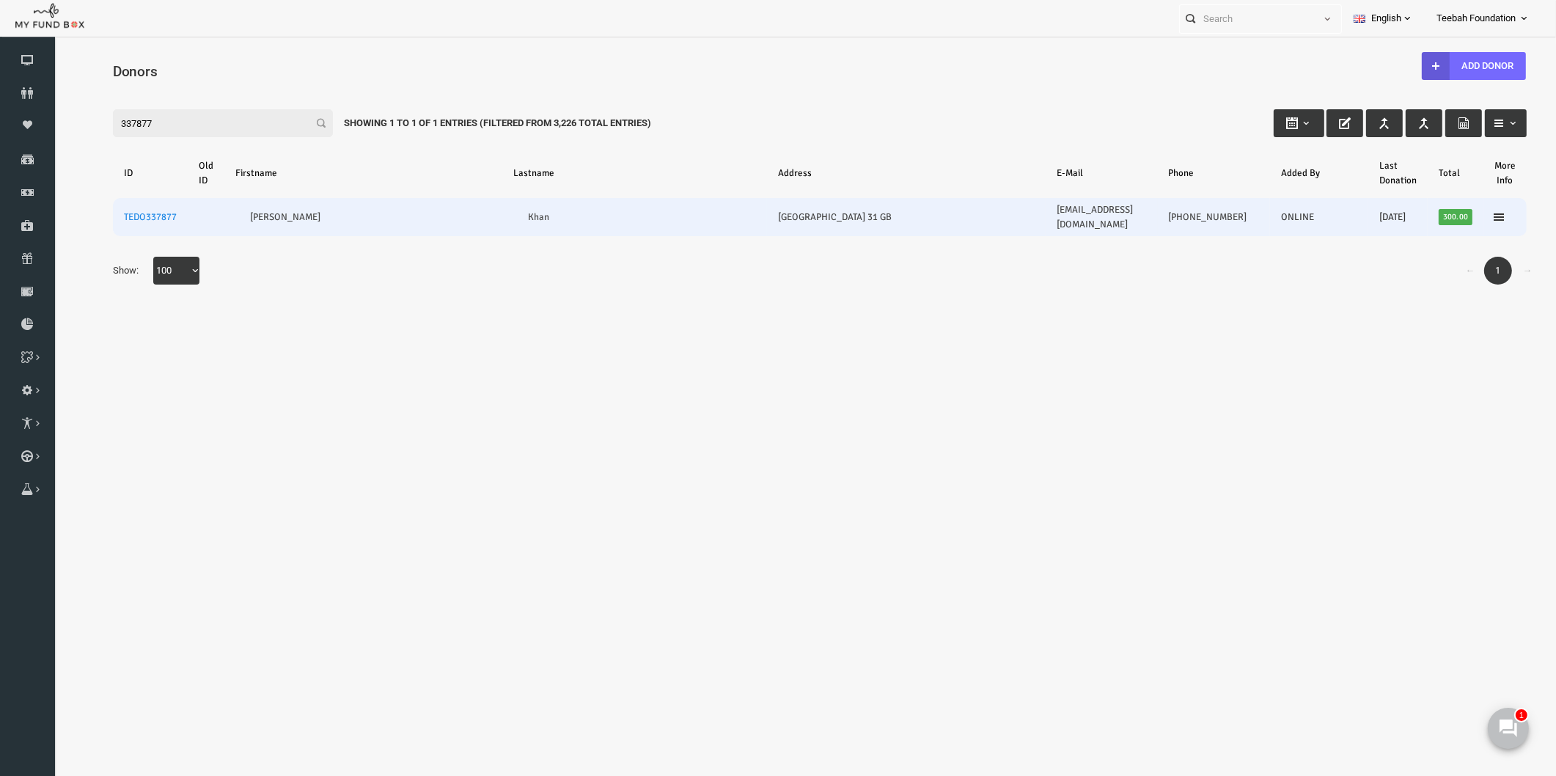
type input "337877"
drag, startPoint x: 1119, startPoint y: 208, endPoint x: 993, endPoint y: 216, distance: 127.1
click at [1015, 216] on td "[EMAIL_ADDRESS][DOMAIN_NAME]" at bounding box center [1070, 217] width 111 height 38
copy link "[EMAIL_ADDRESS][DOMAIN_NAME]"
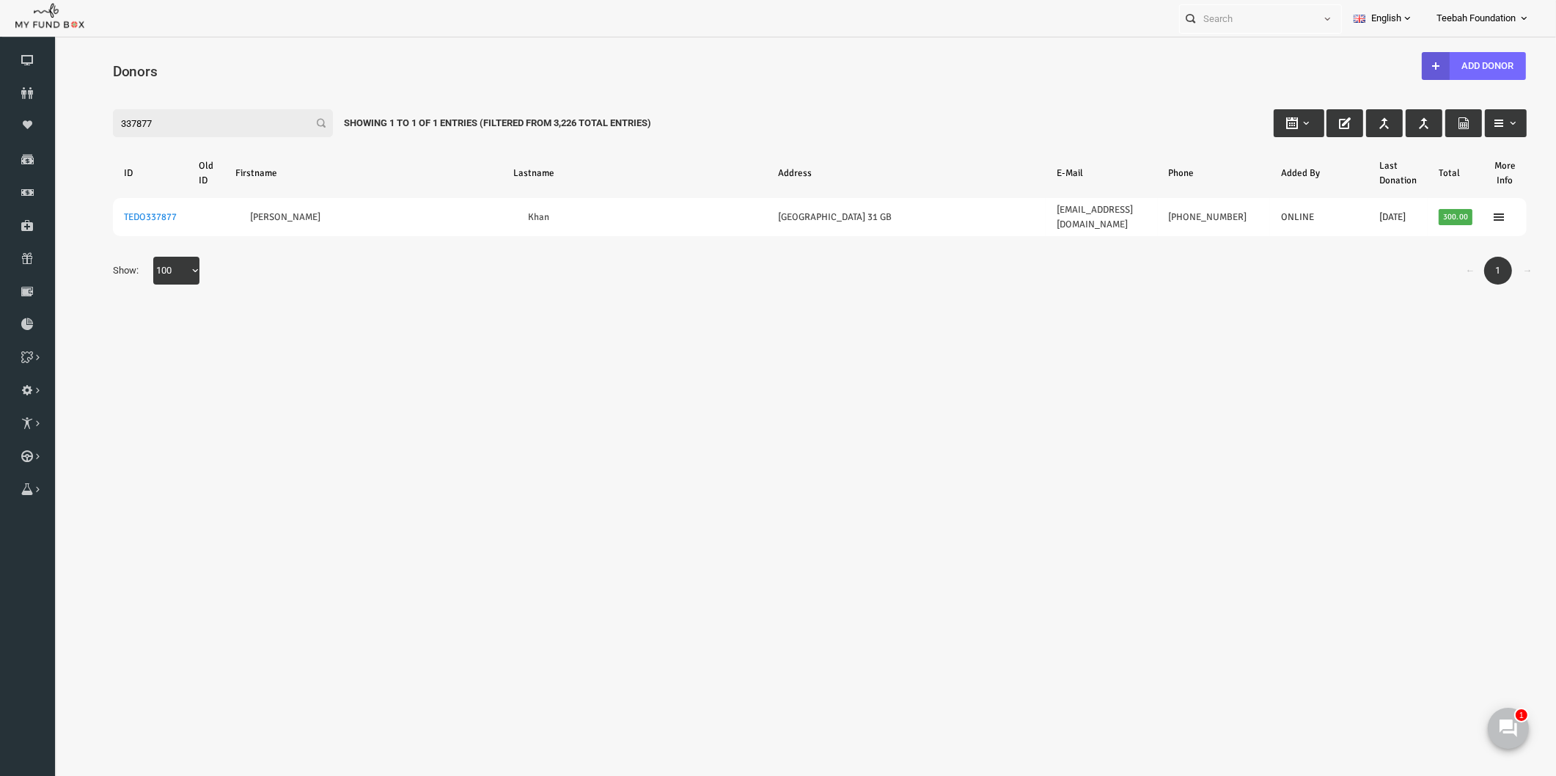
click at [1392, 394] on body "Donor Not Found Beneficiary Not Found Partner Not Found!!!! Please Fill out thi…" at bounding box center [790, 423] width 1472 height 758
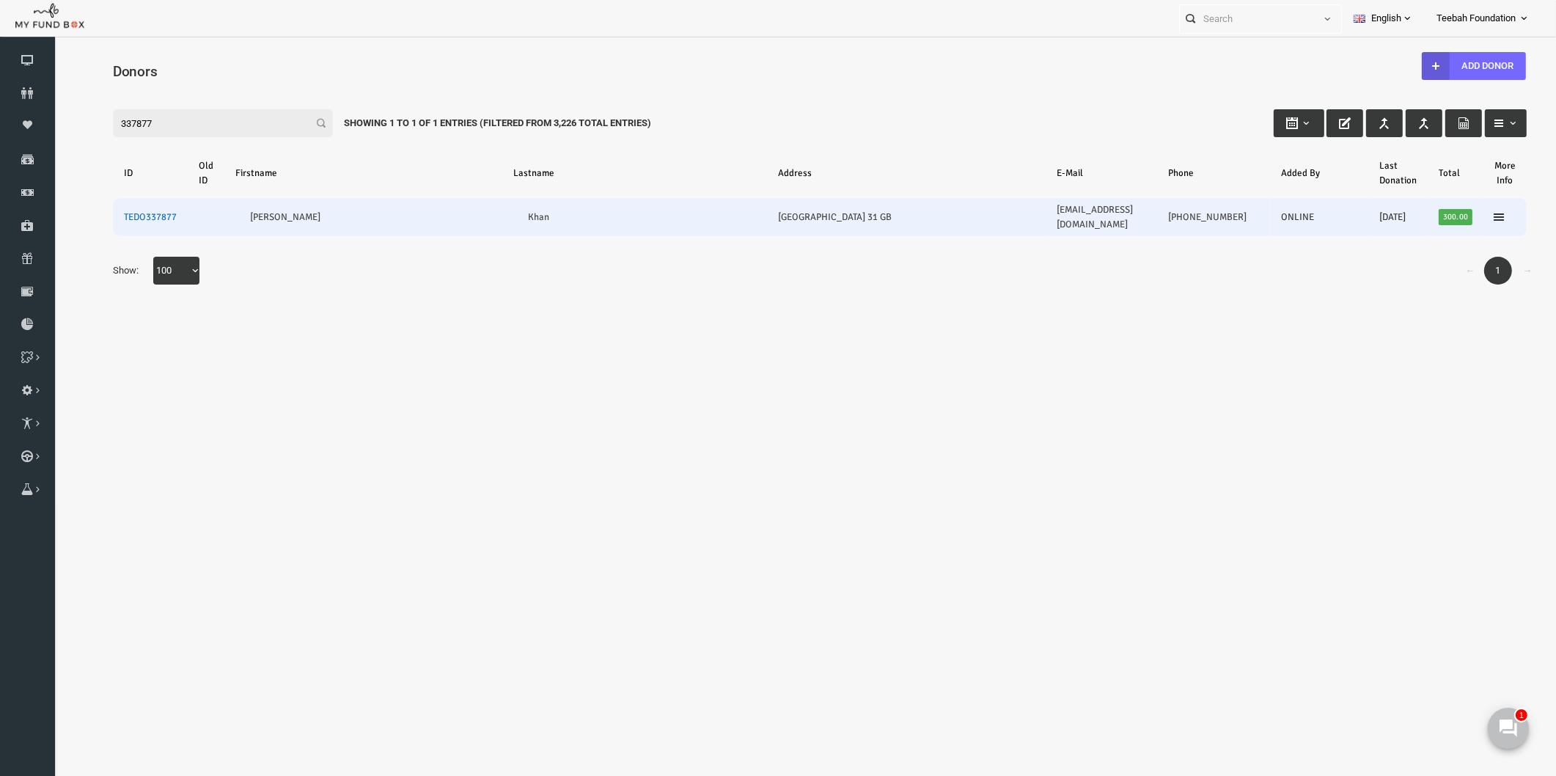
click at [114, 211] on link "TEDO337877" at bounding box center [120, 217] width 53 height 12
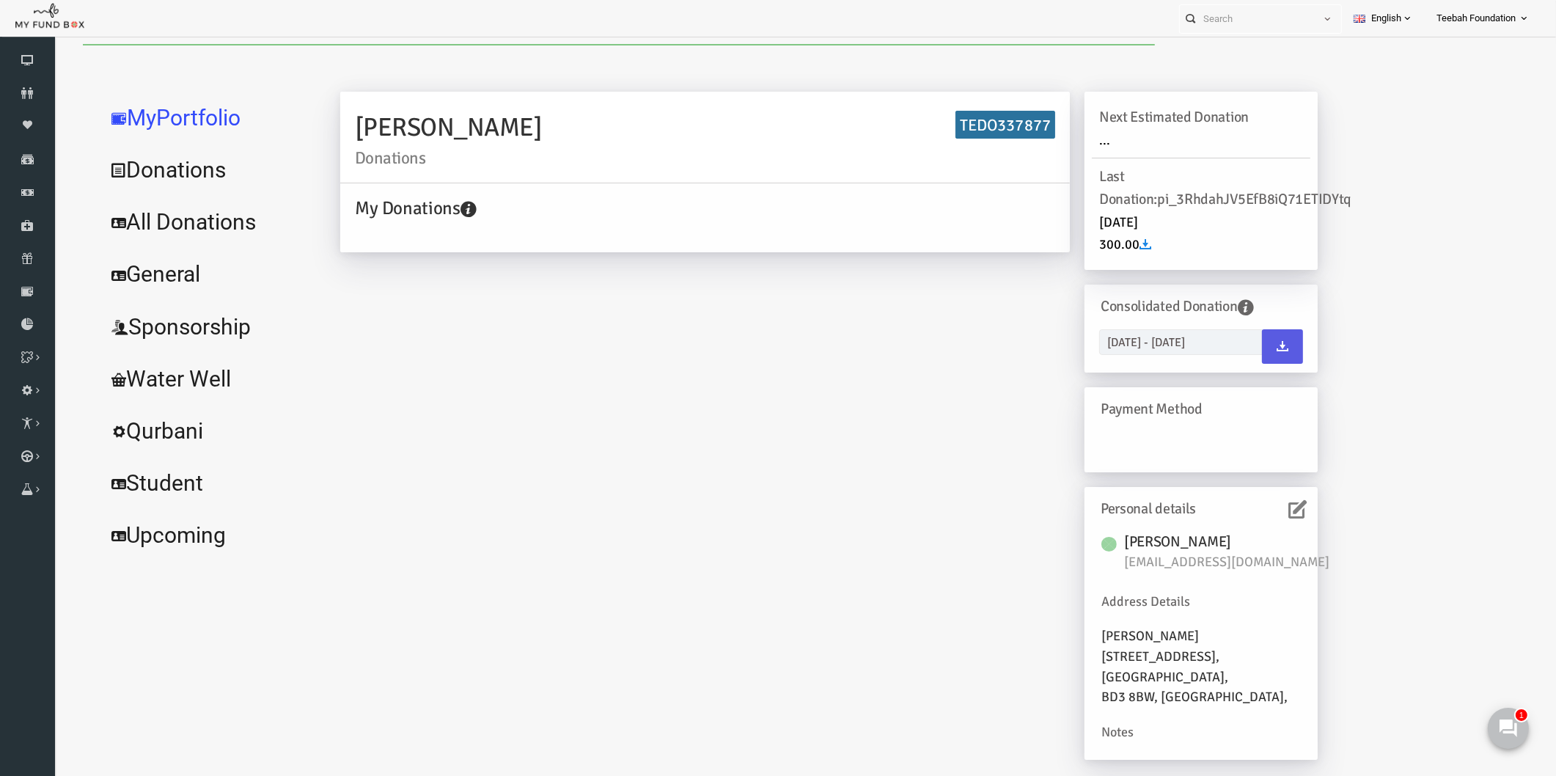
click at [441, 342] on div "[PERSON_NAME] Donations TEDO337877 My Donations Get free account credit Get fre…" at bounding box center [798, 433] width 1007 height 683
click at [178, 213] on link "All Donations" at bounding box center [178, 222] width 220 height 53
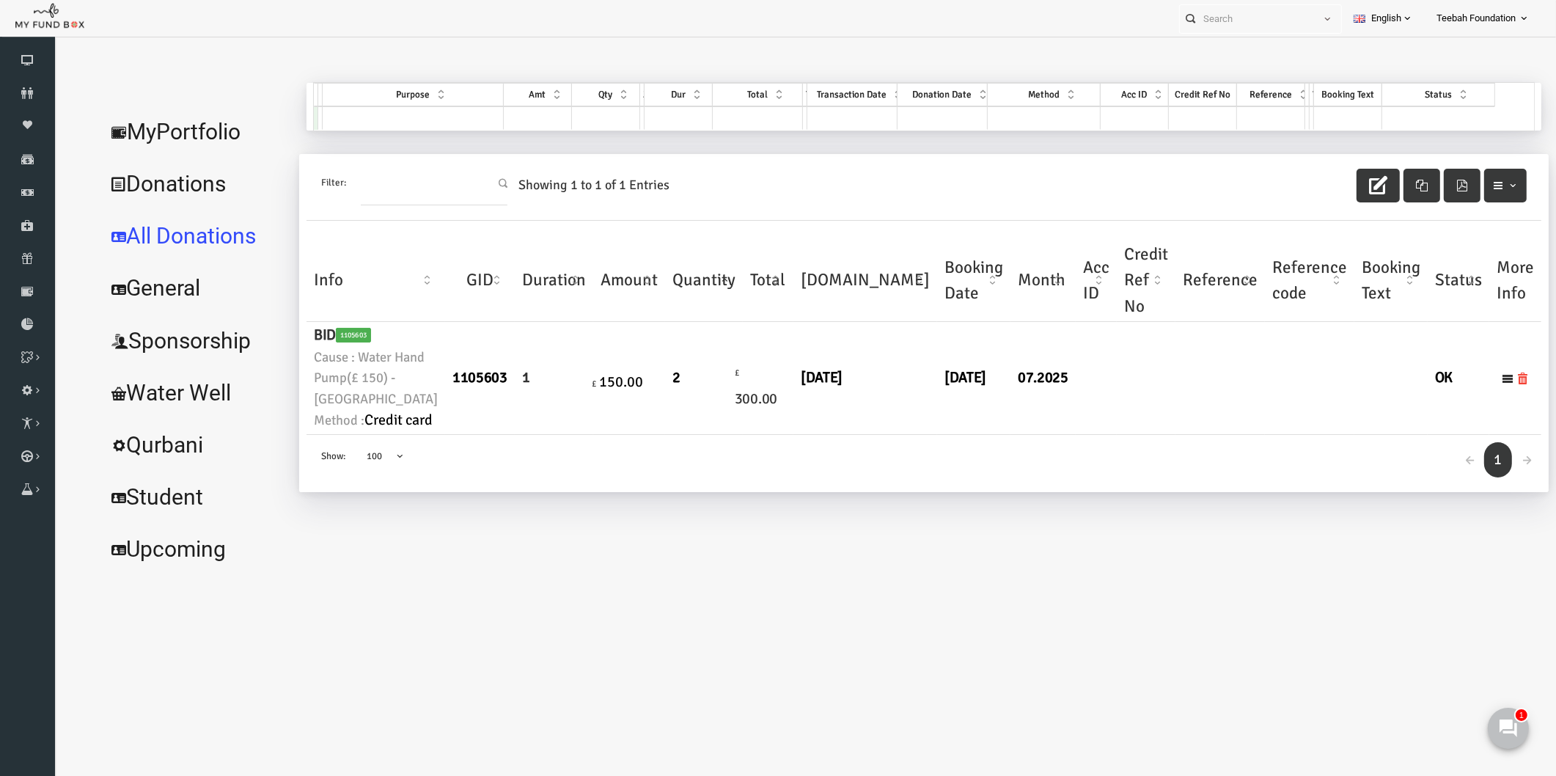
click at [180, 126] on link "MyPortfolio" at bounding box center [165, 132] width 194 height 53
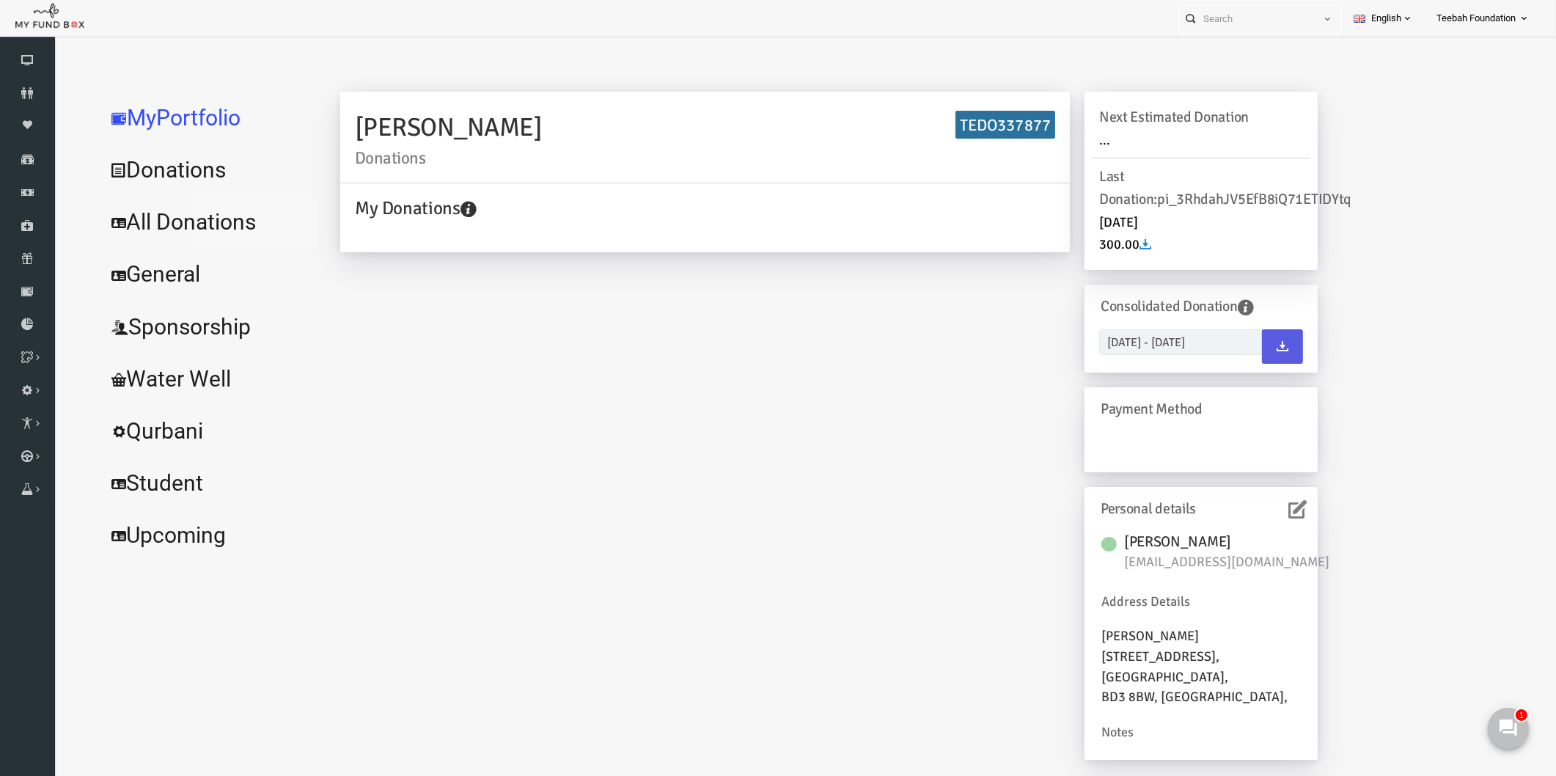
click at [198, 224] on link "All Donations" at bounding box center [178, 222] width 220 height 53
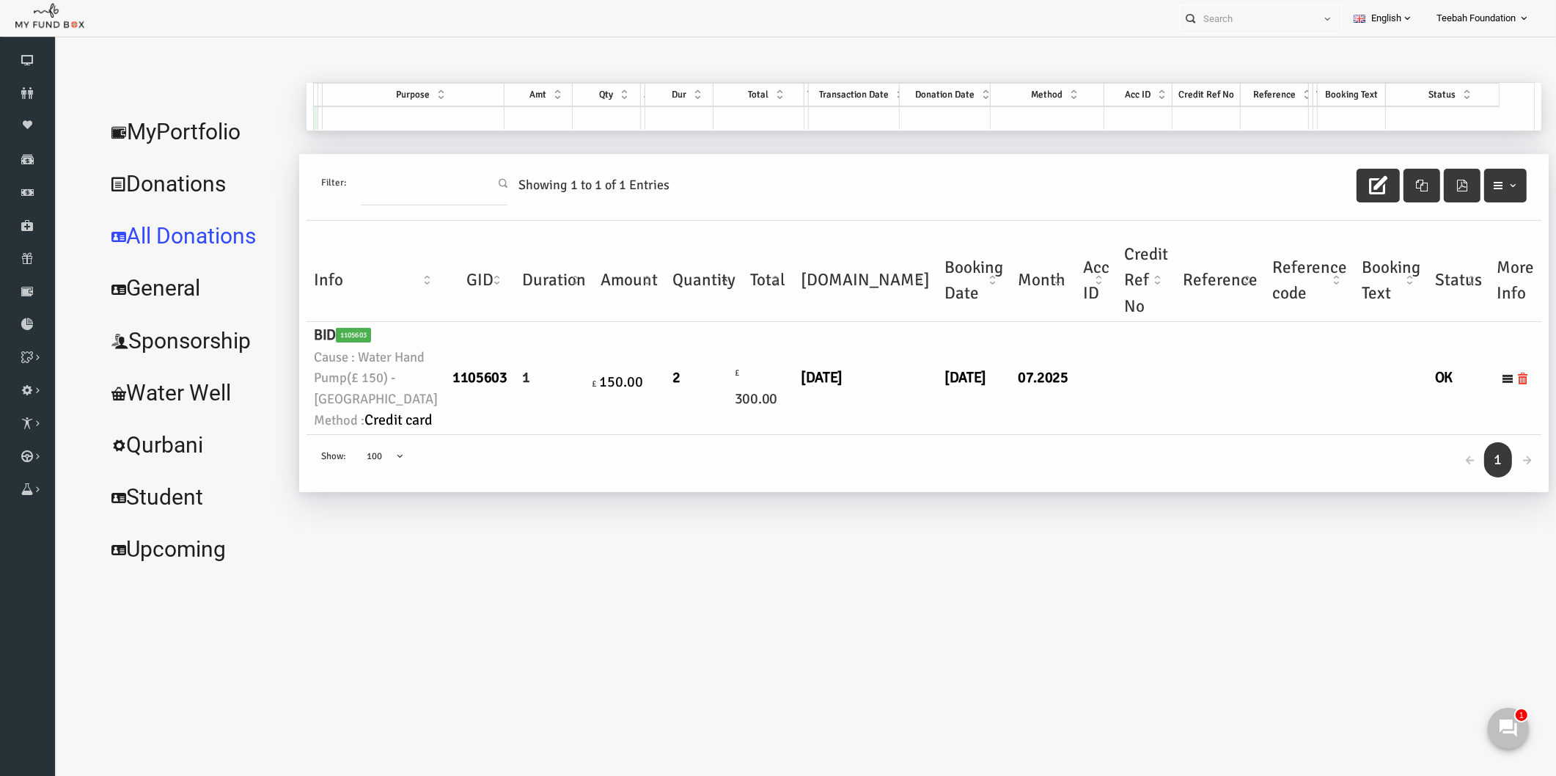
click at [447, 434] on td "1105603" at bounding box center [450, 378] width 70 height 112
click at [167, 138] on link "MyPortfolio" at bounding box center [165, 132] width 194 height 53
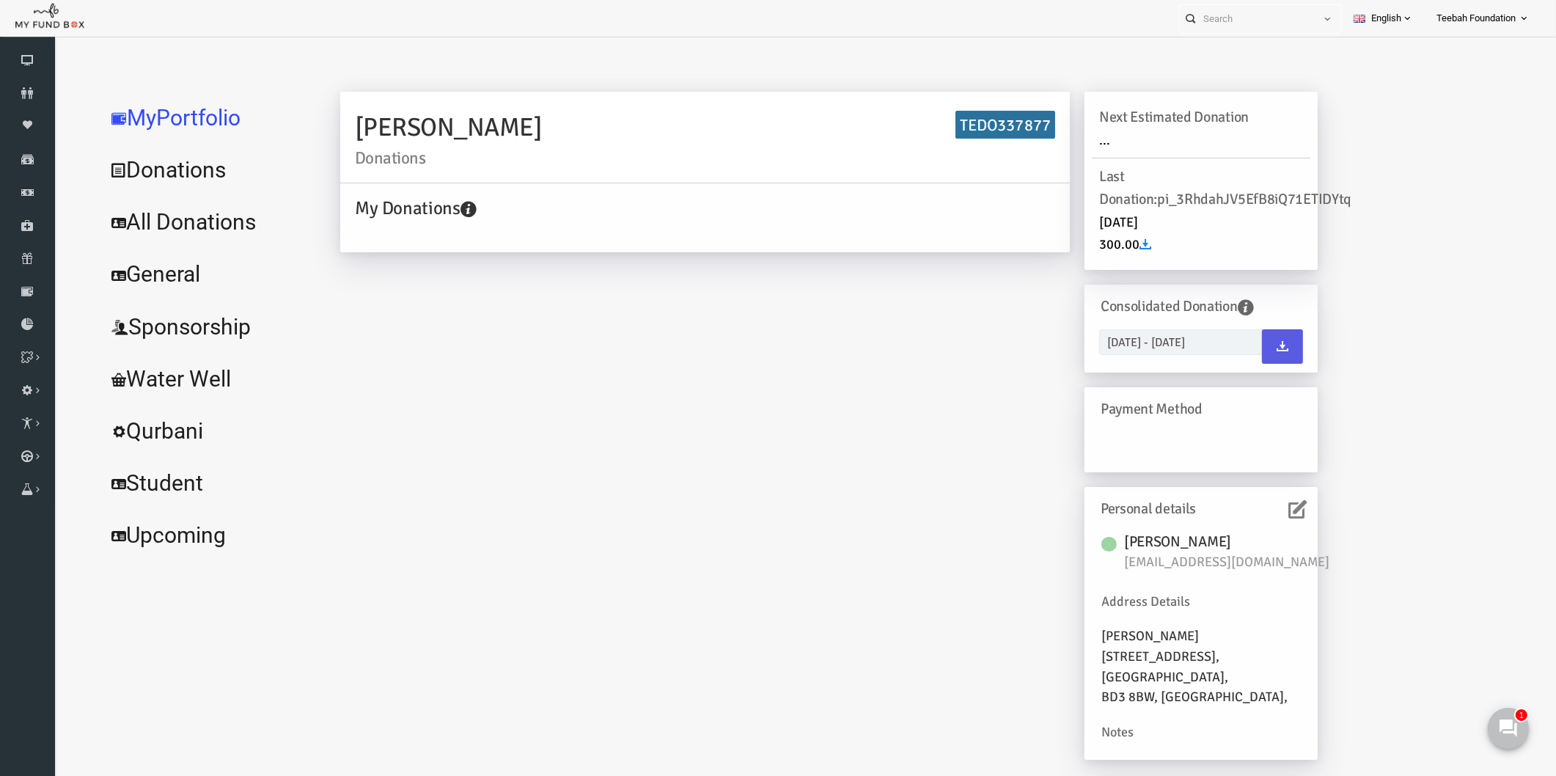
click at [990, 120] on h6 "TEDO337877" at bounding box center [975, 125] width 100 height 29
copy h6 "TEDO337877"
click at [1176, 559] on span "[EMAIL_ADDRESS][DOMAIN_NAME]" at bounding box center [1204, 562] width 220 height 21
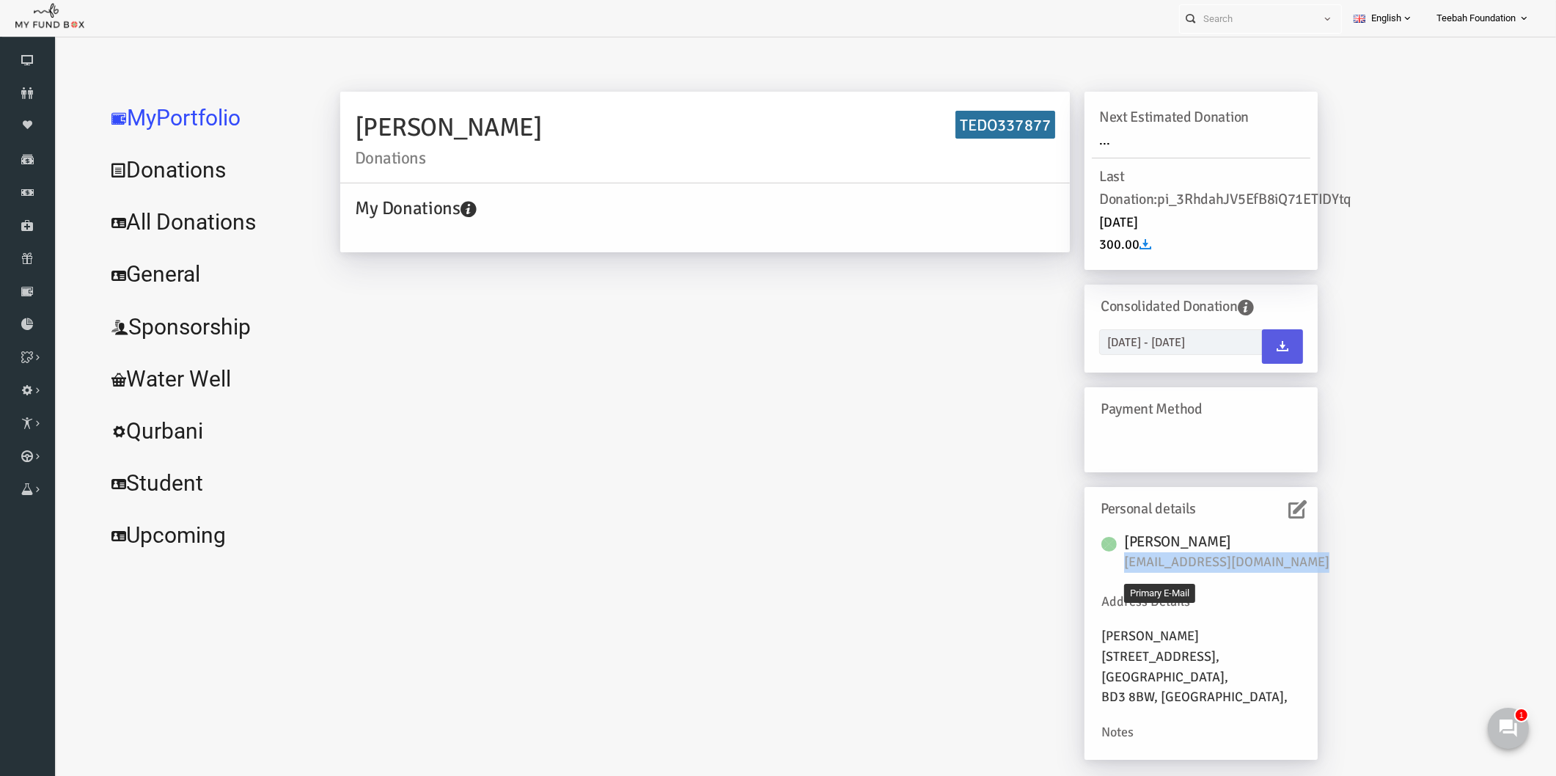
click at [1176, 559] on span "[EMAIL_ADDRESS][DOMAIN_NAME]" at bounding box center [1204, 562] width 220 height 21
copy div "[EMAIL_ADDRESS][DOMAIN_NAME]"
